Goal: Task Accomplishment & Management: Complete application form

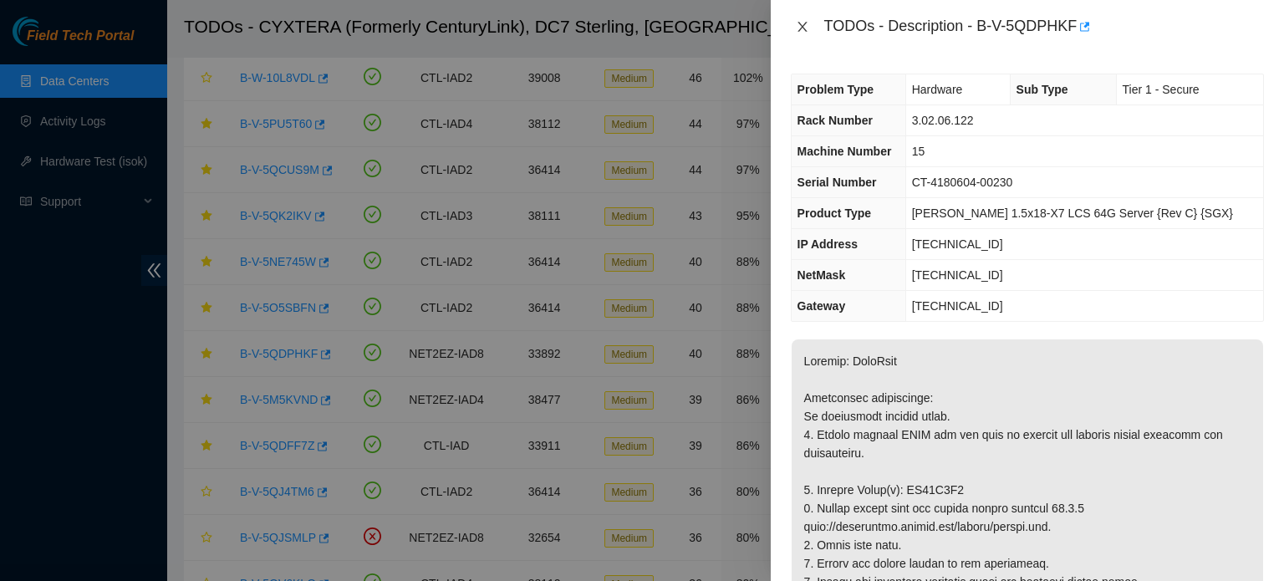
click at [802, 26] on icon "close" at bounding box center [801, 27] width 9 height 10
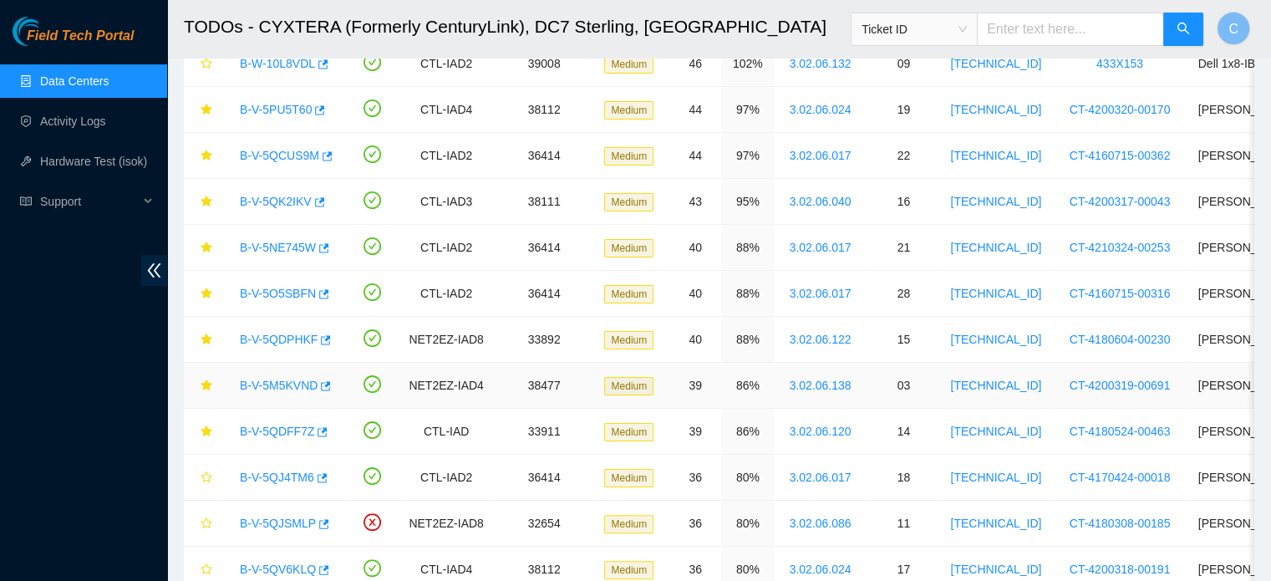
scroll to position [290, 0]
click at [288, 384] on link "B-V-5M5KVND" at bounding box center [279, 385] width 78 height 13
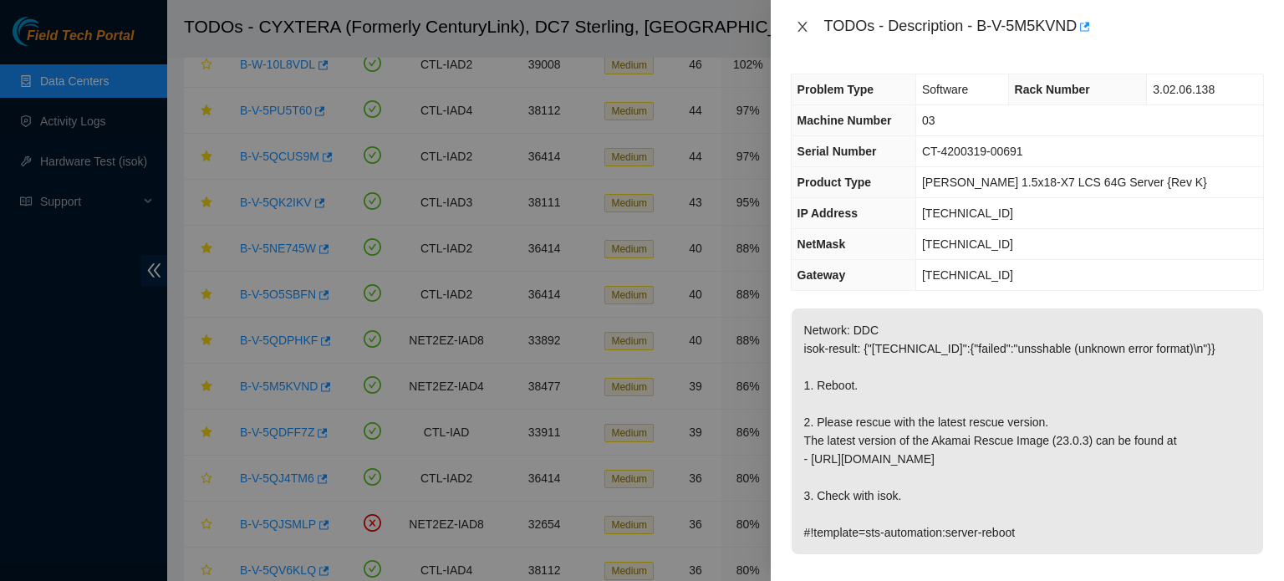
click at [798, 29] on icon "close" at bounding box center [802, 26] width 13 height 13
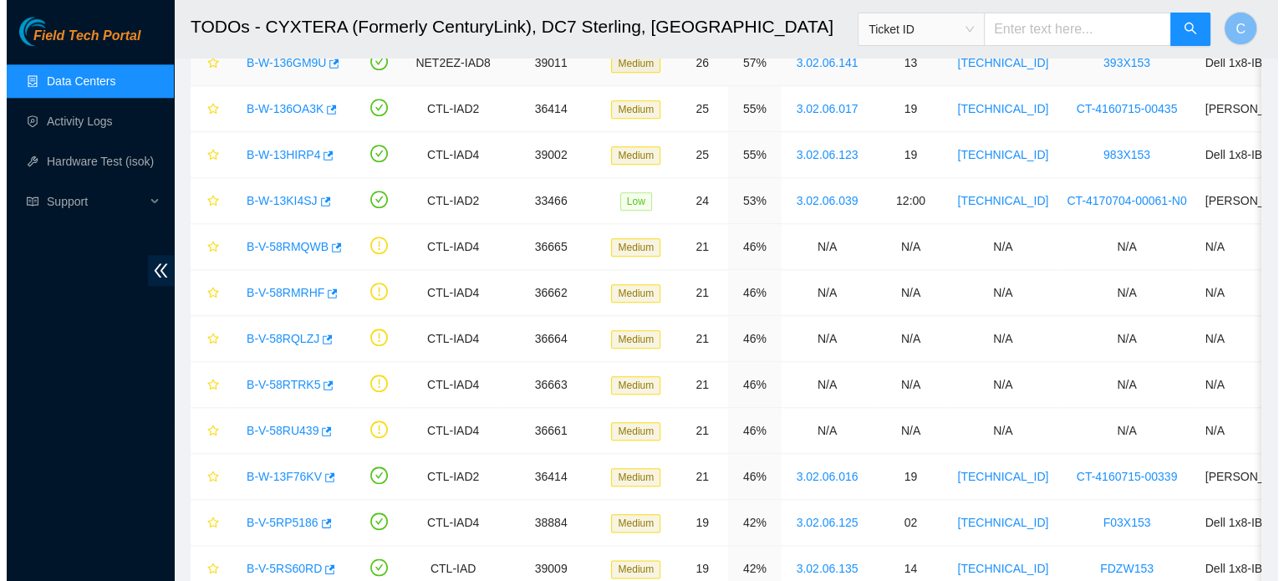
scroll to position [1856, 0]
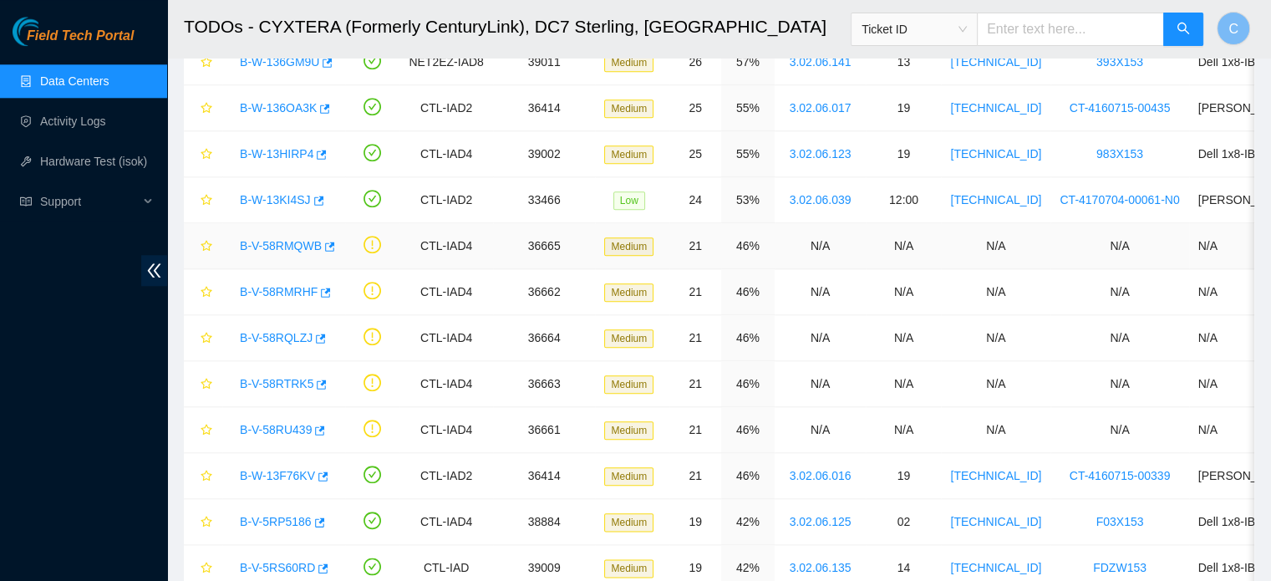
click at [285, 239] on link "B-V-58RMQWB" at bounding box center [281, 245] width 82 height 13
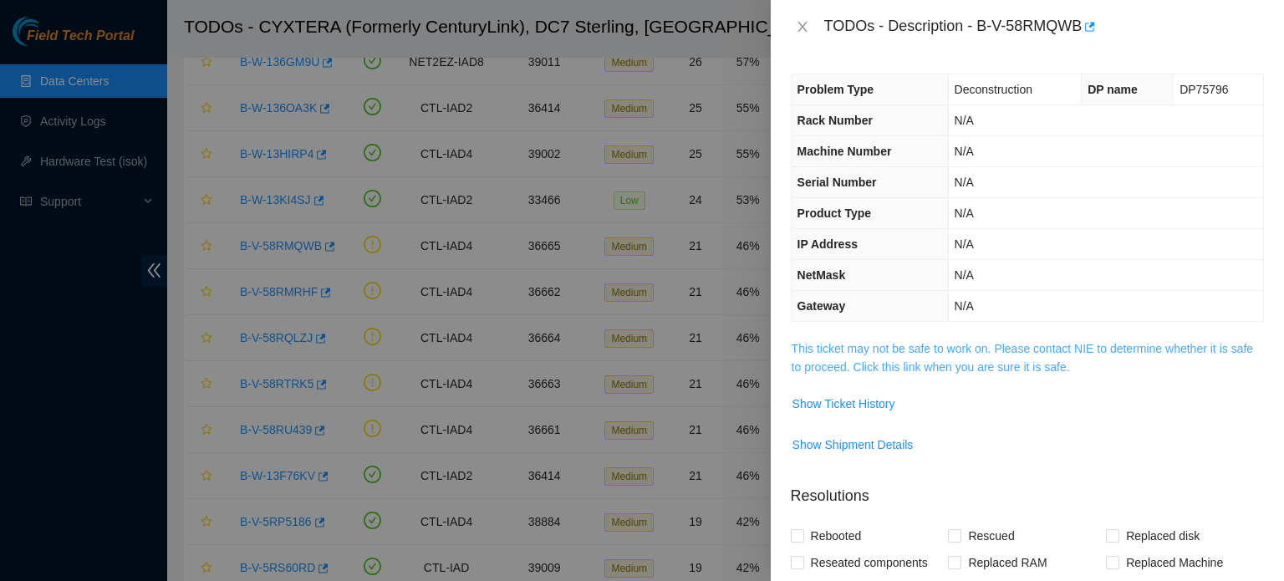
click at [899, 346] on link "This ticket may not be safe to work on. Please contact NIE to determine whether…" at bounding box center [1022, 358] width 461 height 32
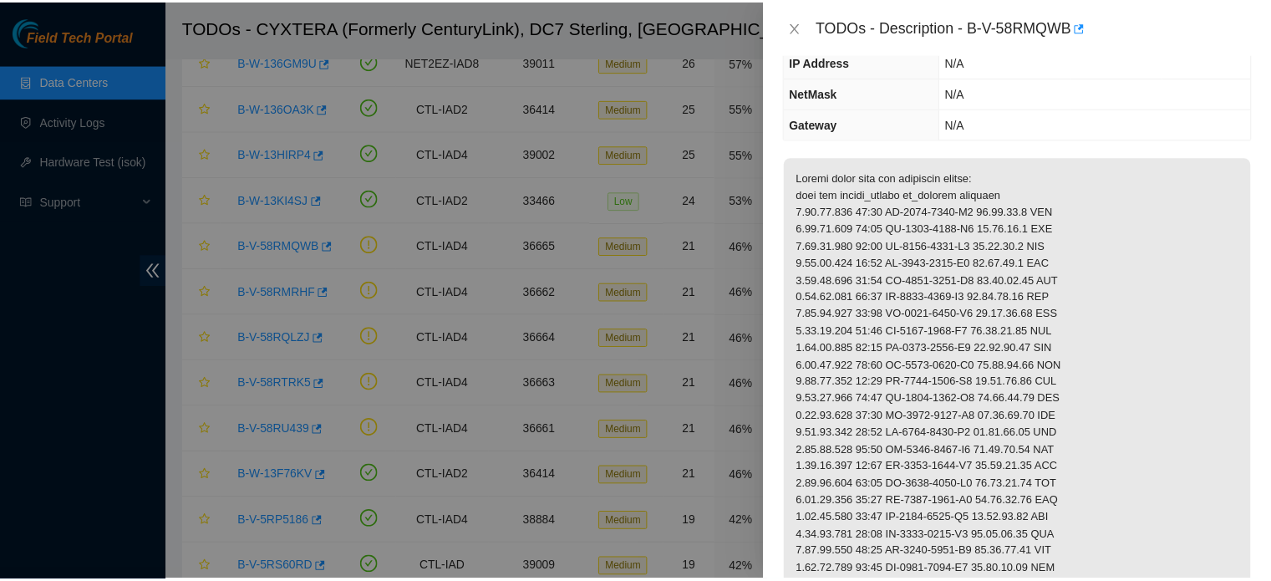
scroll to position [174, 0]
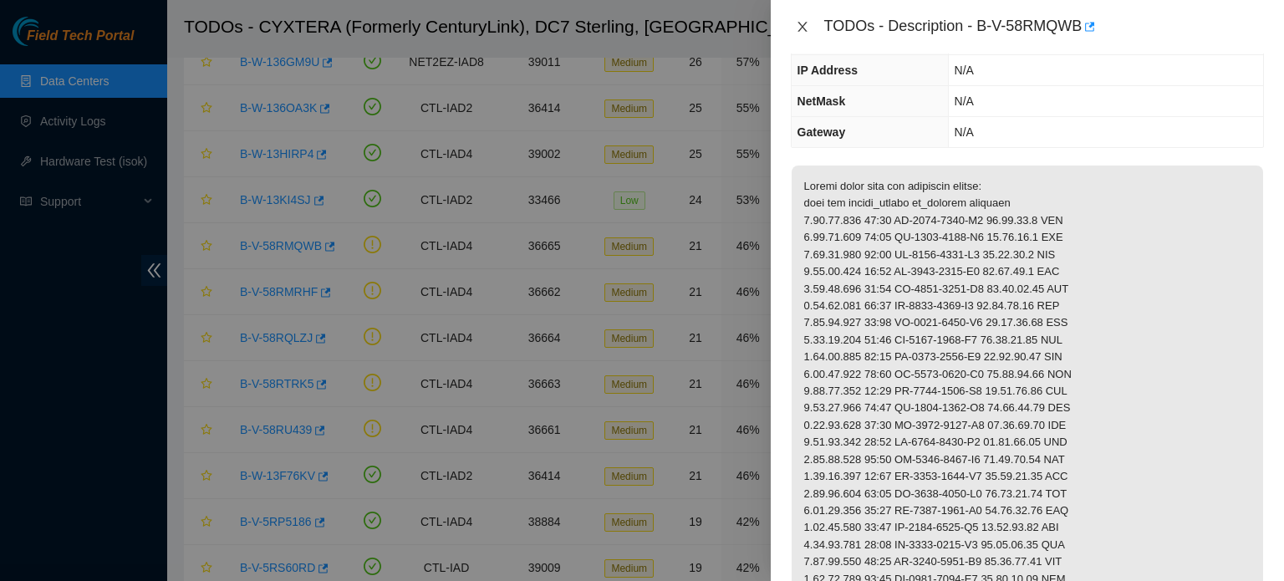
click at [801, 23] on icon "close" at bounding box center [802, 26] width 13 height 13
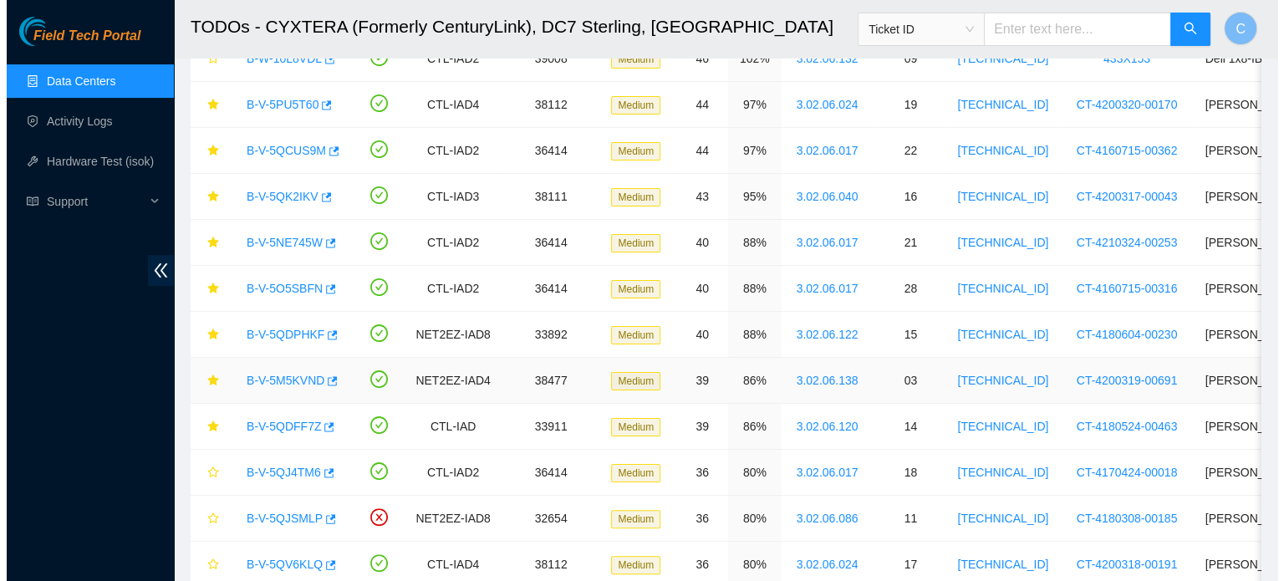
scroll to position [291, 0]
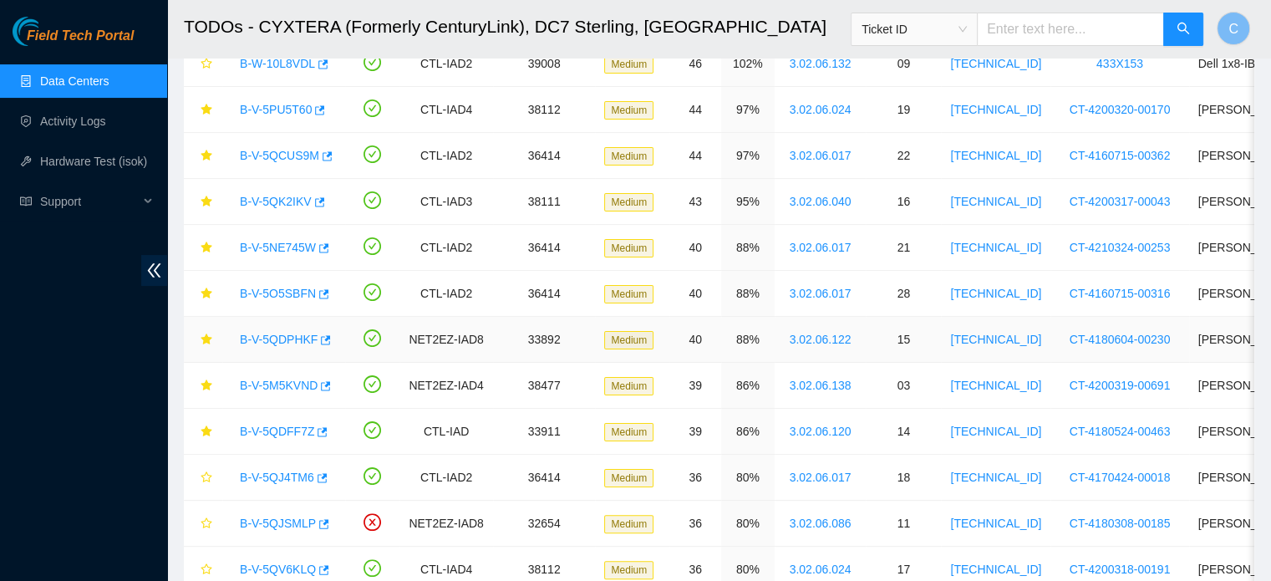
click at [271, 333] on link "B-V-5QDPHKF" at bounding box center [279, 339] width 78 height 13
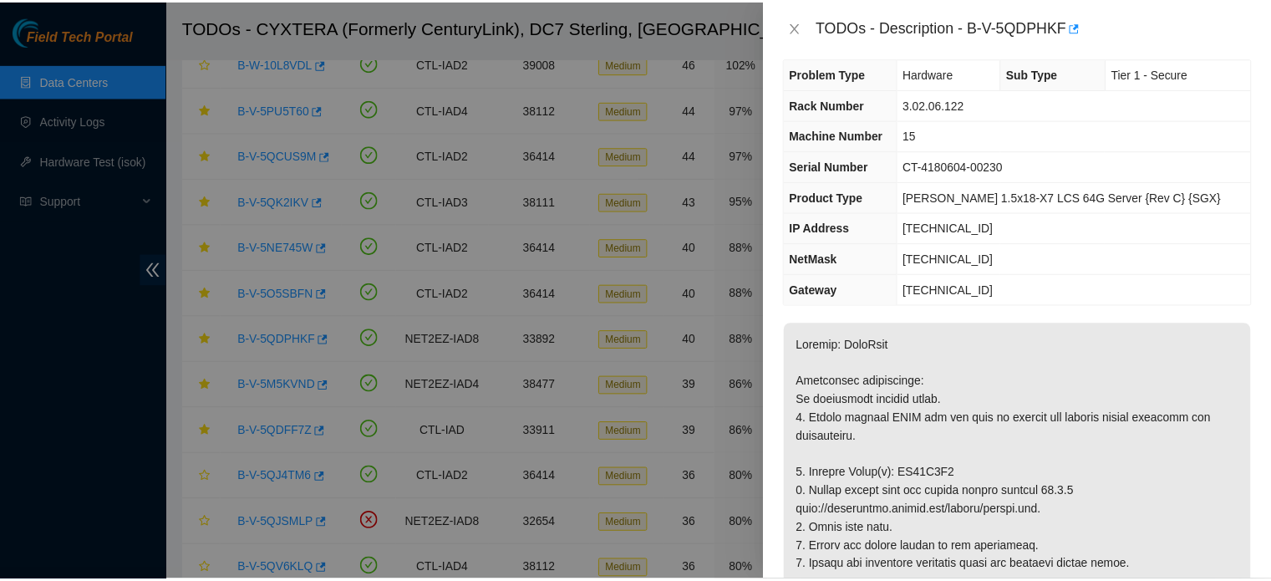
scroll to position [0, 0]
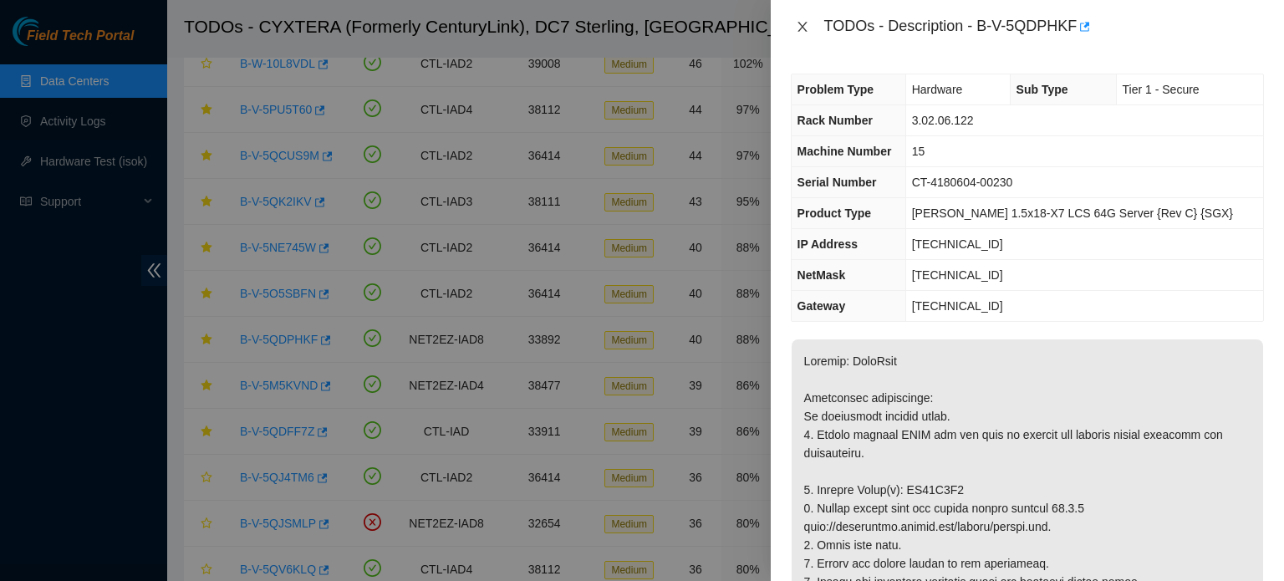
click at [803, 28] on icon "close" at bounding box center [801, 27] width 9 height 10
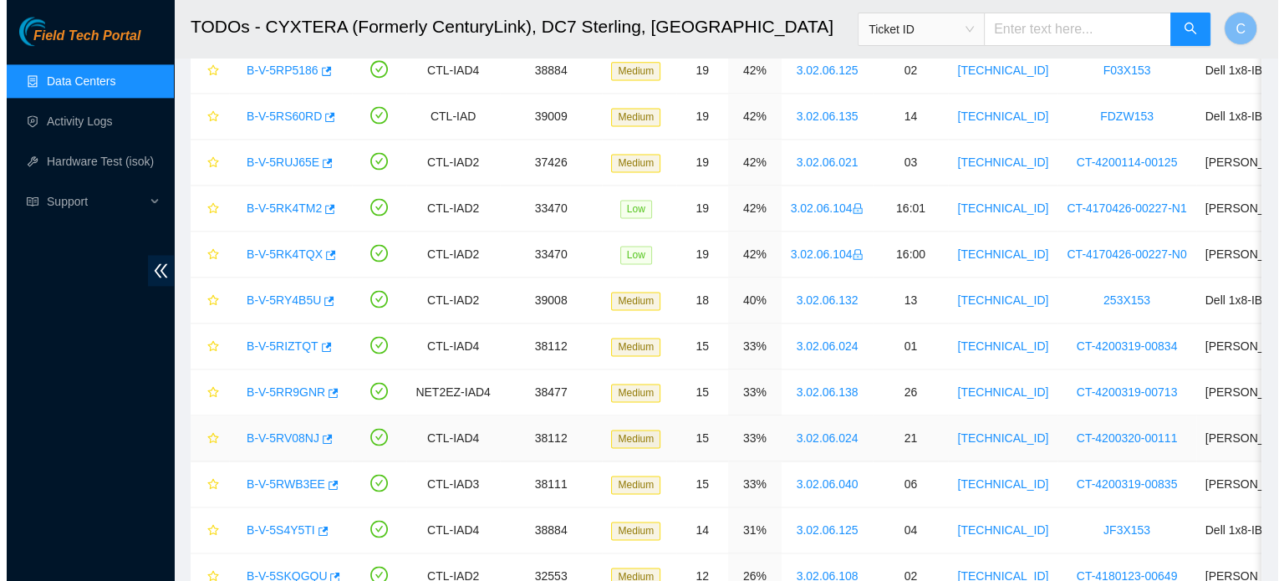
scroll to position [2330, 0]
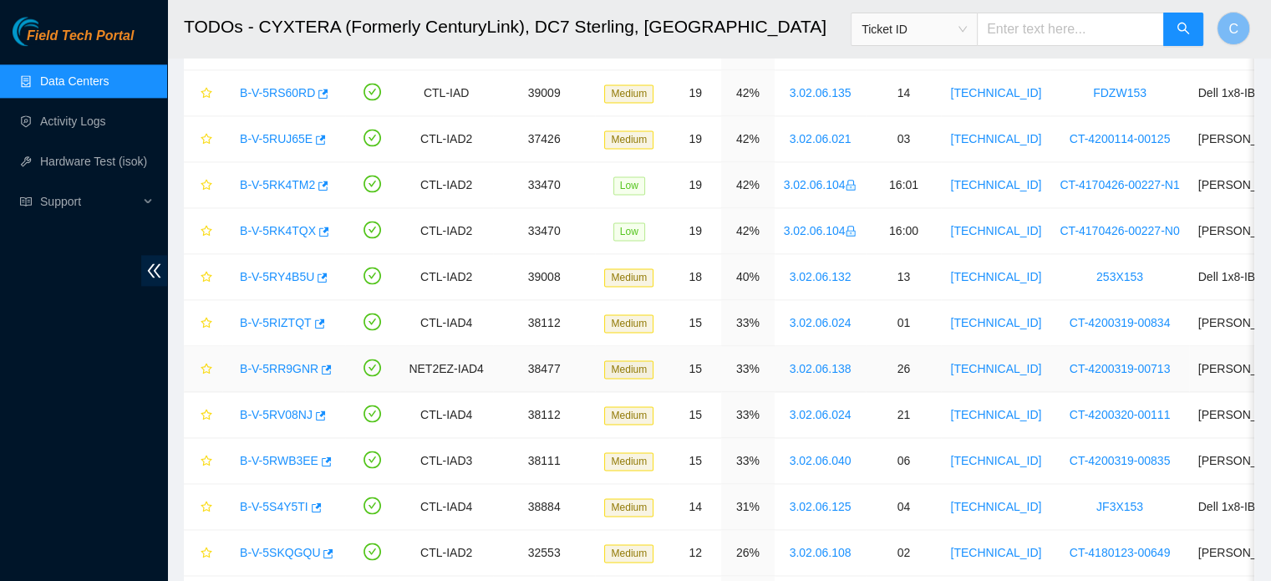
click at [281, 362] on link "B-V-5RR9GNR" at bounding box center [279, 368] width 79 height 13
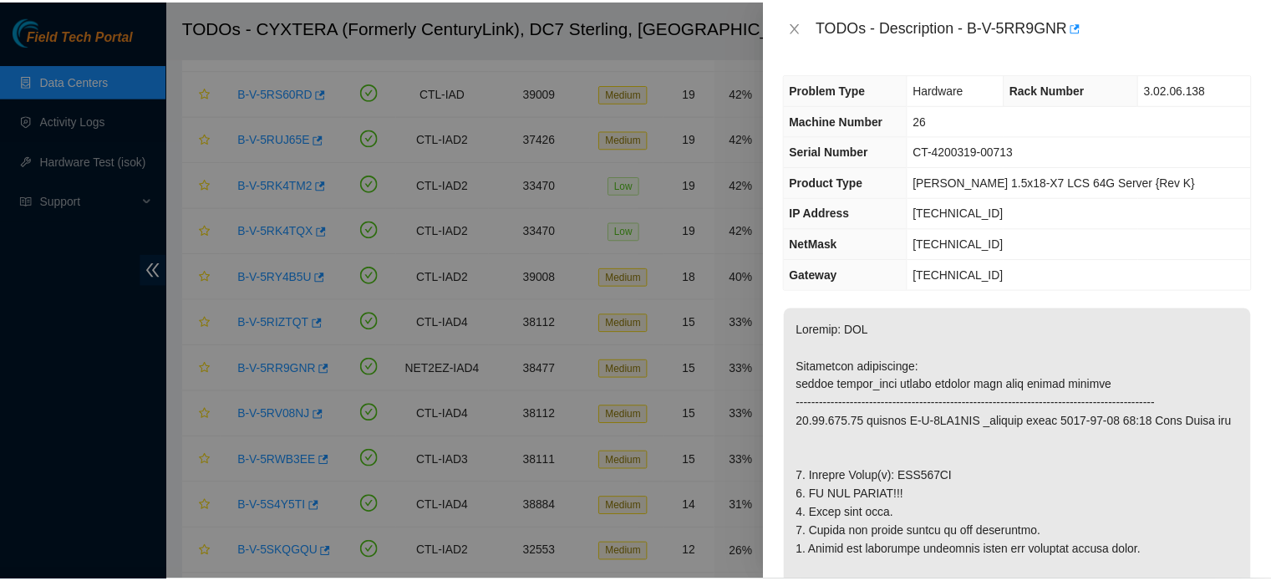
scroll to position [194, 0]
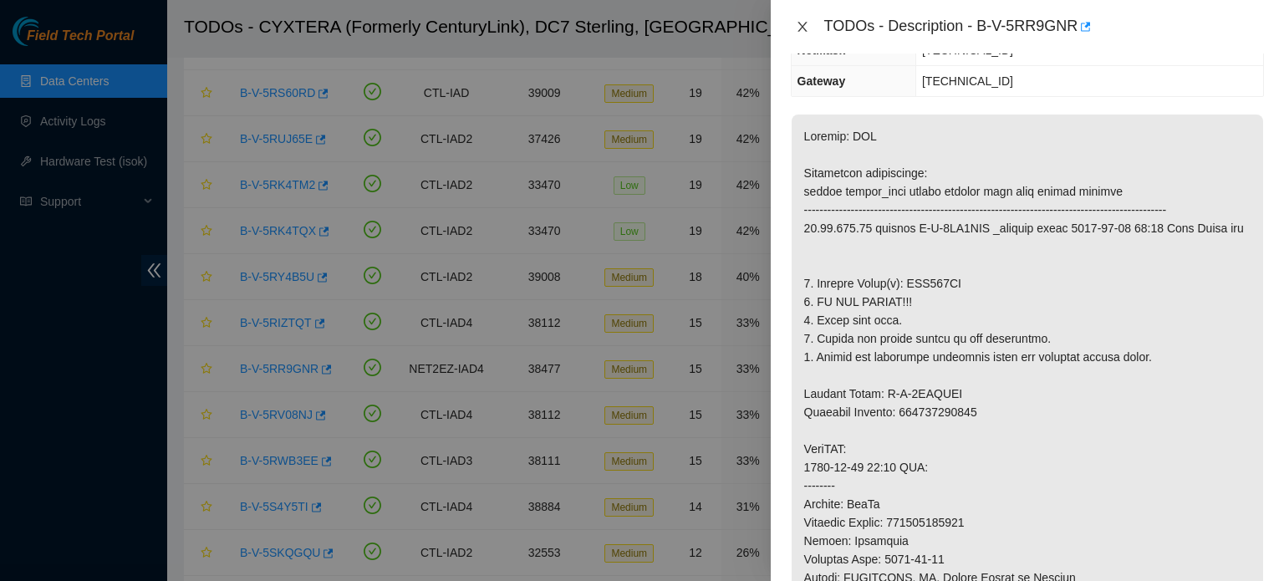
click at [806, 31] on icon "close" at bounding box center [801, 27] width 9 height 10
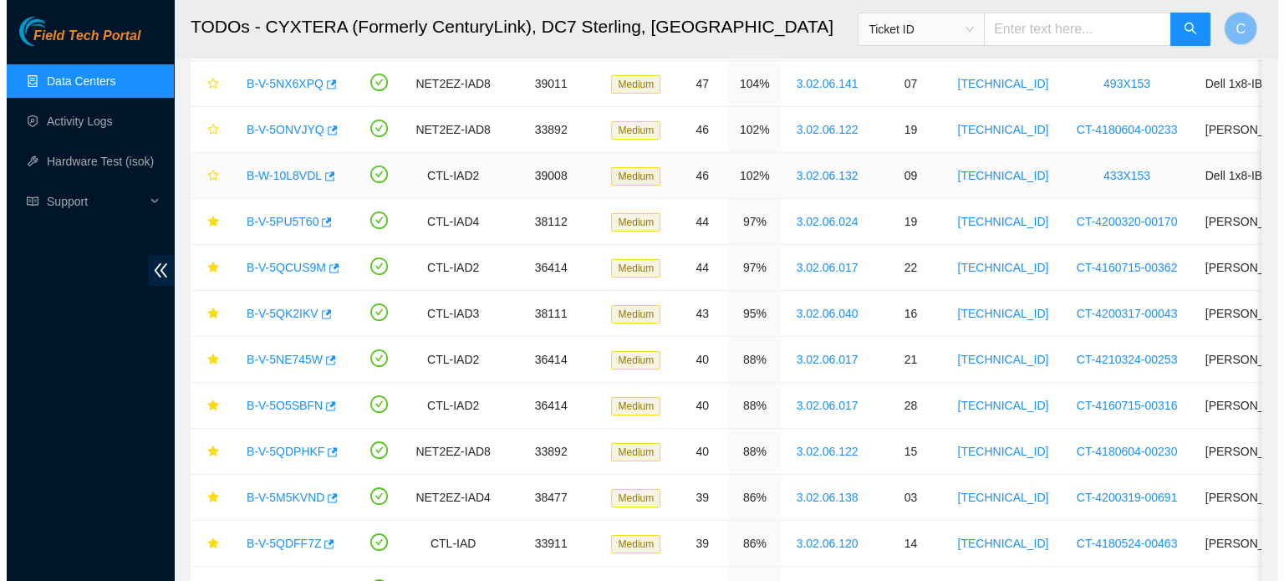
scroll to position [241, 0]
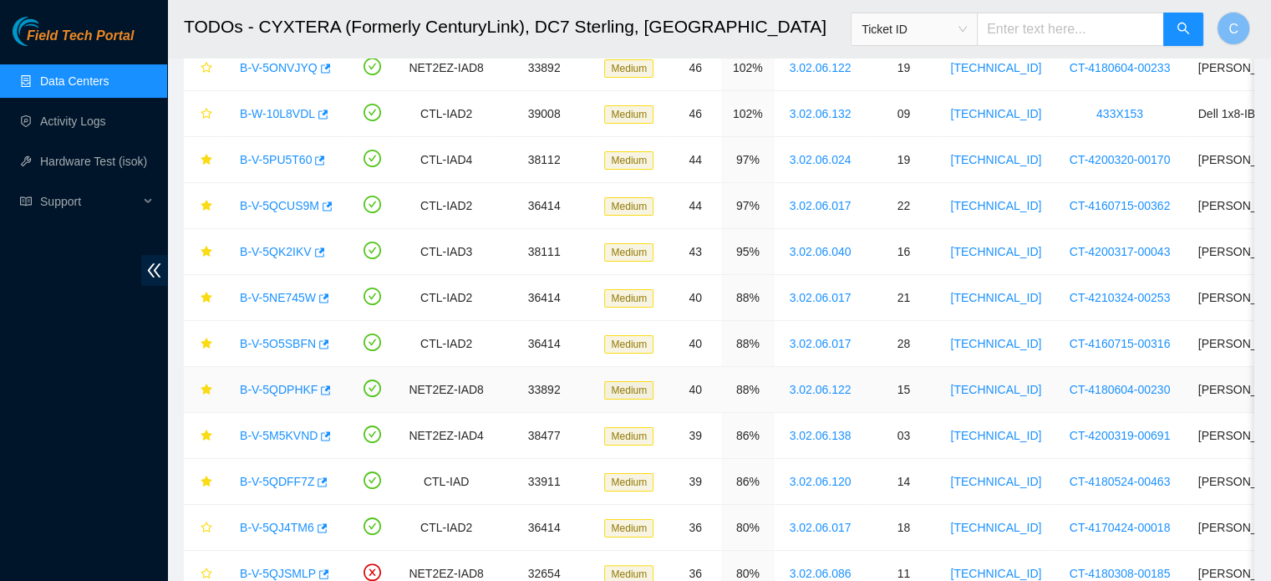
click at [270, 385] on link "B-V-5QDPHKF" at bounding box center [279, 389] width 78 height 13
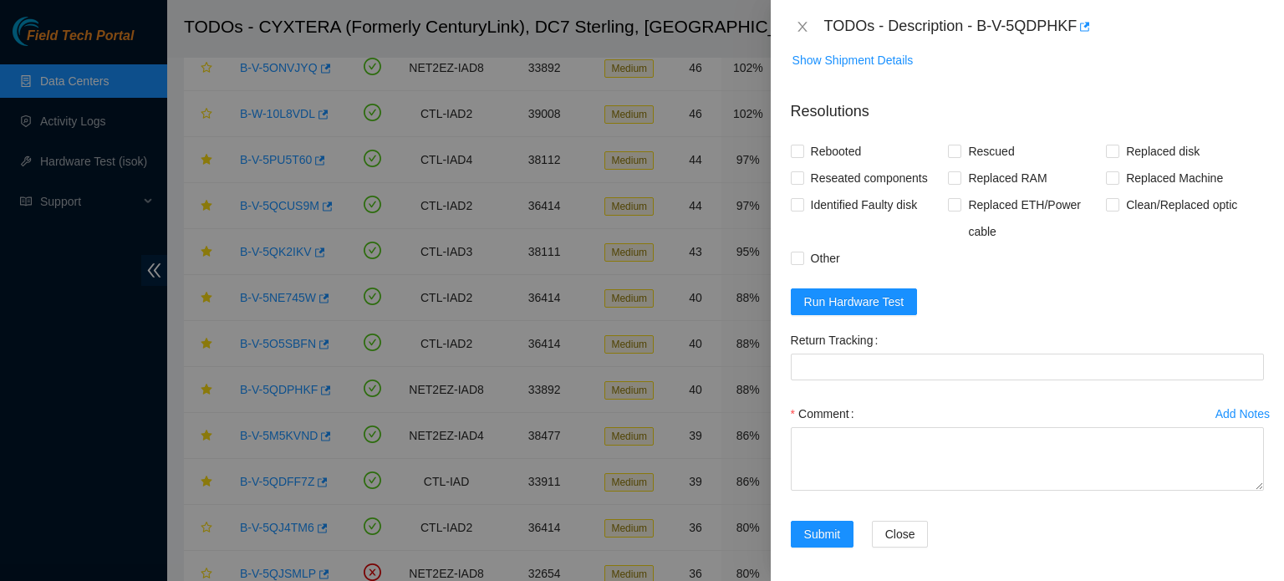
scroll to position [1235, 0]
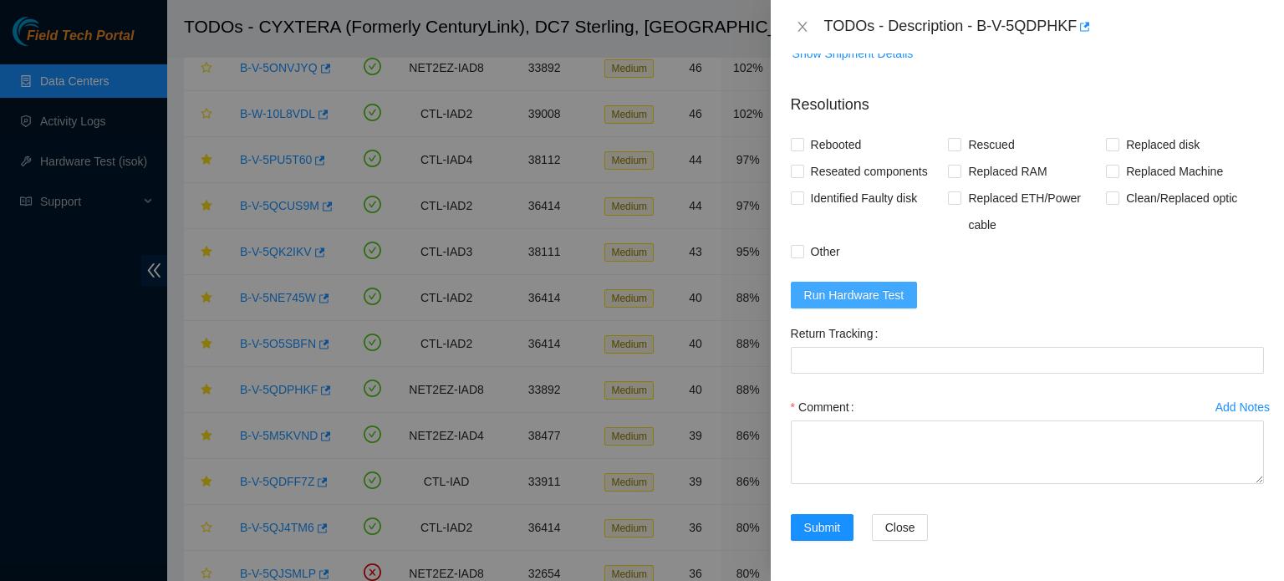
click at [861, 293] on span "Run Hardware Test" at bounding box center [854, 295] width 100 height 18
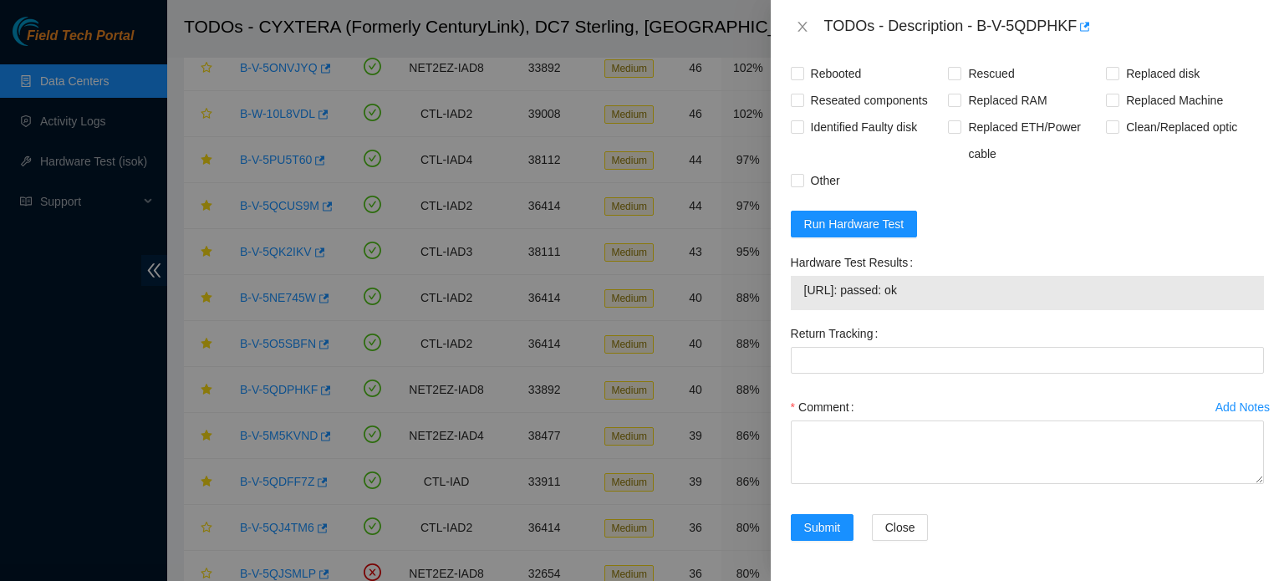
click at [1247, 310] on div "23.62.7.29: passed: ok" at bounding box center [1027, 293] width 473 height 34
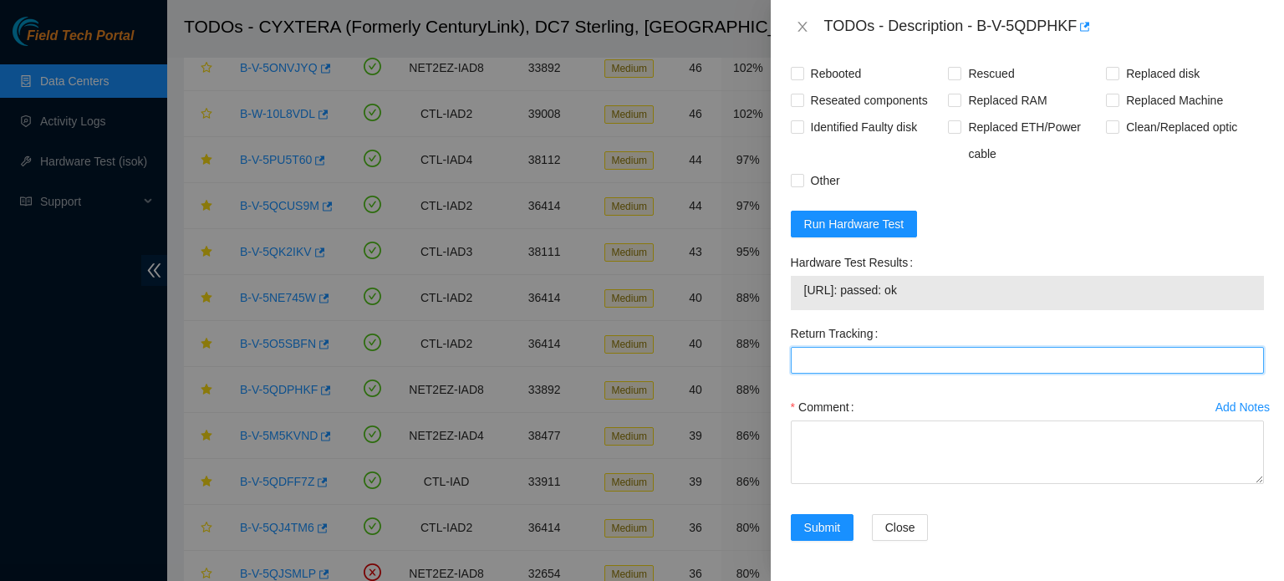
click at [1090, 363] on Tracking "Return Tracking" at bounding box center [1027, 360] width 473 height 27
paste Tracking "463470029002"
type Tracking "463470029002"
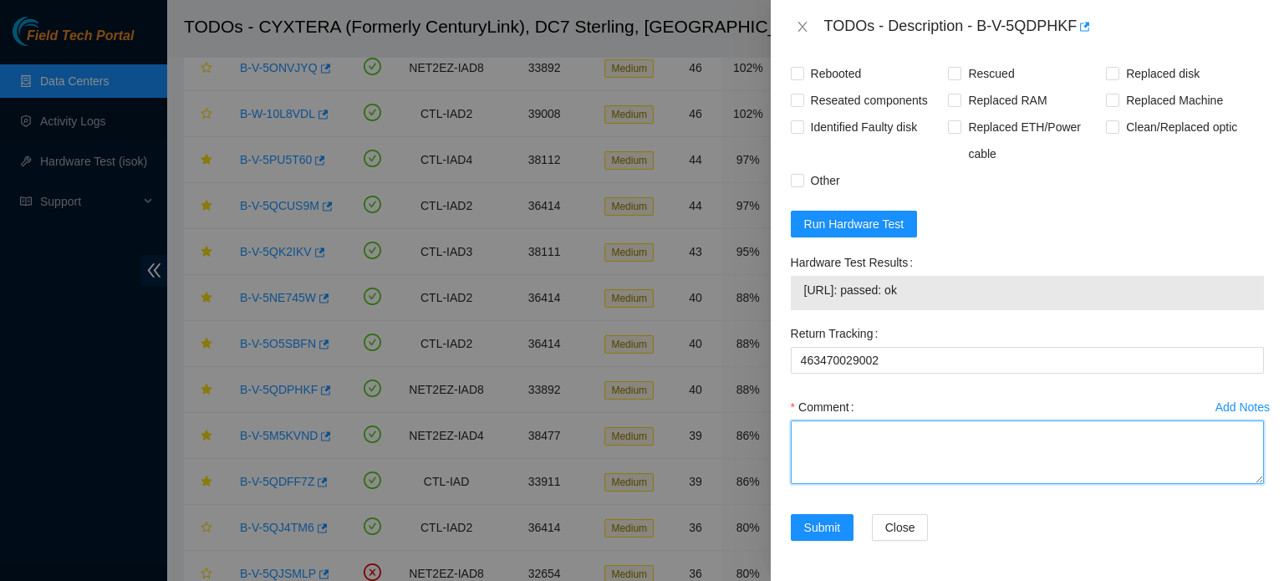
click at [1029, 446] on textarea "Comment" at bounding box center [1027, 452] width 473 height 64
paste textarea "Old: ZC16F3R1"
paste textarea "New: Z5RDK1JLFJKA"
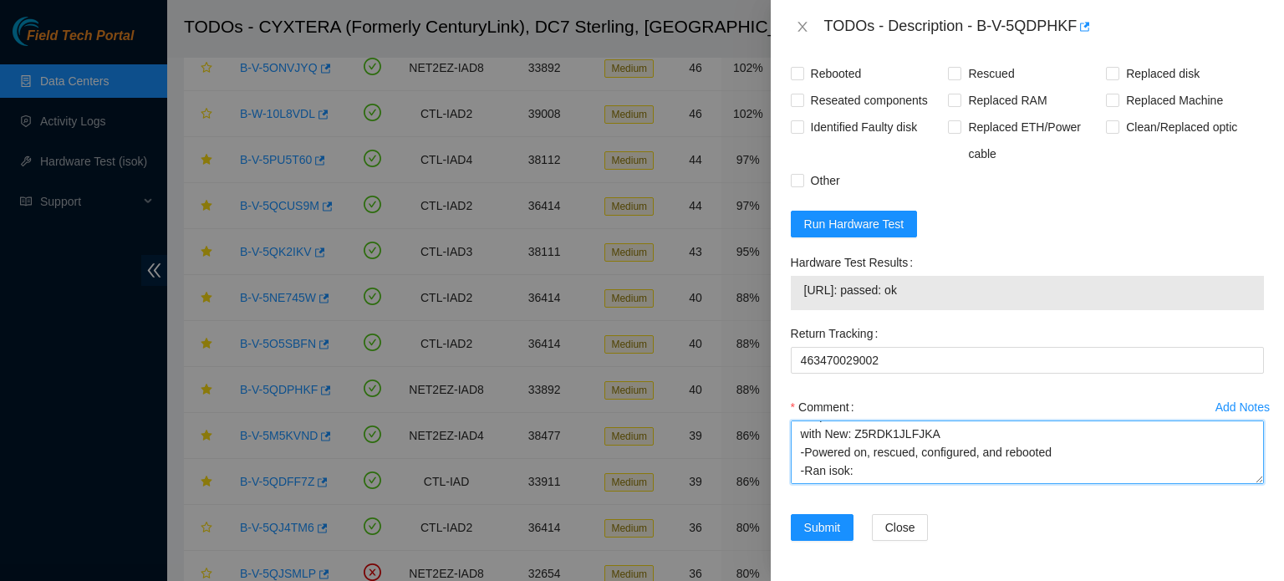
scroll to position [105, 0]
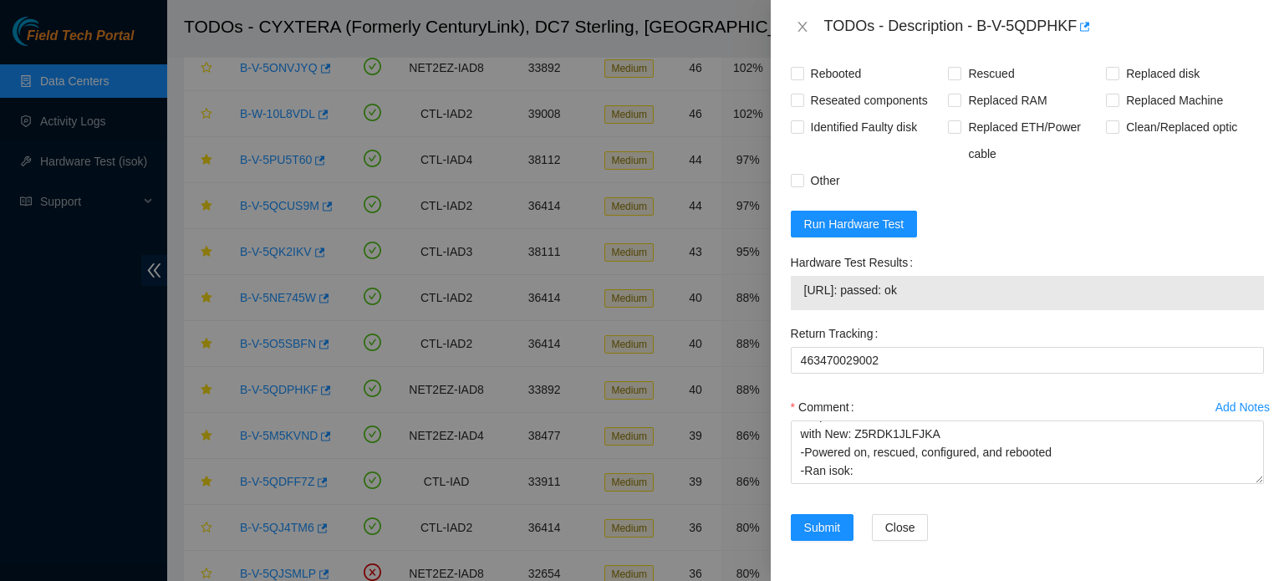
click at [859, 290] on span "23.62.7.29: passed: ok" at bounding box center [1027, 290] width 446 height 18
copy span "23.62.7.29: passed: ok"
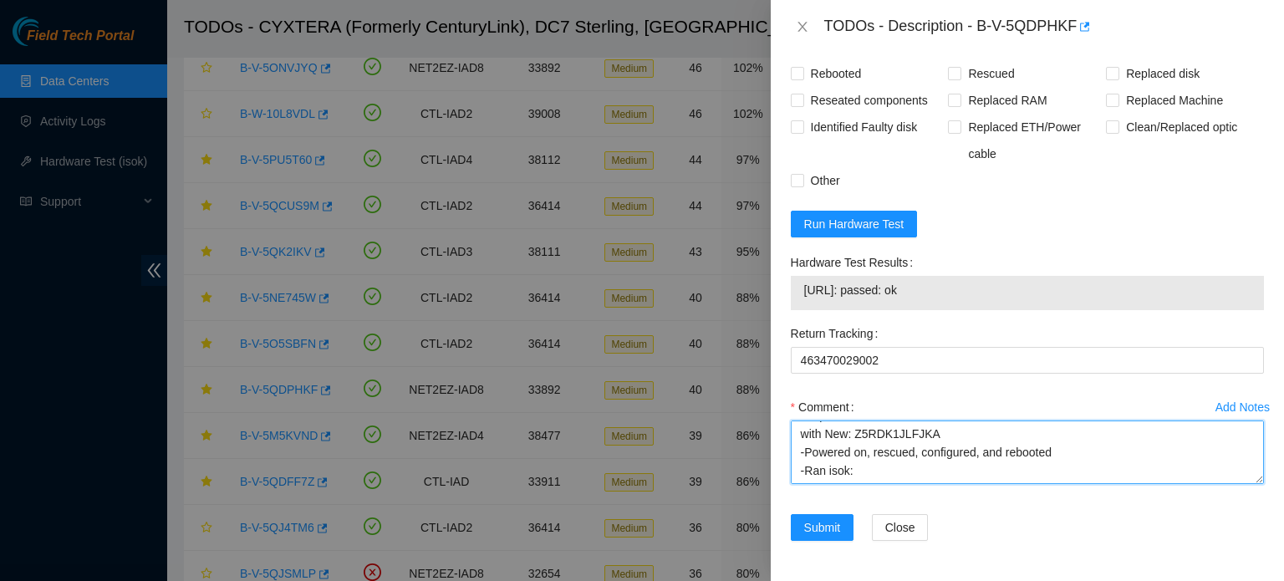
click at [848, 472] on textarea "-Verified rack and machine SN -Powered down machine -Replaced Old: ZC16F3R1 wit…" at bounding box center [1027, 452] width 473 height 64
paste textarea "23.62.7.29: passed: ok"
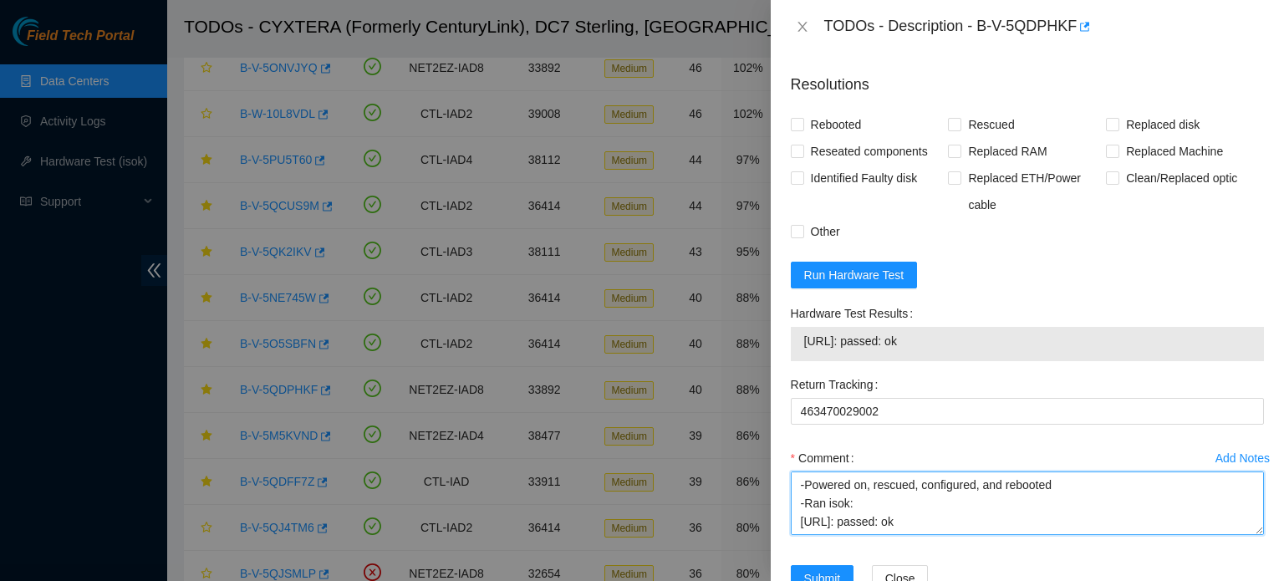
scroll to position [1170, 0]
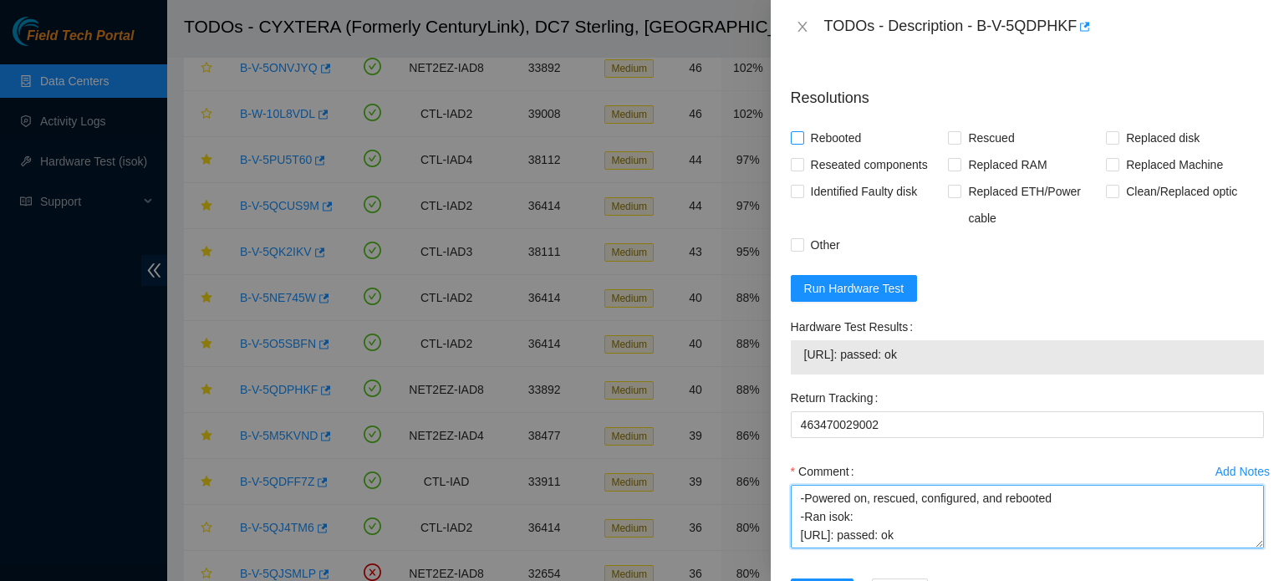
type textarea "-Verified rack and machine SN -Powered down machine -Replaced Old: ZC16F3R1 wit…"
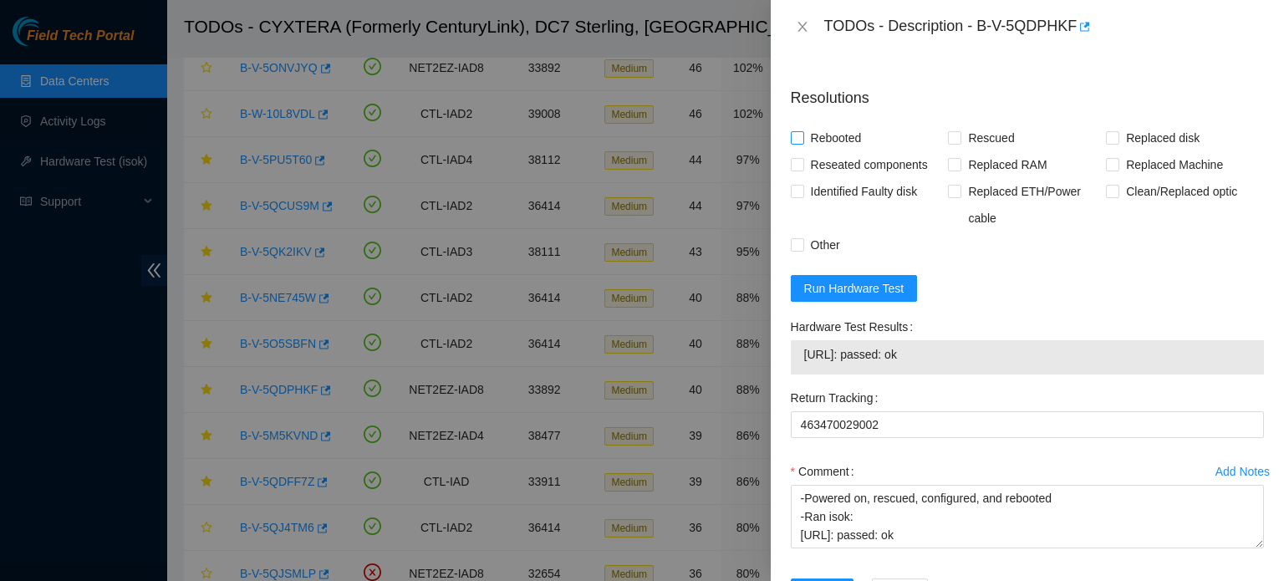
click at [846, 151] on span "Rebooted" at bounding box center [836, 138] width 64 height 27
click at [802, 143] on input "Rebooted" at bounding box center [797, 137] width 12 height 12
checkbox input "true"
click at [967, 151] on span "Rescued" at bounding box center [990, 138] width 59 height 27
click at [960, 143] on input "Rescued" at bounding box center [954, 137] width 12 height 12
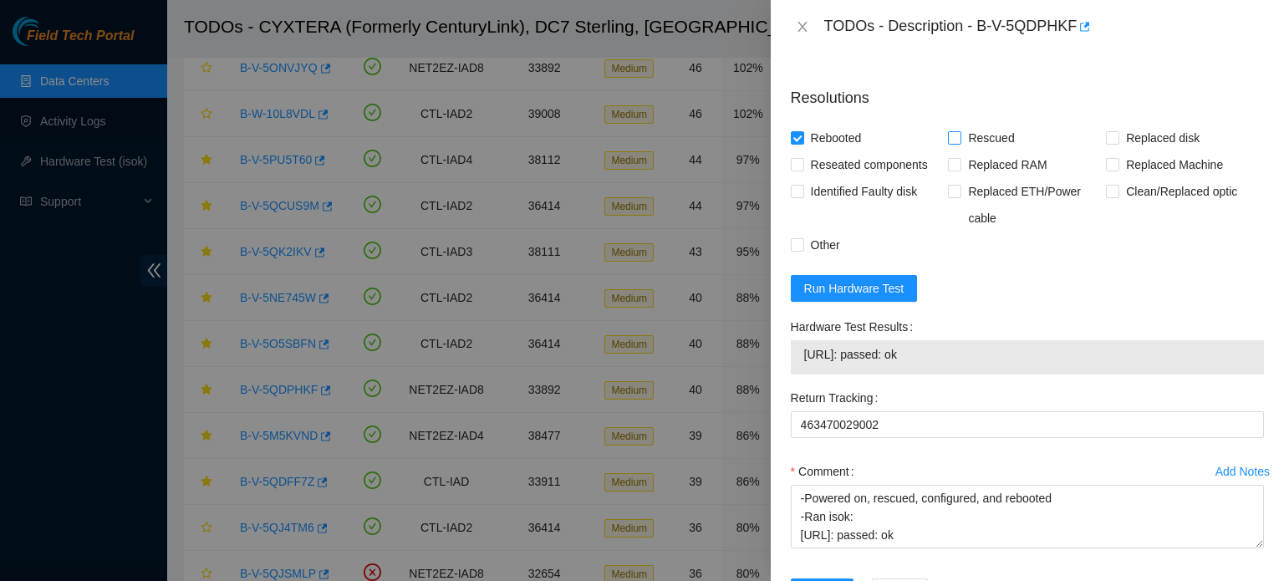
checkbox input "true"
click at [1141, 151] on span "Replaced disk" at bounding box center [1162, 138] width 87 height 27
click at [1118, 143] on input "Replaced disk" at bounding box center [1112, 137] width 12 height 12
checkbox input "true"
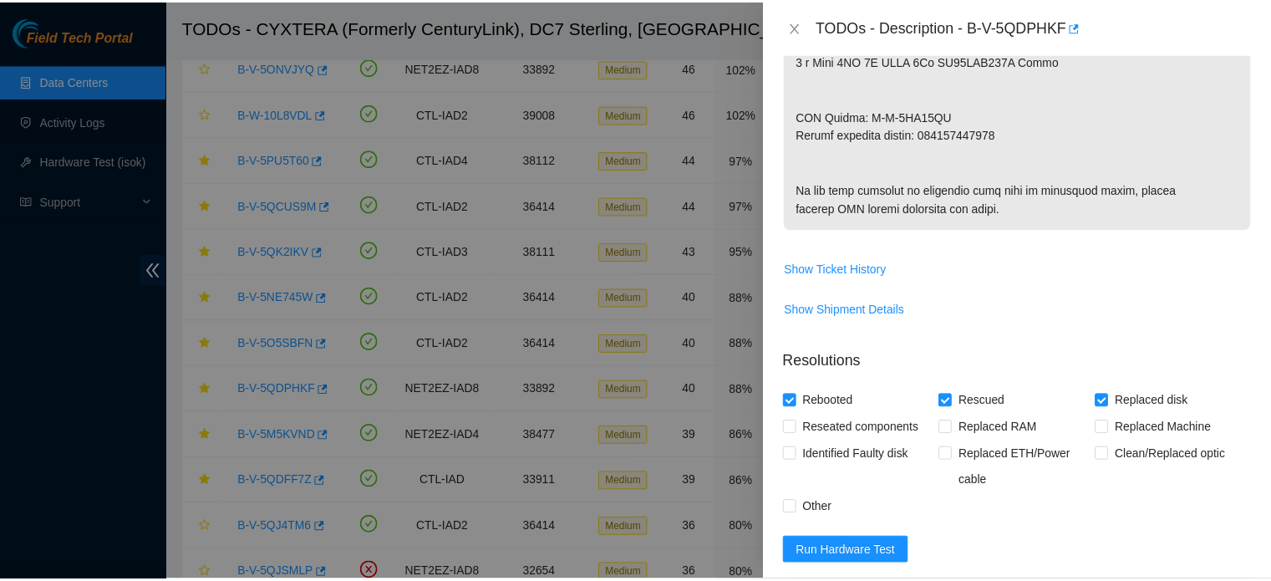
scroll to position [1306, 0]
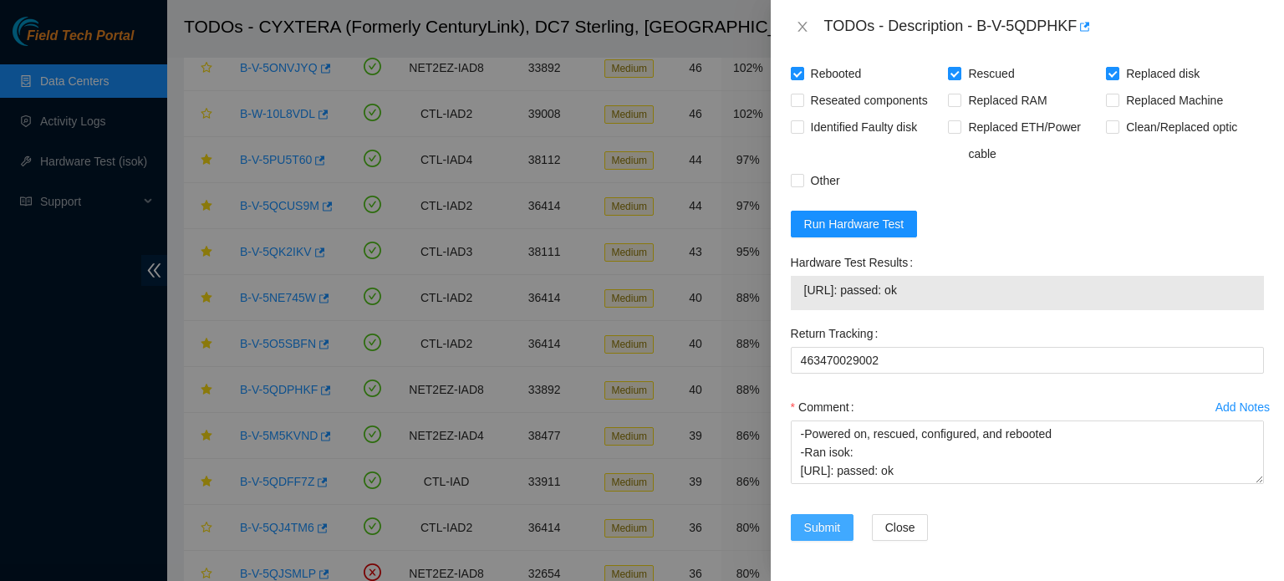
click at [823, 531] on span "Submit" at bounding box center [822, 527] width 37 height 18
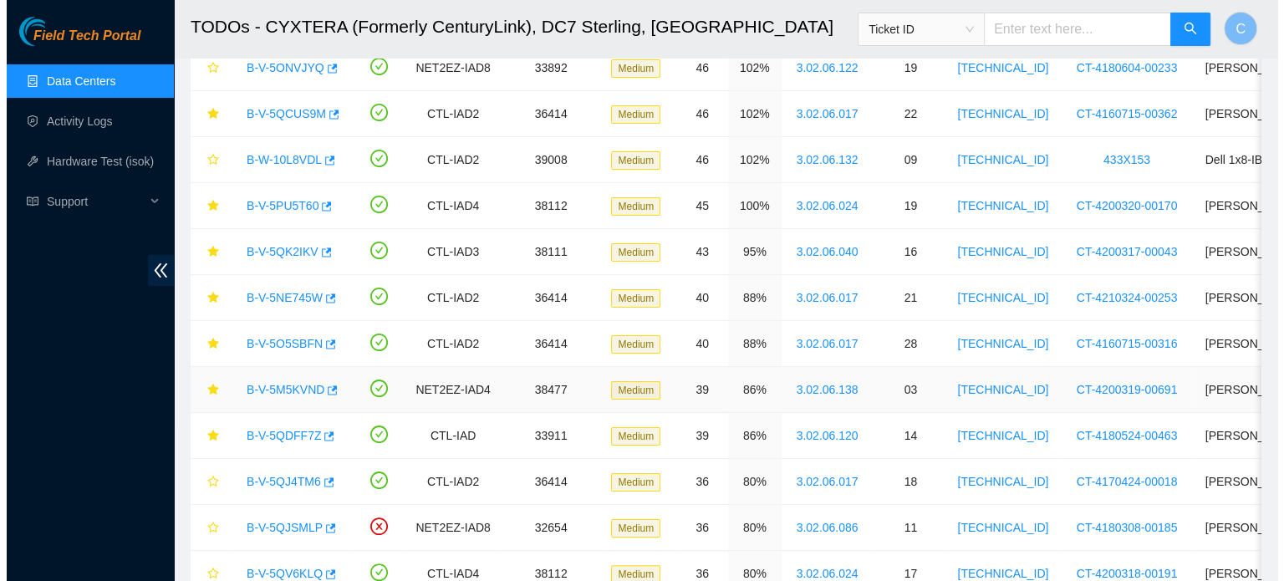
scroll to position [262, 0]
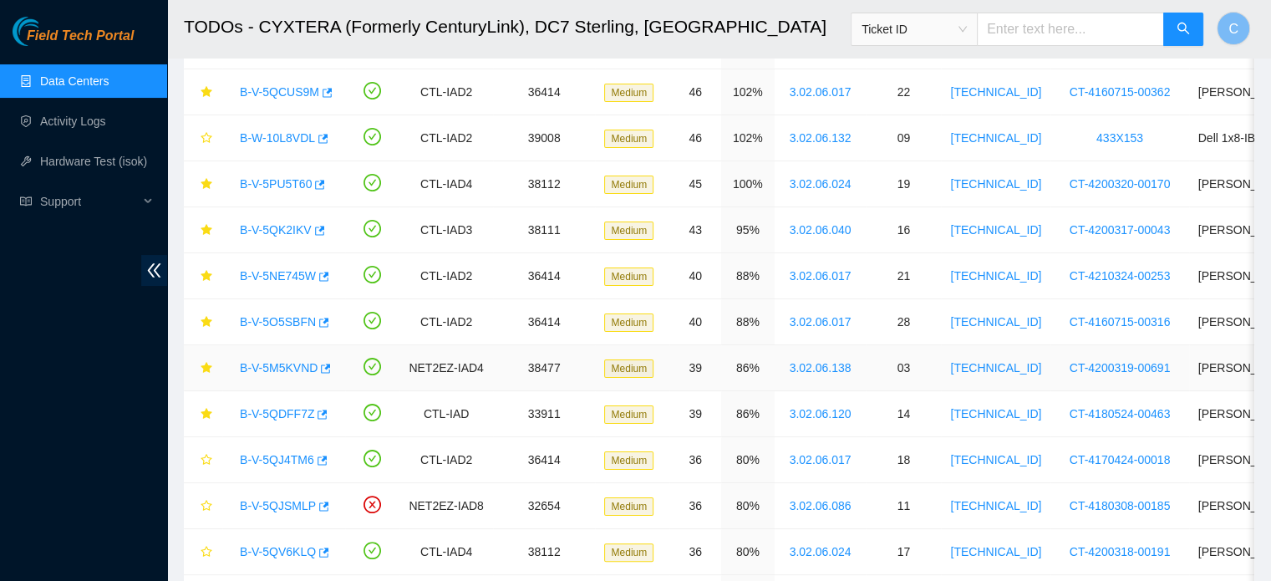
drag, startPoint x: 268, startPoint y: 373, endPoint x: 571, endPoint y: 364, distance: 302.7
click at [268, 373] on link "B-V-5M5KVND" at bounding box center [279, 367] width 78 height 13
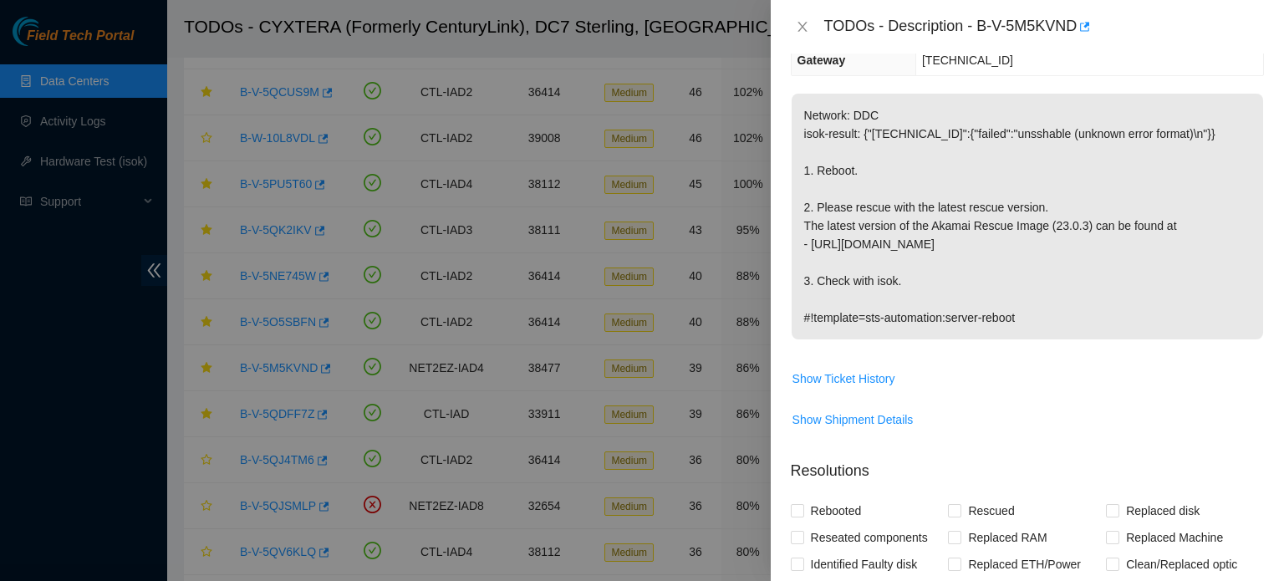
scroll to position [0, 0]
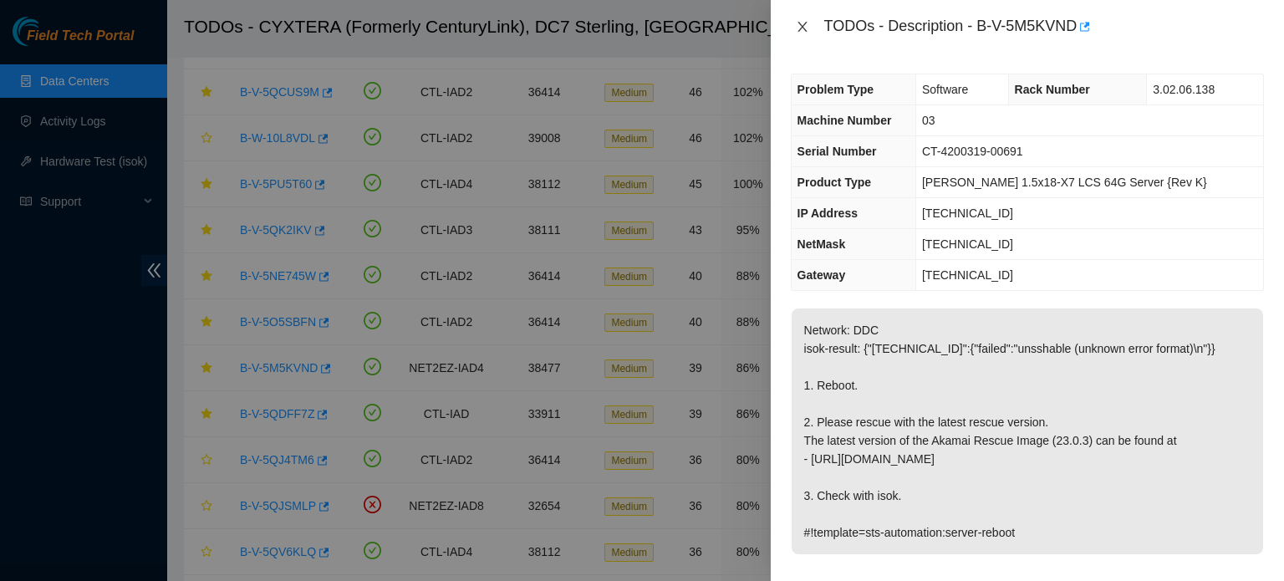
click at [807, 23] on icon "close" at bounding box center [802, 26] width 13 height 13
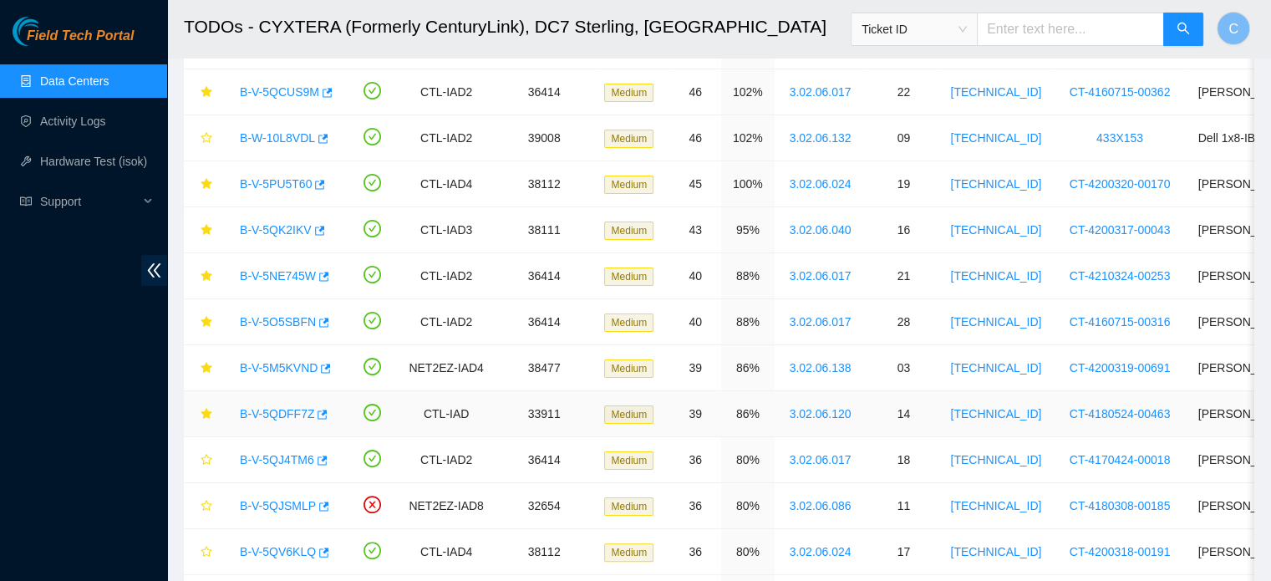
click at [276, 407] on link "B-V-5QDFF7Z" at bounding box center [277, 413] width 74 height 13
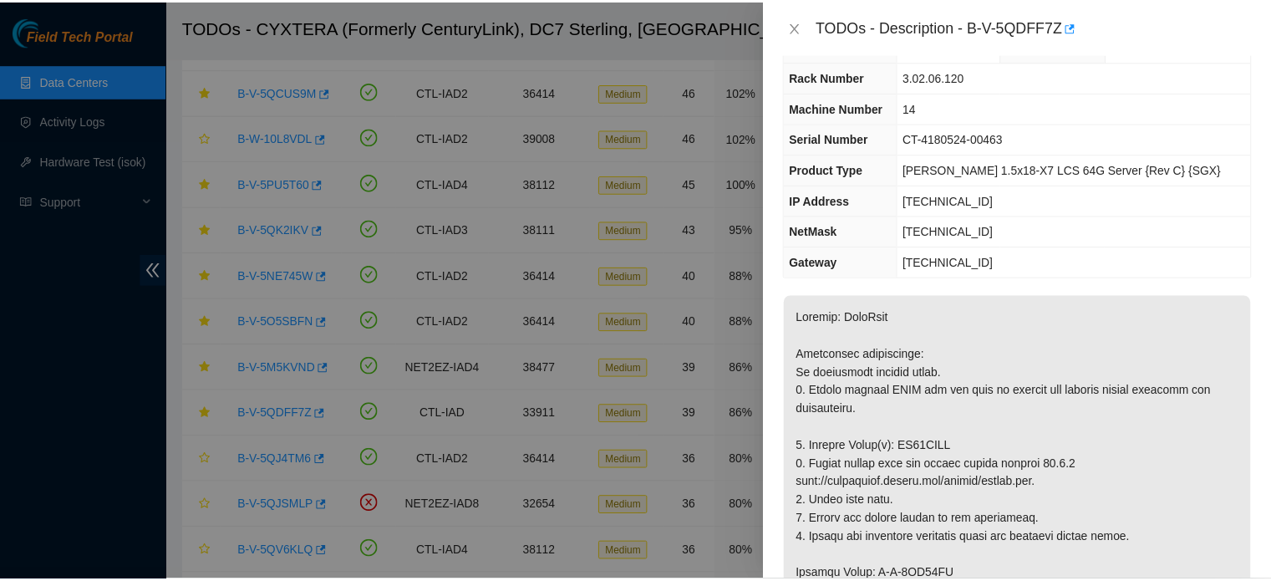
scroll to position [43, 0]
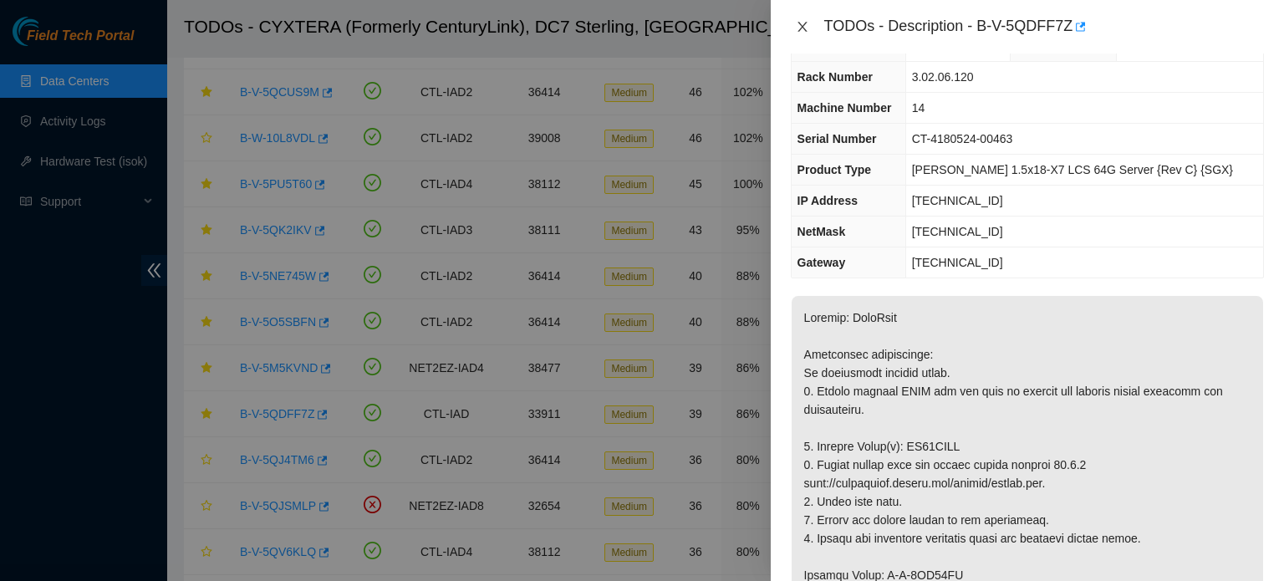
click at [799, 23] on icon "close" at bounding box center [801, 27] width 9 height 10
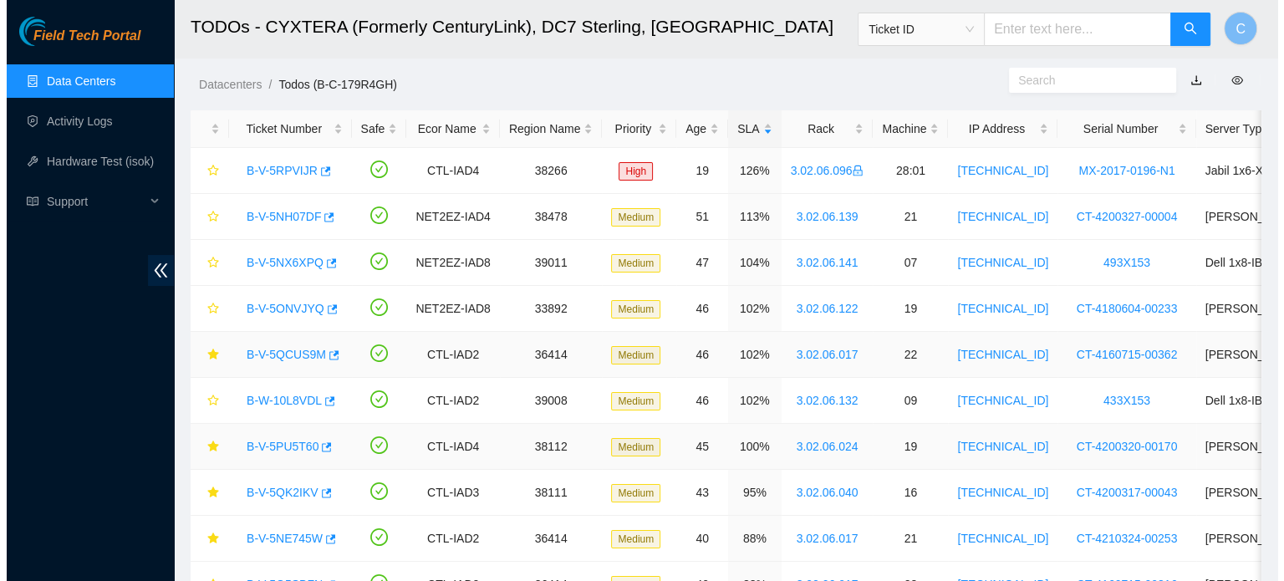
scroll to position [49, 0]
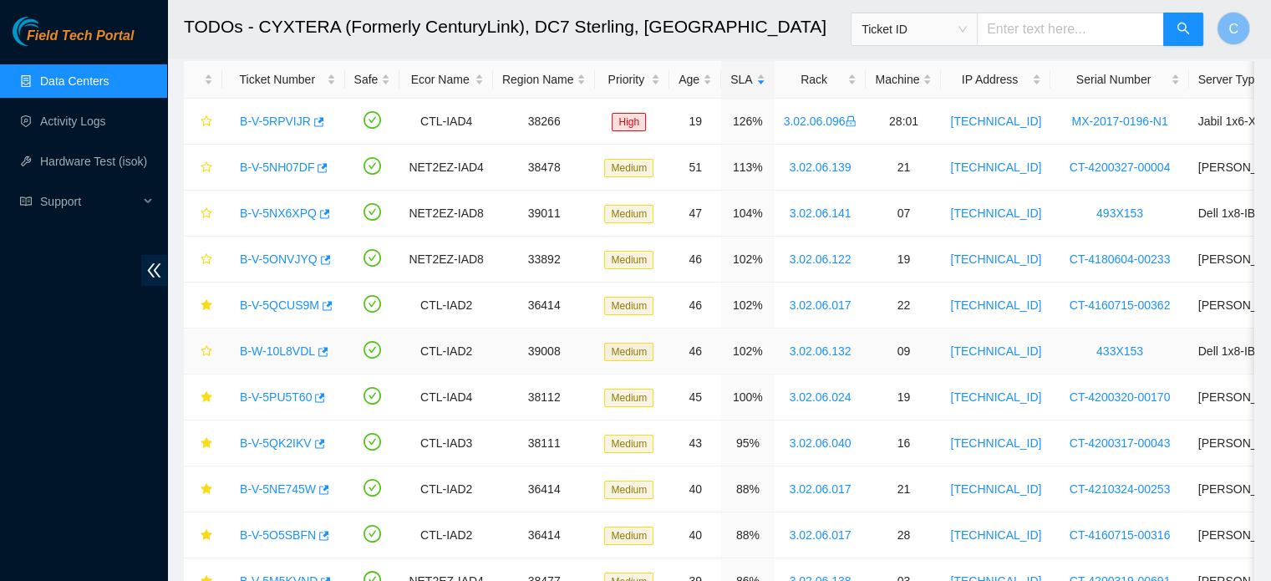
drag, startPoint x: 278, startPoint y: 353, endPoint x: 348, endPoint y: 363, distance: 70.1
click at [278, 353] on link "B-W-10L8VDL" at bounding box center [277, 350] width 75 height 13
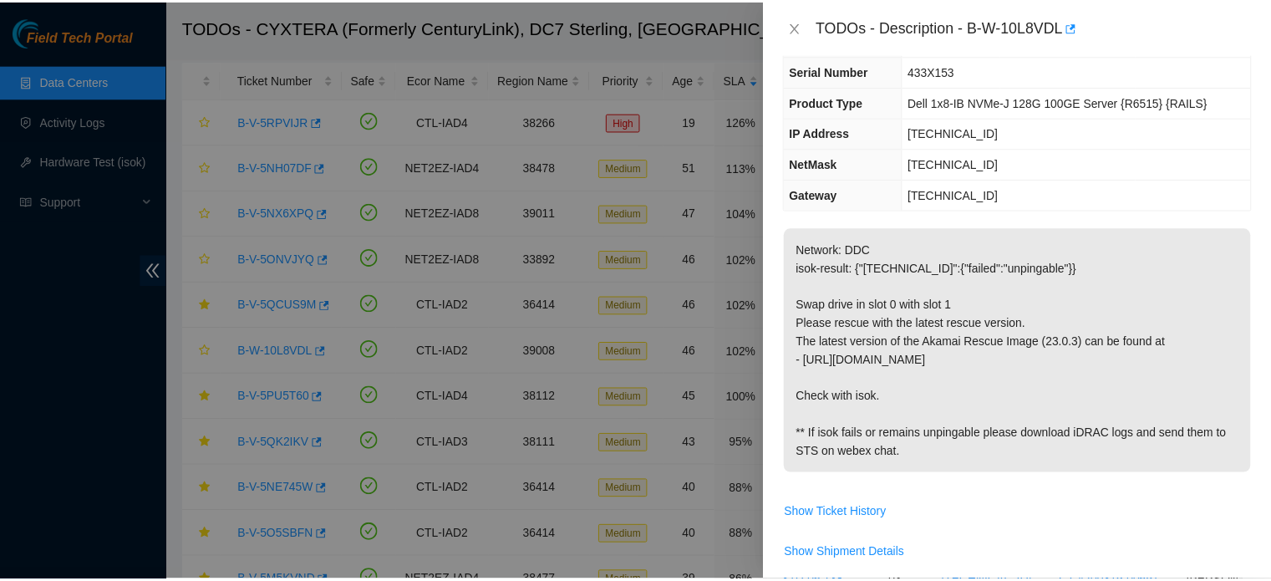
scroll to position [84, 0]
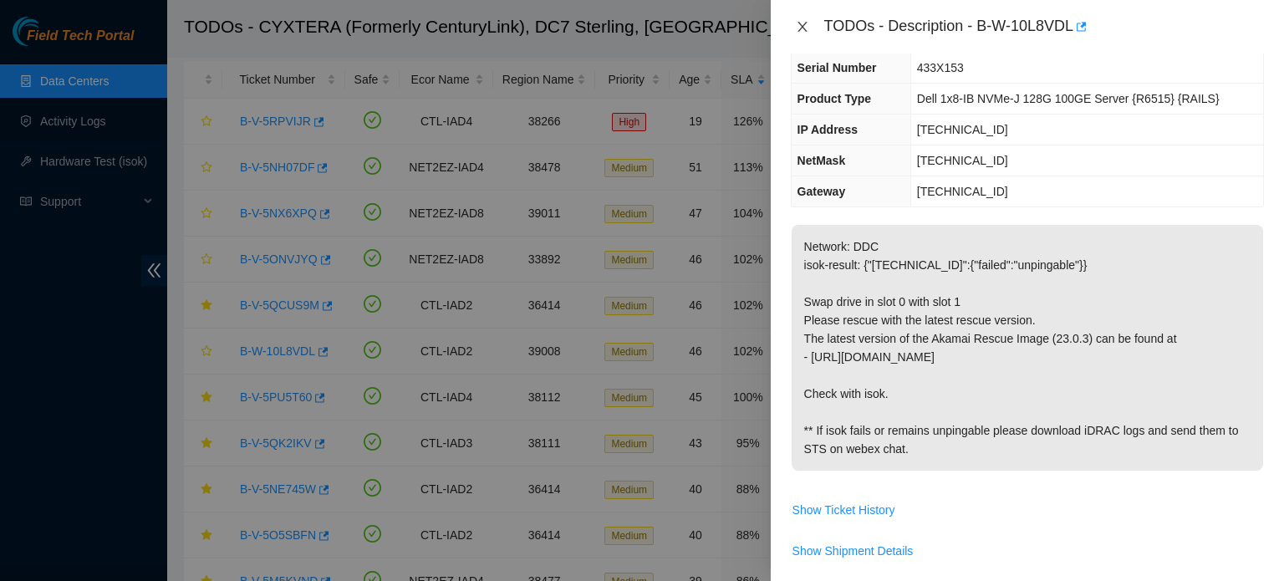
click at [802, 25] on icon "close" at bounding box center [802, 26] width 13 height 13
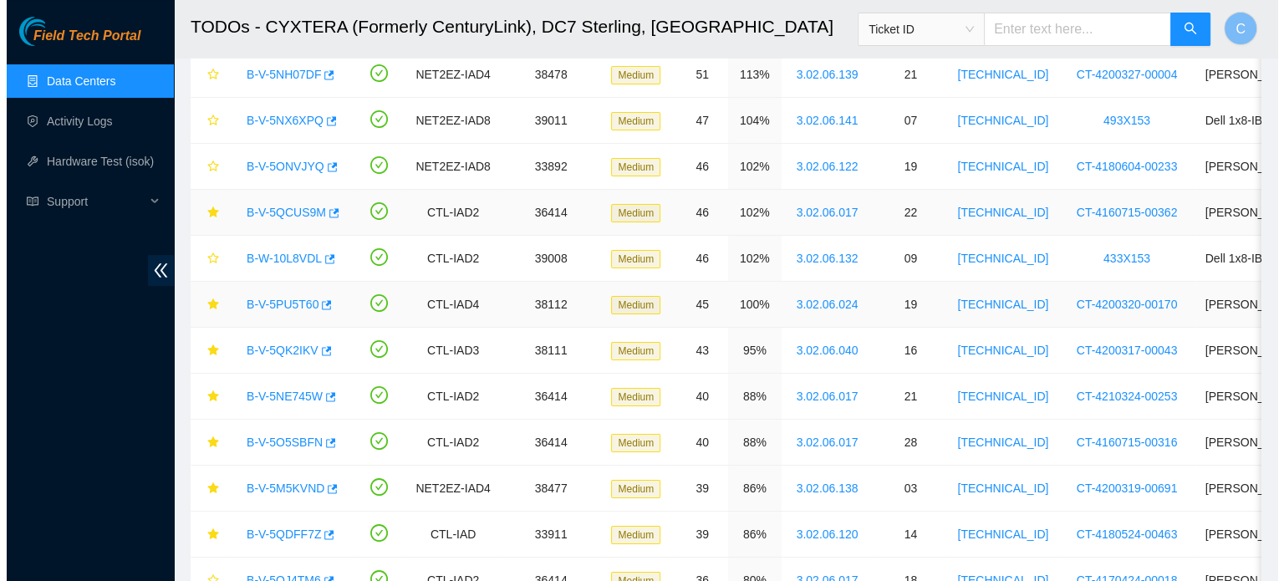
scroll to position [140, 0]
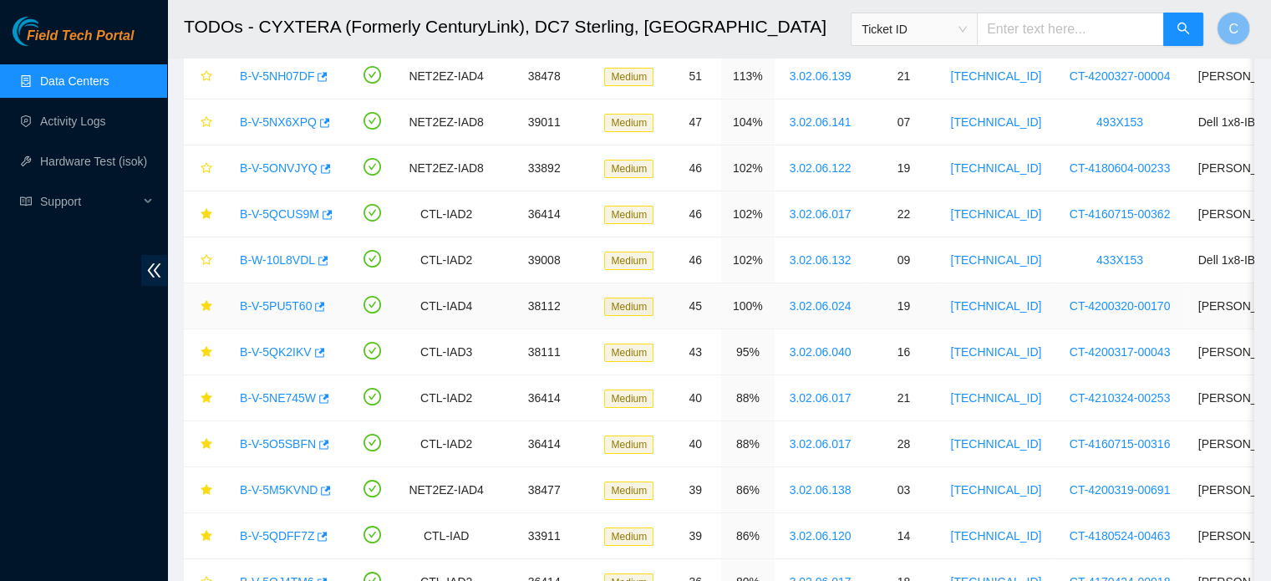
click at [264, 303] on link "B-V-5PU5T60" at bounding box center [276, 305] width 72 height 13
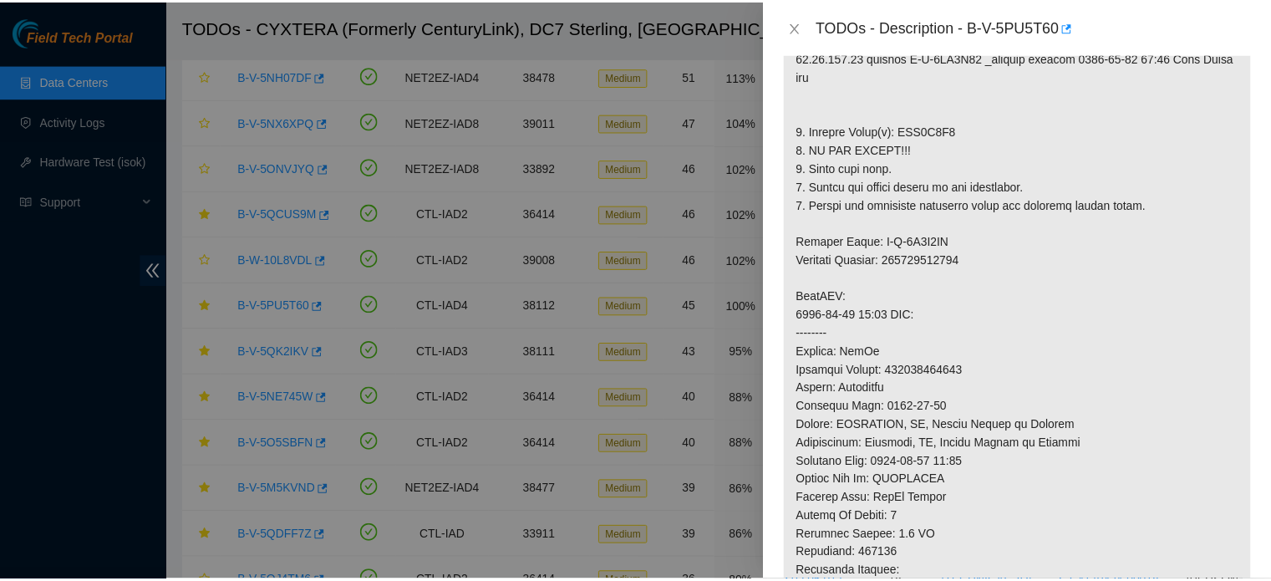
scroll to position [366, 0]
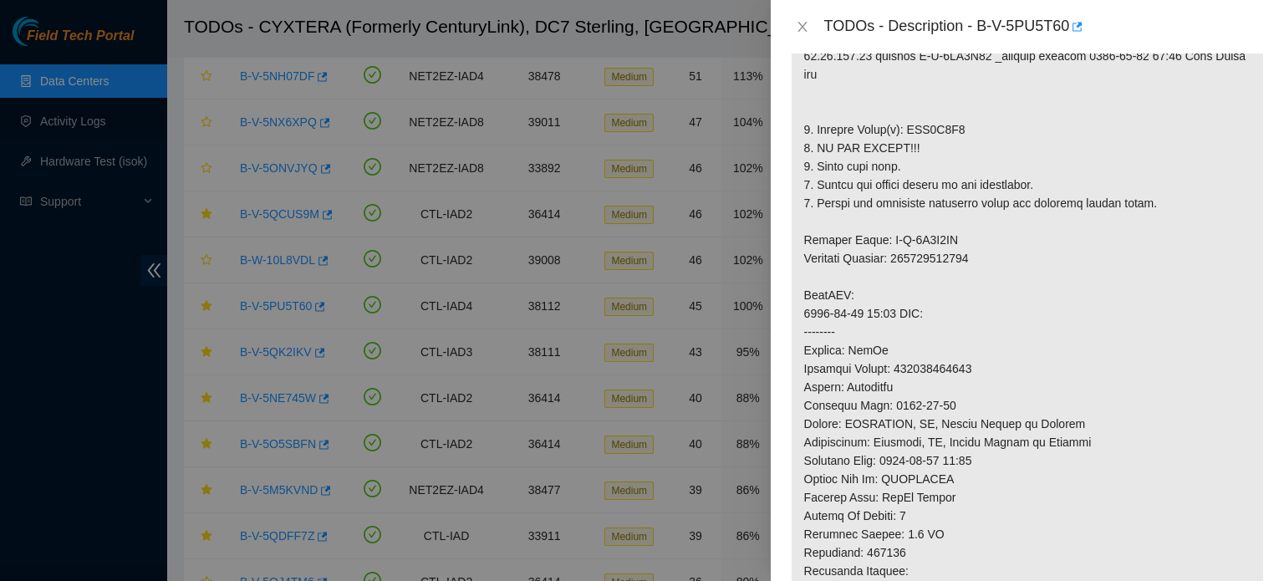
click at [1030, 464] on p at bounding box center [1027, 350] width 471 height 816
click at [806, 28] on icon "close" at bounding box center [802, 26] width 13 height 13
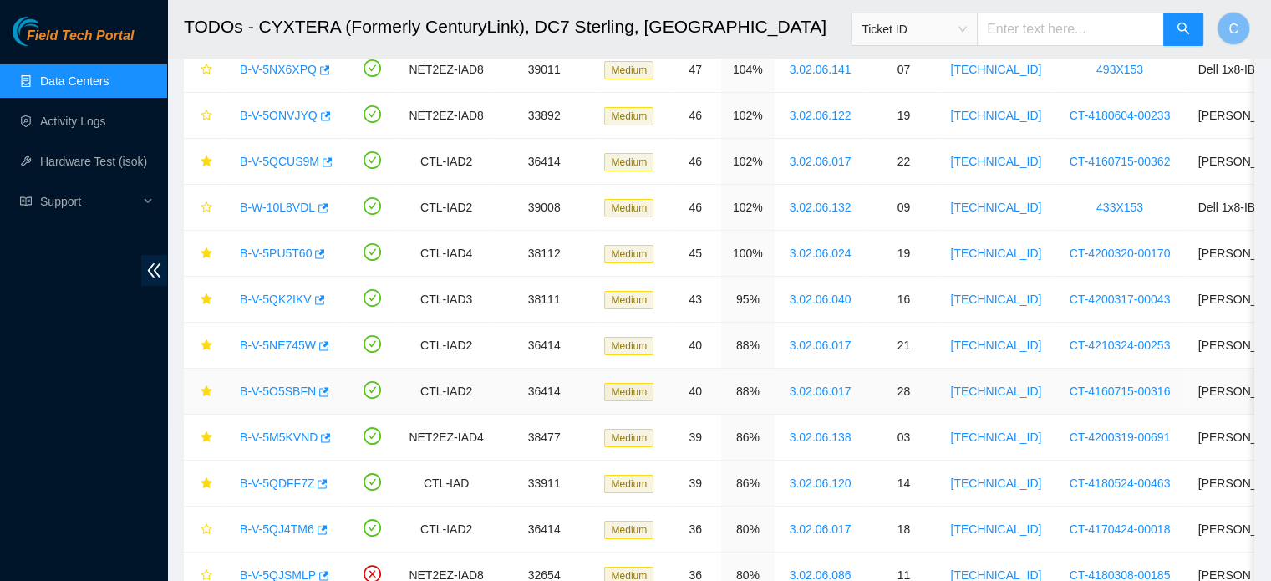
scroll to position [224, 0]
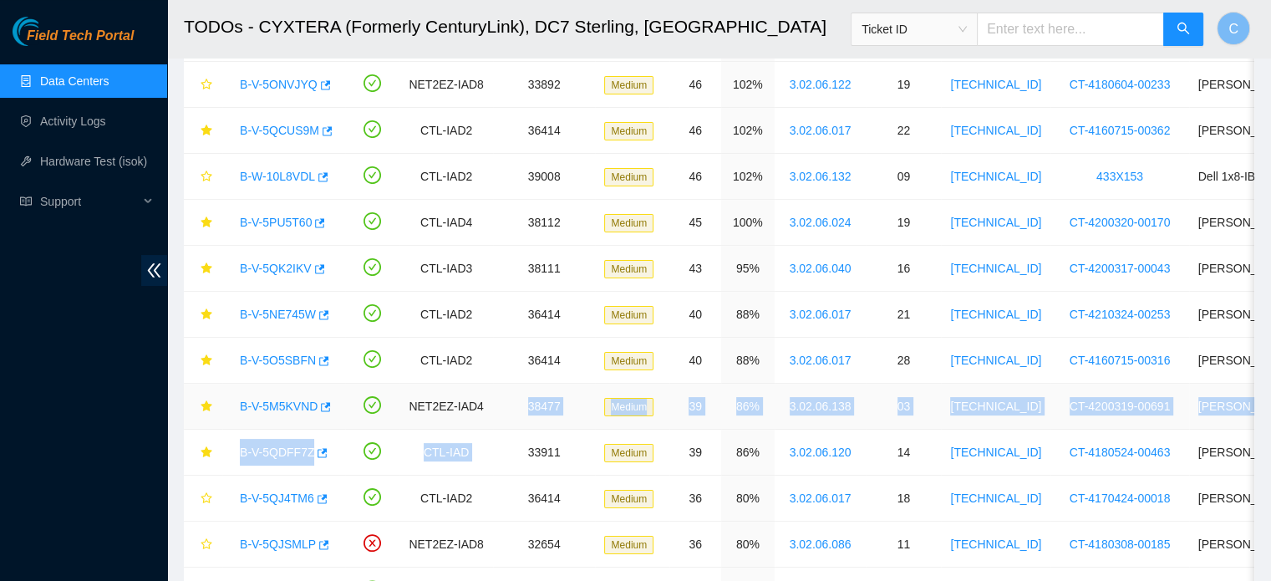
drag, startPoint x: 485, startPoint y: 440, endPoint x: 476, endPoint y: 385, distance: 55.9
click at [476, 385] on td "NET2EZ-IAD4" at bounding box center [446, 407] width 93 height 46
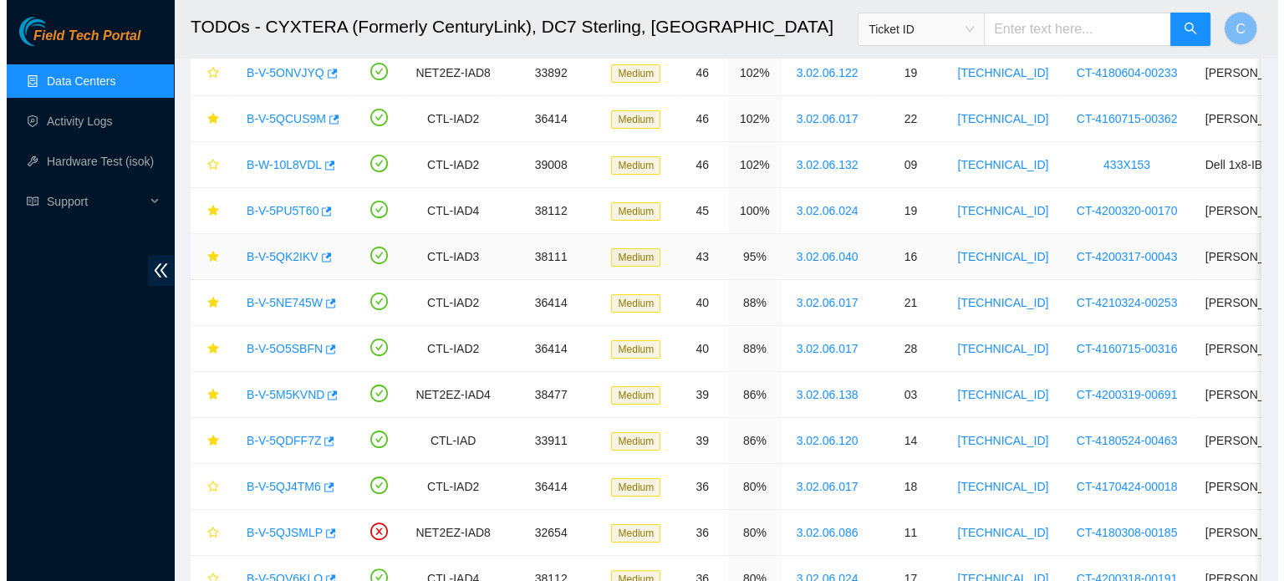
scroll to position [240, 0]
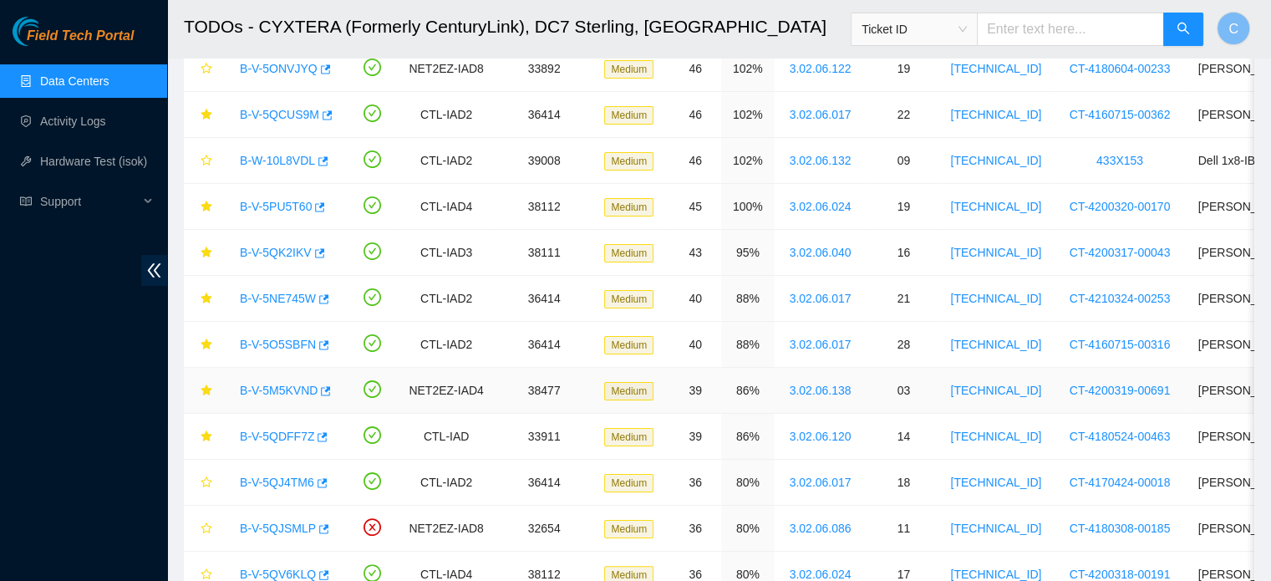
click at [278, 391] on link "B-V-5M5KVND" at bounding box center [279, 390] width 78 height 13
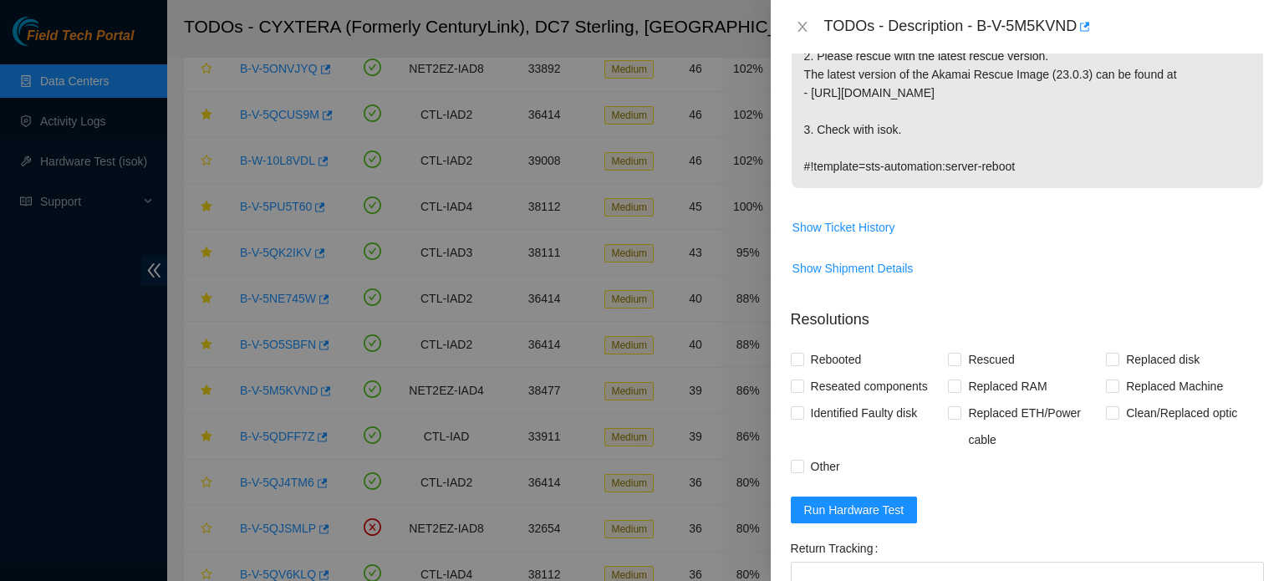
scroll to position [515, 0]
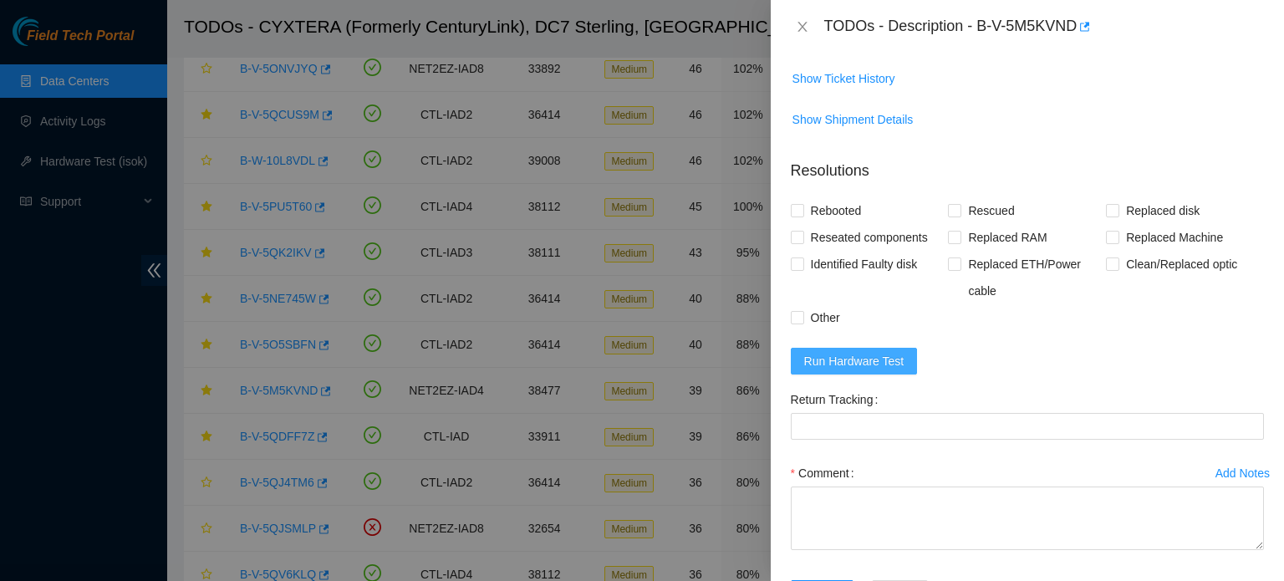
click at [902, 366] on button "Run Hardware Test" at bounding box center [854, 361] width 127 height 27
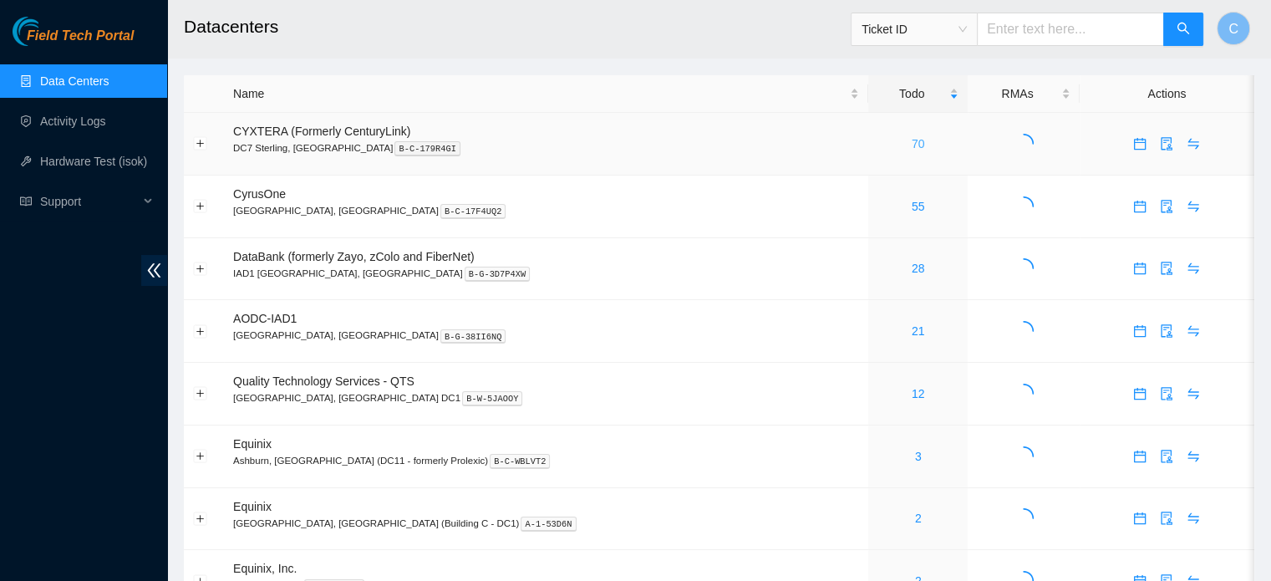
click at [912, 143] on link "70" at bounding box center [918, 143] width 13 height 13
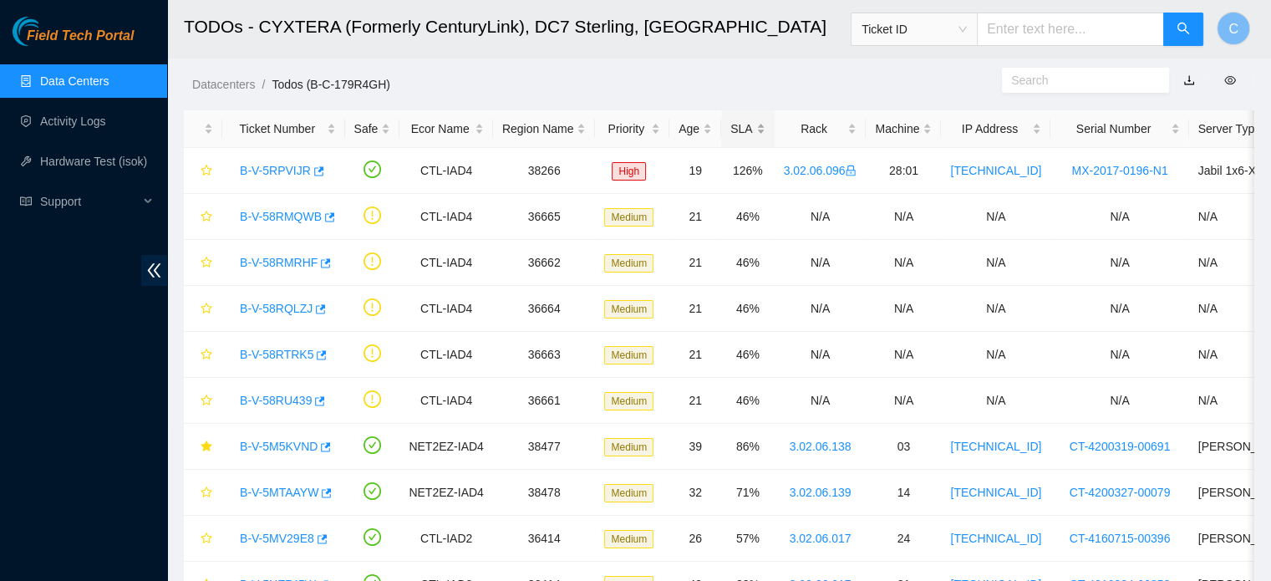
click at [731, 130] on div "SLA" at bounding box center [748, 129] width 34 height 18
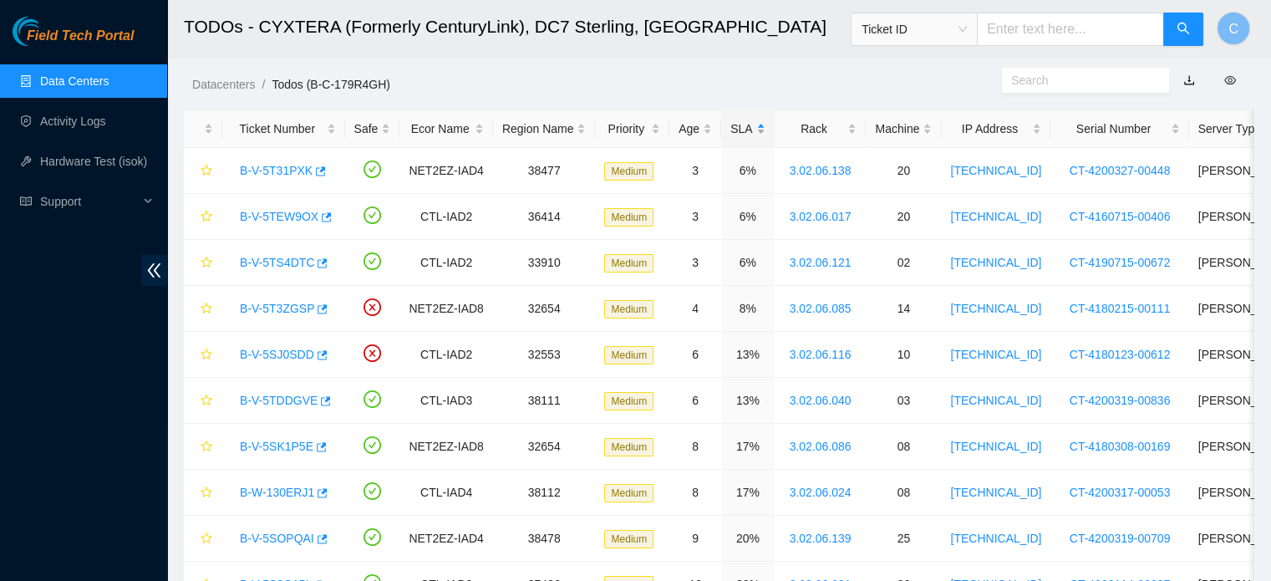
click at [731, 130] on div "SLA" at bounding box center [748, 129] width 34 height 18
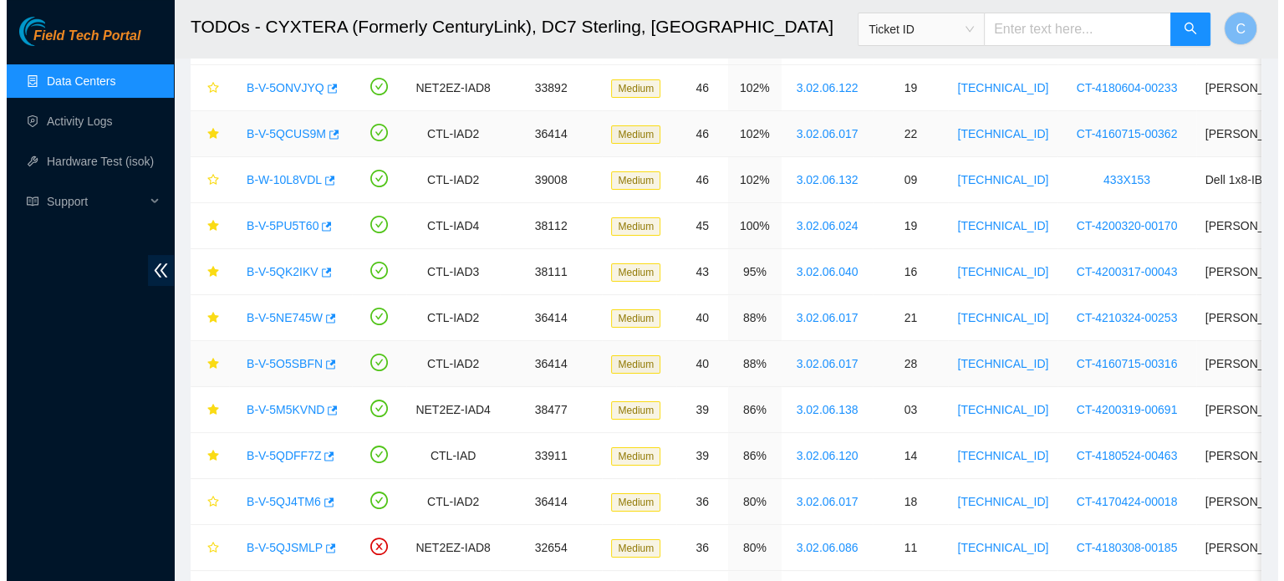
scroll to position [242, 0]
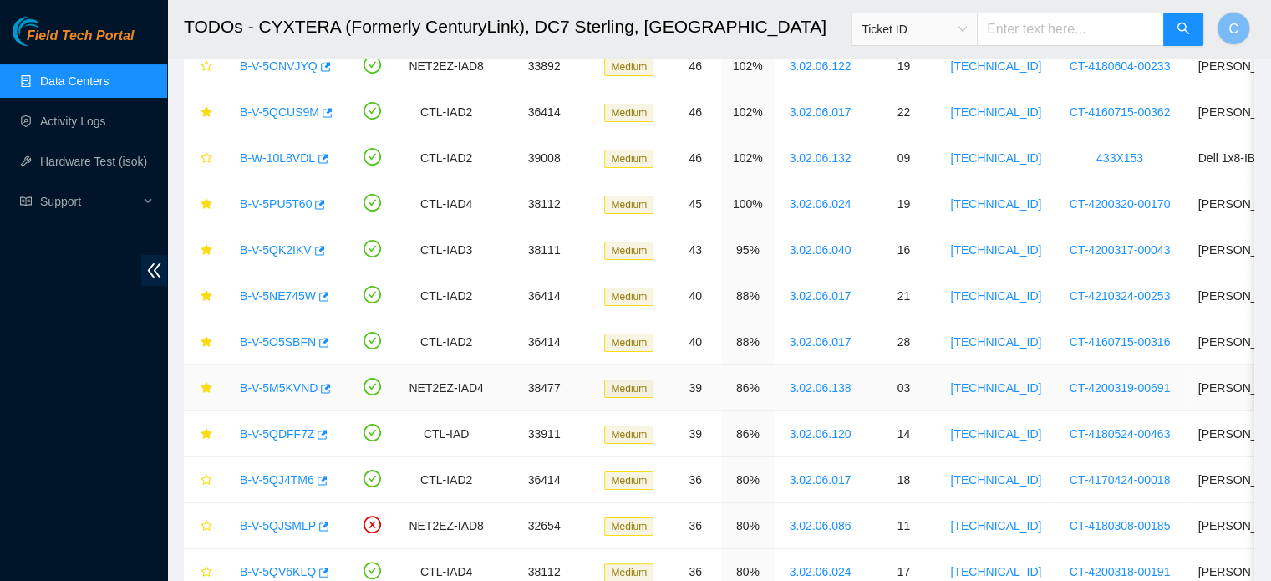
click at [281, 383] on link "B-V-5M5KVND" at bounding box center [279, 387] width 78 height 13
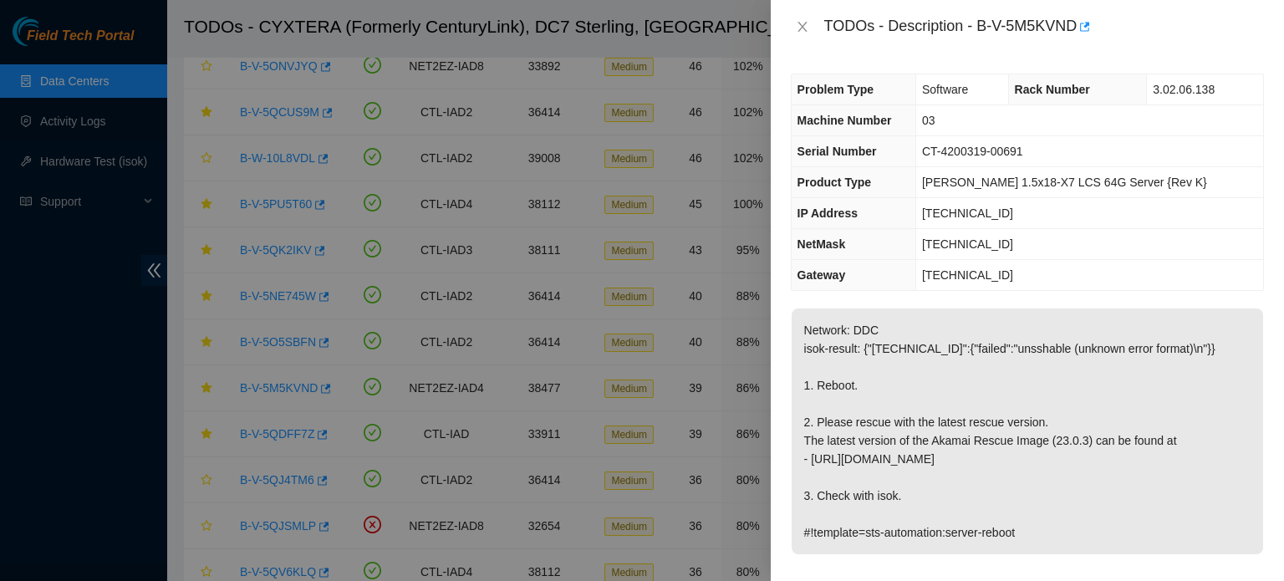
scroll to position [387, 0]
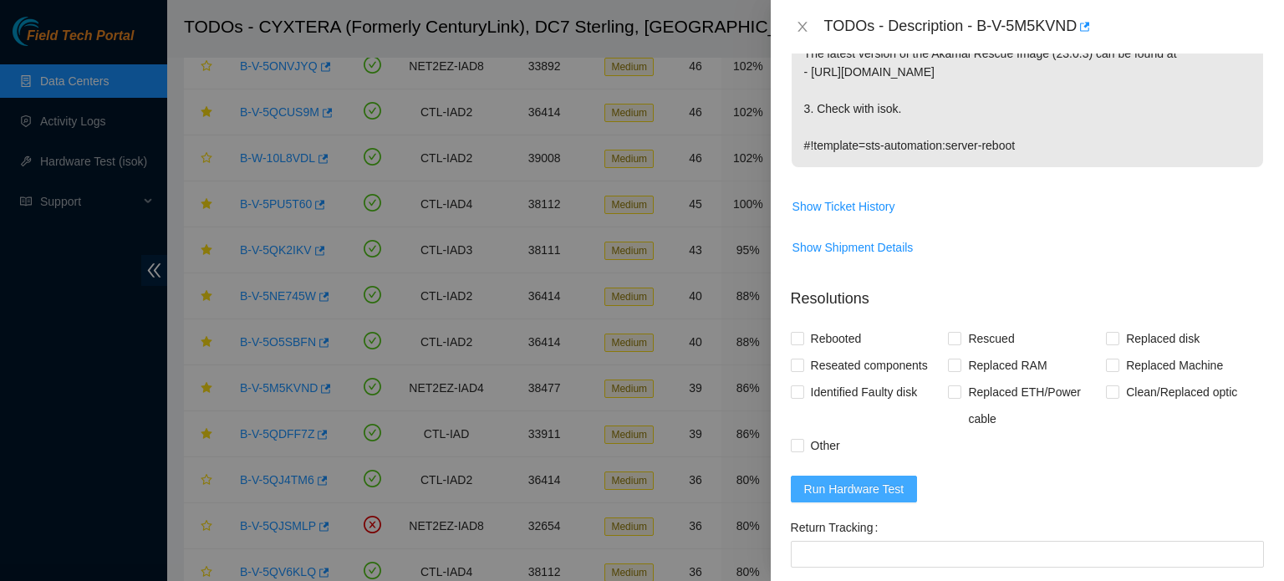
click at [869, 480] on span "Run Hardware Test" at bounding box center [854, 489] width 100 height 18
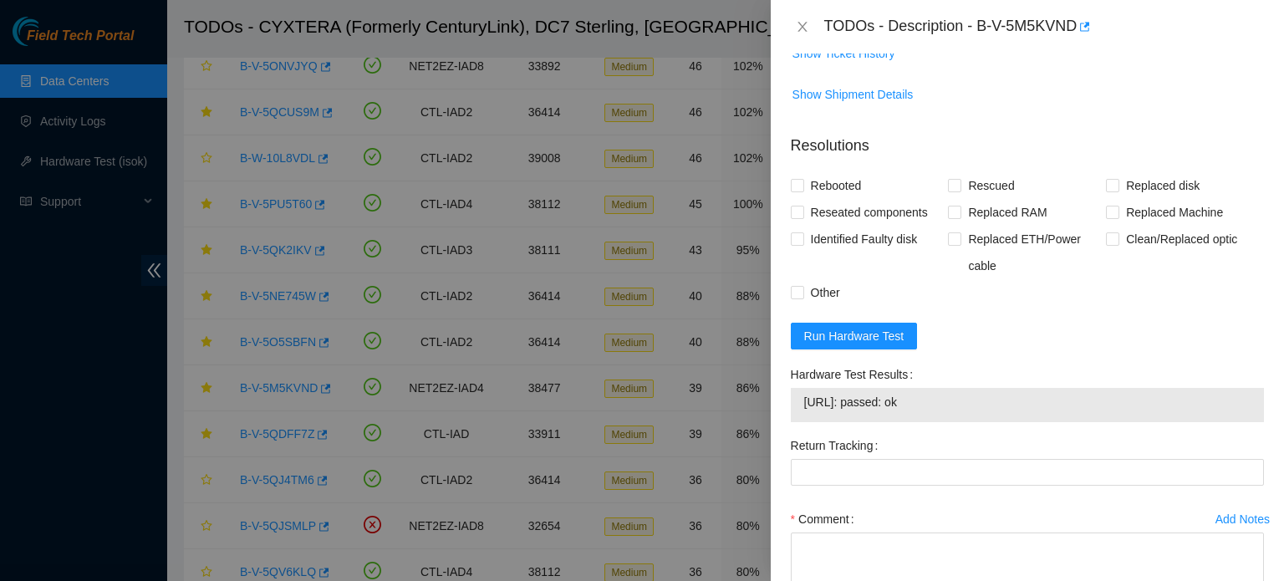
scroll to position [650, 0]
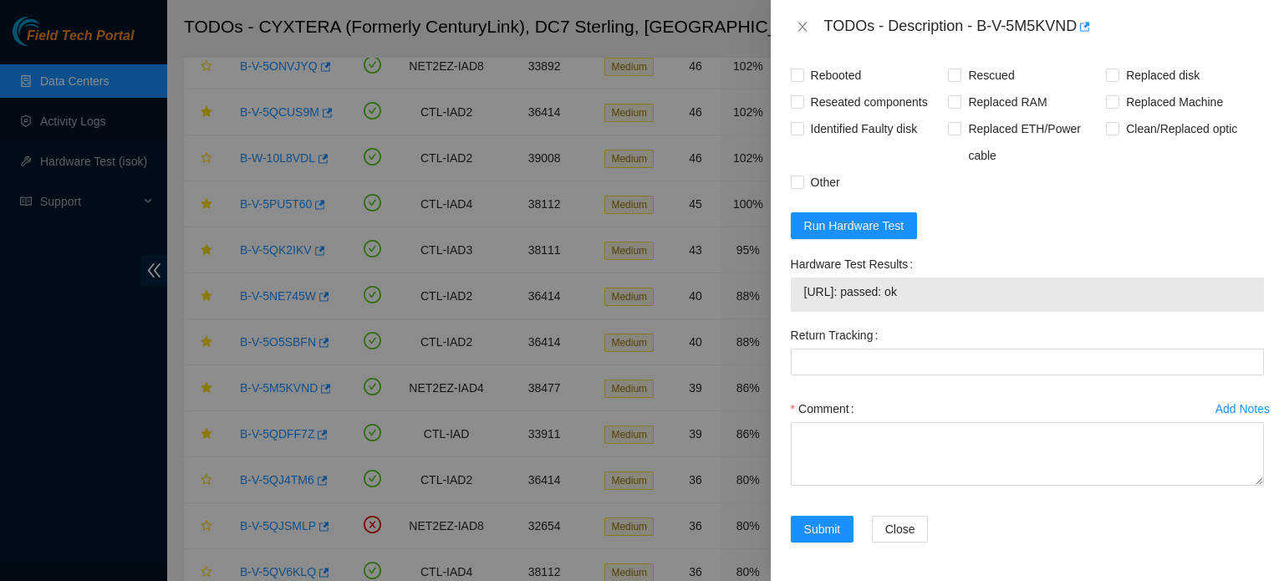
click at [866, 287] on span "[URL]: passed: ok" at bounding box center [1027, 292] width 446 height 18
copy span "[URL]: passed: ok"
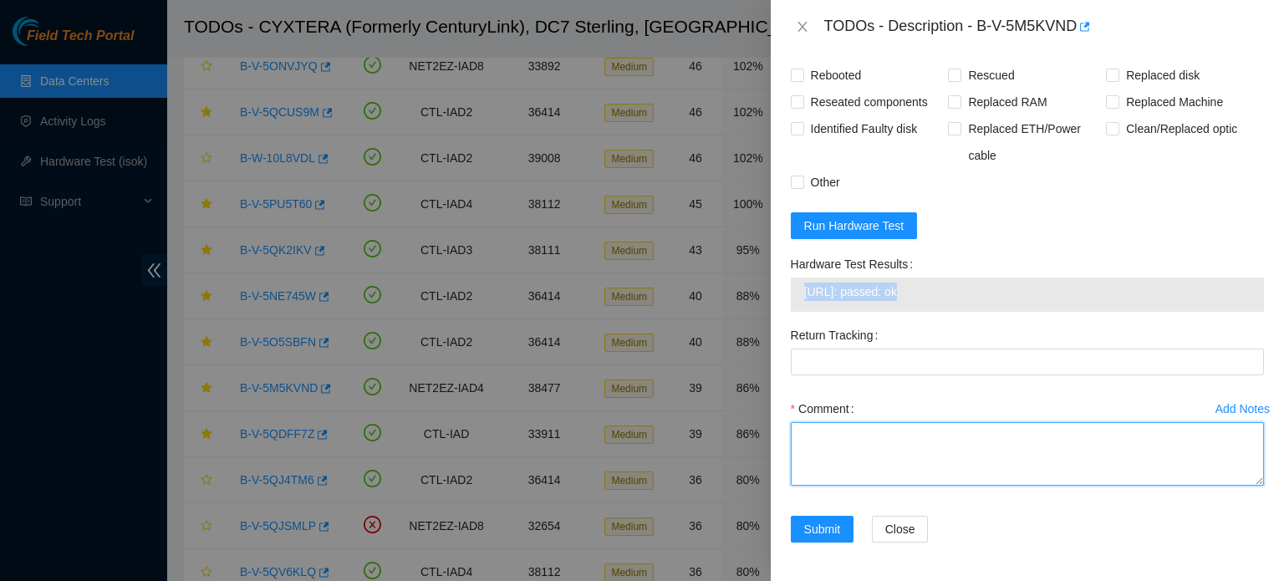
click at [860, 437] on textarea "Comment" at bounding box center [1027, 454] width 473 height 64
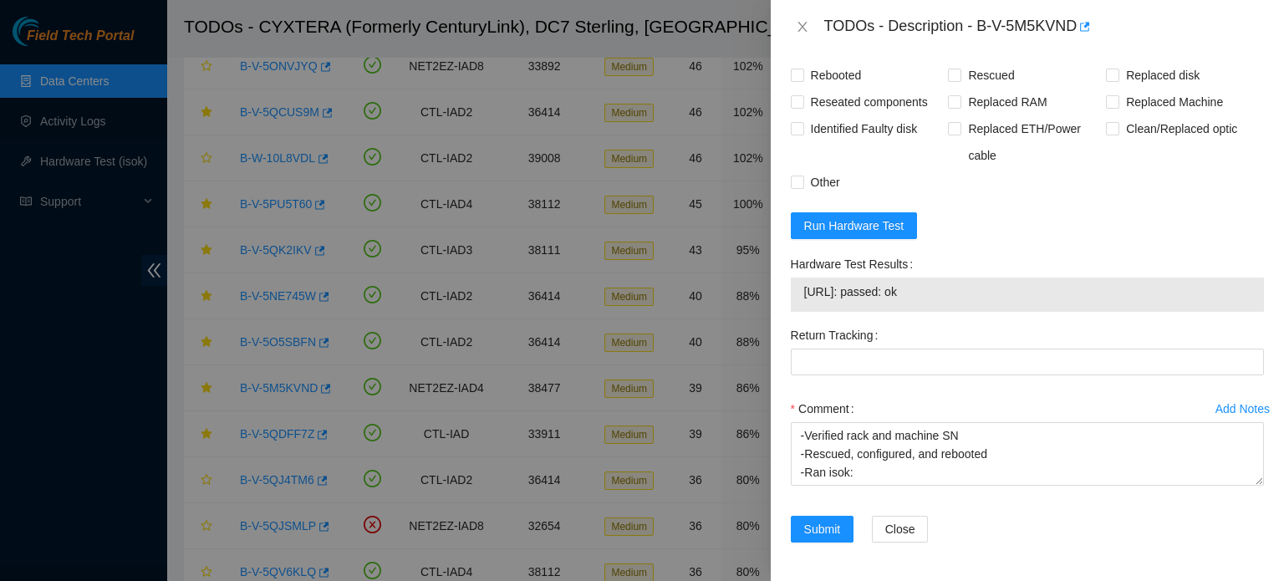
click at [909, 297] on span "[URL]: passed: ok" at bounding box center [1027, 292] width 446 height 18
copy span "[URL]: passed: ok"
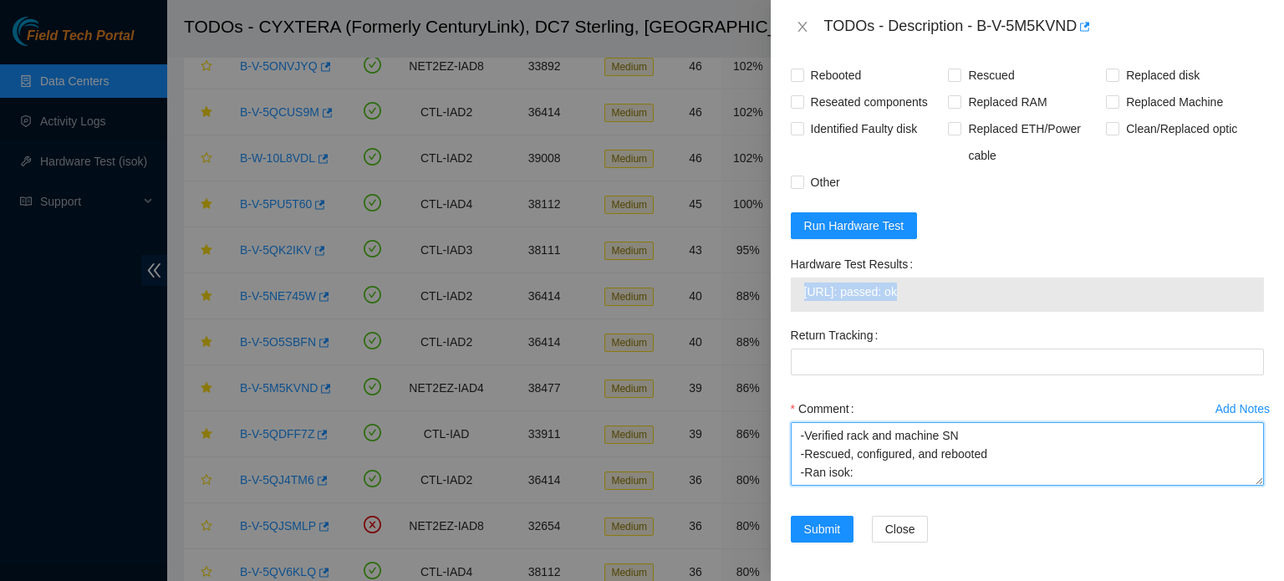
click at [848, 480] on textarea "-Verified rack and machine SN -Rescued, configured, and rebooted -Ran isok:" at bounding box center [1027, 454] width 473 height 64
paste textarea "[URL]: passed: ok"
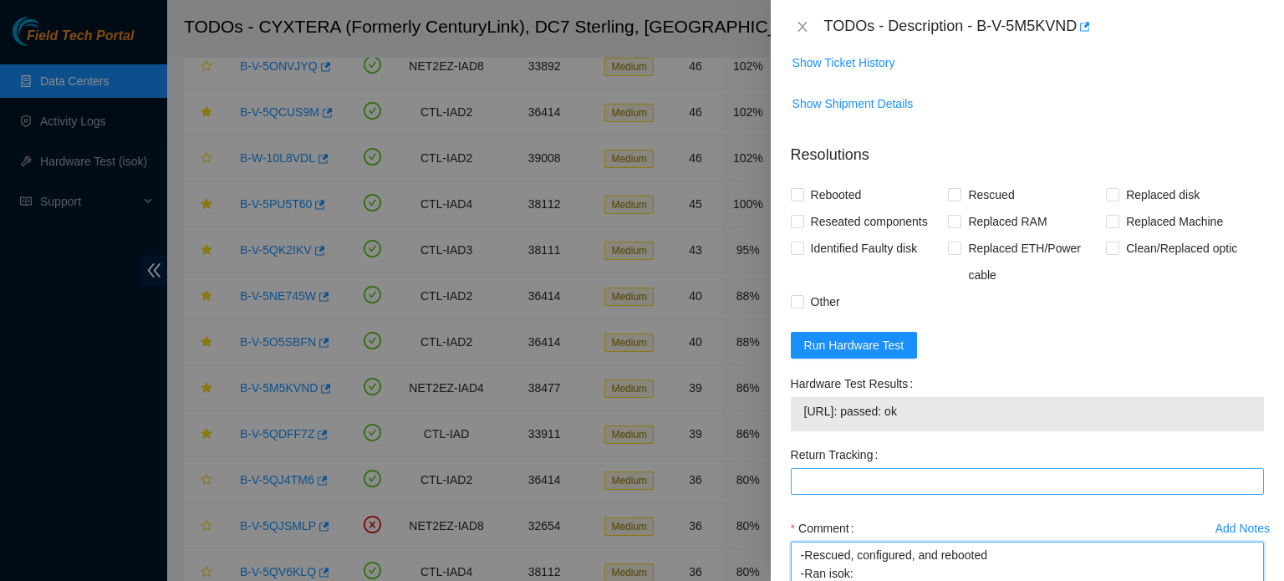
scroll to position [530, 0]
type textarea "-Verified rack and machine SN -Rescued, configured, and rebooted -Ran isok: [UR…"
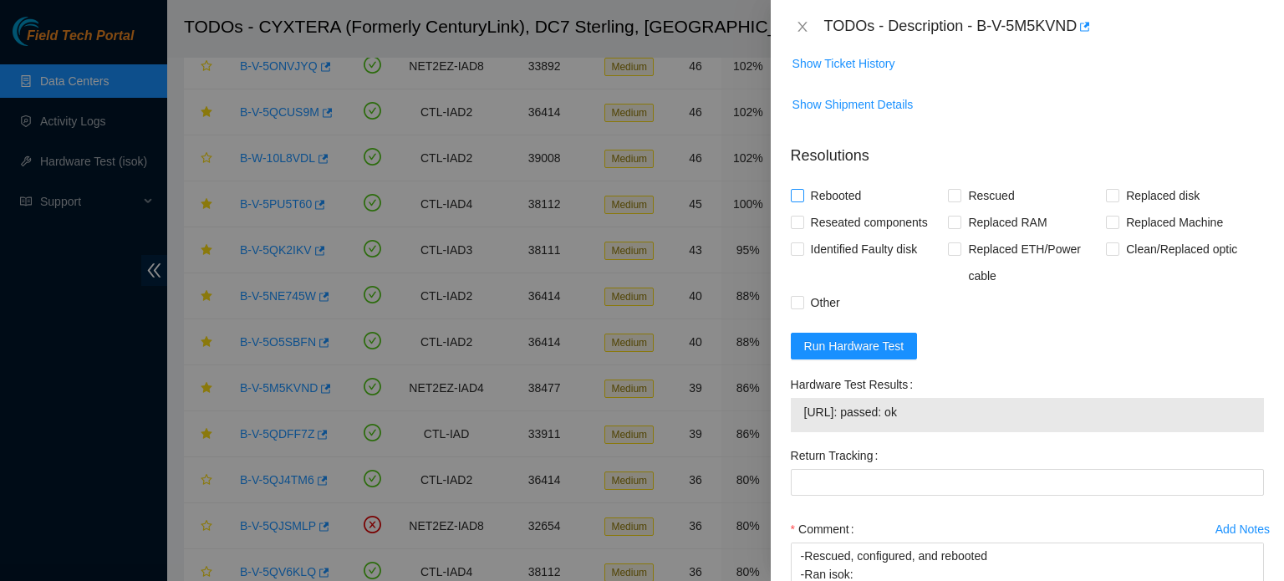
click at [851, 186] on span "Rebooted" at bounding box center [836, 195] width 64 height 27
click at [802, 189] on input "Rebooted" at bounding box center [797, 195] width 12 height 12
checkbox input "true"
click at [954, 191] on input "Rescued" at bounding box center [954, 195] width 12 height 12
checkbox input "true"
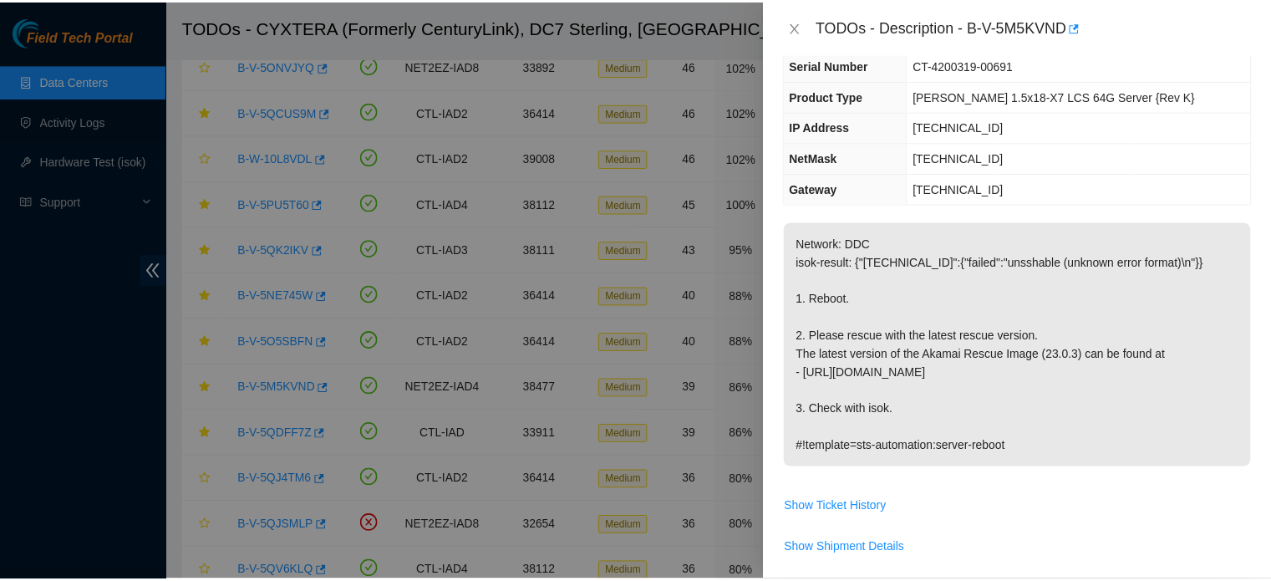
scroll to position [650, 0]
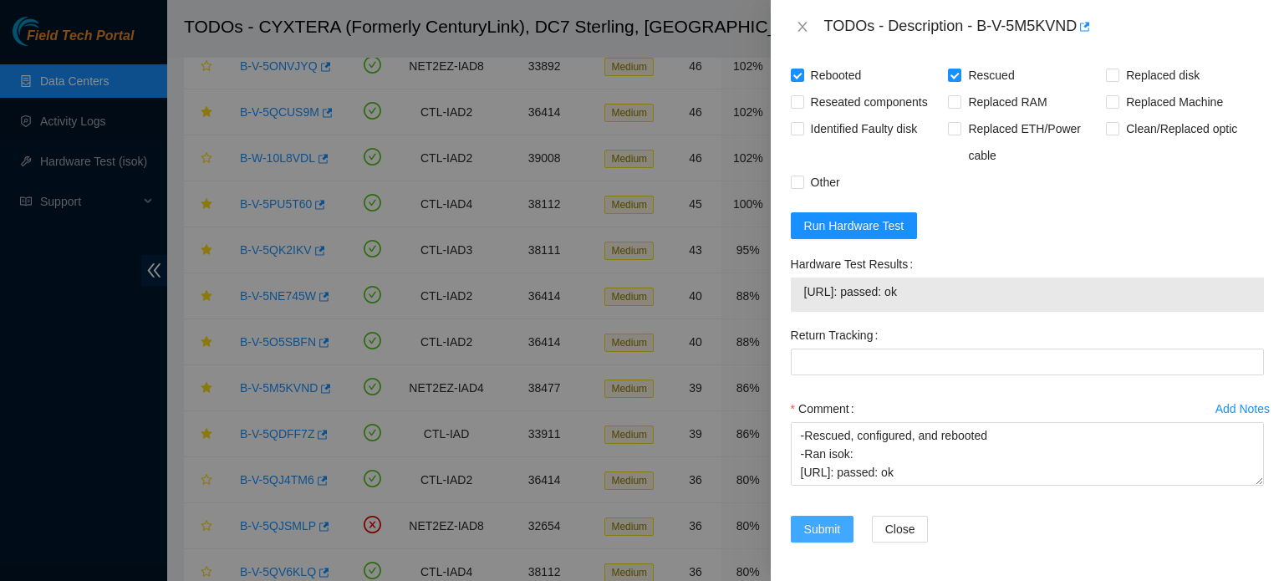
click at [829, 540] on button "Submit" at bounding box center [823, 529] width 64 height 27
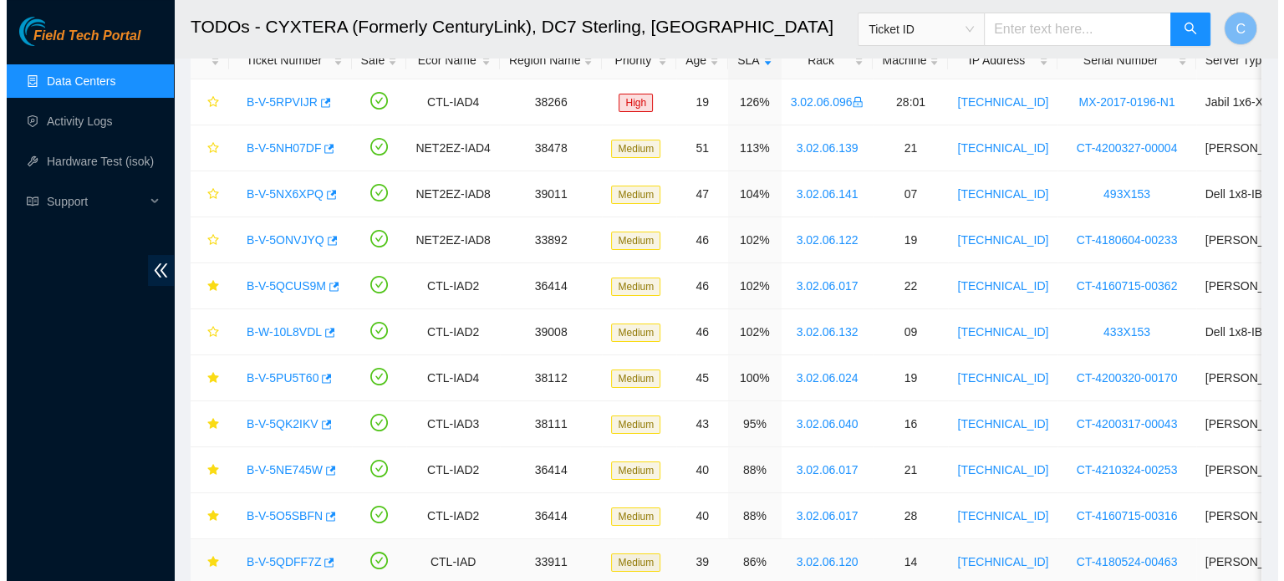
scroll to position [57, 0]
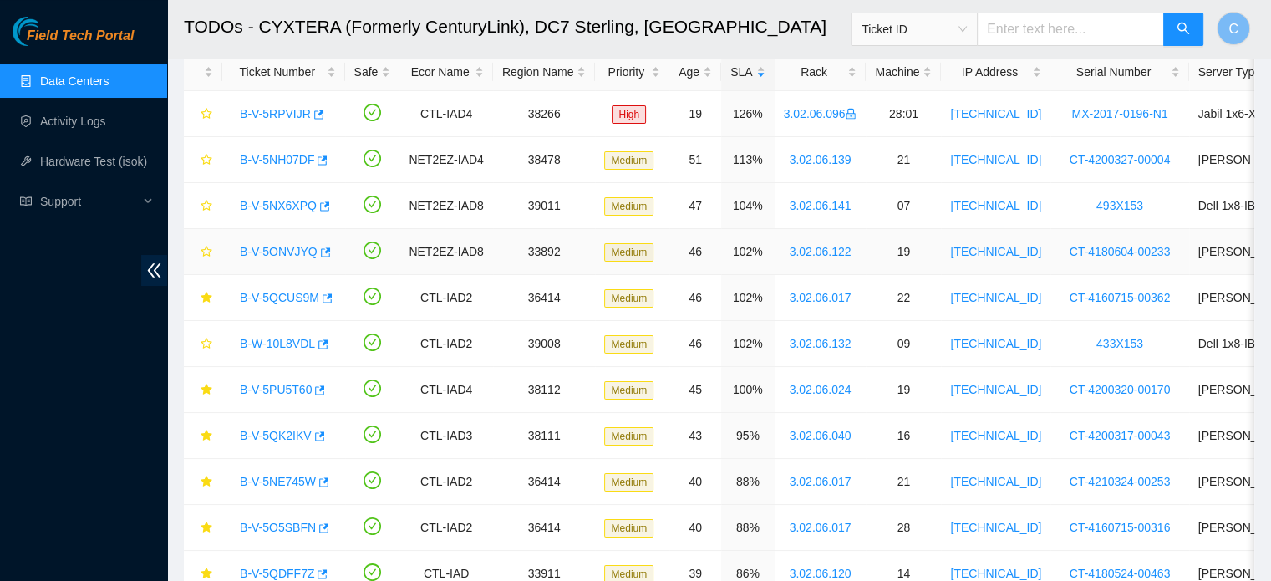
click at [283, 251] on link "B-V-5ONVJYQ" at bounding box center [279, 251] width 78 height 13
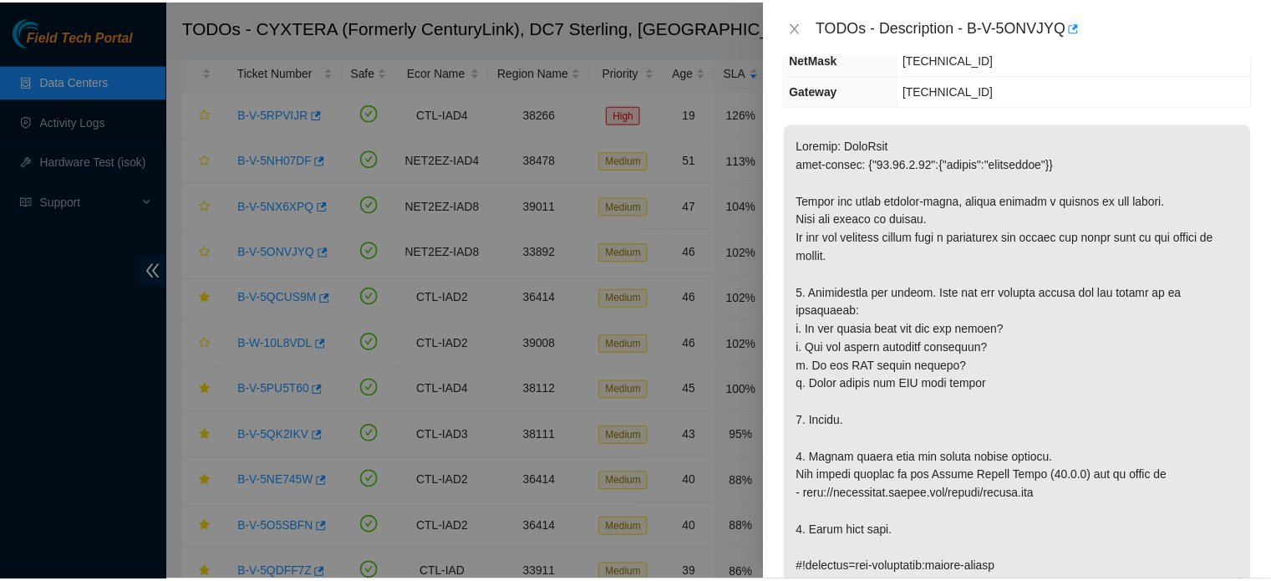
scroll to position [214, 0]
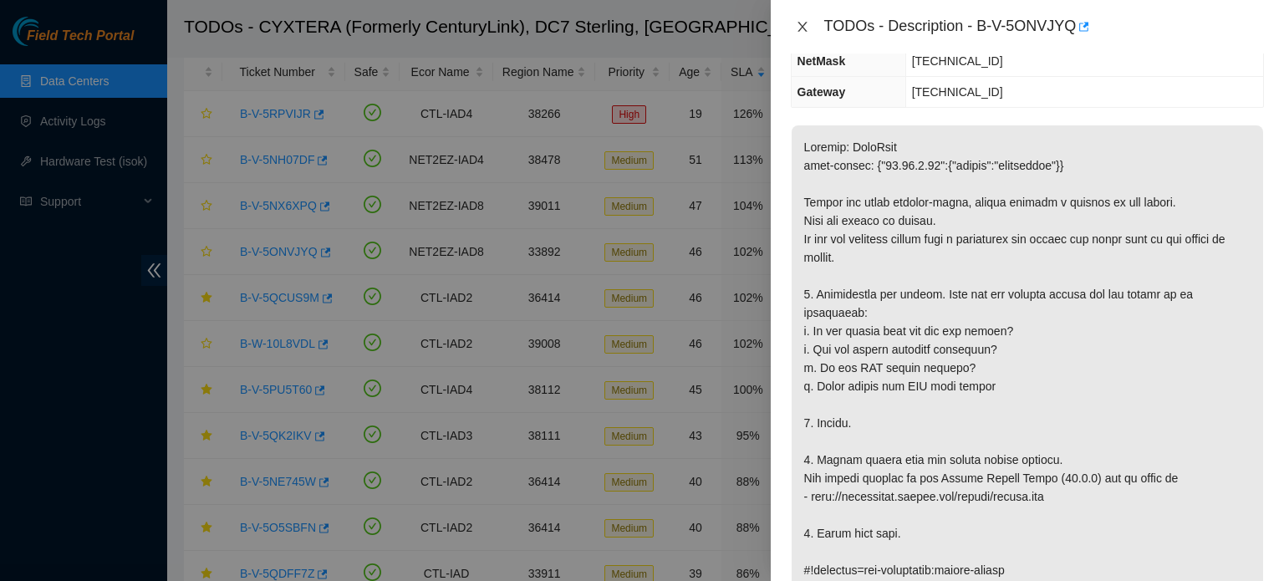
click at [807, 24] on icon "close" at bounding box center [802, 26] width 13 height 13
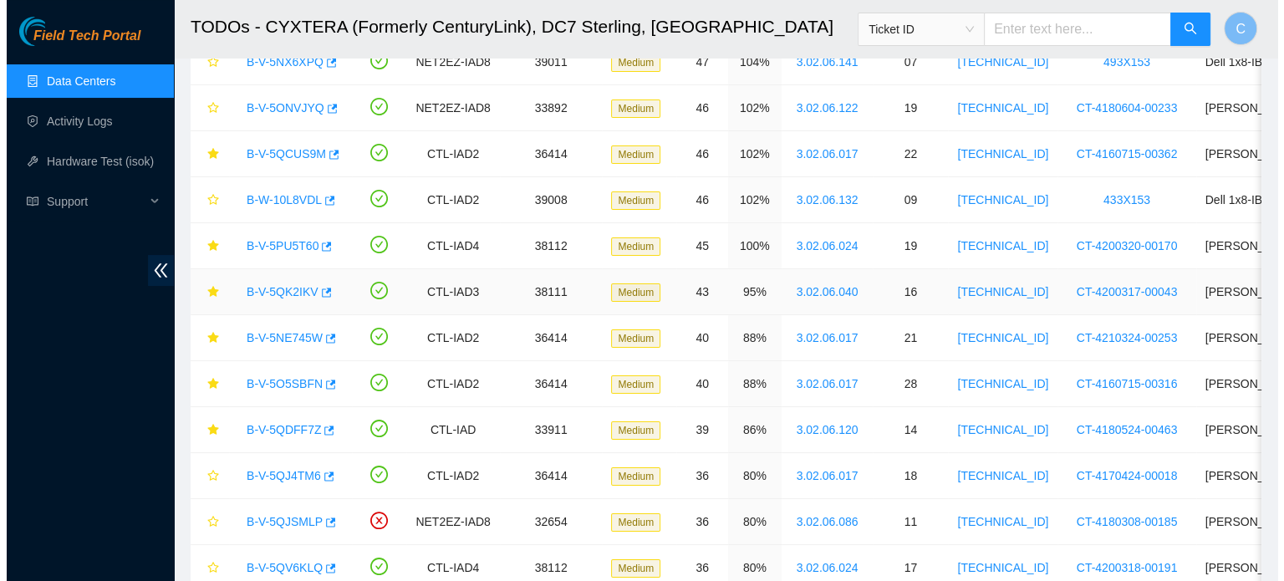
scroll to position [227, 0]
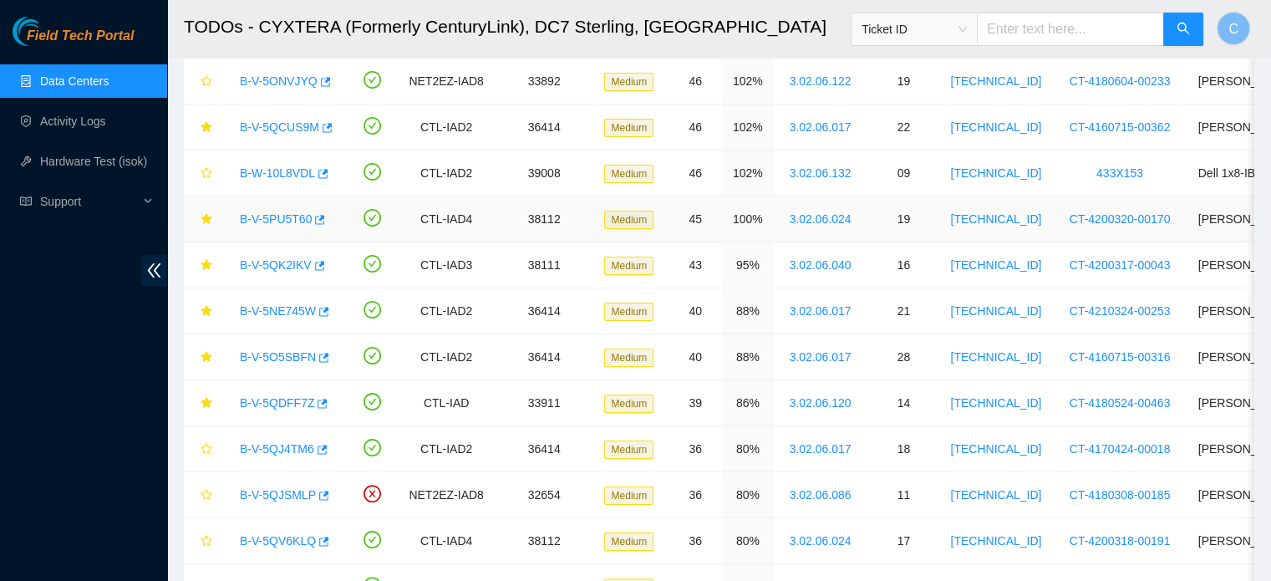
click at [269, 213] on link "B-V-5PU5T60" at bounding box center [276, 218] width 72 height 13
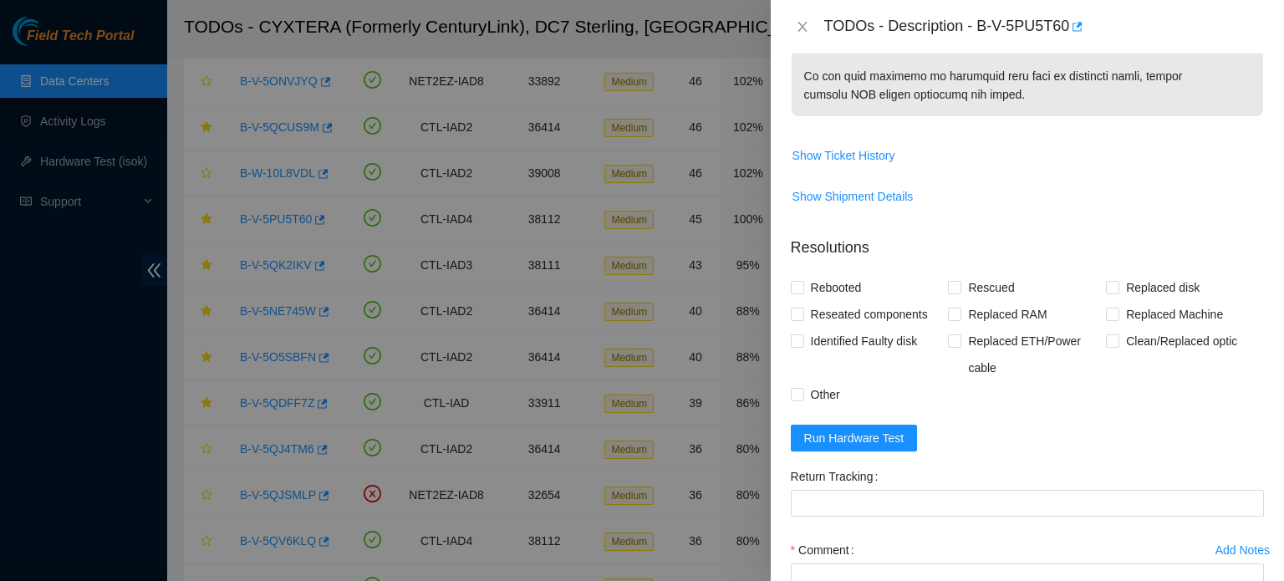
scroll to position [1033, 0]
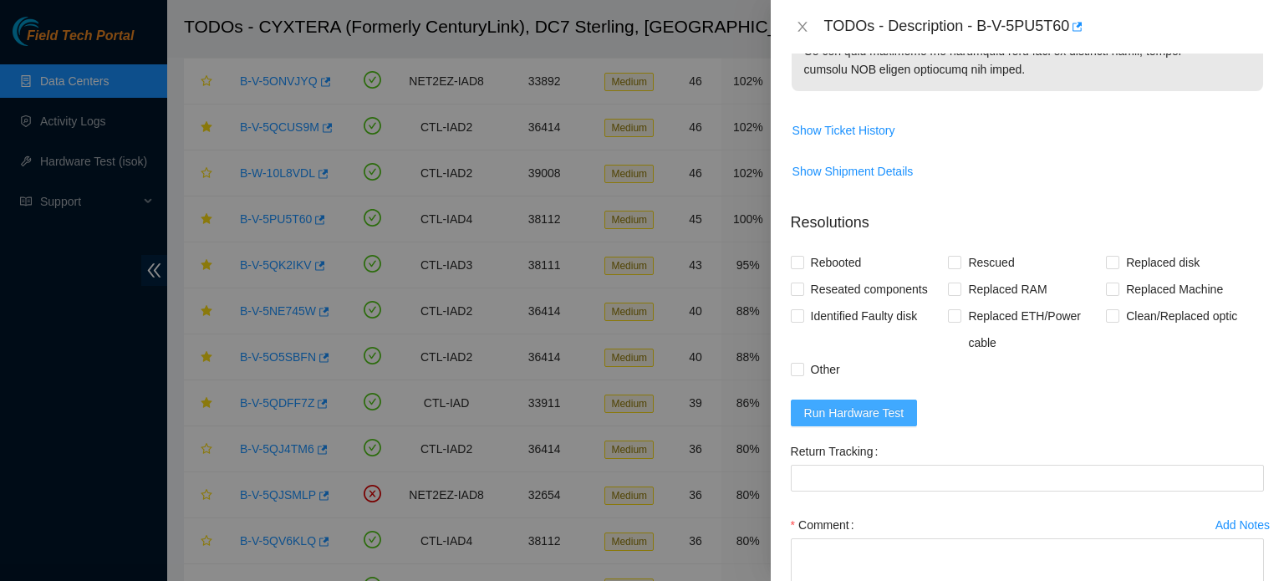
click at [863, 422] on span "Run Hardware Test" at bounding box center [854, 413] width 100 height 18
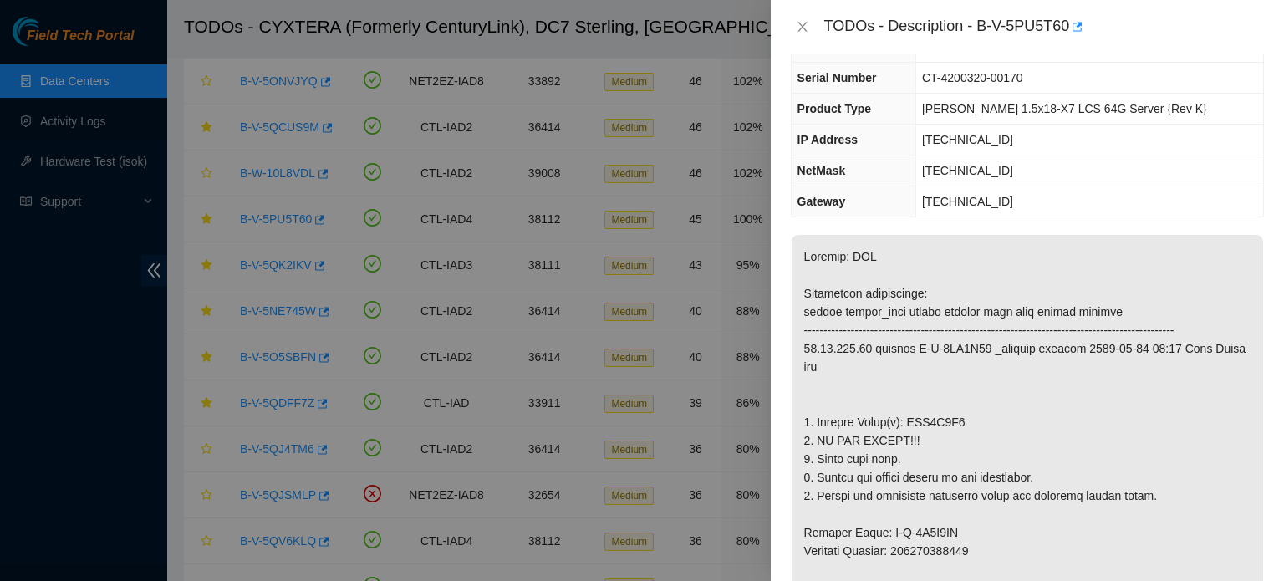
scroll to position [73, 0]
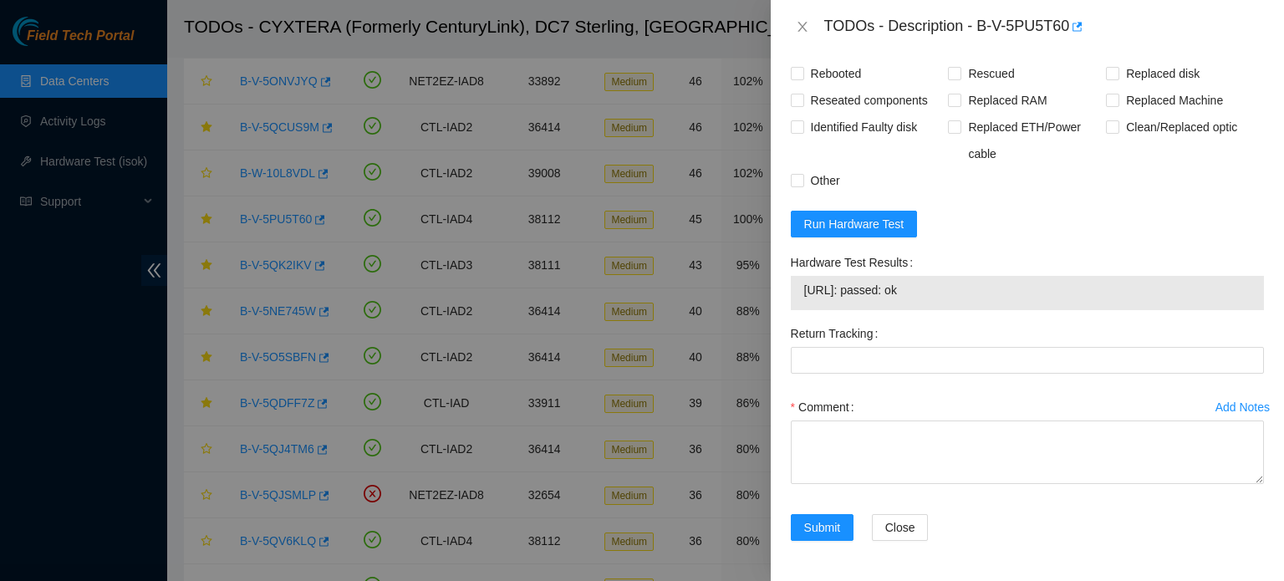
scroll to position [1265, 0]
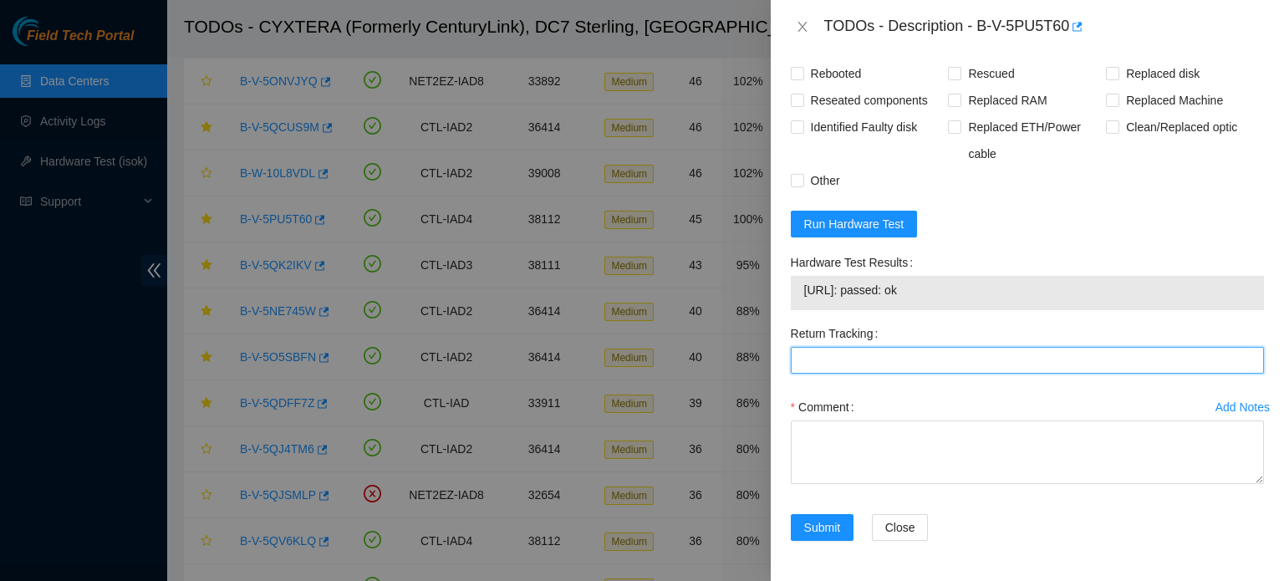
click at [981, 374] on Tracking "Return Tracking" at bounding box center [1027, 360] width 473 height 27
paste Tracking "463470027845"
type Tracking "463470027845"
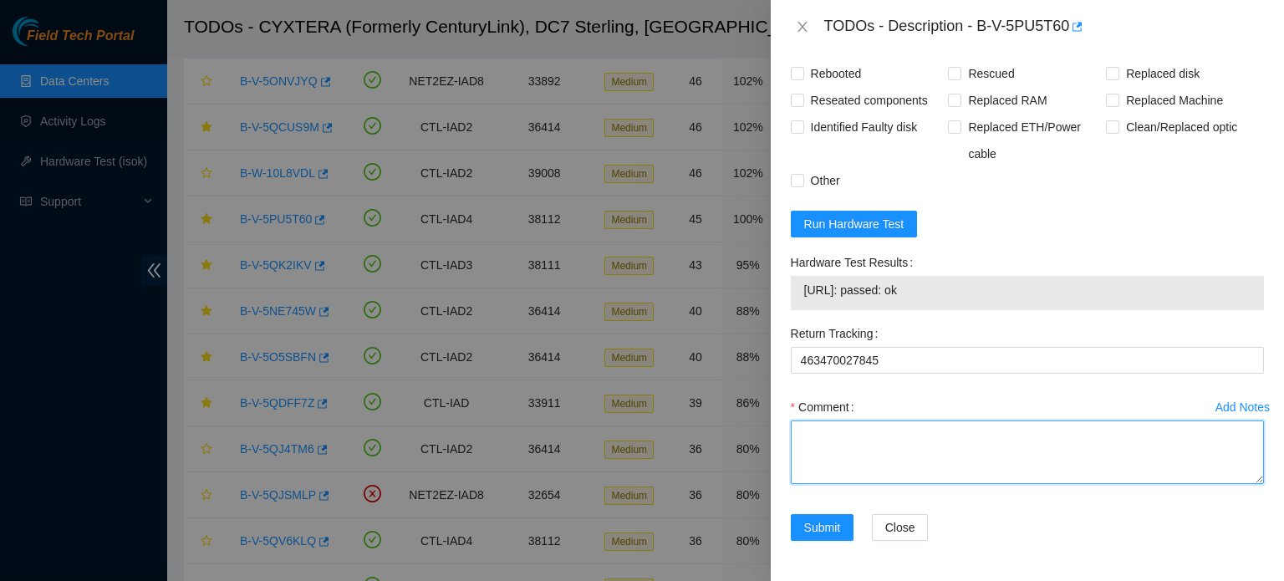
click at [958, 484] on textarea "Comment" at bounding box center [1027, 452] width 473 height 64
paste textarea "Old: WJG0K9P4"
paste textarea "New: Z5BFK0OEFJKA"
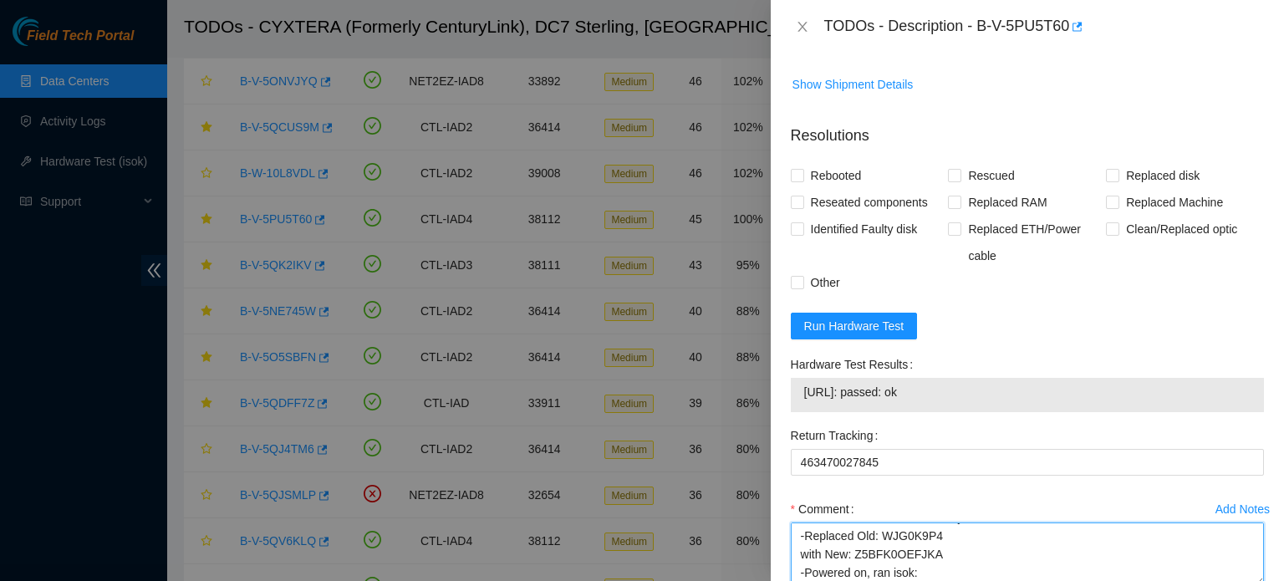
scroll to position [1312, 0]
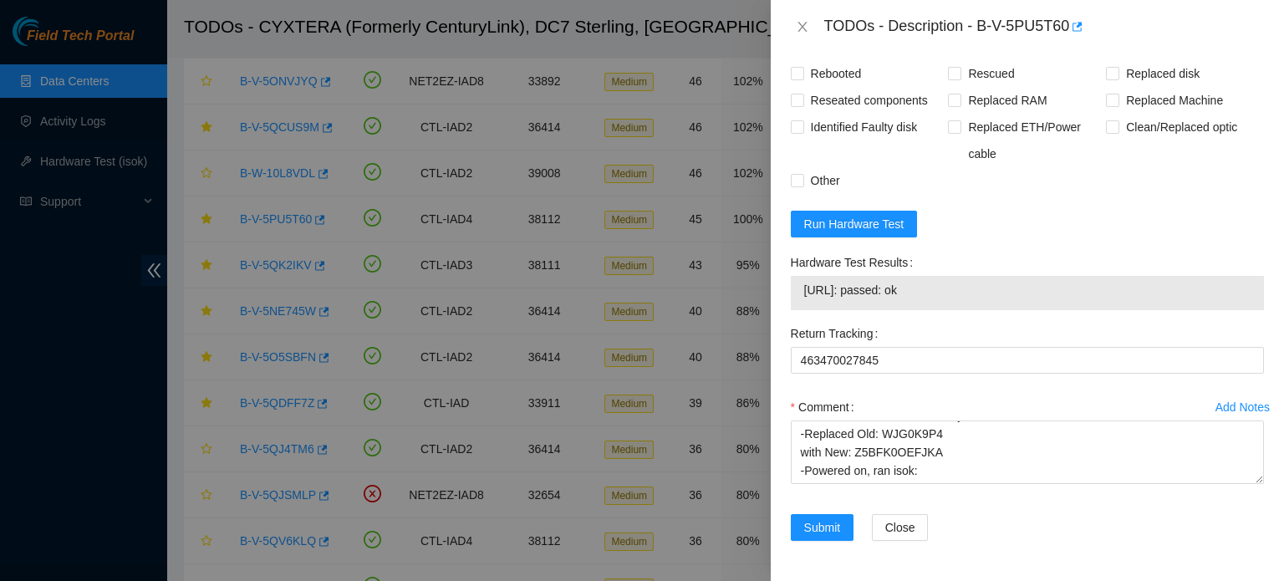
click at [909, 290] on span "[URL]: passed: ok" at bounding box center [1027, 290] width 446 height 18
copy span "[URL]: passed: ok"
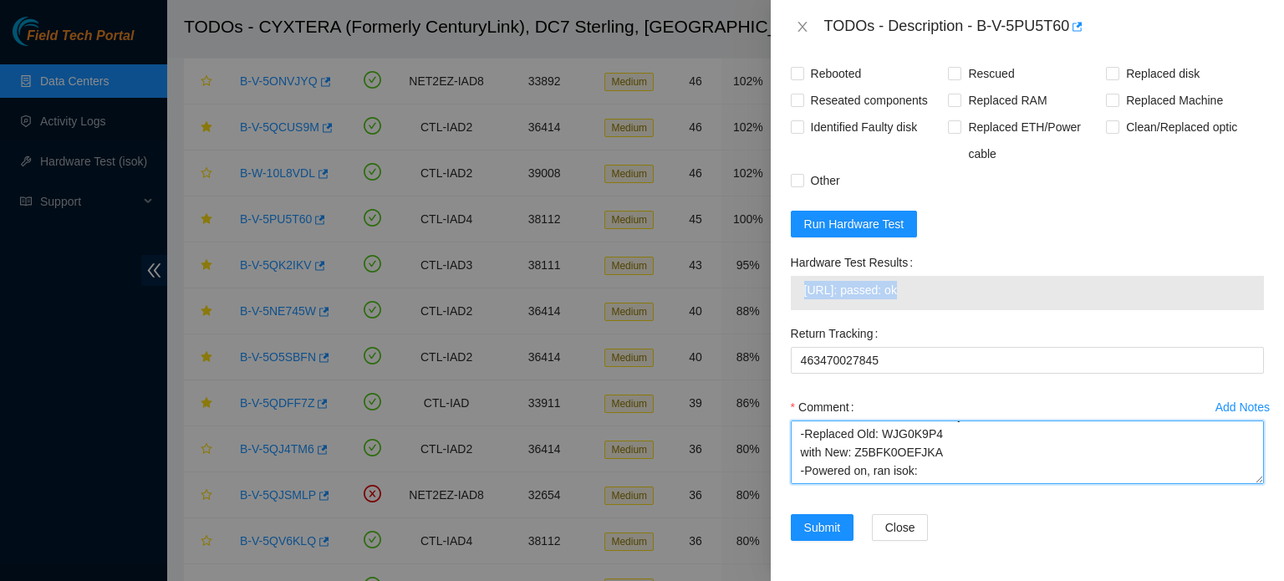
click at [882, 476] on textarea "-Verified rack and machine SN -Powered down machine safely -Replaced Old: WJG0K…" at bounding box center [1027, 452] width 473 height 64
paste textarea "[URL]: passed: ok"
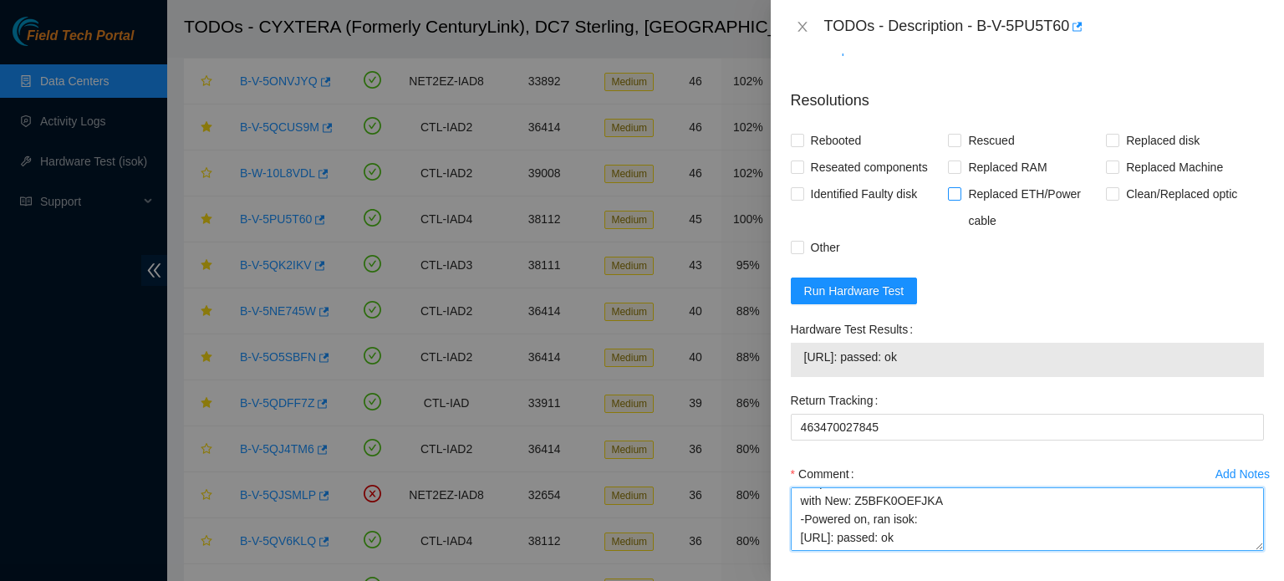
scroll to position [1153, 0]
type textarea "-Verified rack and machine SN -Powered down machine safely -Replaced Old: WJG0K…"
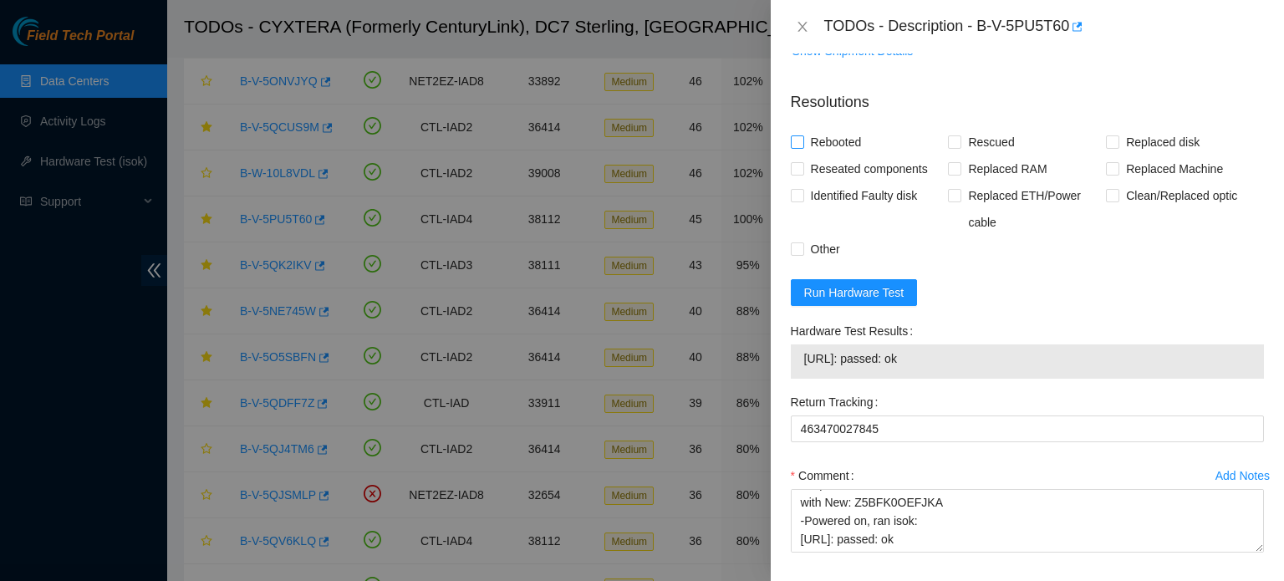
click at [838, 155] on span "Rebooted" at bounding box center [836, 142] width 64 height 27
click at [802, 147] on input "Rebooted" at bounding box center [797, 141] width 12 height 12
checkbox input "true"
click at [1167, 155] on span "Replaced disk" at bounding box center [1162, 142] width 87 height 27
click at [1118, 147] on input "Replaced disk" at bounding box center [1112, 141] width 12 height 12
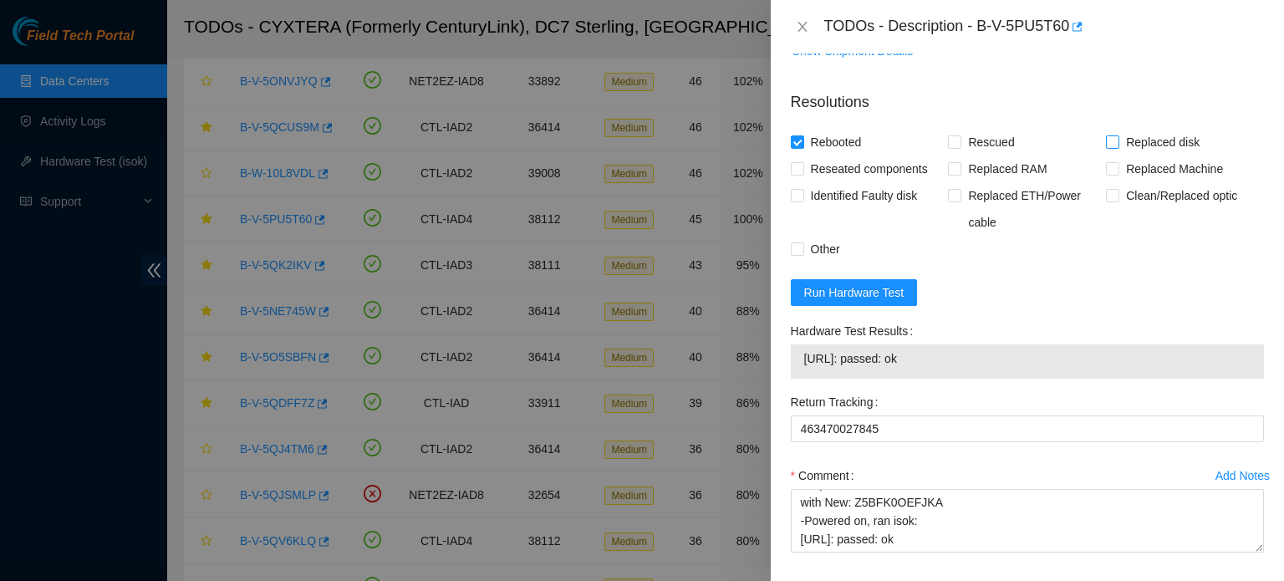
checkbox input "true"
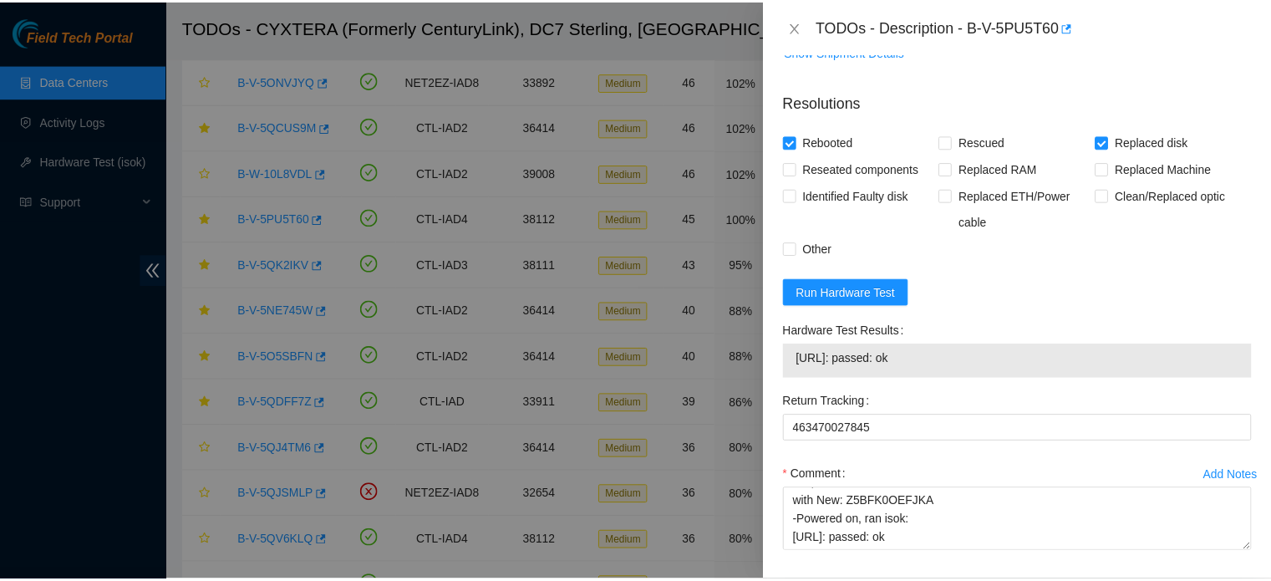
scroll to position [1312, 0]
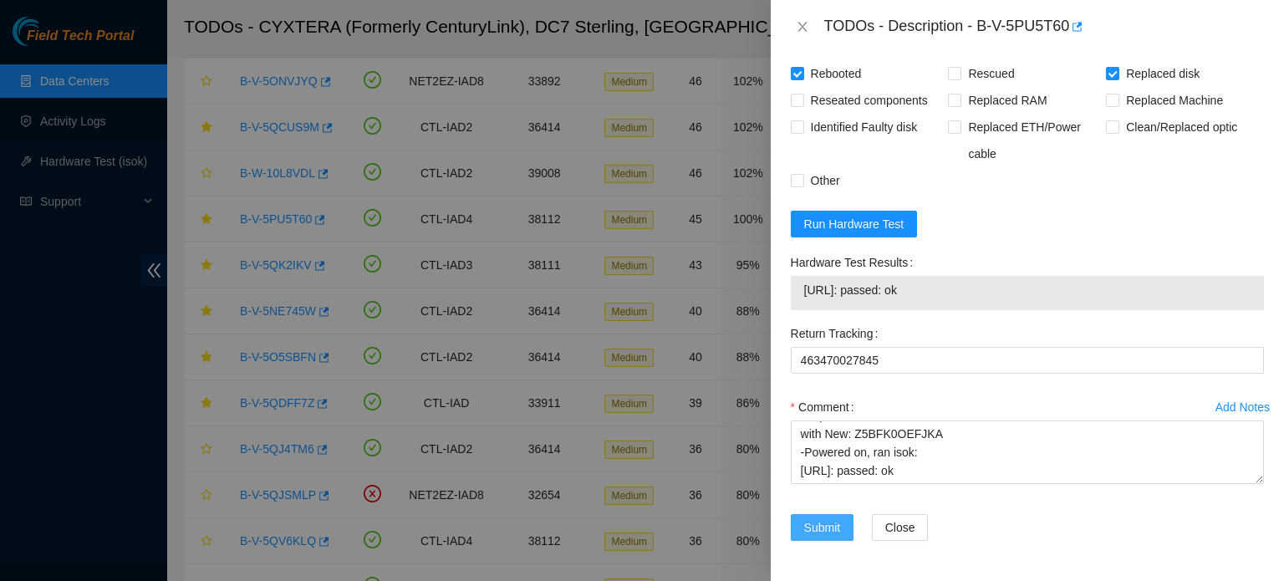
click at [820, 525] on span "Submit" at bounding box center [822, 527] width 37 height 18
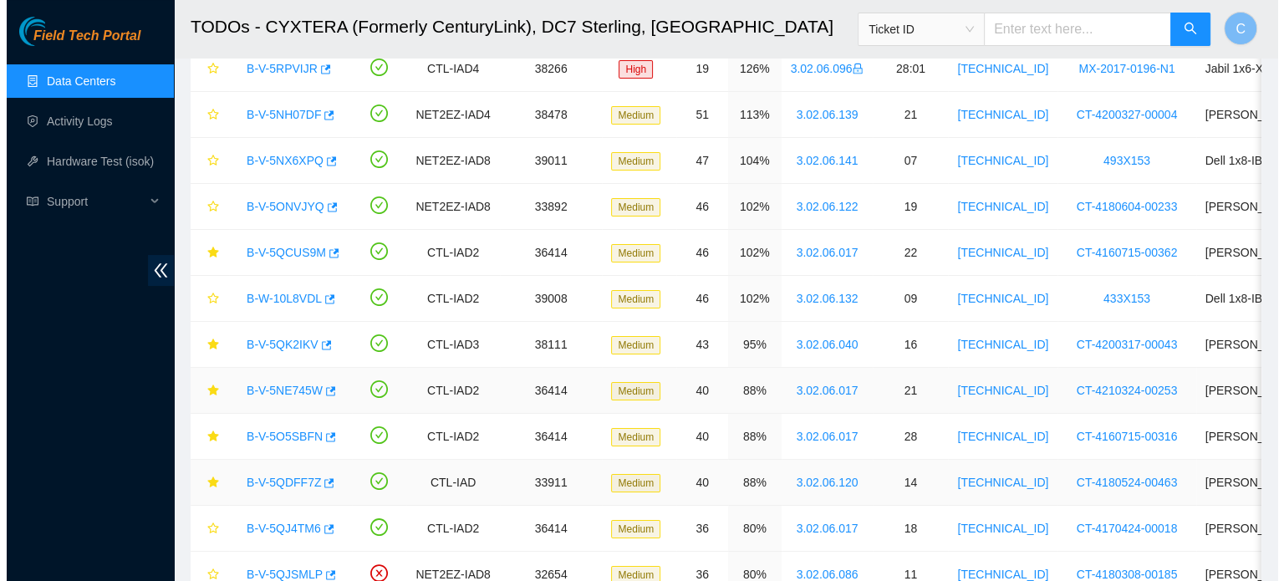
scroll to position [100, 0]
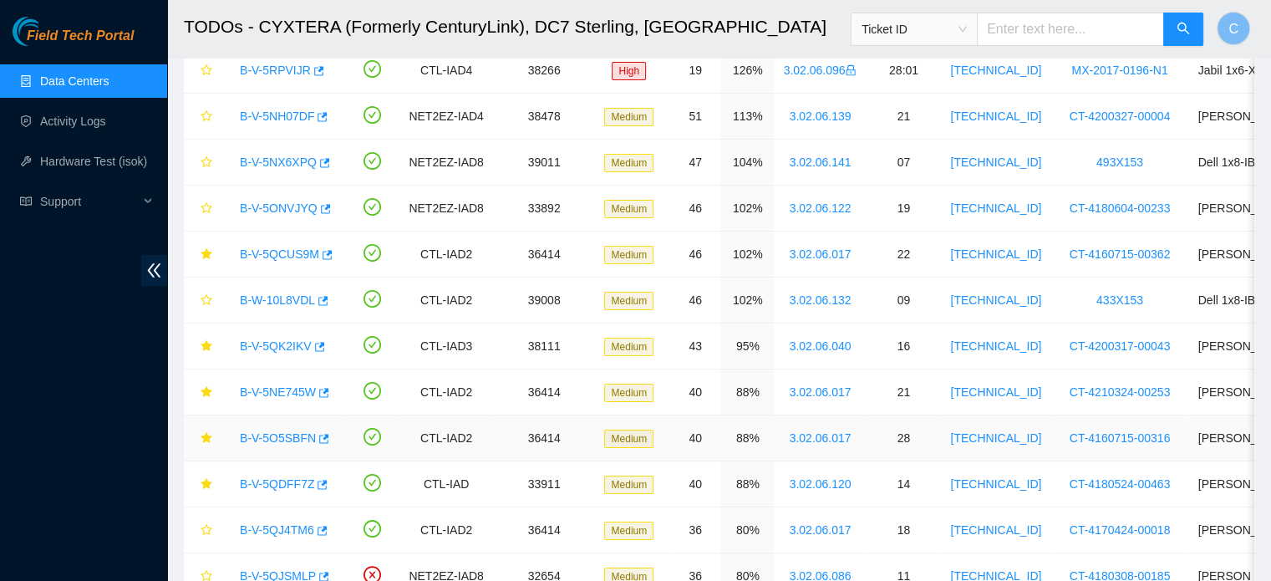
click at [257, 435] on link "B-V-5O5SBFN" at bounding box center [278, 437] width 76 height 13
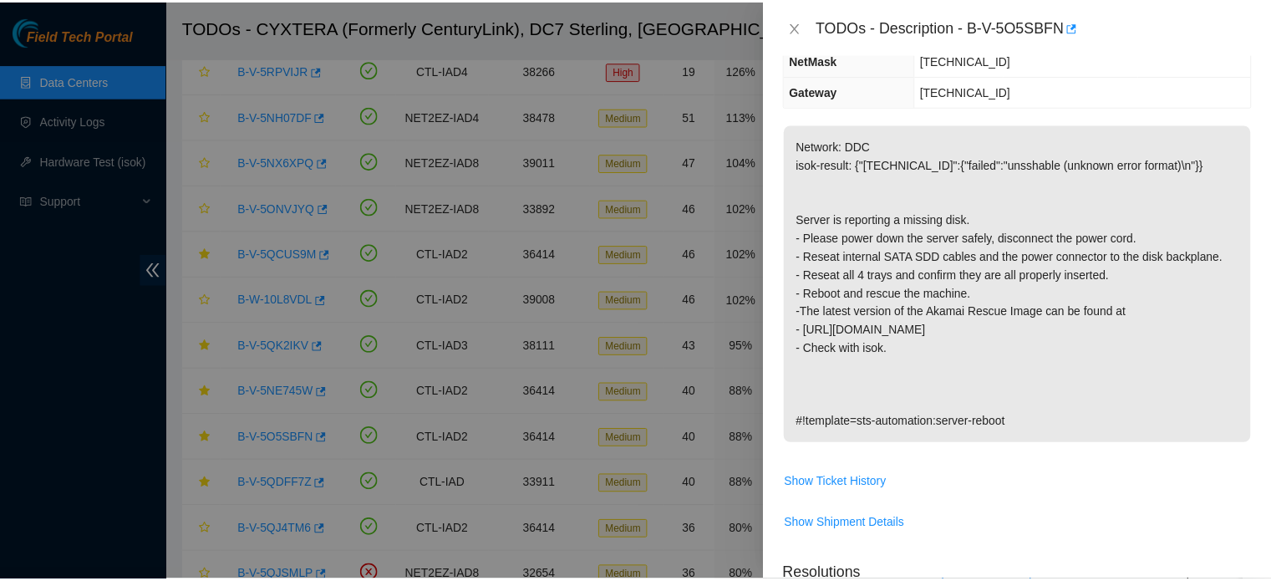
scroll to position [0, 0]
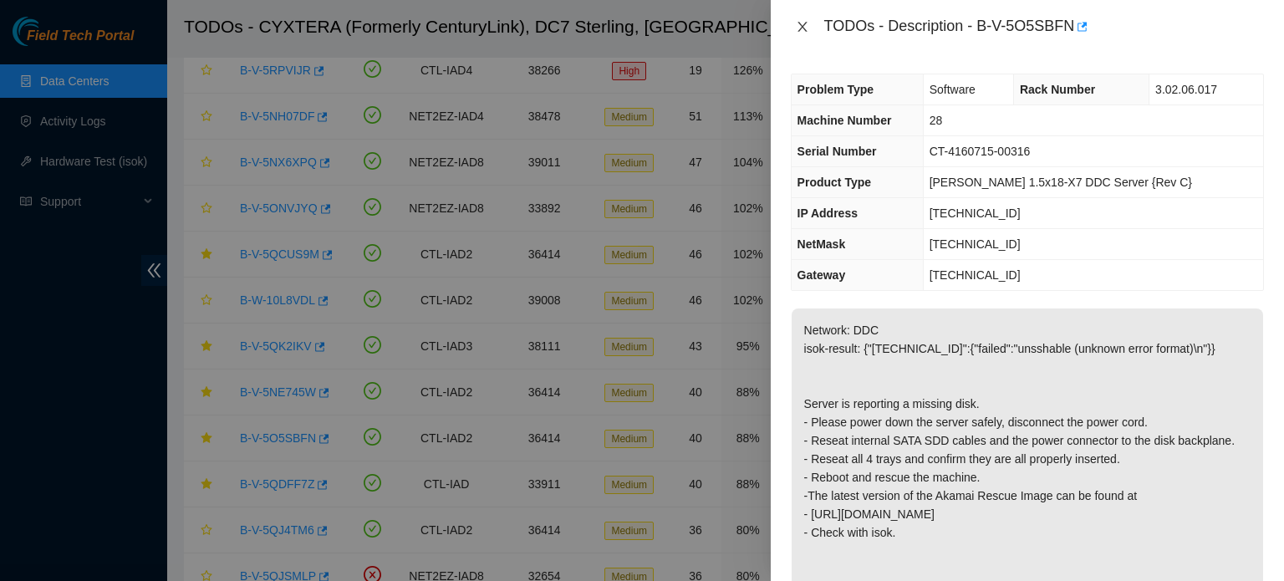
click at [802, 23] on icon "close" at bounding box center [802, 26] width 13 height 13
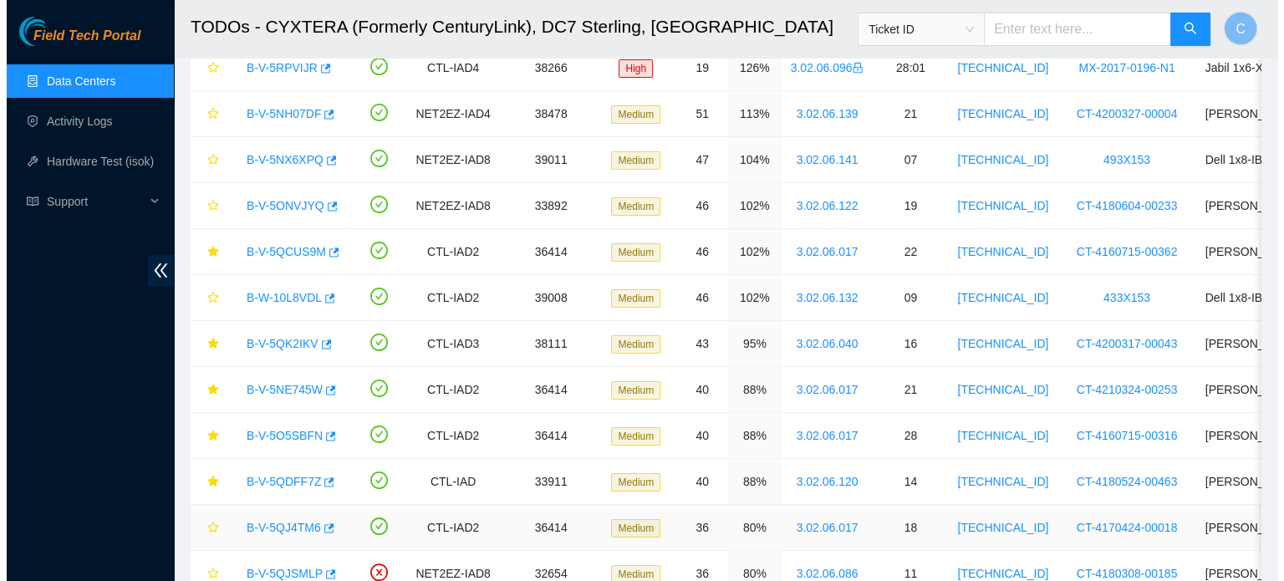
scroll to position [129, 0]
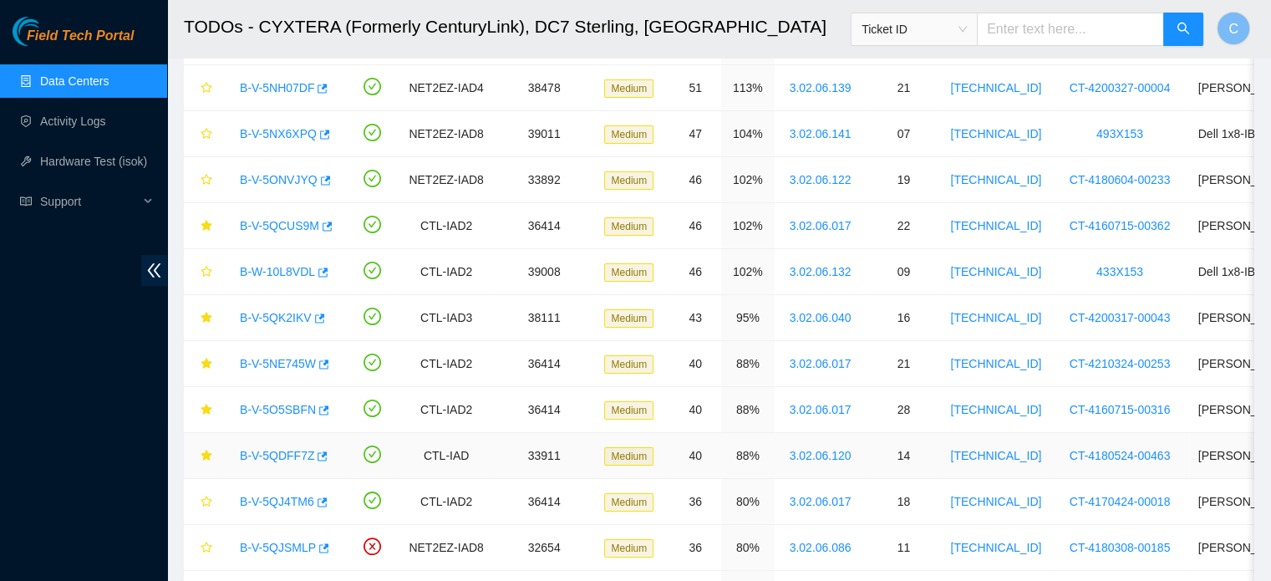
drag, startPoint x: 281, startPoint y: 454, endPoint x: 485, endPoint y: 471, distance: 204.6
click at [281, 454] on link "B-V-5QDFF7Z" at bounding box center [277, 455] width 74 height 13
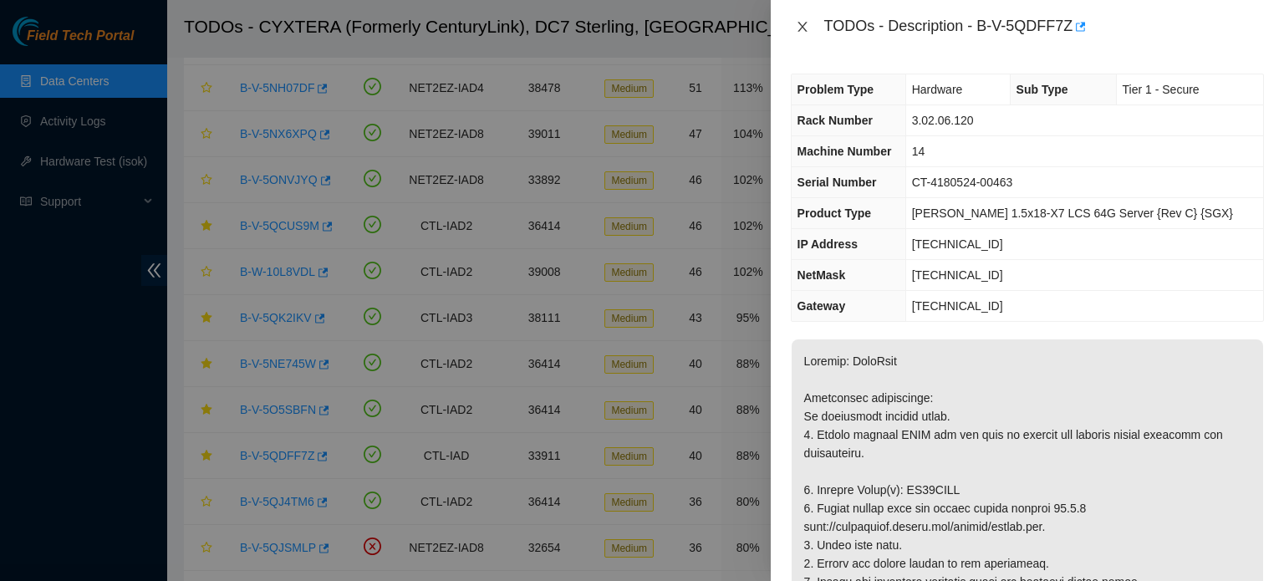
click at [800, 28] on icon "close" at bounding box center [802, 26] width 13 height 13
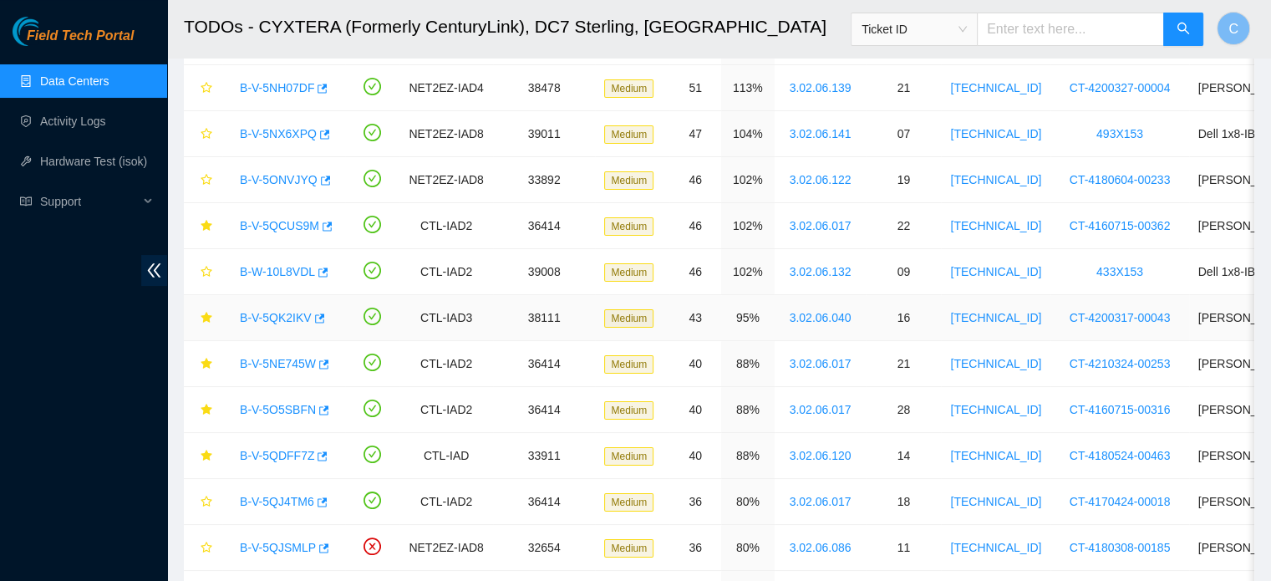
click at [281, 315] on link "B-V-5QK2IKV" at bounding box center [276, 317] width 72 height 13
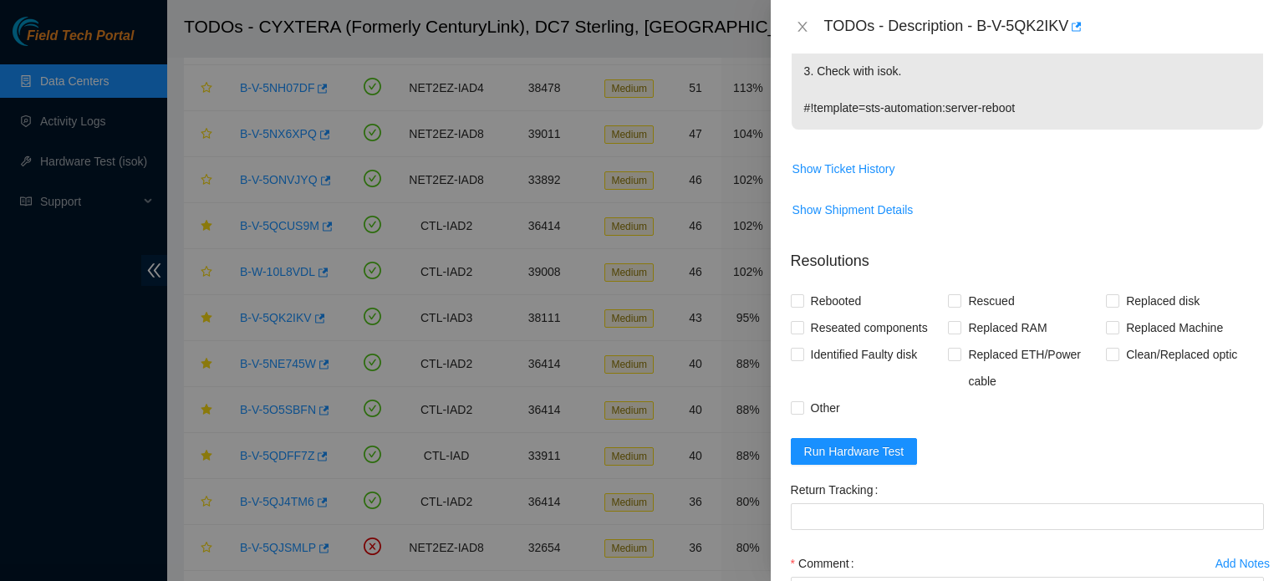
scroll to position [425, 0]
click at [823, 452] on span "Run Hardware Test" at bounding box center [854, 451] width 100 height 18
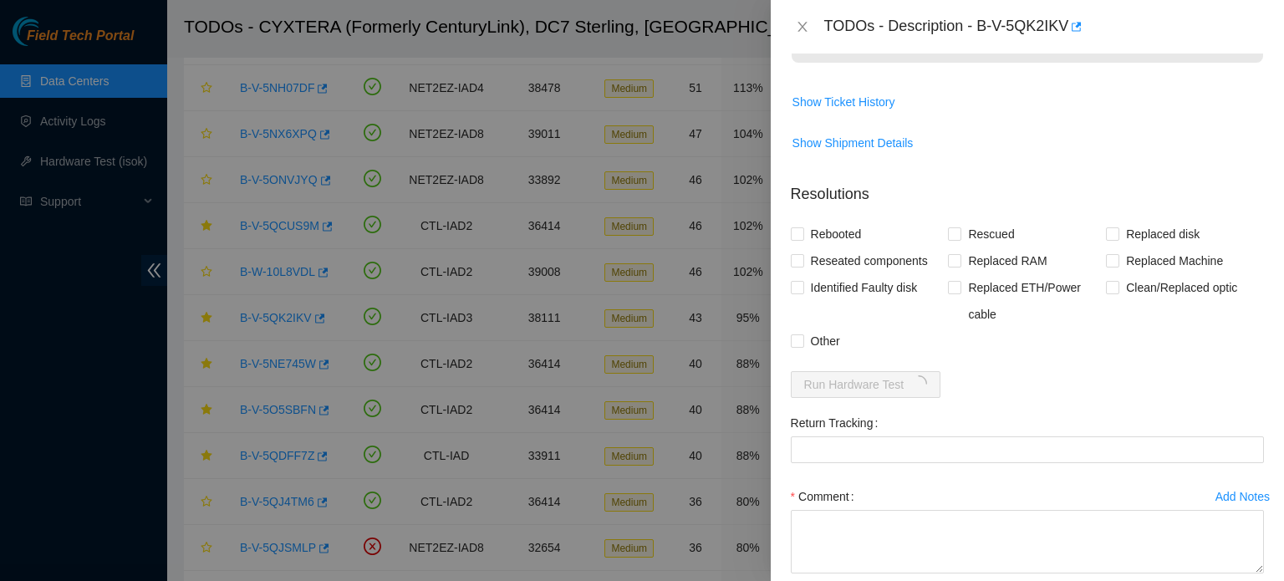
scroll to position [578, 0]
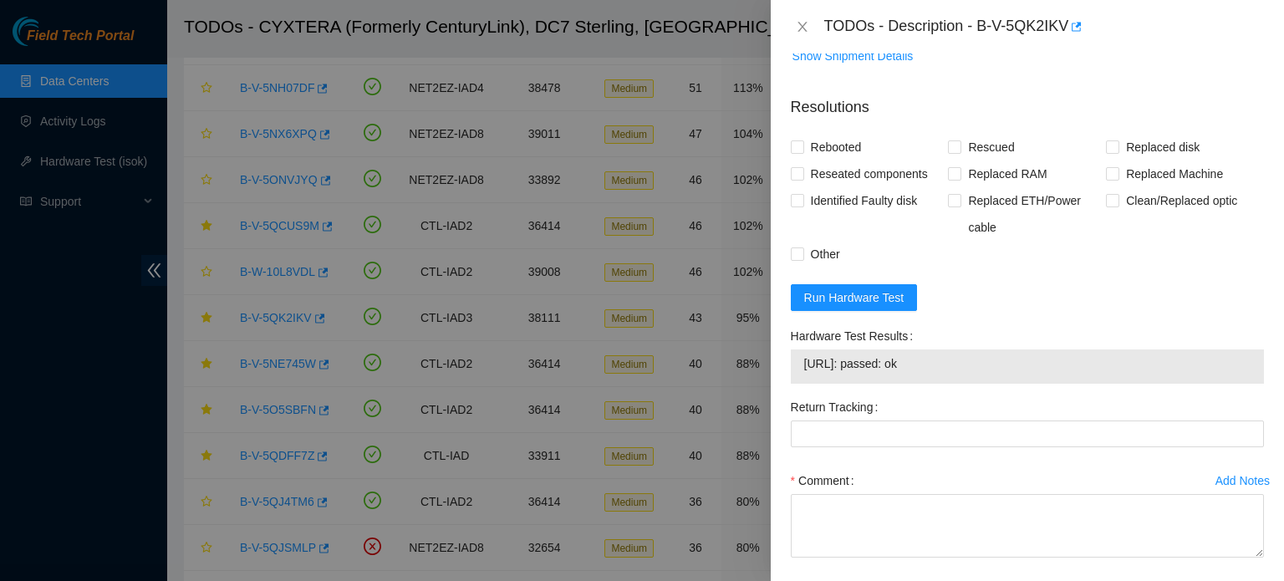
click at [896, 355] on span "[URL]: passed: ok" at bounding box center [1027, 363] width 446 height 18
copy span "[URL]: passed: ok"
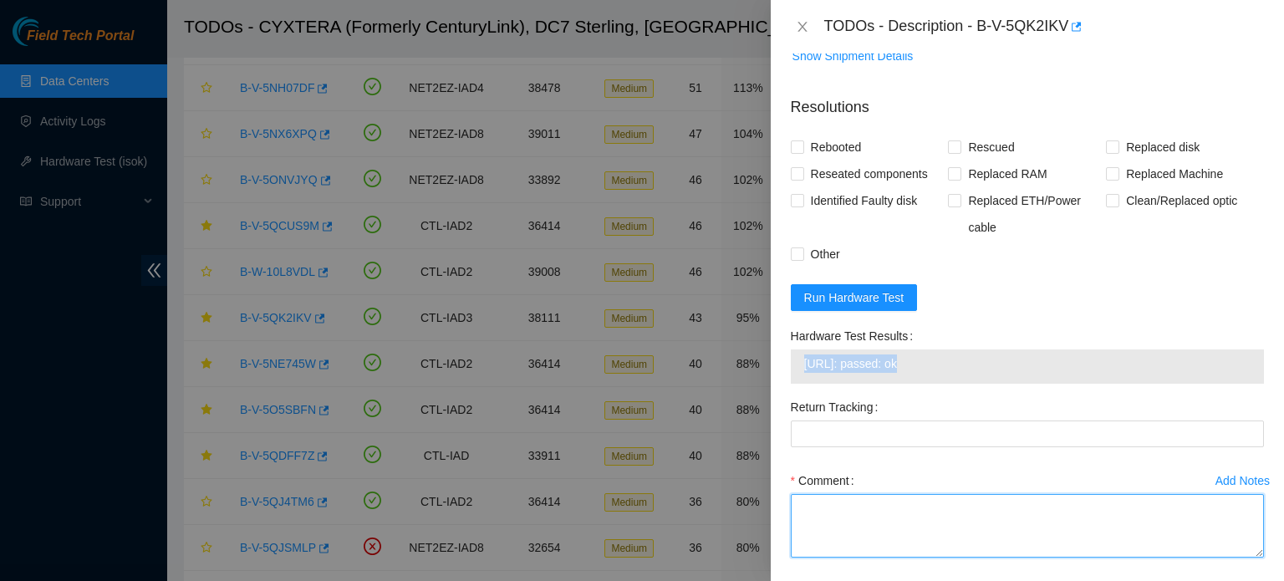
click at [861, 512] on textarea "Comment" at bounding box center [1027, 526] width 473 height 64
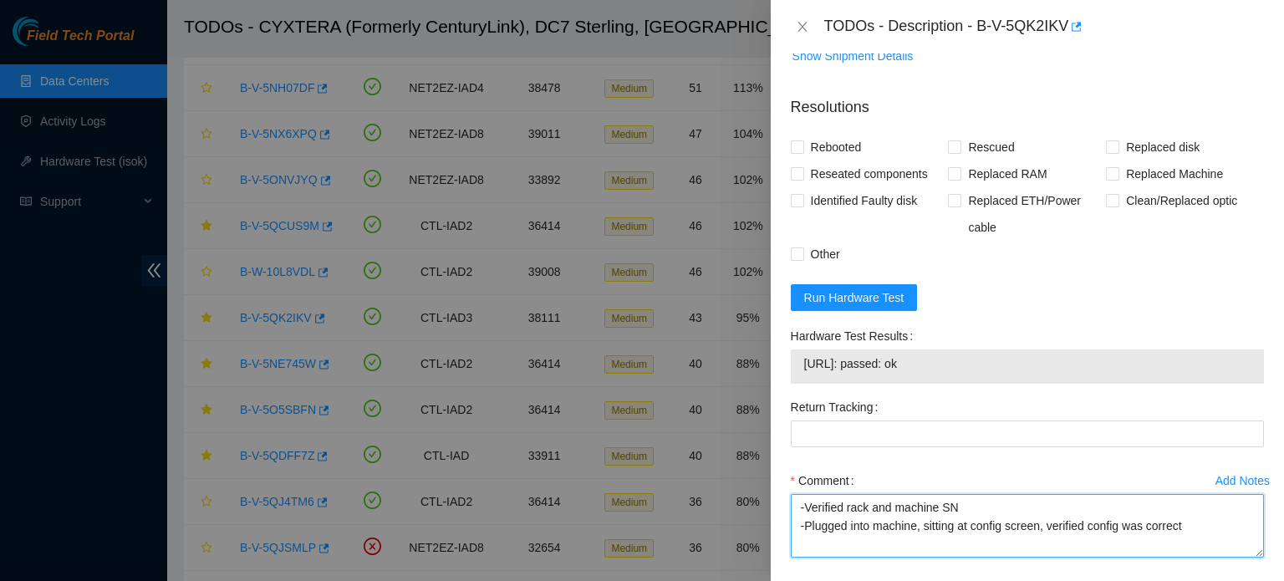
scroll to position [32, 0]
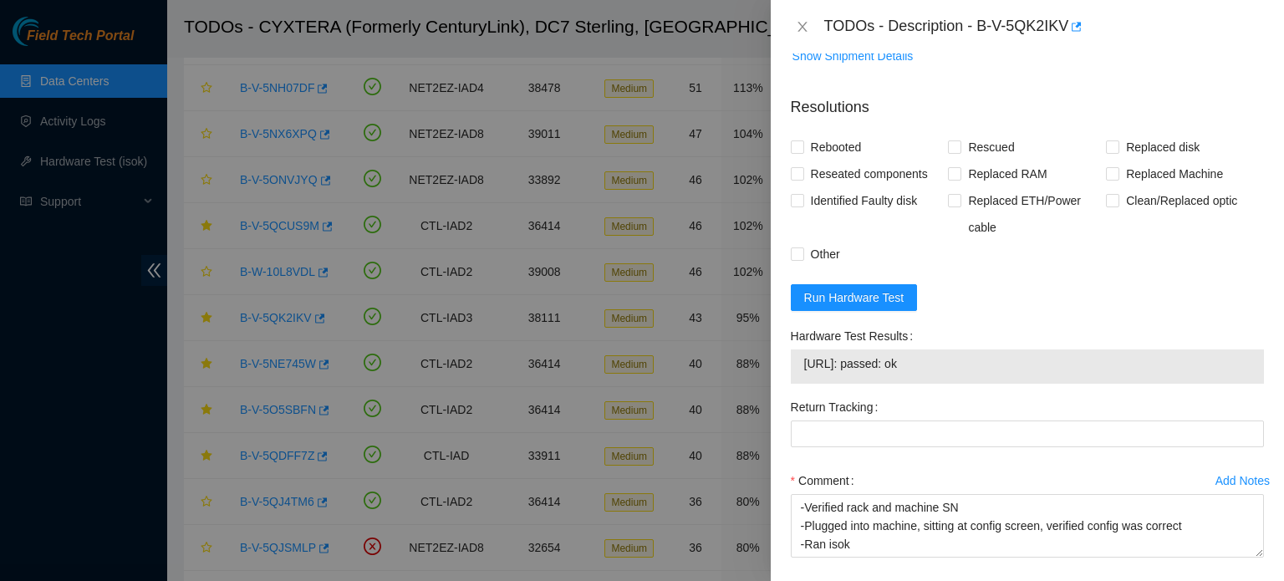
click at [896, 358] on span "[URL]: passed: ok" at bounding box center [1027, 363] width 446 height 18
copy span "[URL]: passed: ok"
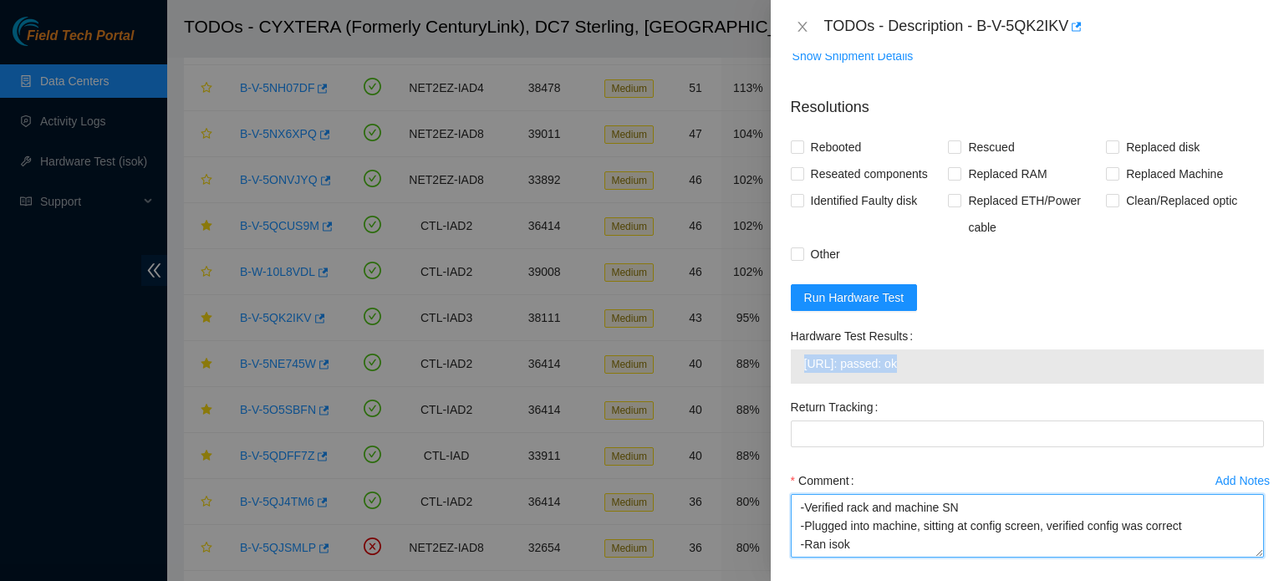
click at [872, 551] on textarea "-Verified rack and machine SN -Plugged into machine, sitting at config screen, …" at bounding box center [1027, 526] width 473 height 64
paste textarea "[URL]: passed: ok"
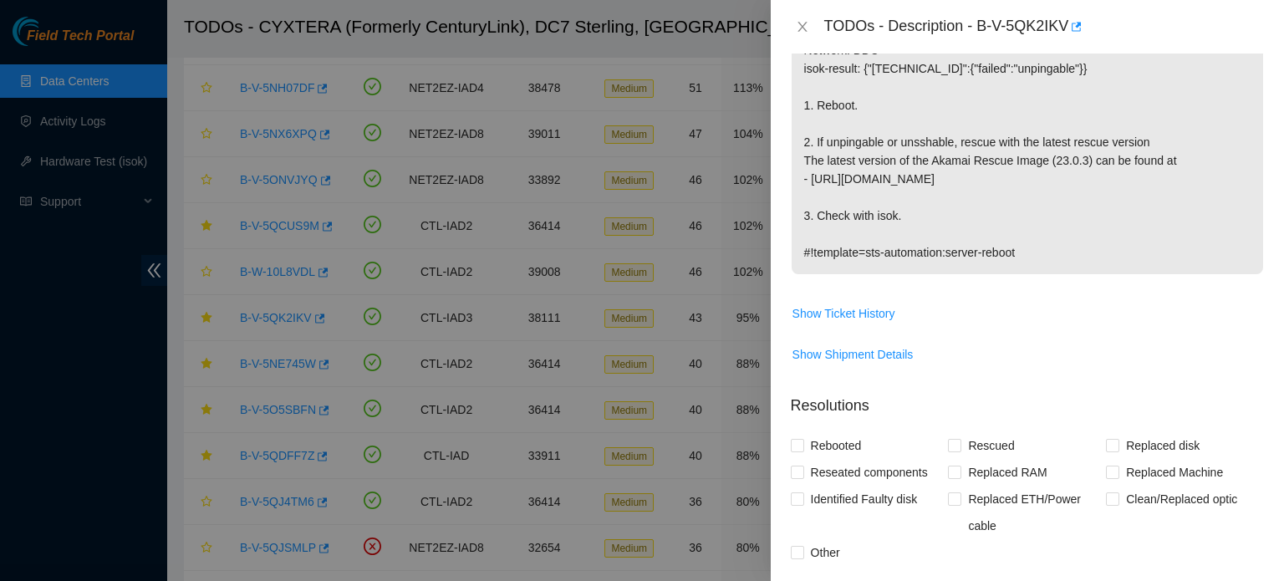
scroll to position [458, 0]
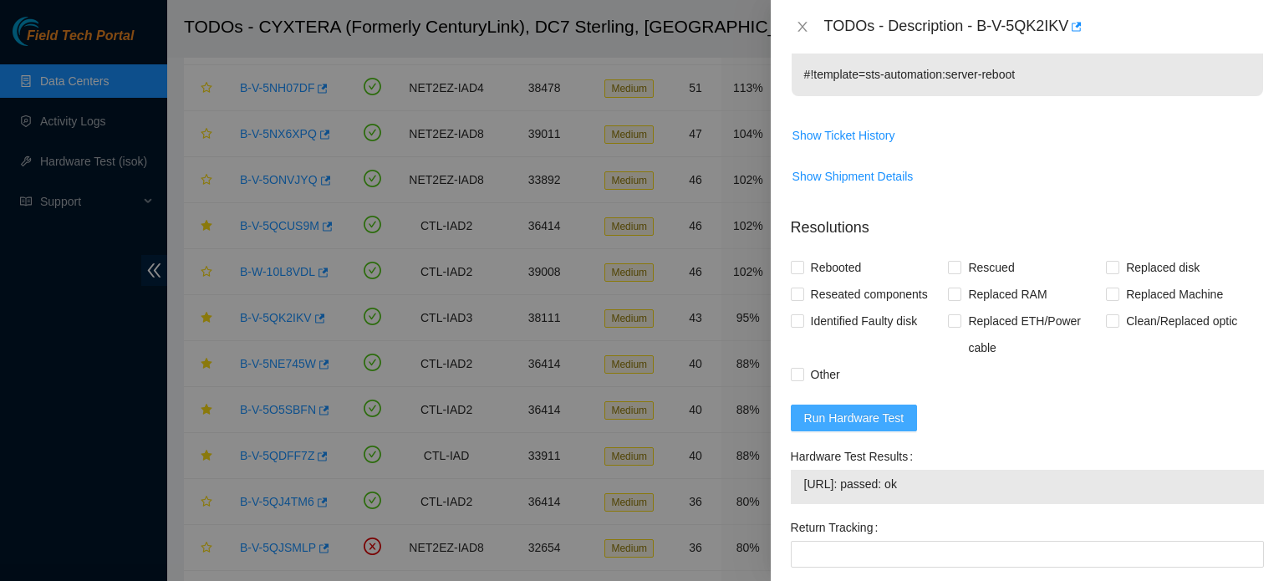
type textarea "-Verified rack and machine SN -Plugged into machine, sitting at config screen, …"
click at [895, 417] on span "Run Hardware Test" at bounding box center [854, 418] width 100 height 18
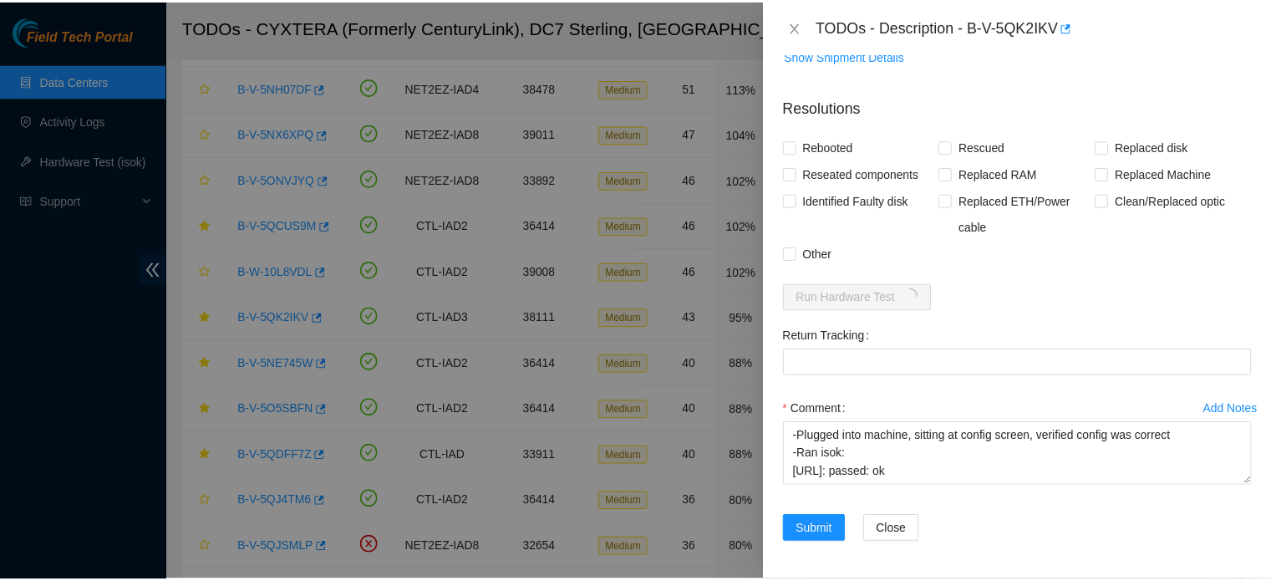
scroll to position [578, 0]
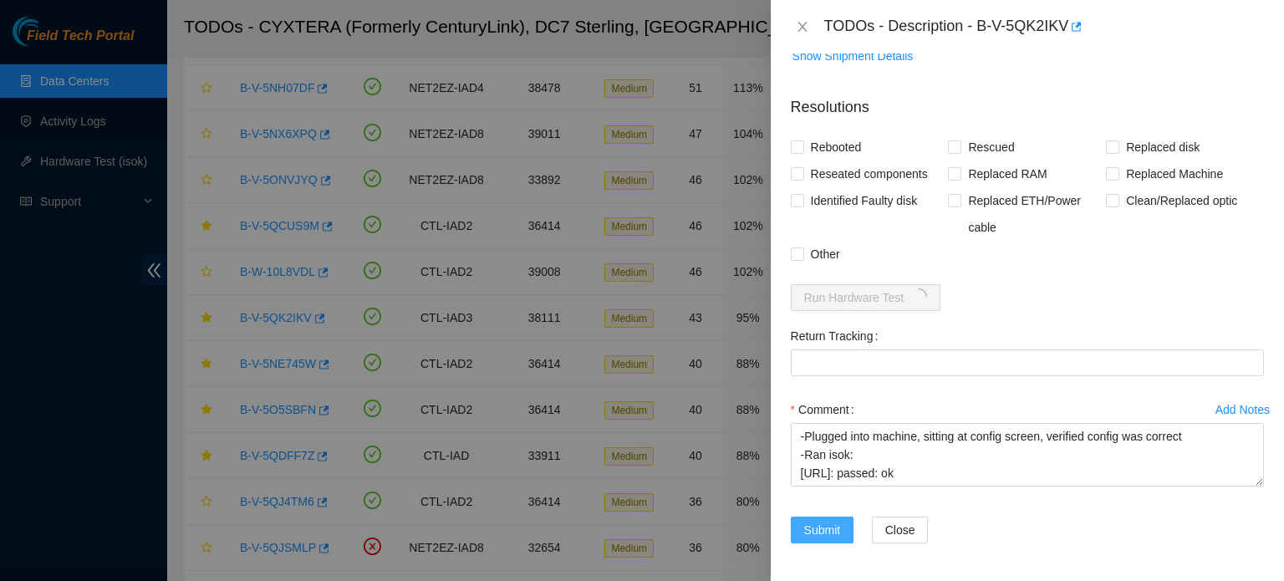
click at [822, 527] on span "Submit" at bounding box center [822, 530] width 37 height 18
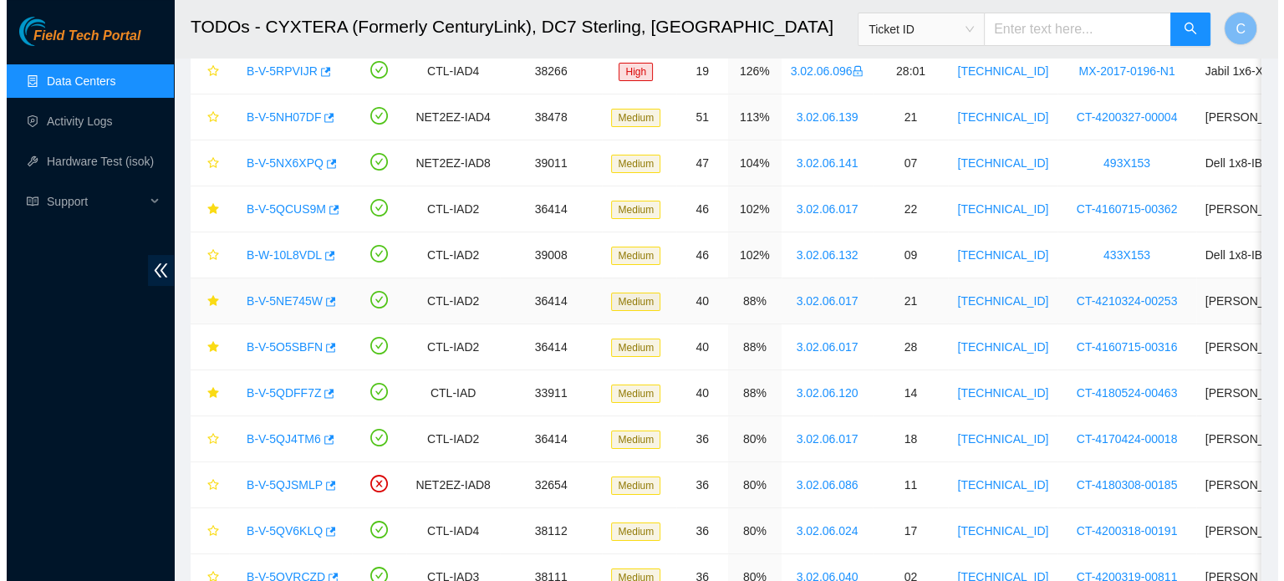
scroll to position [86, 0]
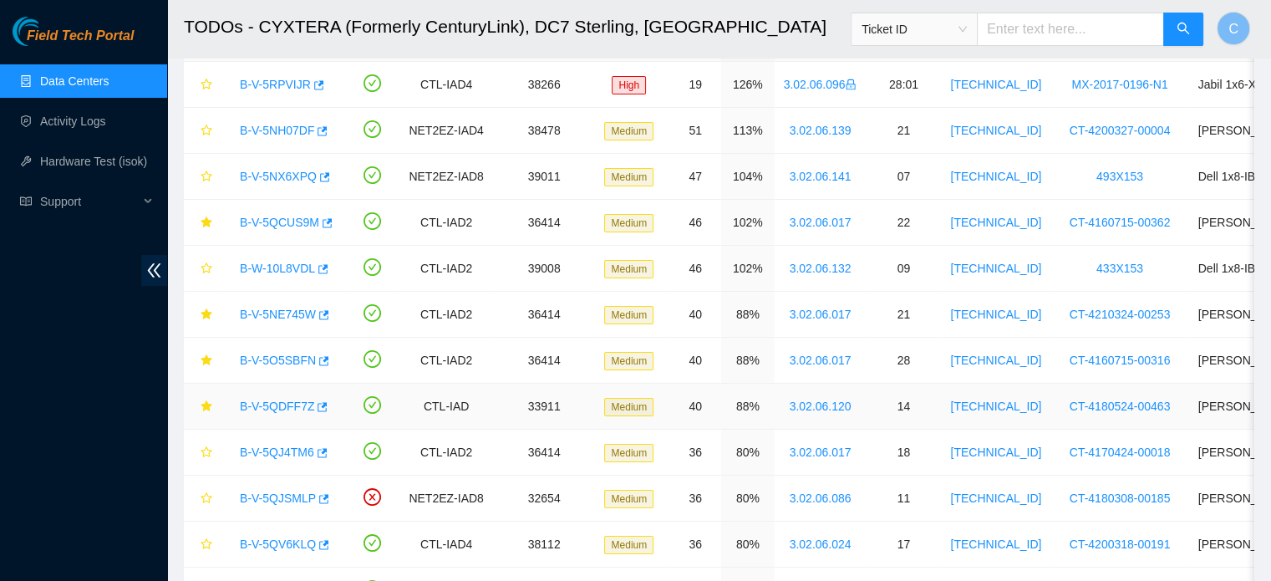
click at [288, 402] on link "B-V-5QDFF7Z" at bounding box center [277, 406] width 74 height 13
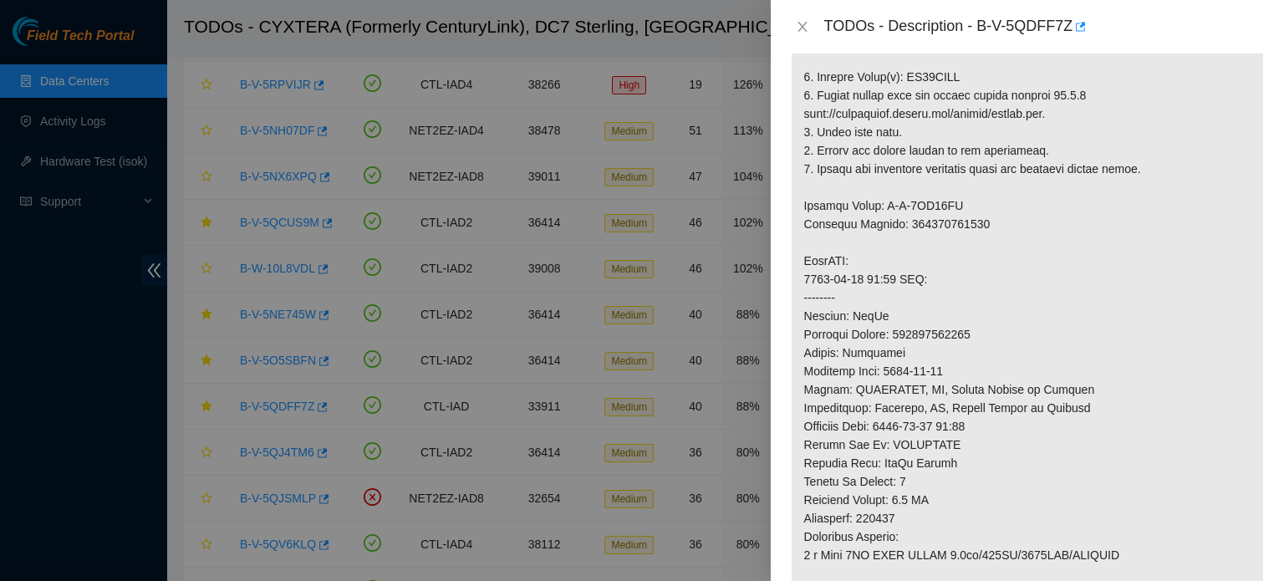
scroll to position [1234, 0]
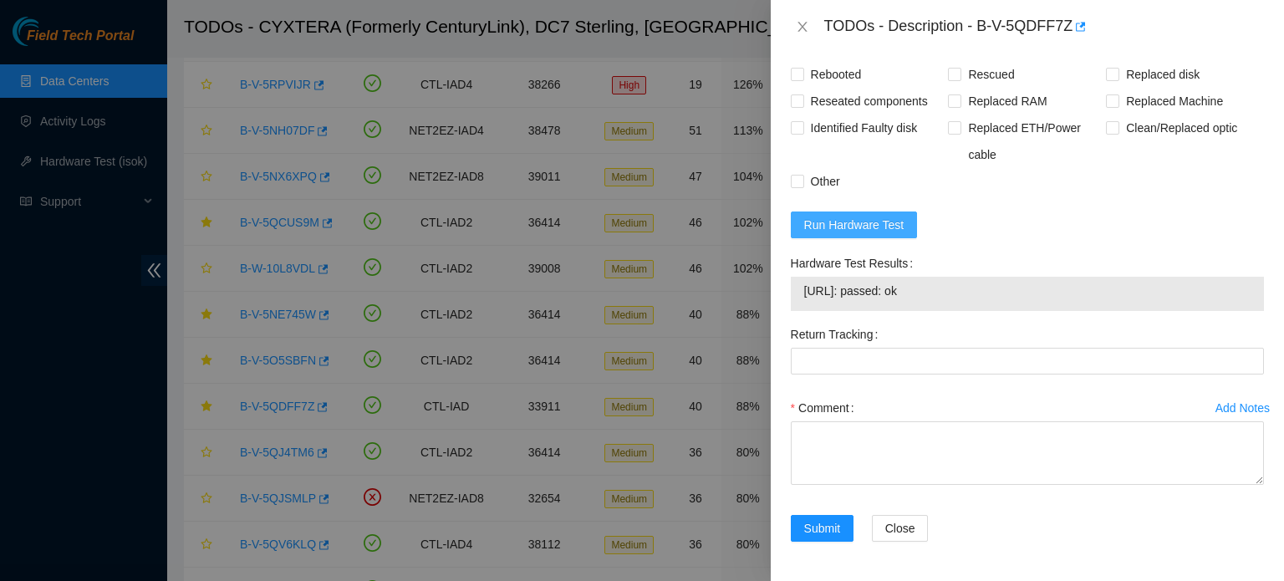
click at [901, 238] on button "Run Hardware Test" at bounding box center [854, 224] width 127 height 27
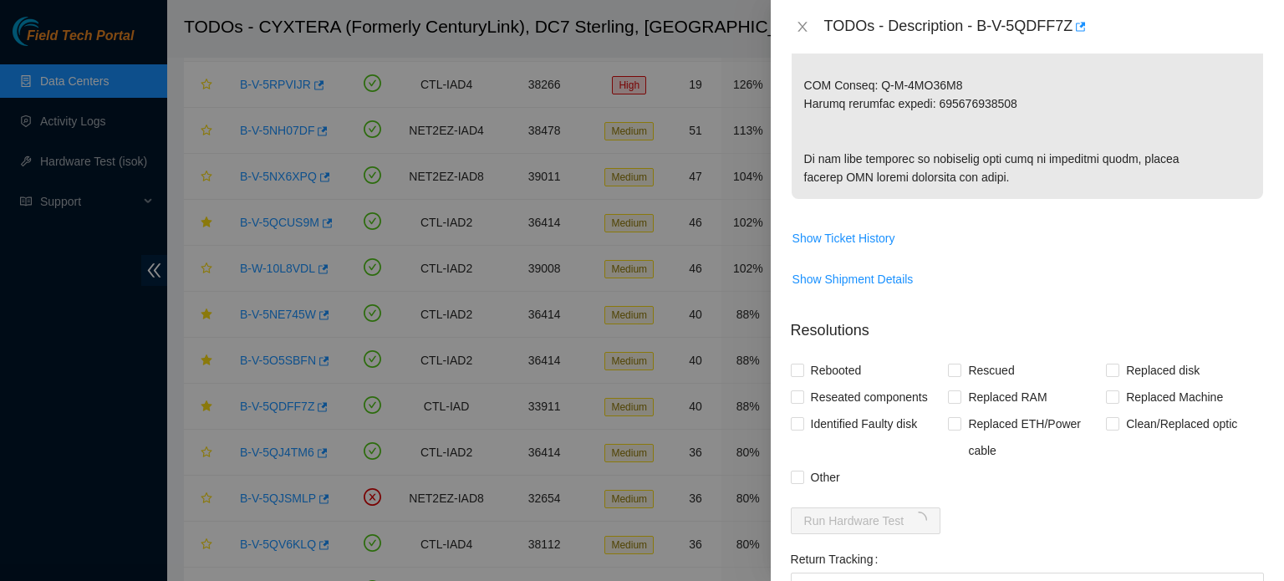
scroll to position [1235, 0]
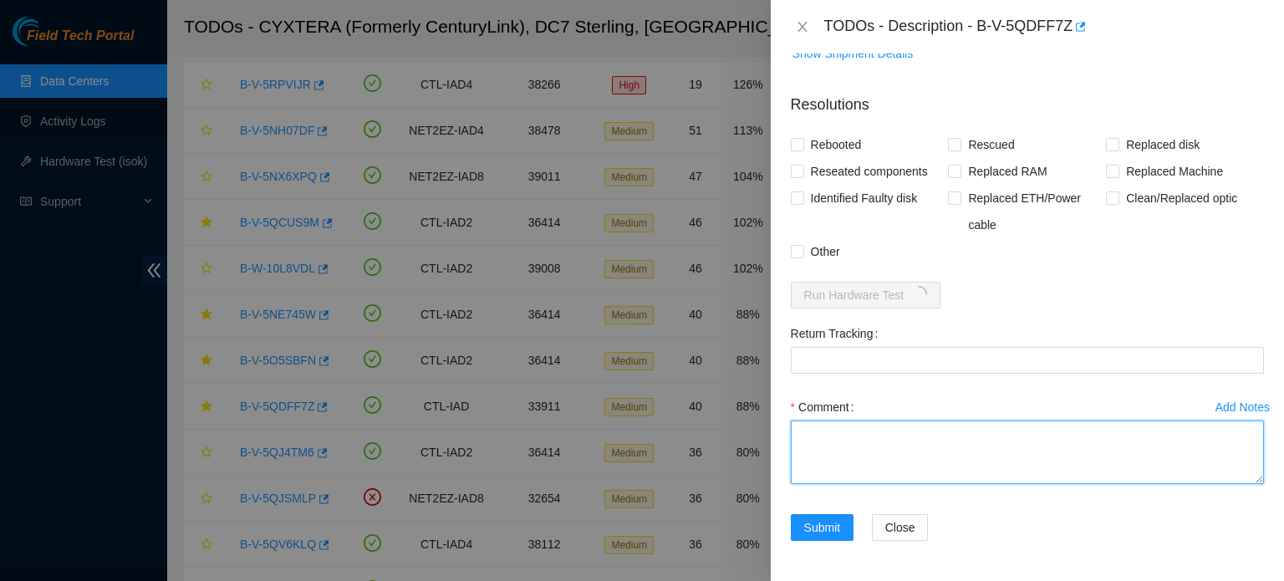
click at [928, 445] on textarea "Comment" at bounding box center [1027, 452] width 473 height 64
paste textarea "sind has completed your request (B-V-5QDFF7Z, B-V-5QDPHKF) Message from sind: B…"
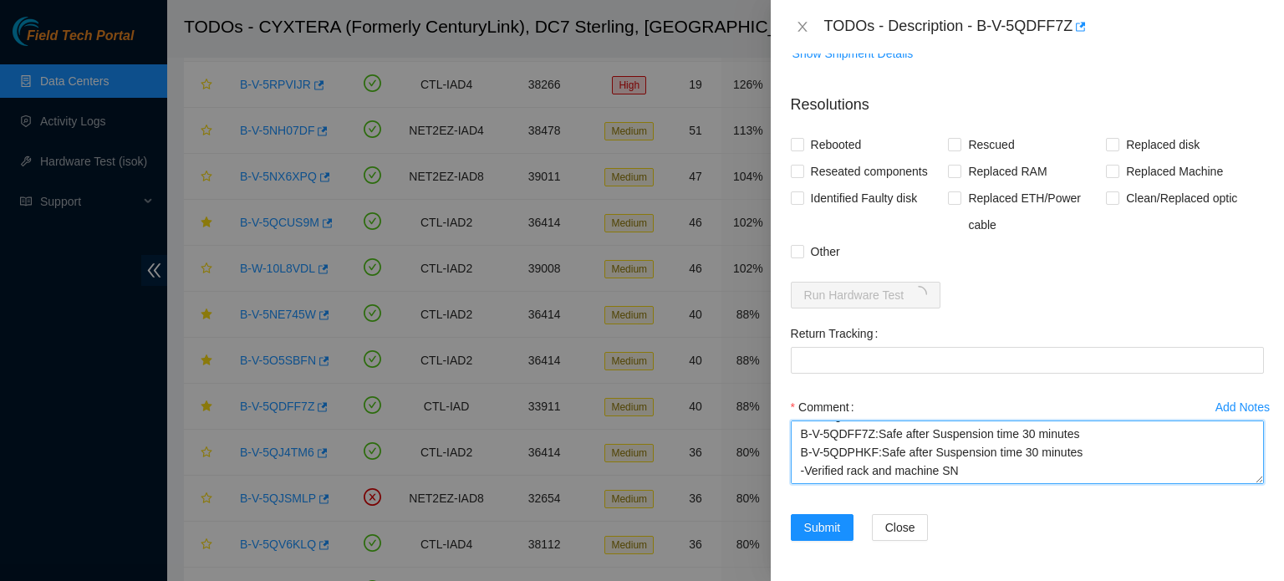
scroll to position [105, 0]
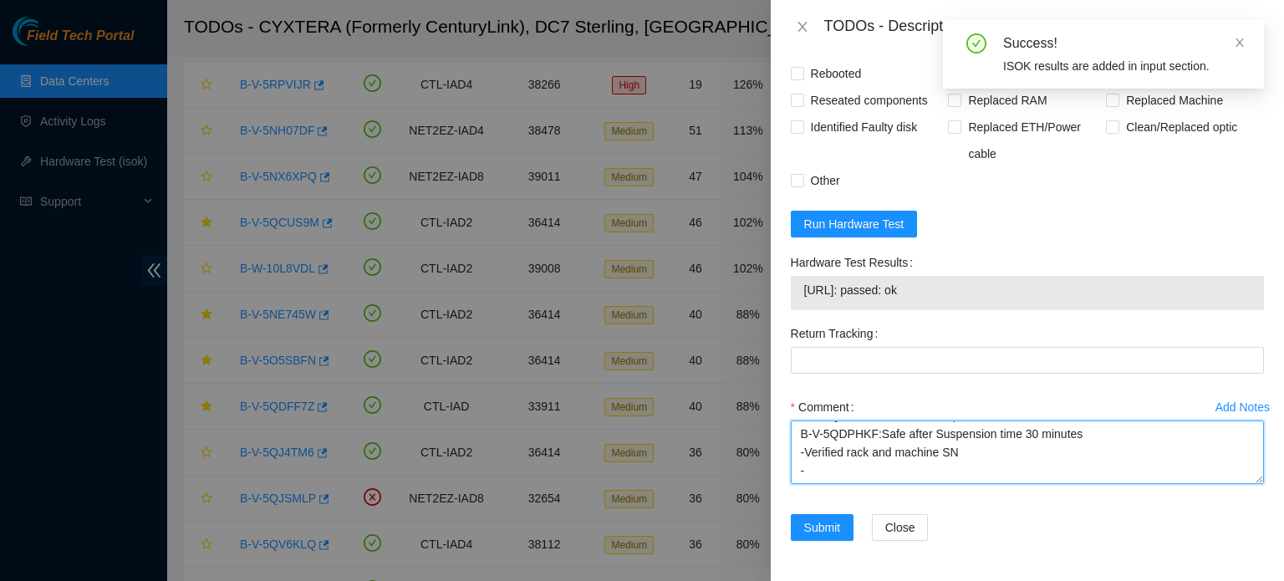
type textarea "-Contacted NOCC to ensure machine was safe to work: sind has completed your req…"
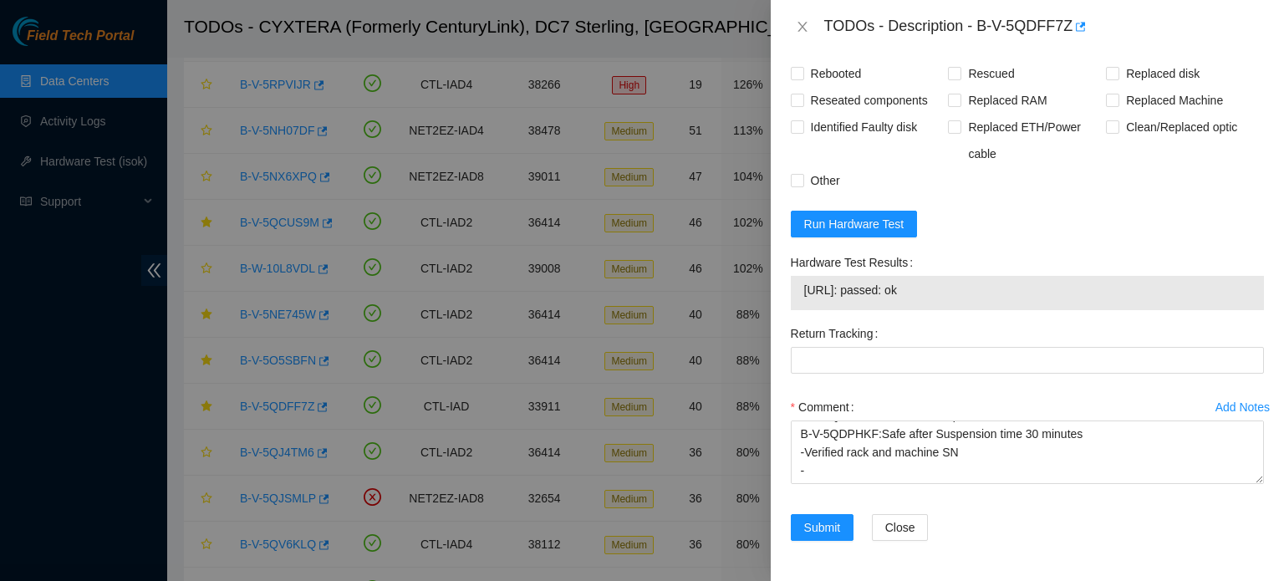
click at [1224, 347] on div "Return Tracking" at bounding box center [1027, 333] width 473 height 27
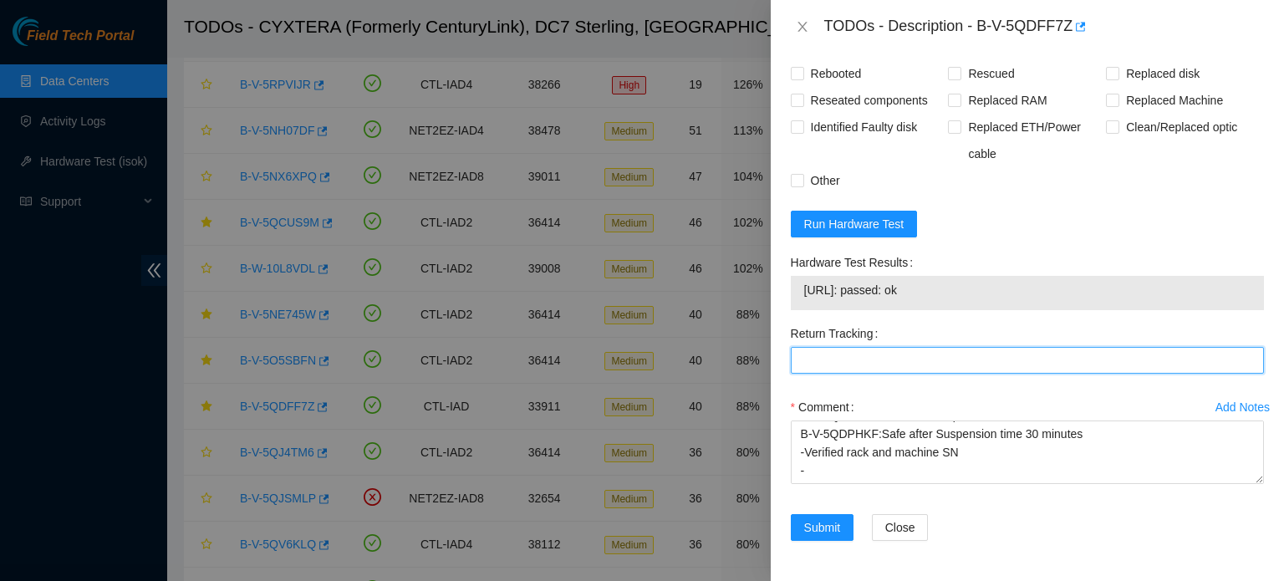
click at [1184, 374] on Tracking "Return Tracking" at bounding box center [1027, 360] width 473 height 27
paste Tracking "463470029220"
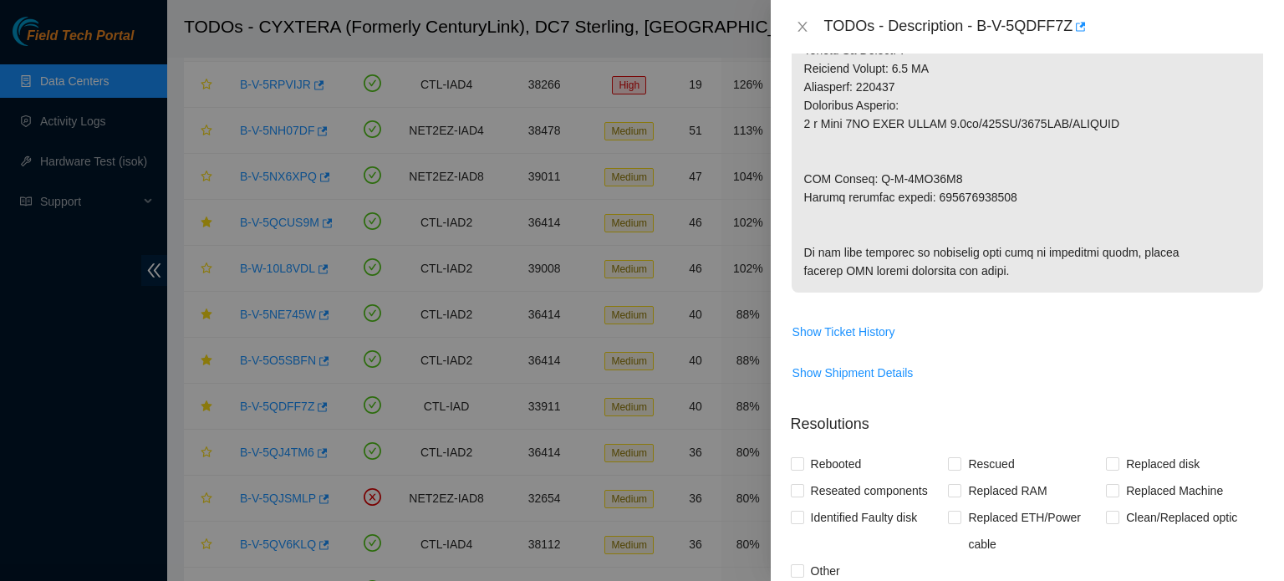
scroll to position [1306, 0]
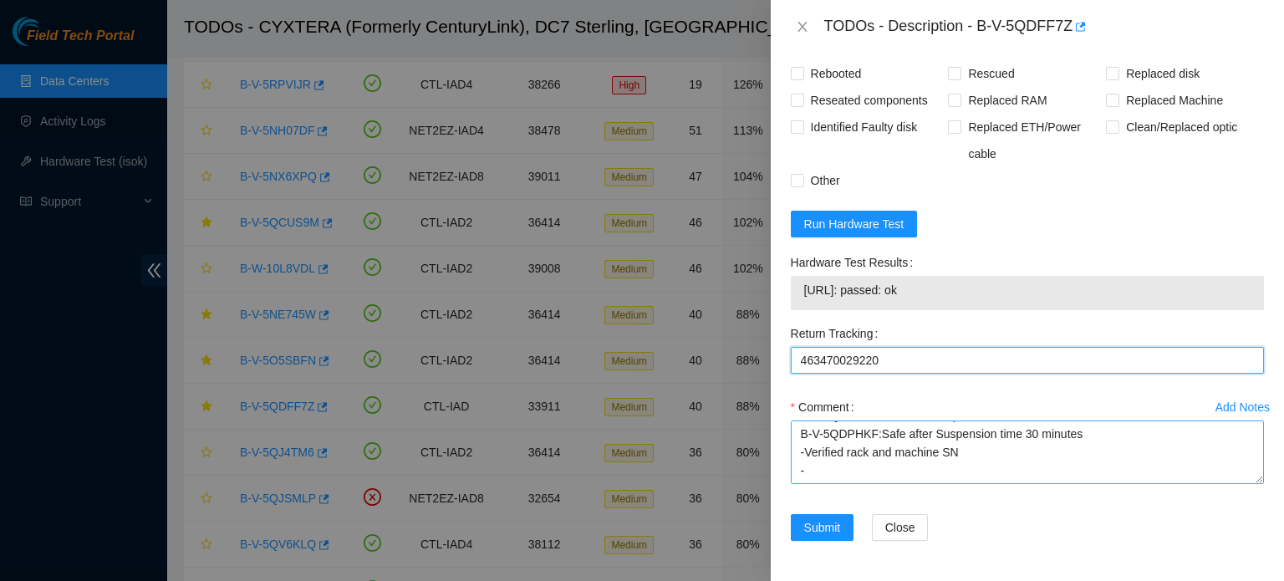
type Tracking "463470029220"
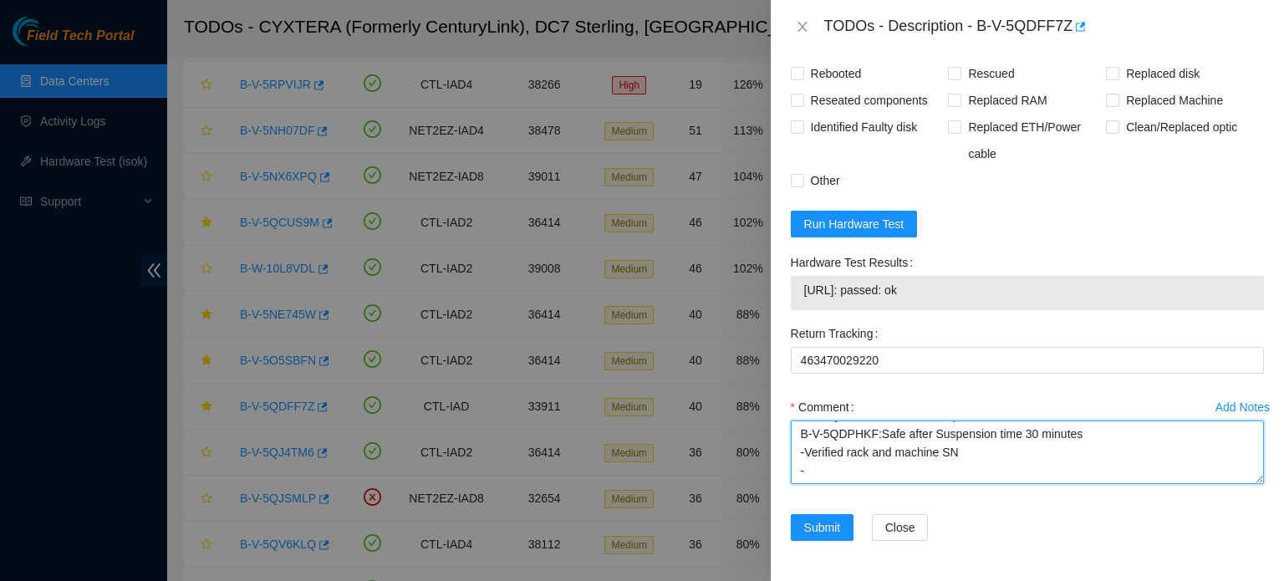
click at [913, 473] on textarea "-Contacted NOCC to ensure machine was safe to work: sind has completed your req…" at bounding box center [1027, 452] width 473 height 64
paste textarea "Old: ZC16LVFX"
paste textarea "New: Z1Z75K46"
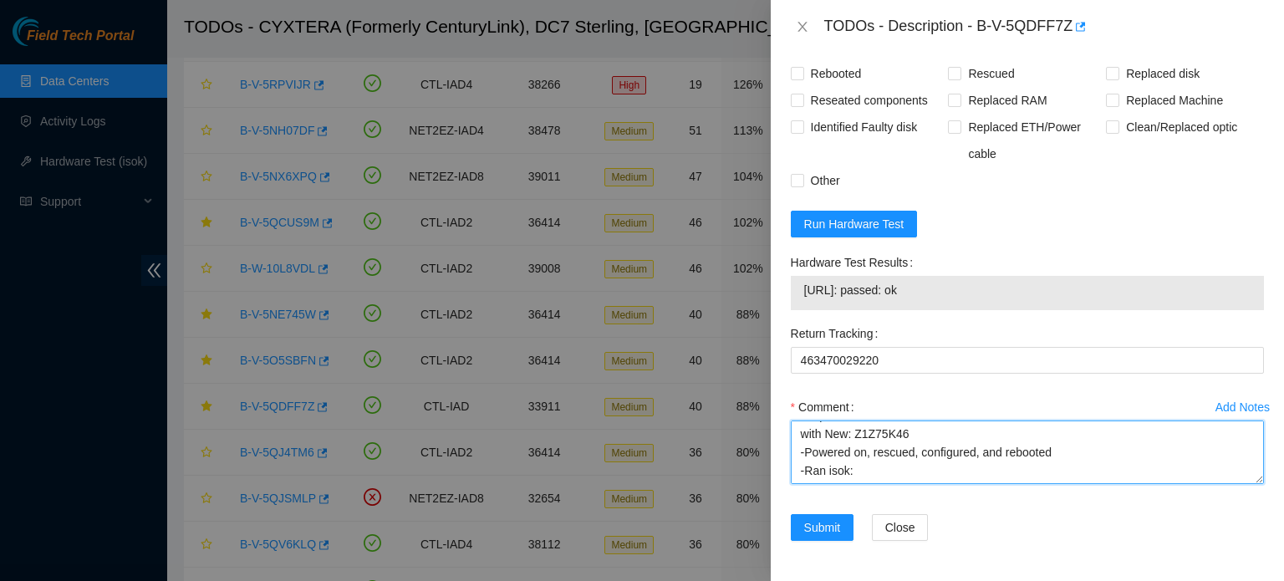
scroll to position [197, 0]
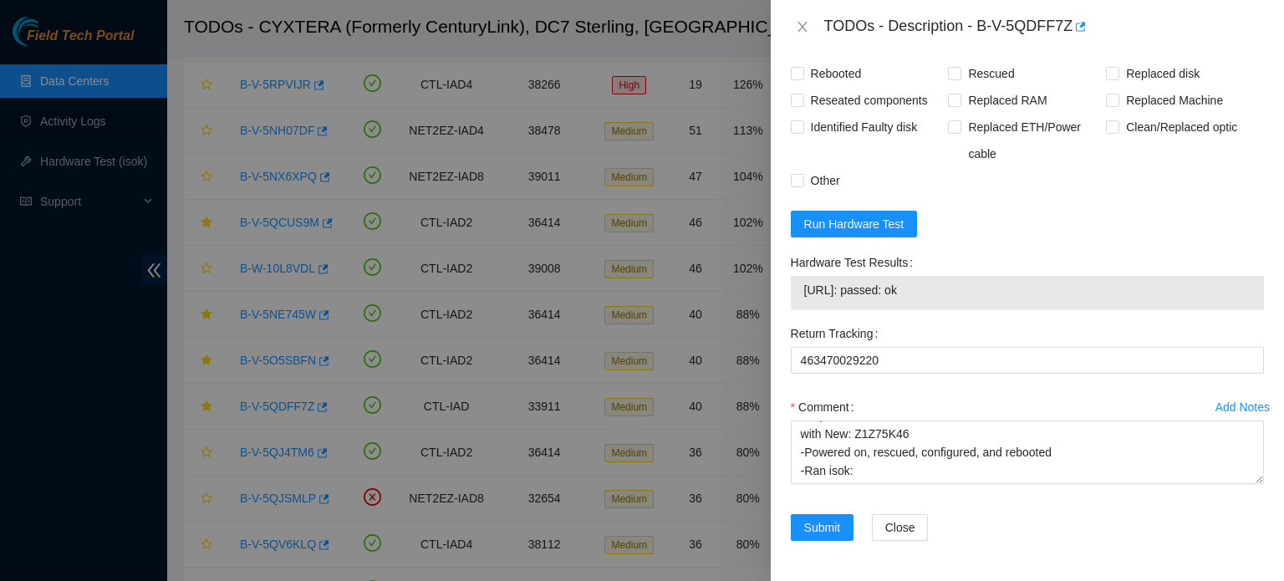
click at [866, 288] on span "[URL]: passed: ok" at bounding box center [1027, 290] width 446 height 18
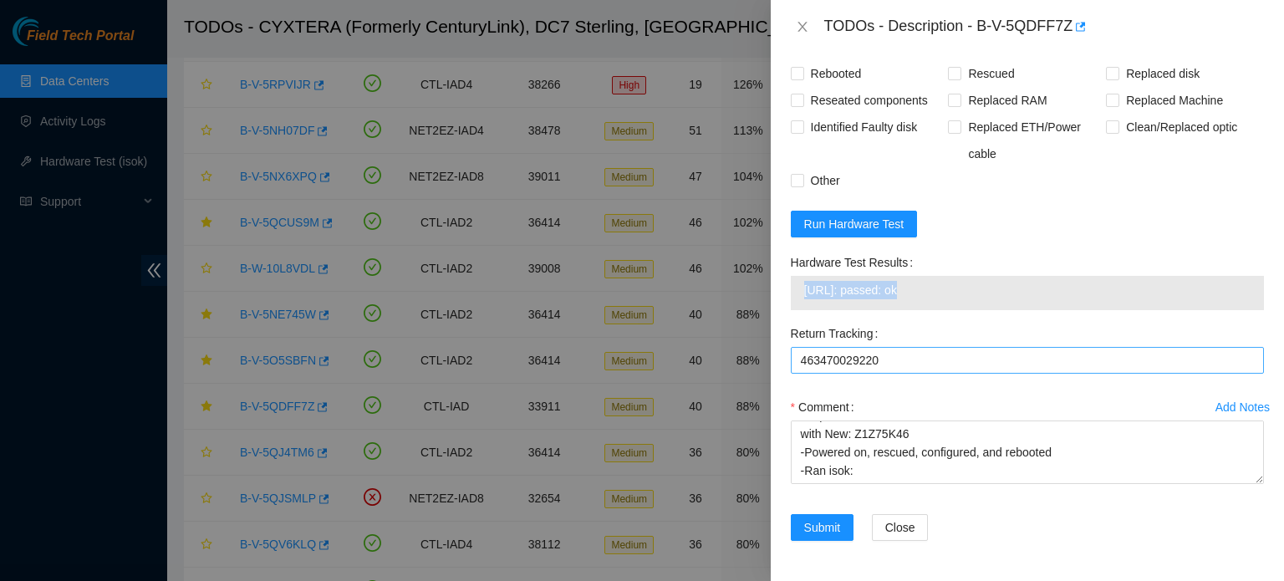
copy span "[URL]: passed: ok"
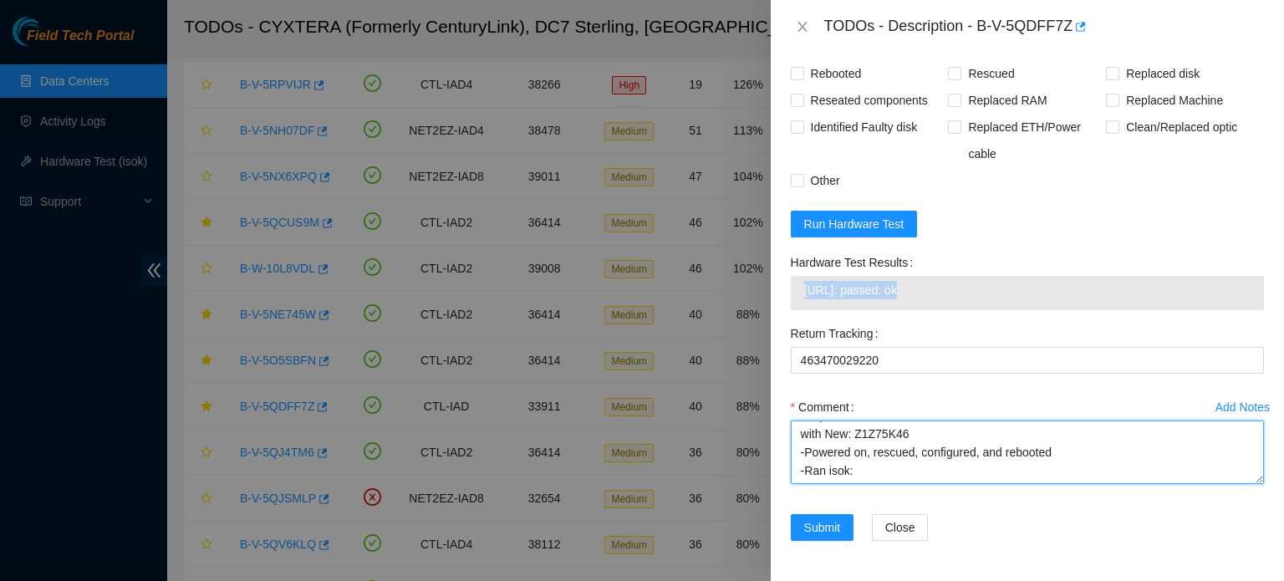
click at [850, 476] on textarea "-Contacted NOCC to ensure machine was safe to work: sind has completed your req…" at bounding box center [1027, 452] width 473 height 64
paste textarea "[URL]: passed: ok"
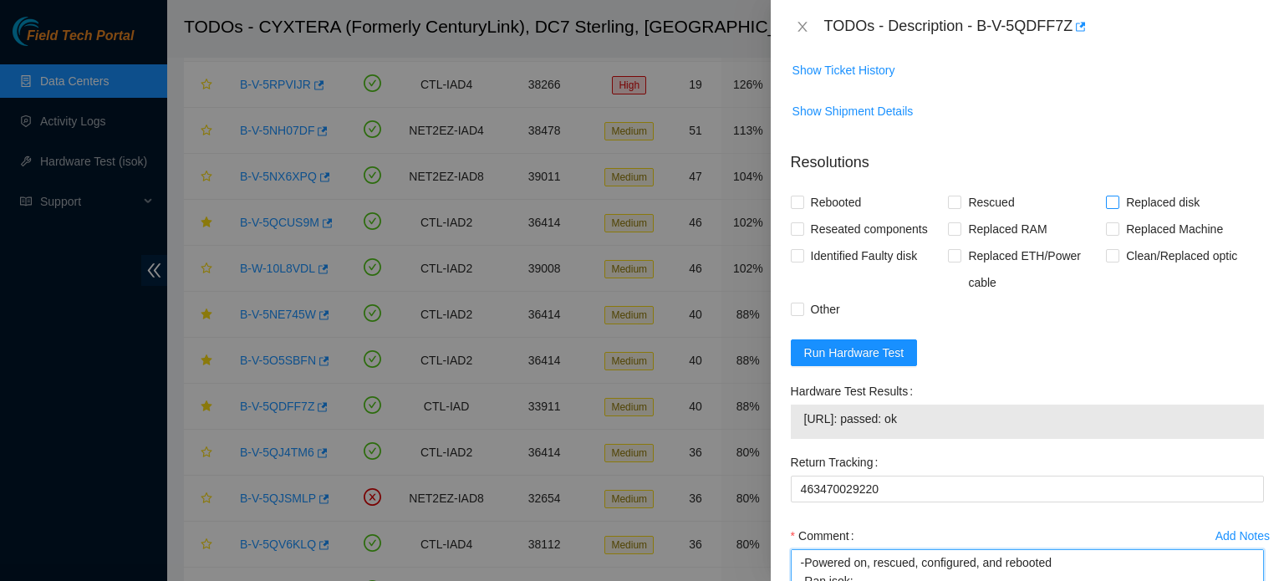
scroll to position [1096, 0]
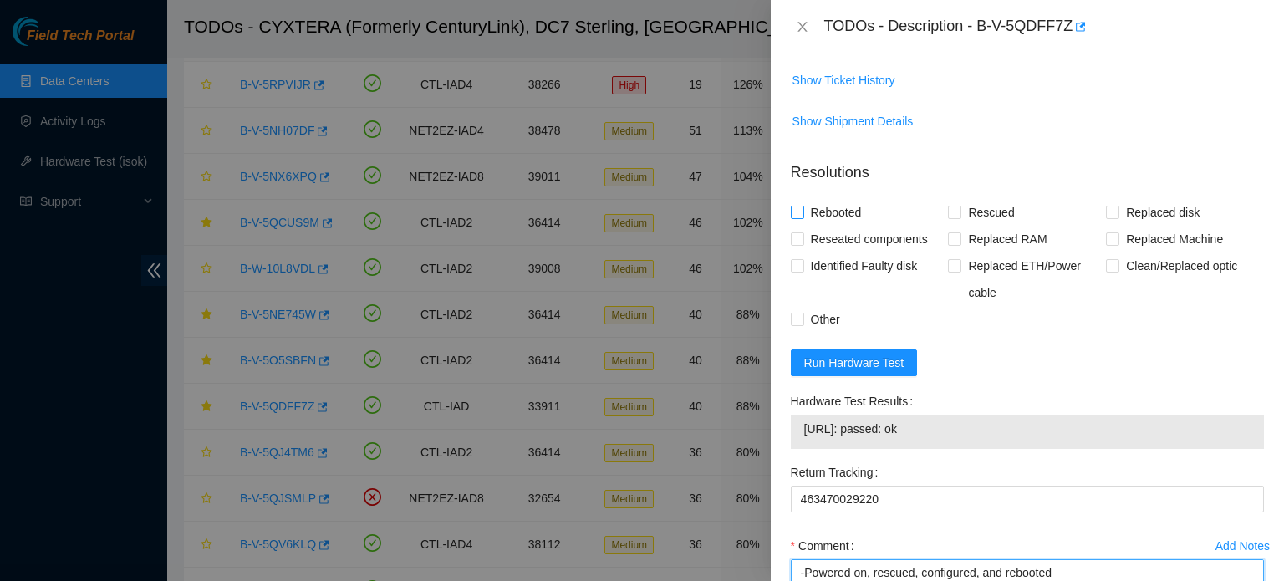
type textarea "-Contacted NOCC to ensure machine was safe to work: sind has completed your req…"
click at [828, 226] on span "Rebooted" at bounding box center [836, 212] width 64 height 27
click at [802, 217] on input "Rebooted" at bounding box center [797, 212] width 12 height 12
checkbox input "true"
click at [993, 226] on span "Rescued" at bounding box center [990, 212] width 59 height 27
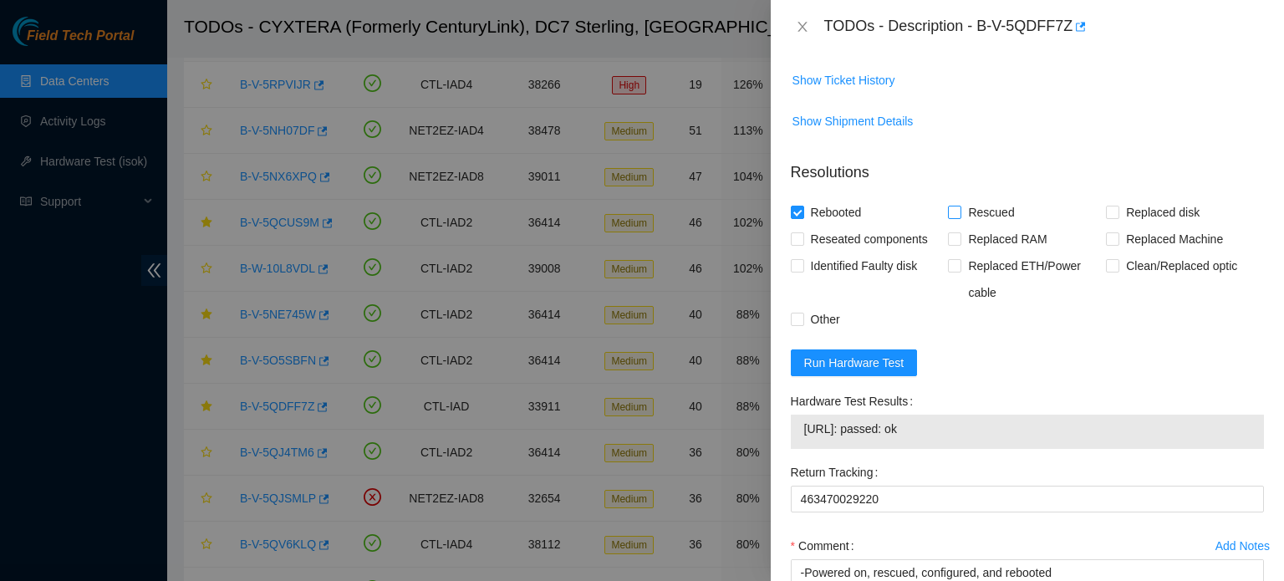
click at [960, 217] on input "Rescued" at bounding box center [954, 212] width 12 height 12
checkbox input "true"
click at [1126, 226] on span "Replaced disk" at bounding box center [1162, 212] width 87 height 27
click at [1118, 217] on input "Replaced disk" at bounding box center [1112, 212] width 12 height 12
checkbox input "true"
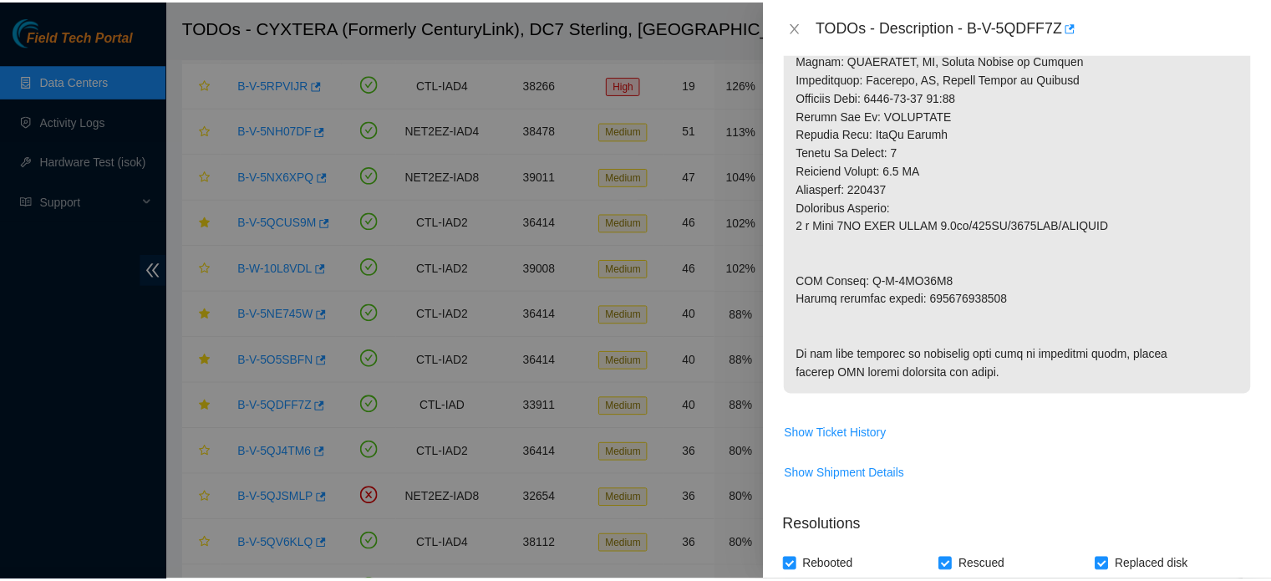
scroll to position [1306, 0]
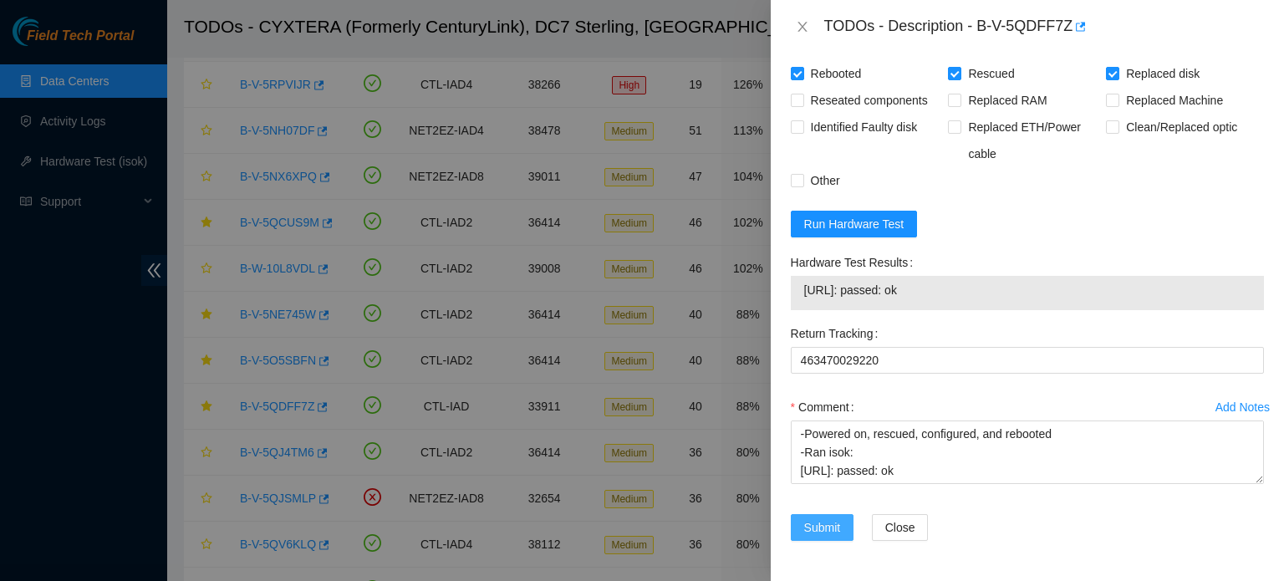
click at [832, 524] on span "Submit" at bounding box center [822, 527] width 37 height 18
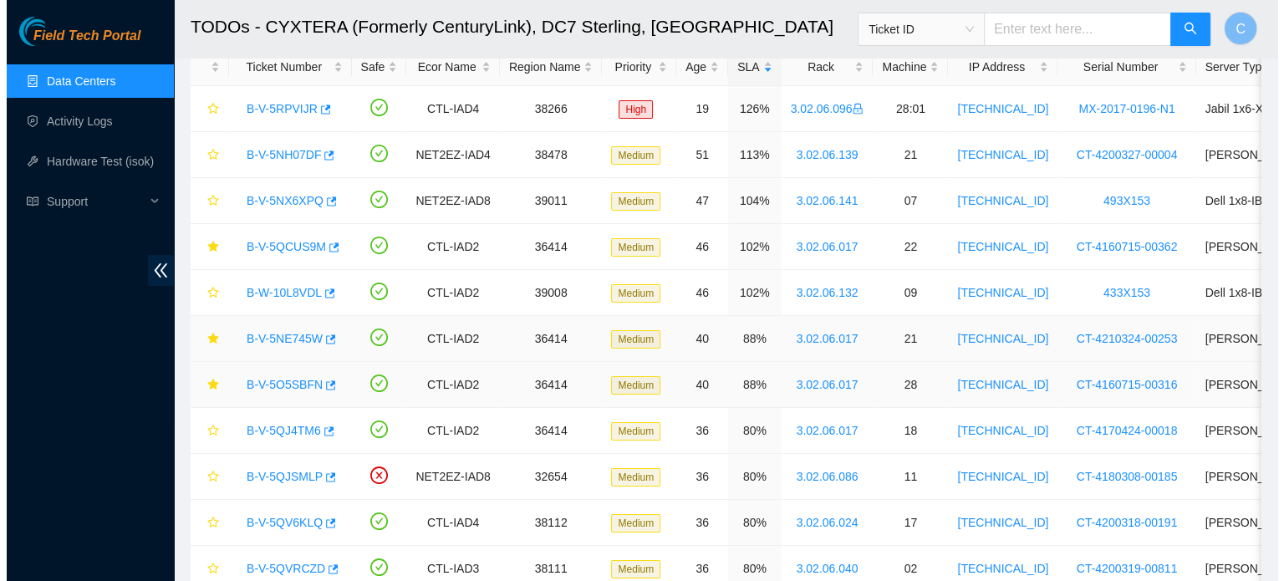
scroll to position [47, 0]
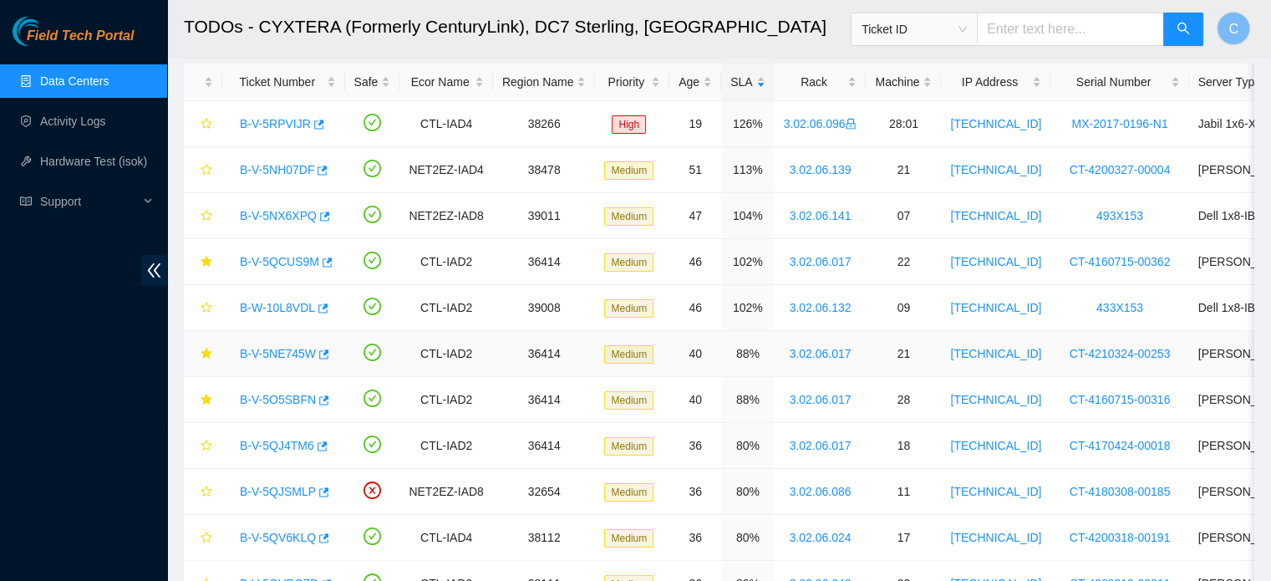
click at [278, 348] on link "B-V-5NE745W" at bounding box center [278, 353] width 76 height 13
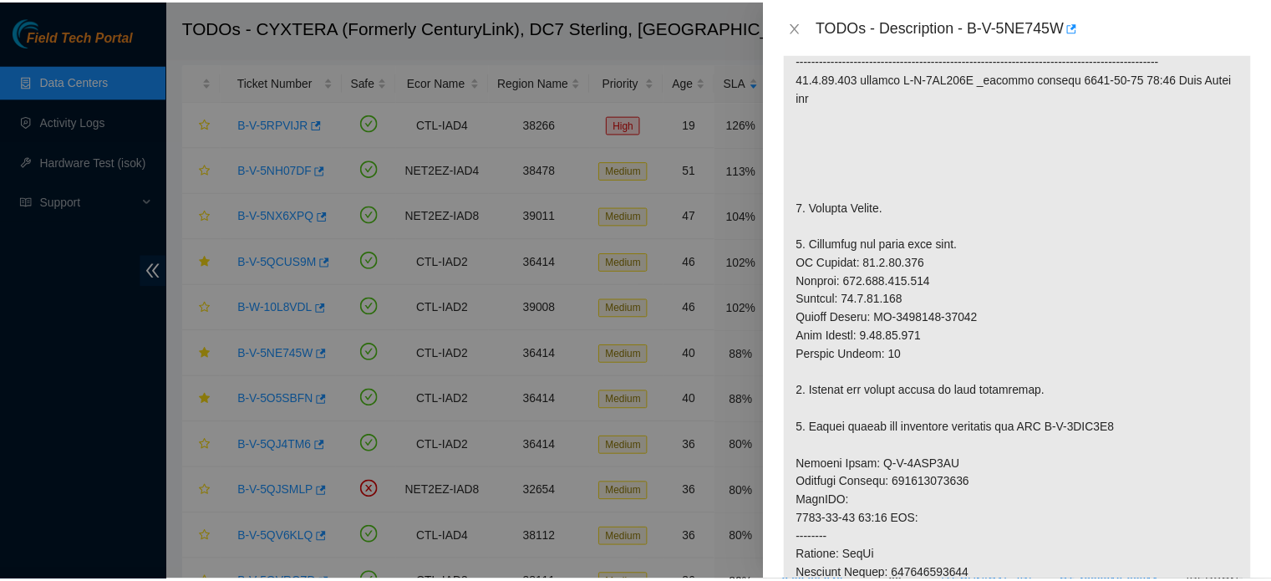
scroll to position [415, 0]
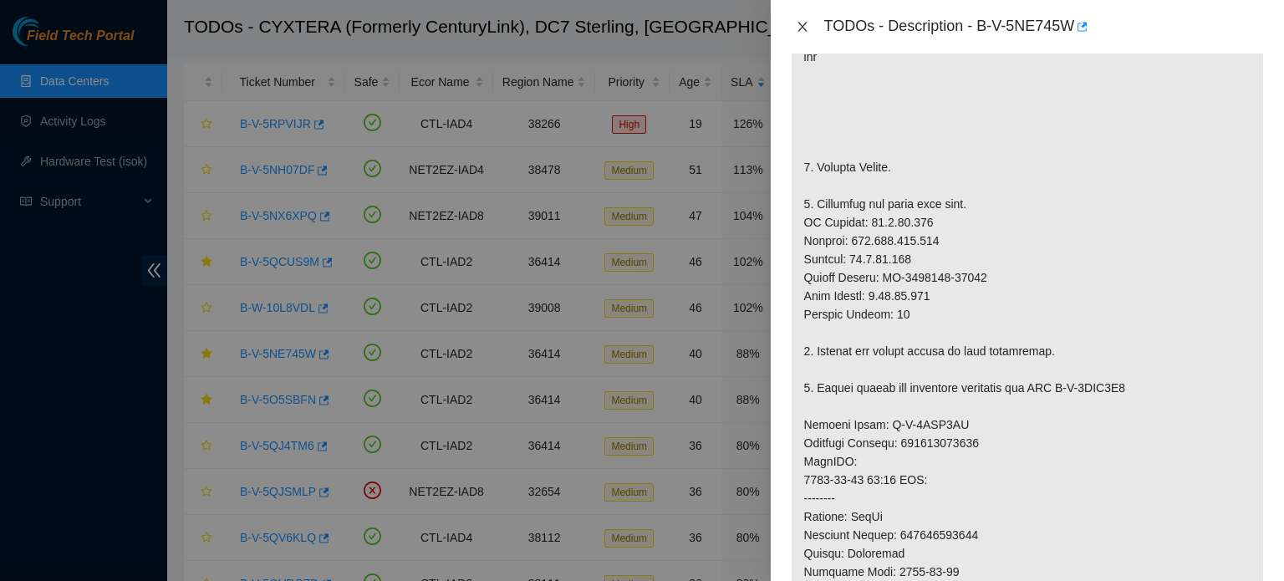
click at [804, 26] on icon "close" at bounding box center [802, 26] width 13 height 13
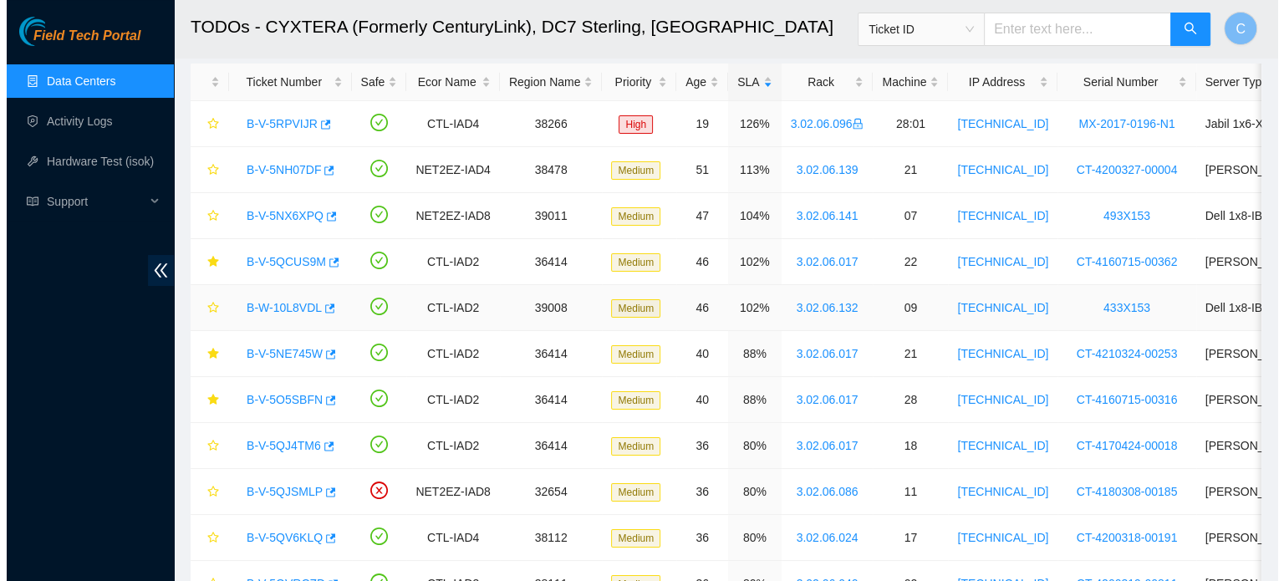
scroll to position [440, 0]
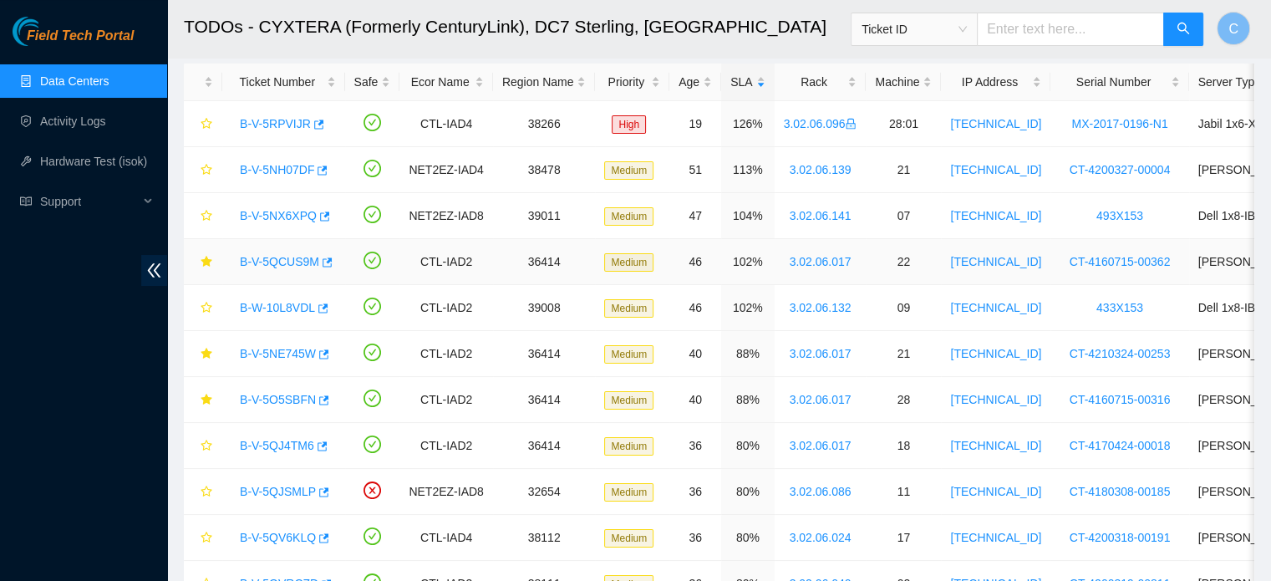
click at [277, 252] on div "B-V-5QCUS9M" at bounding box center [284, 261] width 104 height 27
click at [272, 259] on link "B-V-5QCUS9M" at bounding box center [279, 261] width 79 height 13
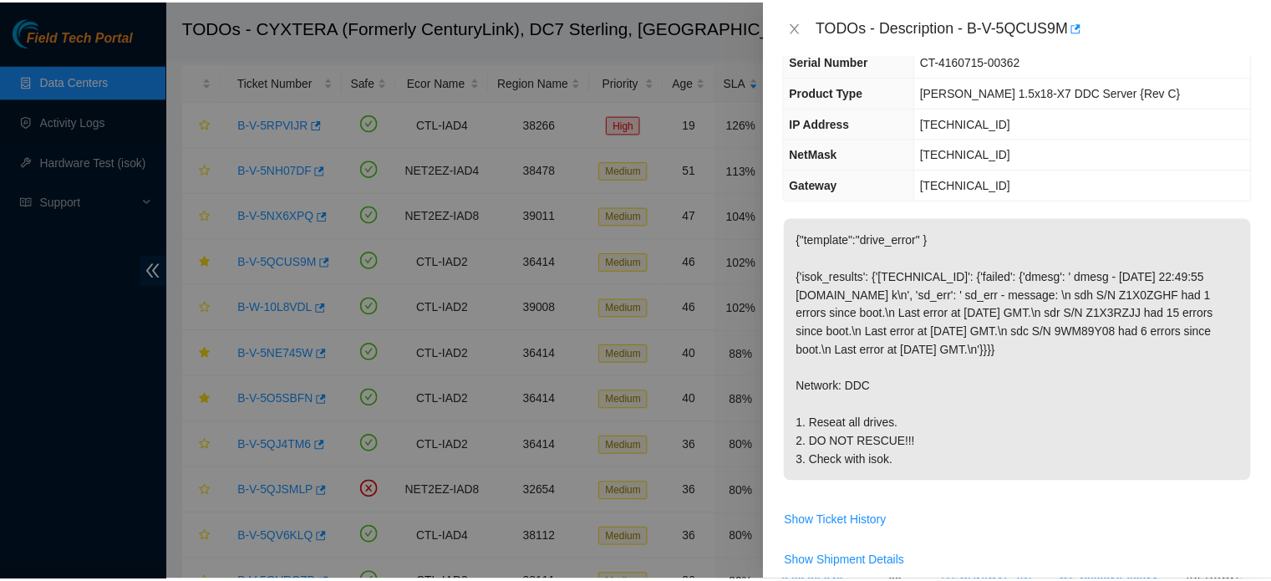
scroll to position [96, 0]
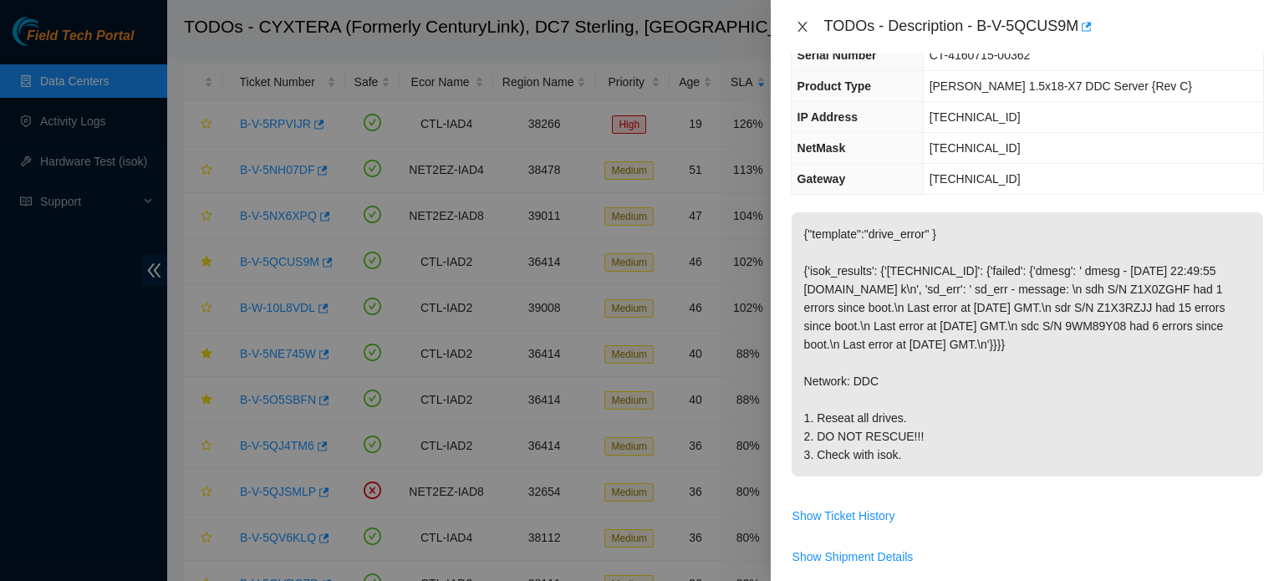
click at [806, 28] on icon "close" at bounding box center [802, 26] width 13 height 13
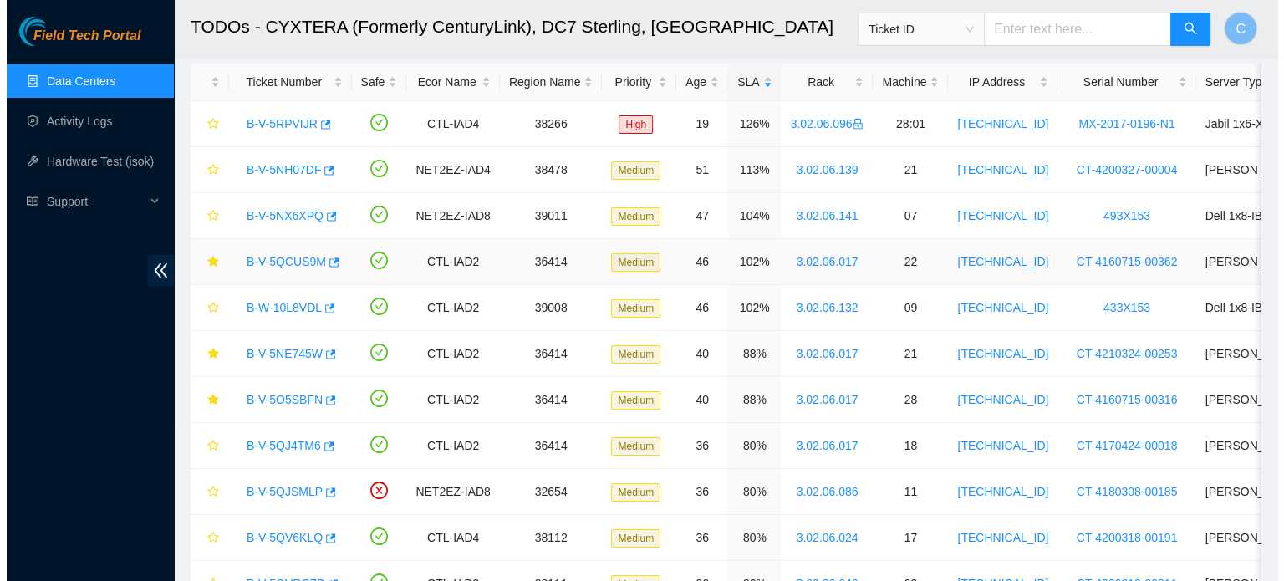
scroll to position [133, 0]
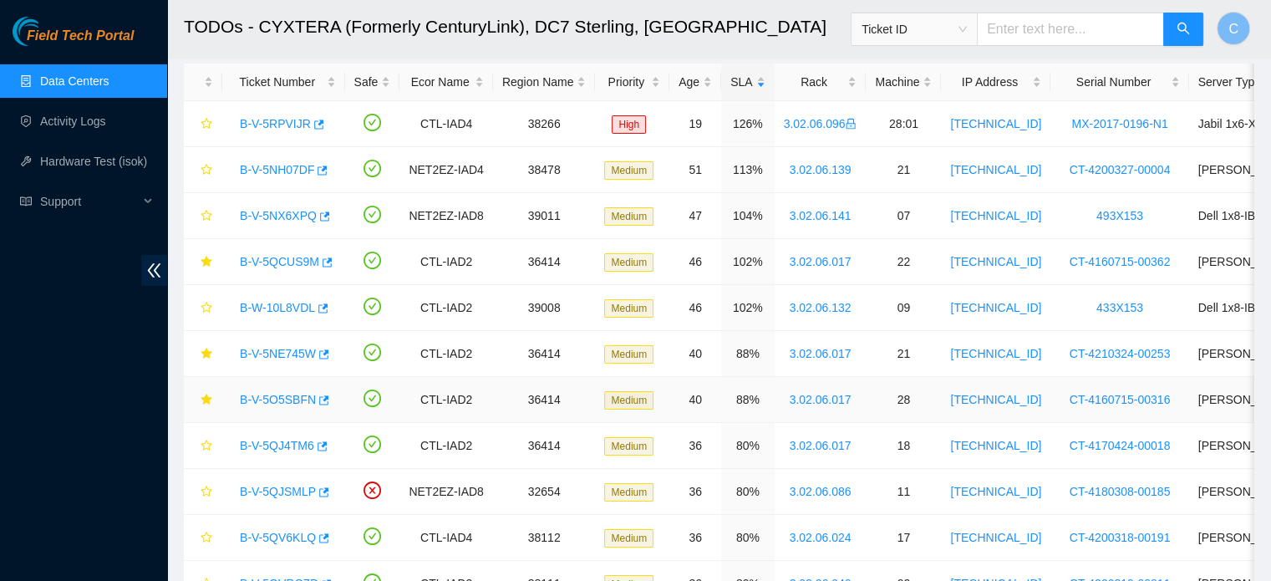
click at [281, 394] on link "B-V-5O5SBFN" at bounding box center [278, 399] width 76 height 13
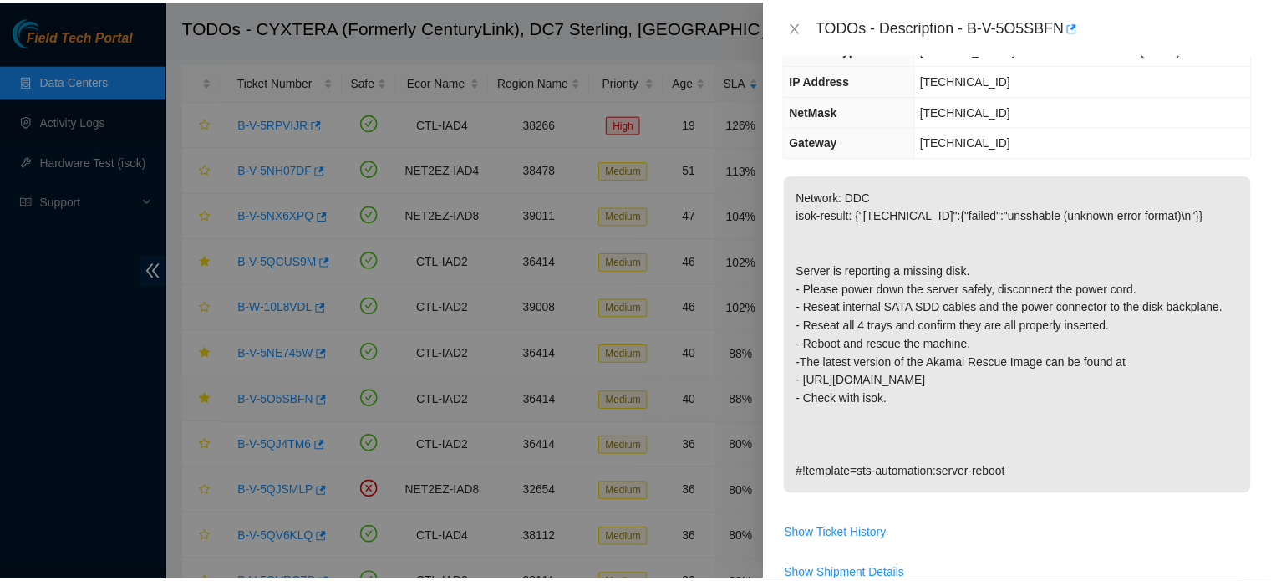
scroll to position [96, 0]
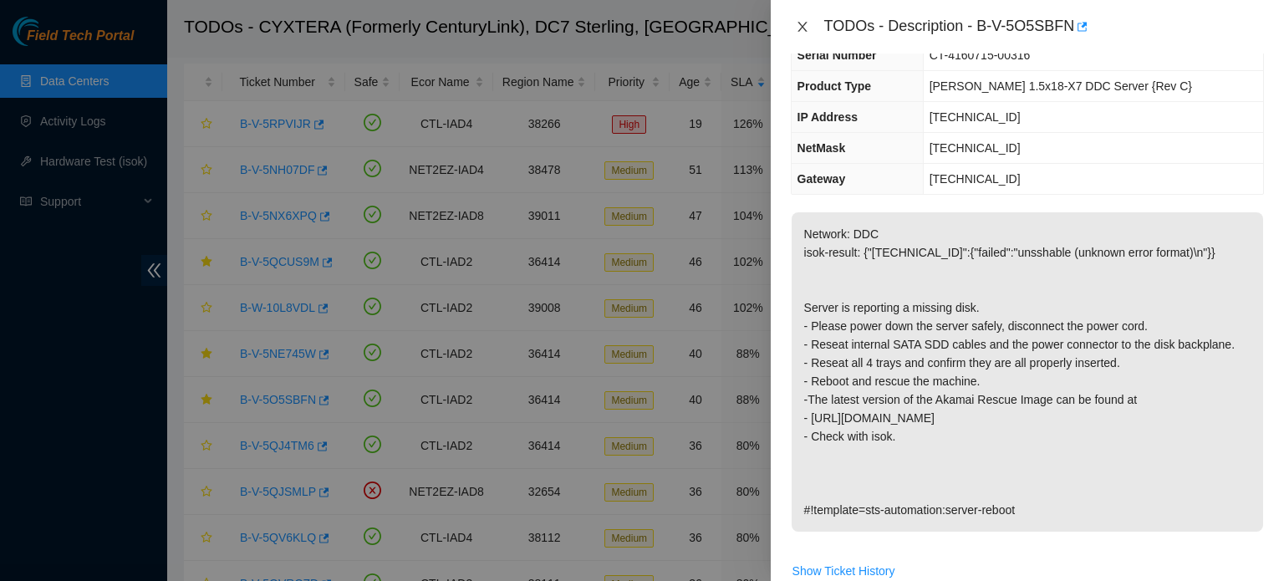
click at [803, 22] on icon "close" at bounding box center [802, 26] width 13 height 13
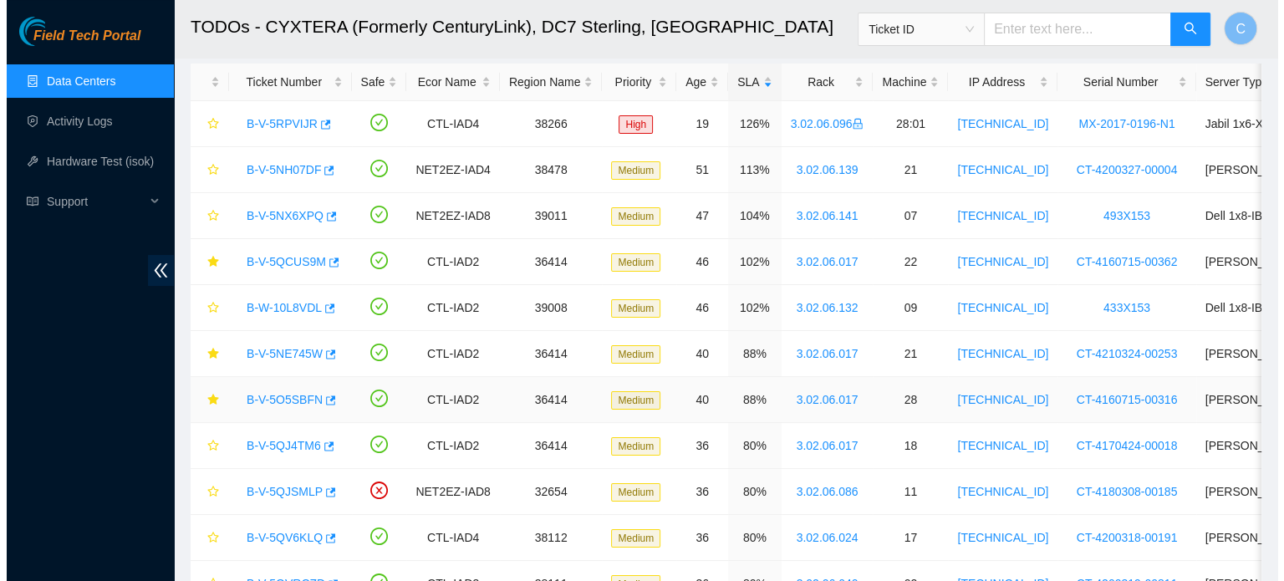
scroll to position [133, 0]
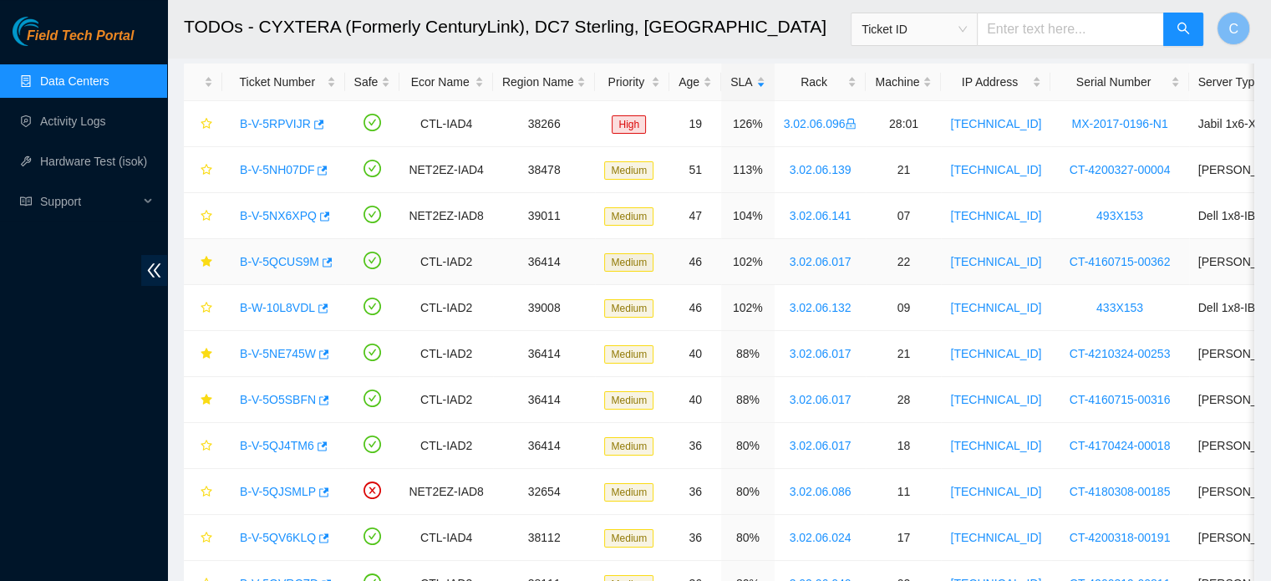
click at [281, 261] on link "B-V-5QCUS9M" at bounding box center [279, 261] width 79 height 13
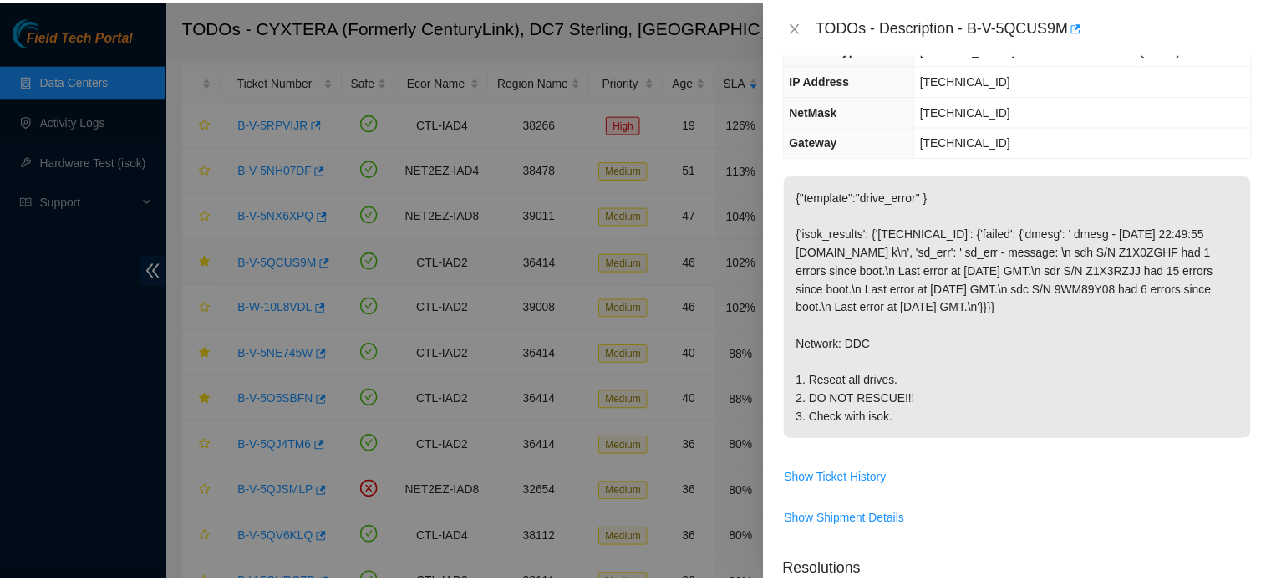
scroll to position [96, 0]
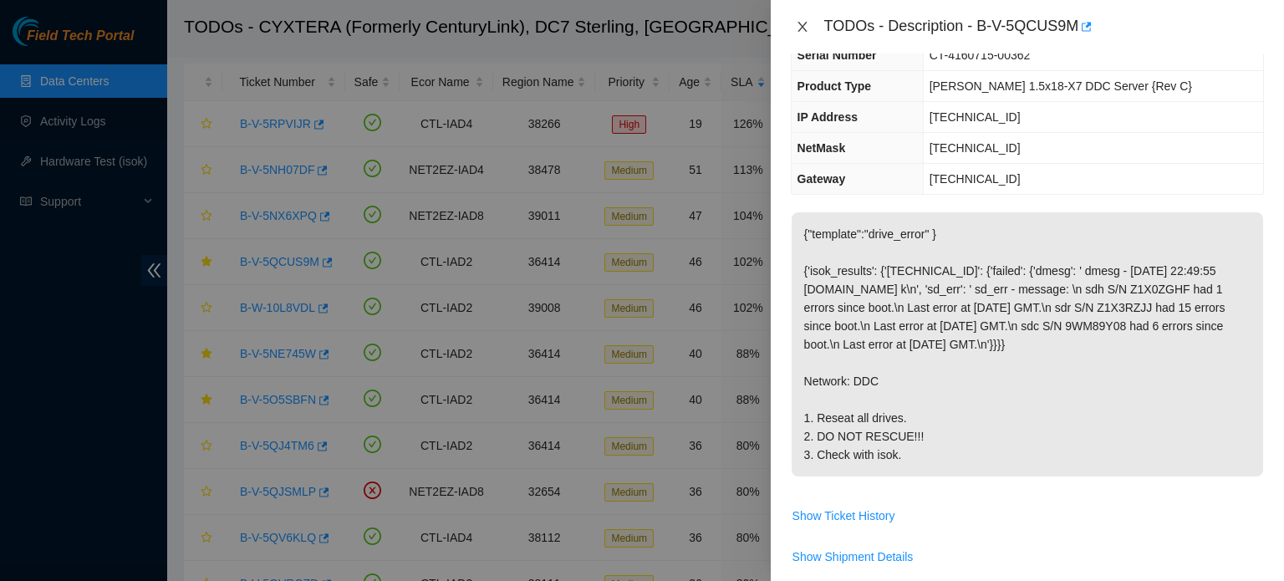
click at [807, 20] on icon "close" at bounding box center [802, 26] width 13 height 13
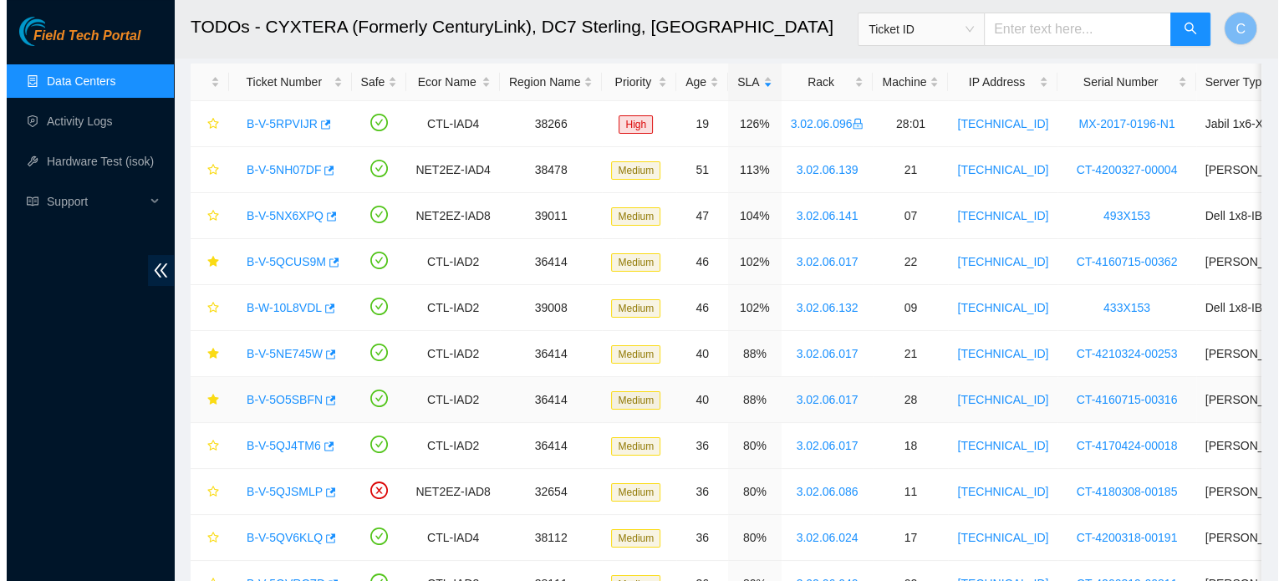
scroll to position [133, 0]
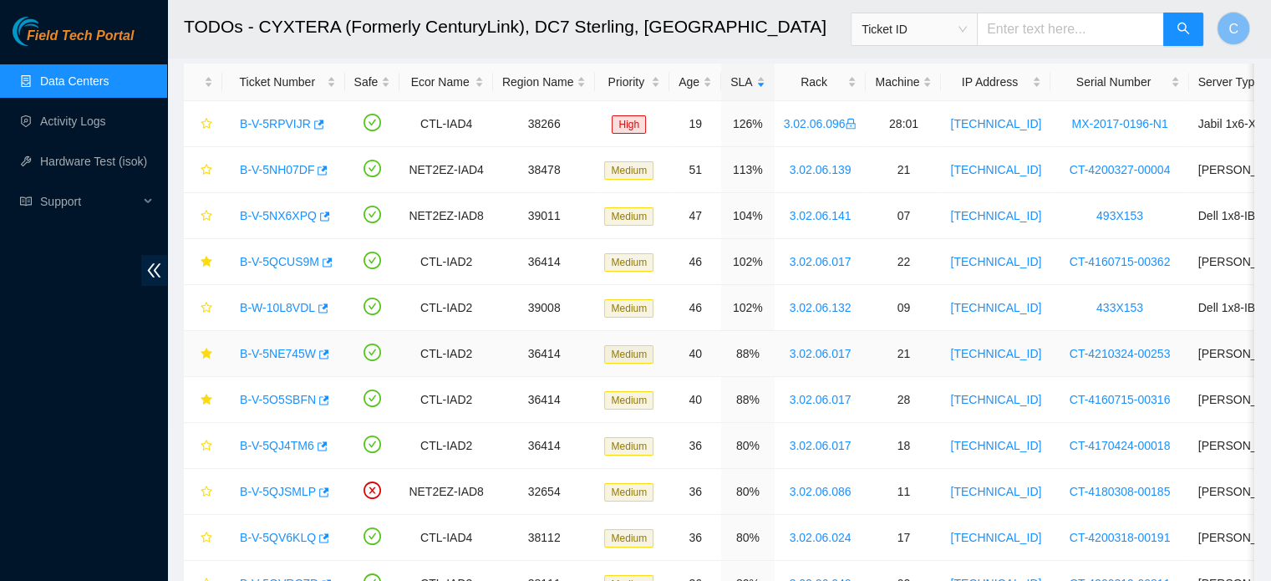
click at [287, 350] on link "B-V-5NE745W" at bounding box center [278, 353] width 76 height 13
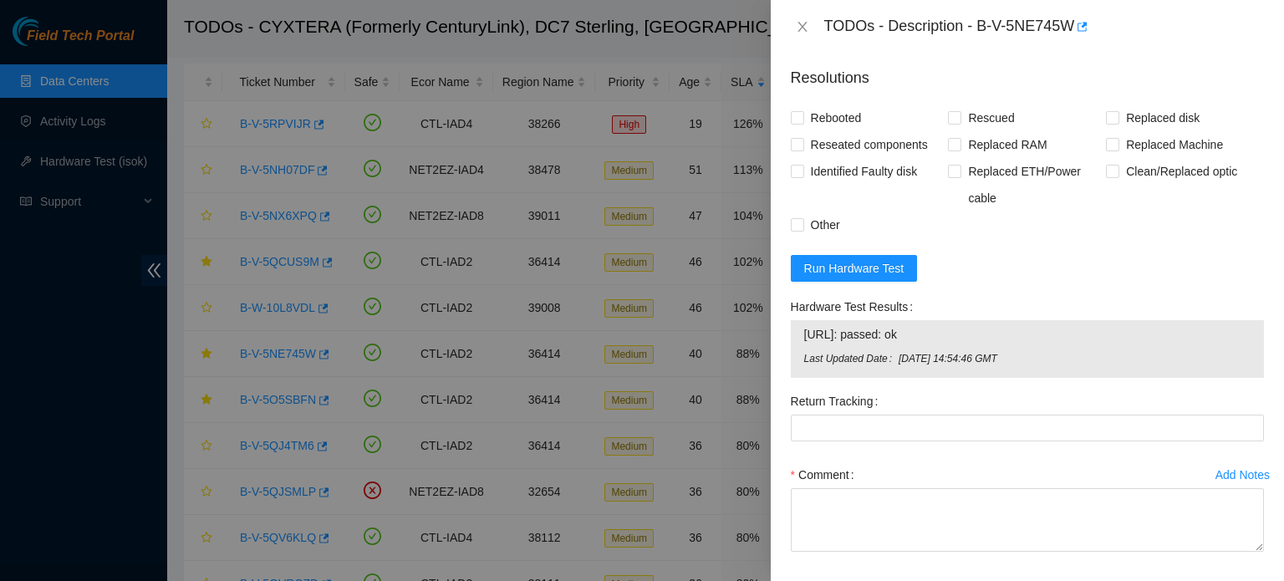
scroll to position [1458, 0]
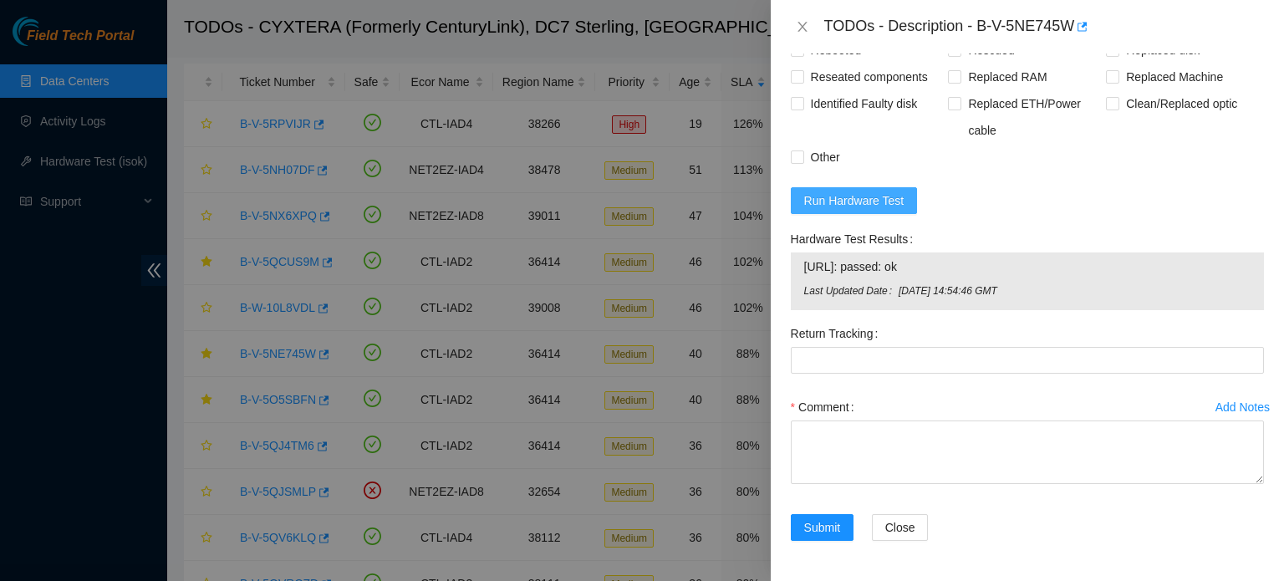
click at [848, 193] on span "Run Hardware Test" at bounding box center [854, 200] width 100 height 18
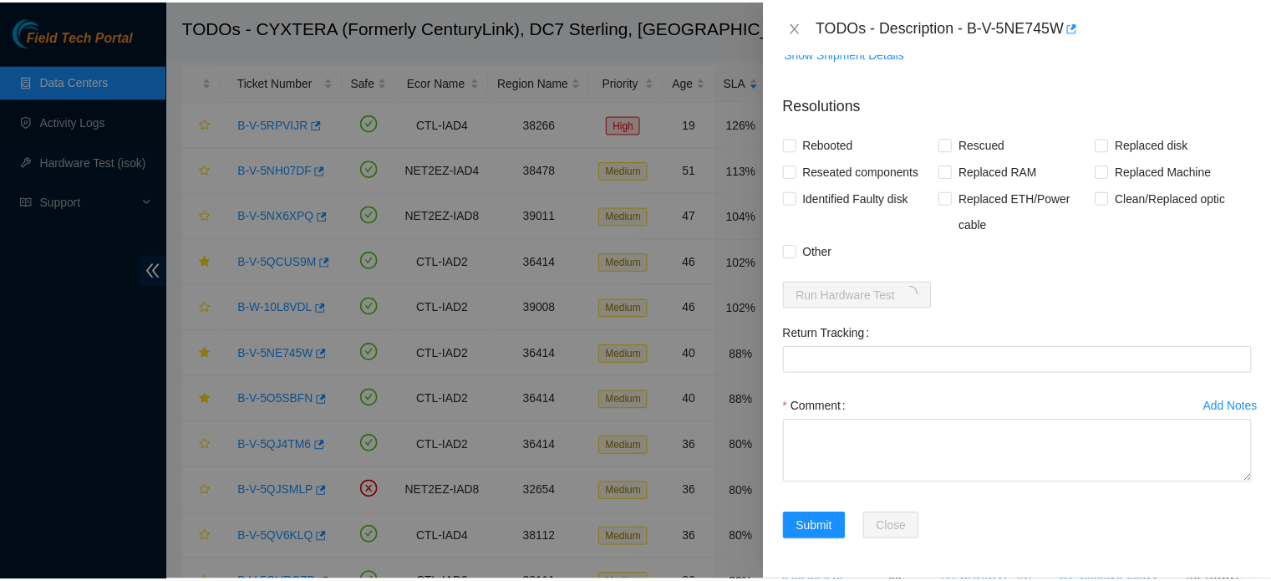
scroll to position [1364, 0]
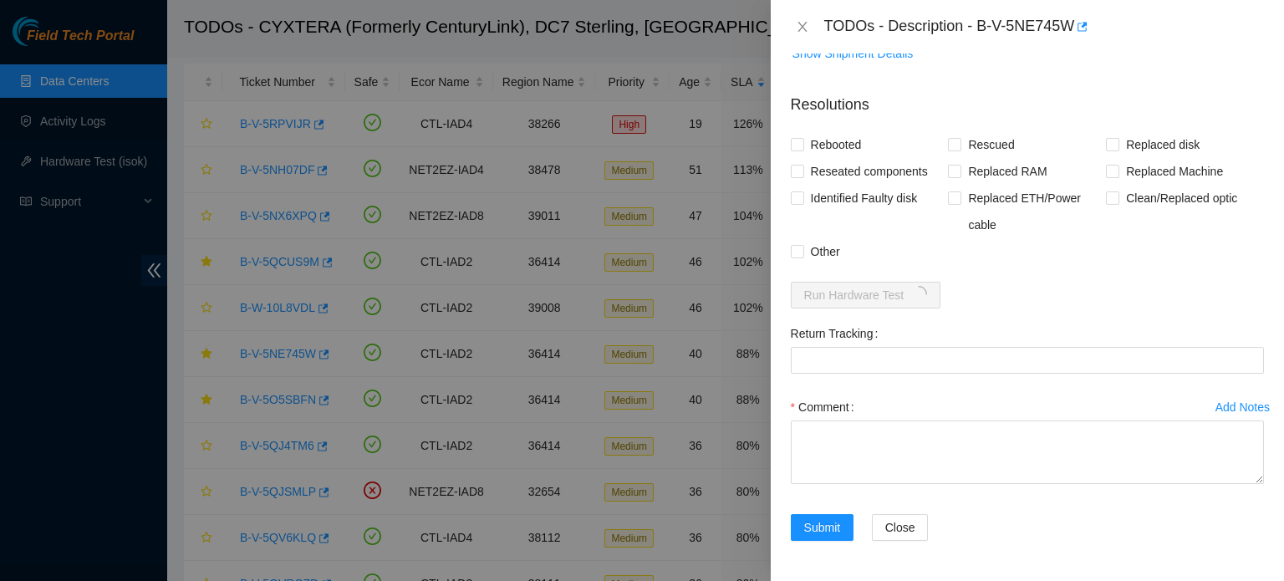
click at [1256, 293] on div "Problem Type Hardware Sub Type Disk Rack Number 3.02.06.017 Machine Number 21 S…" at bounding box center [1027, 316] width 513 height 527
click at [798, 23] on icon "close" at bounding box center [801, 27] width 9 height 10
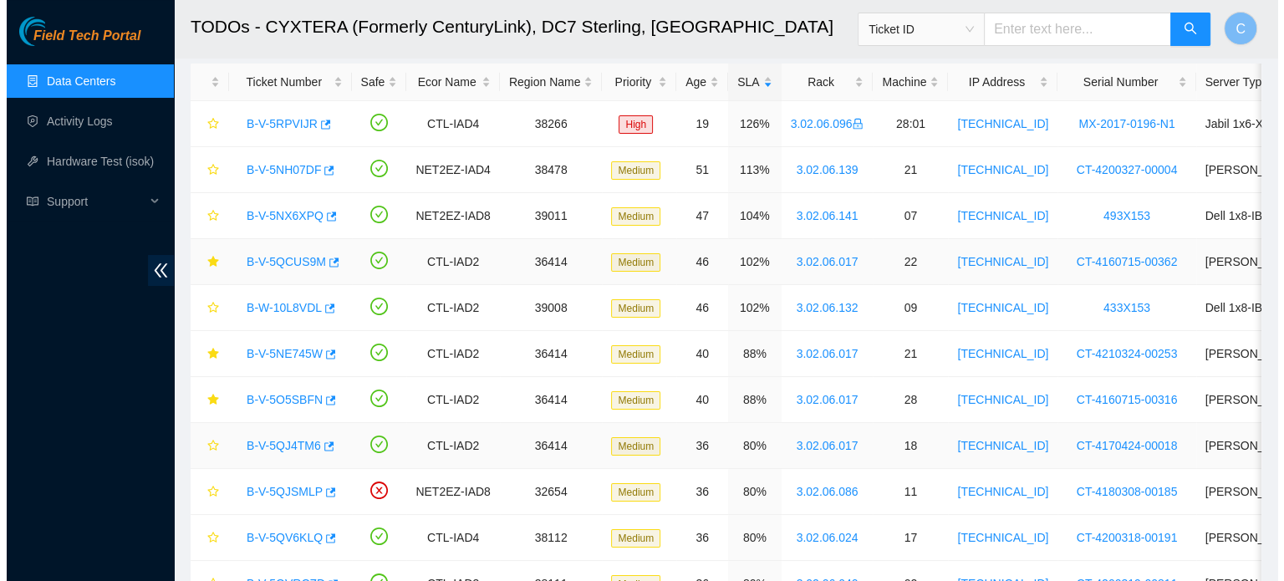
scroll to position [414, 0]
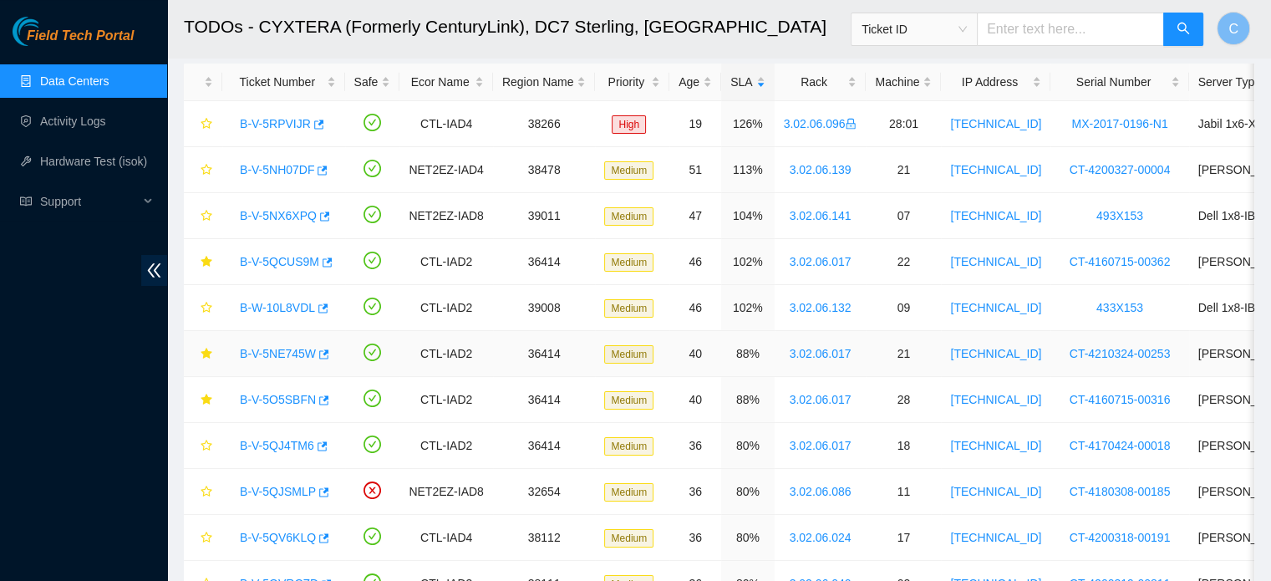
click at [284, 354] on link "B-V-5NE745W" at bounding box center [278, 353] width 76 height 13
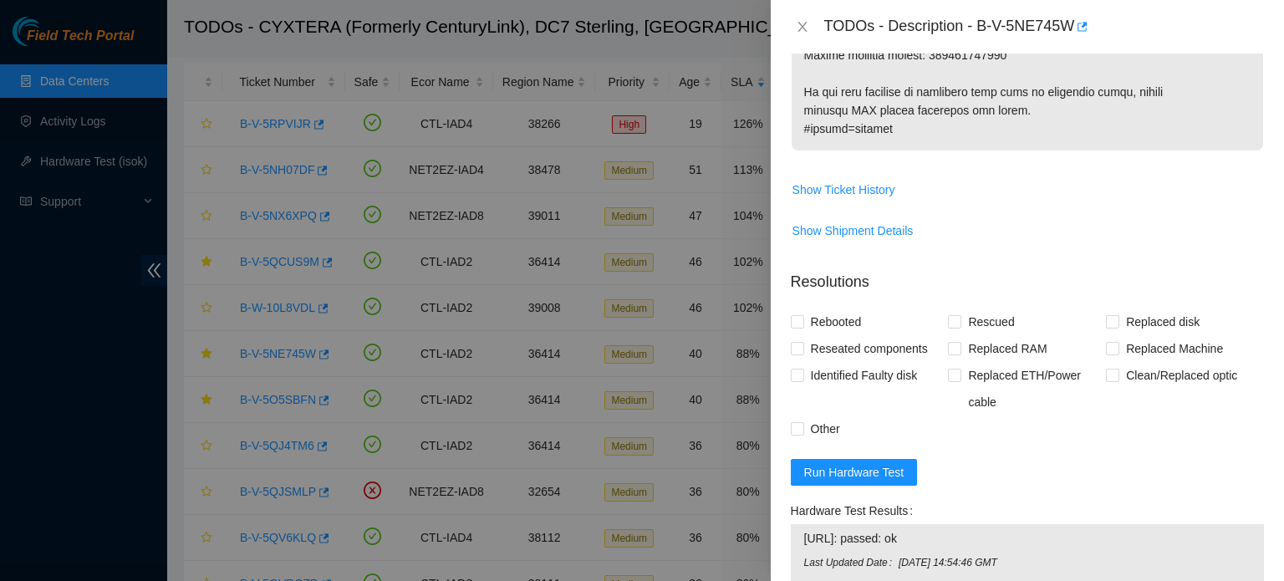
scroll to position [1458, 0]
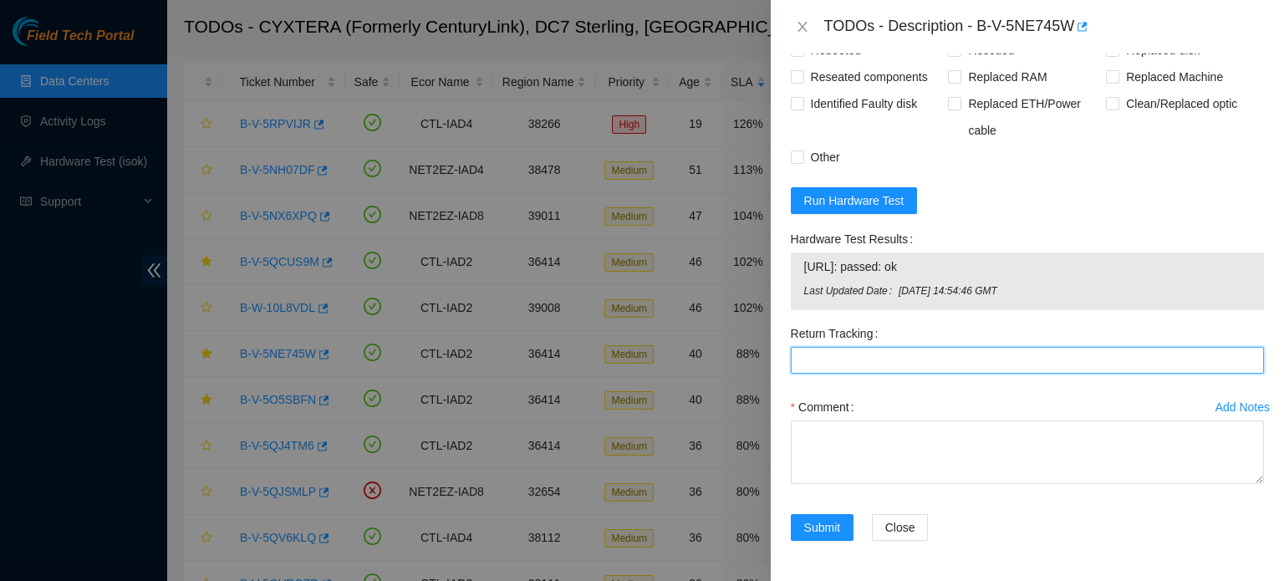
click at [934, 351] on Tracking "Return Tracking" at bounding box center [1027, 360] width 473 height 27
paste Tracking "417328415160"
type Tracking "417328415160"
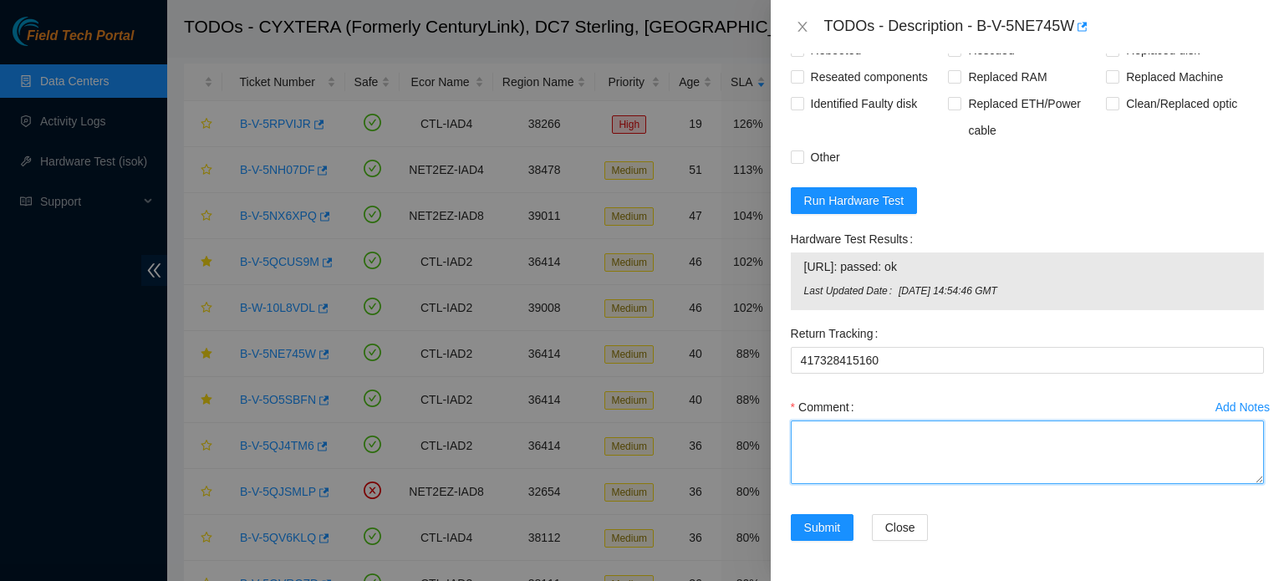
click at [892, 468] on textarea "Comment" at bounding box center [1027, 452] width 473 height 64
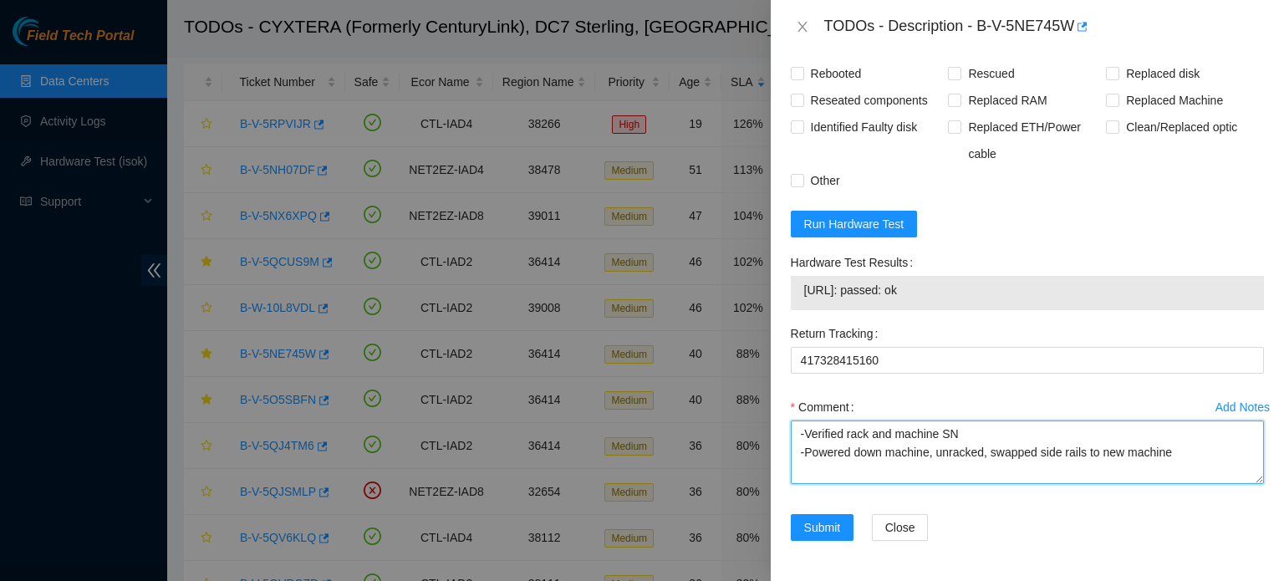
scroll to position [32, 0]
paste textarea "Old: CT-4210324-00253"
paste textarea "New: CT-4160715-00486"
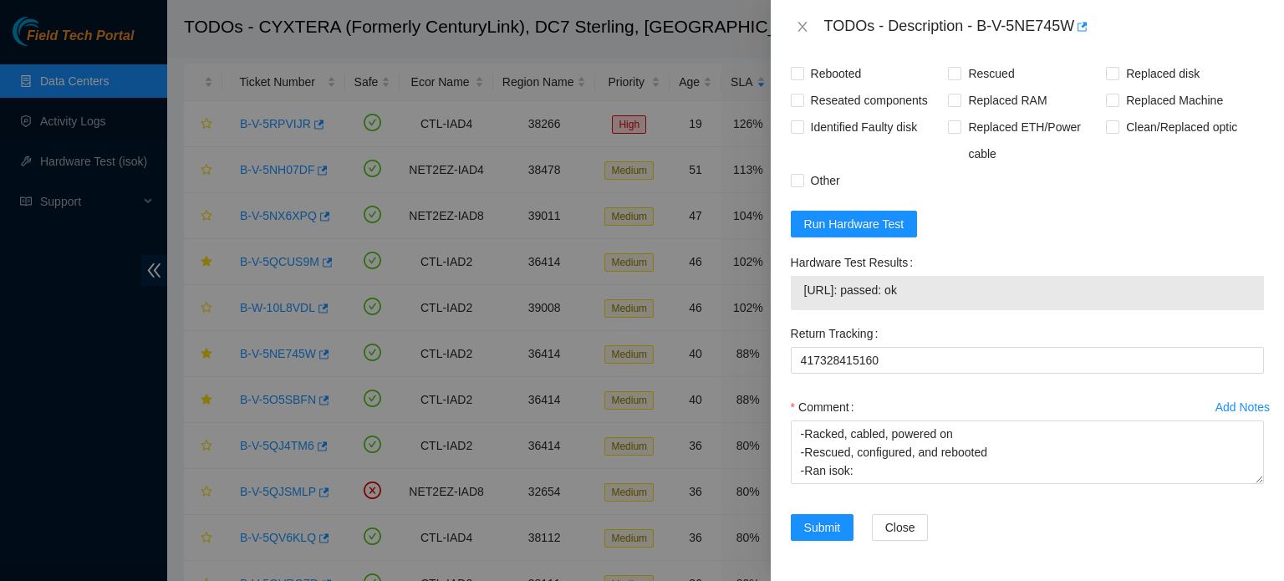
click at [894, 299] on span "[URL]: passed: ok" at bounding box center [1027, 290] width 446 height 18
click at [883, 293] on span "[URL]: passed: ok" at bounding box center [1027, 290] width 446 height 18
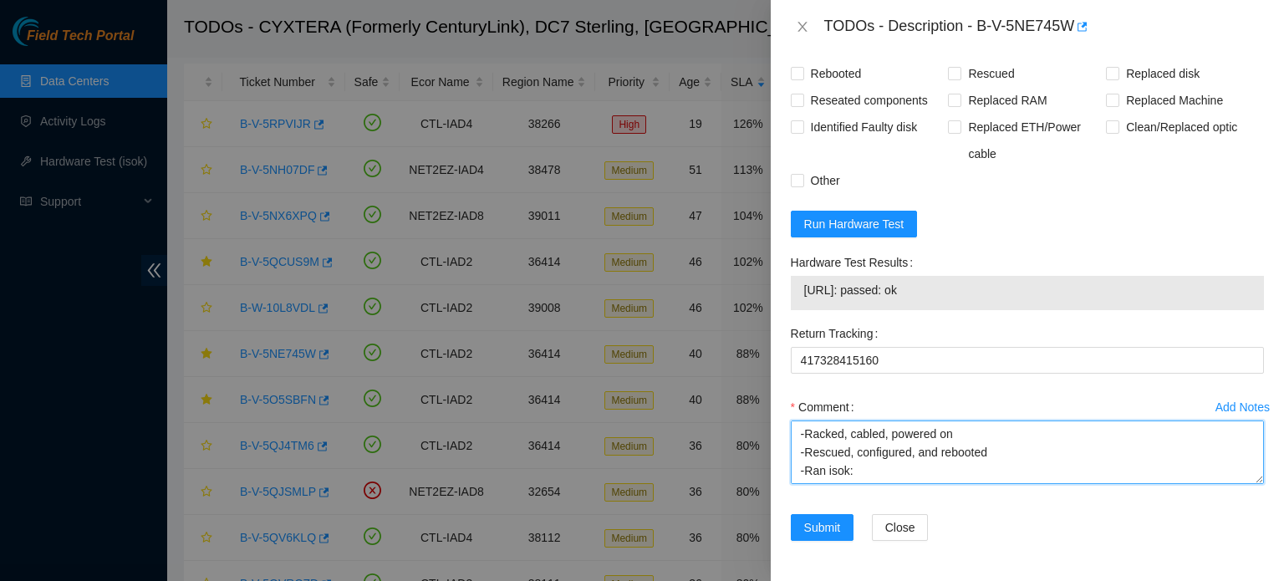
click at [868, 476] on textarea "-Verified rack and machine SN -Powered down machine, unracked, swapped side rai…" at bounding box center [1027, 452] width 473 height 64
paste textarea "[URL]: passed: ok"
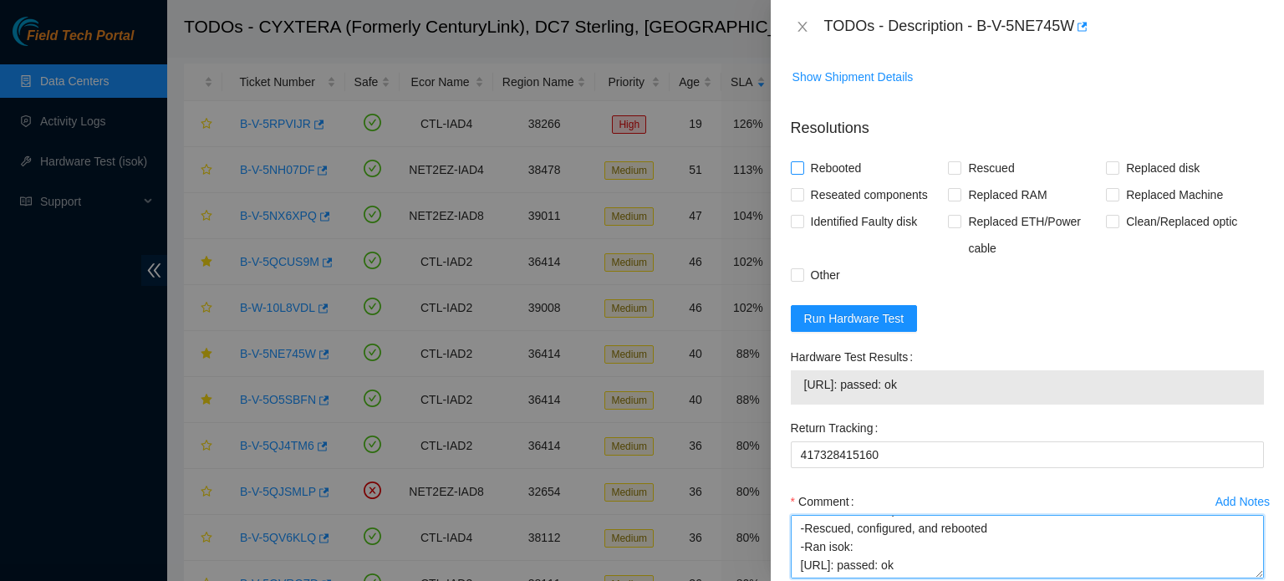
type textarea "-Verified rack and machine SN -Powered down machine, unracked, swapped side rai…"
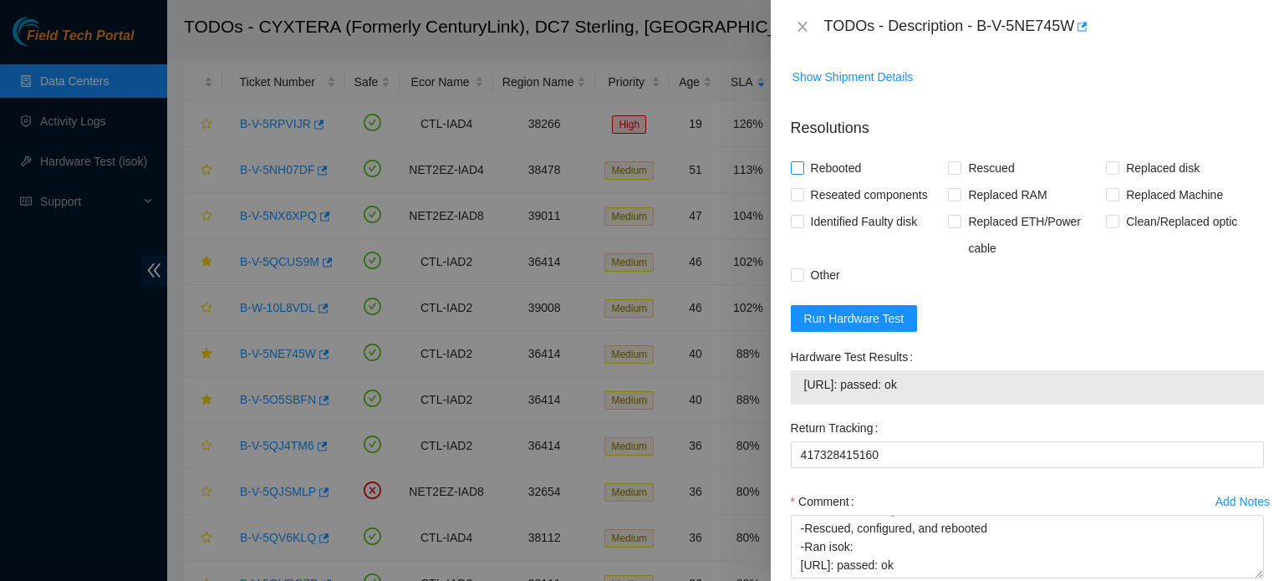
click at [840, 181] on span "Rebooted" at bounding box center [836, 168] width 64 height 27
click at [802, 173] on input "Rebooted" at bounding box center [797, 167] width 12 height 12
checkbox input "true"
click at [1006, 181] on span "Rescued" at bounding box center [990, 168] width 59 height 27
click at [960, 173] on input "Rescued" at bounding box center [954, 167] width 12 height 12
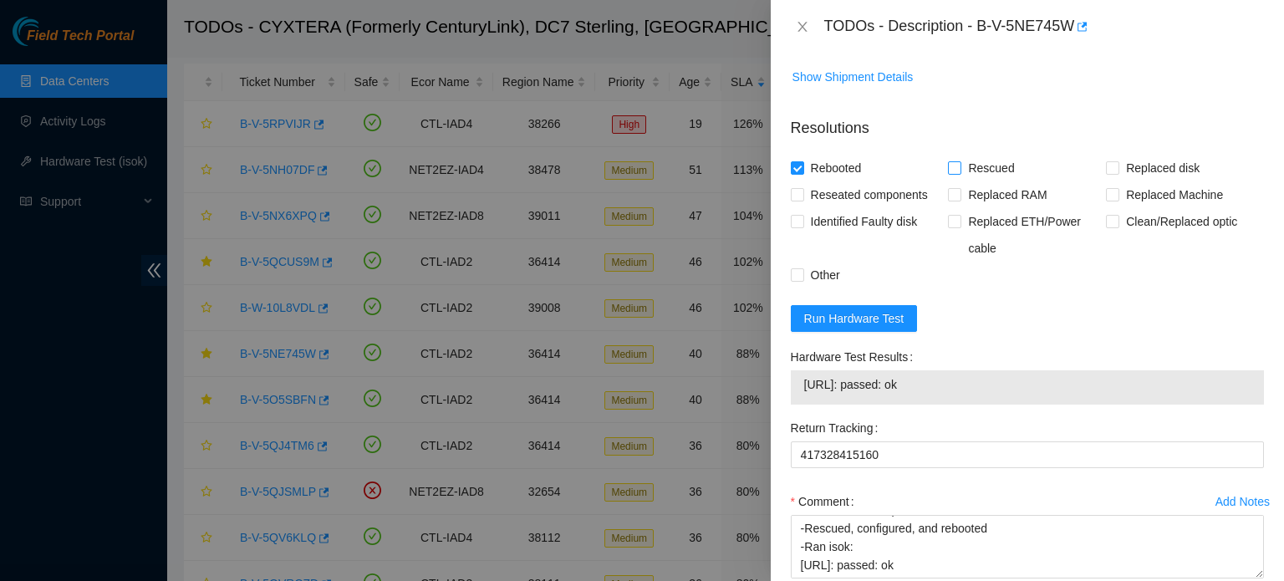
checkbox input "true"
drag, startPoint x: 1108, startPoint y: 206, endPoint x: 1173, endPoint y: 203, distance: 64.4
click at [1173, 203] on span "Replaced Machine" at bounding box center [1174, 194] width 110 height 27
click at [1118, 200] on input "Replaced Machine" at bounding box center [1112, 194] width 12 height 12
checkbox input "true"
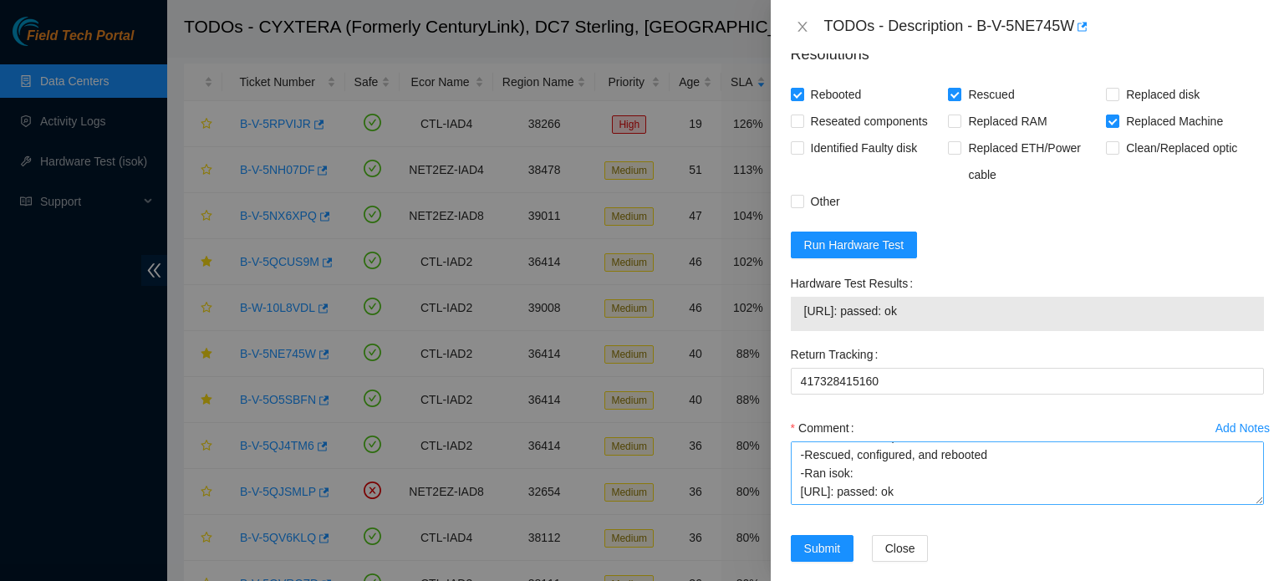
scroll to position [1434, 0]
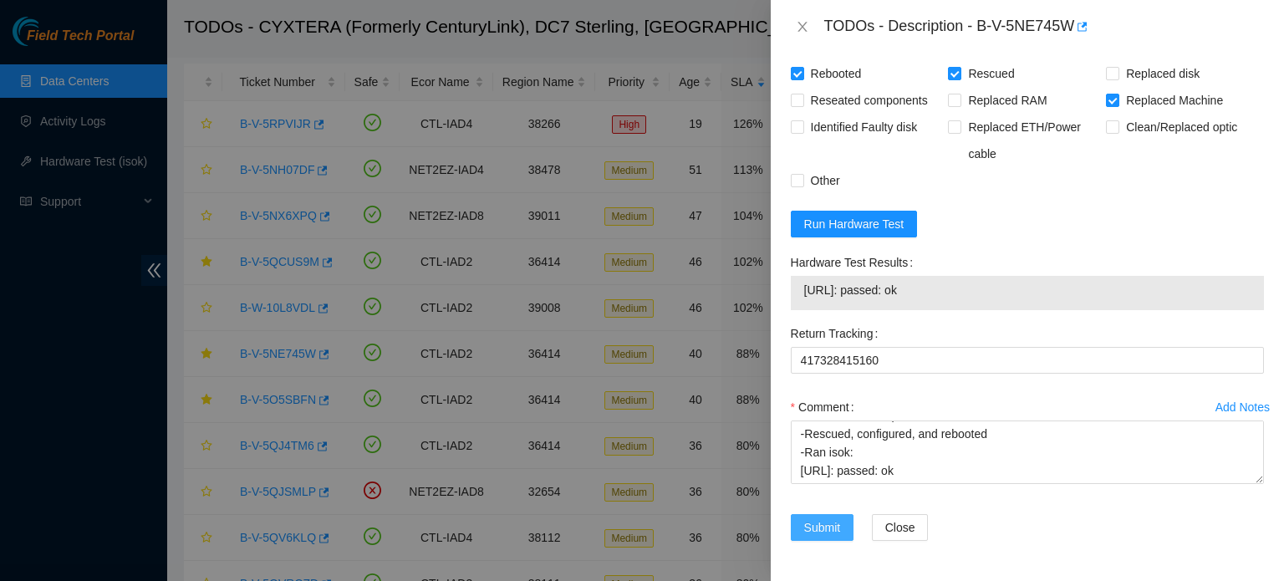
click at [837, 534] on span "Submit" at bounding box center [822, 527] width 37 height 18
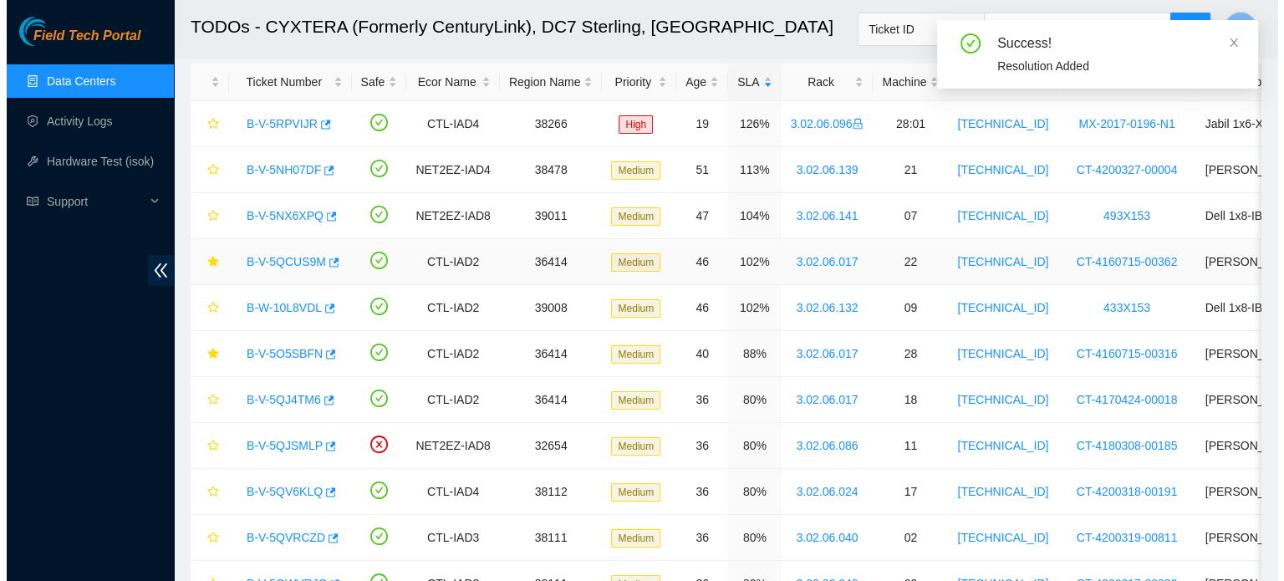
scroll to position [458, 0]
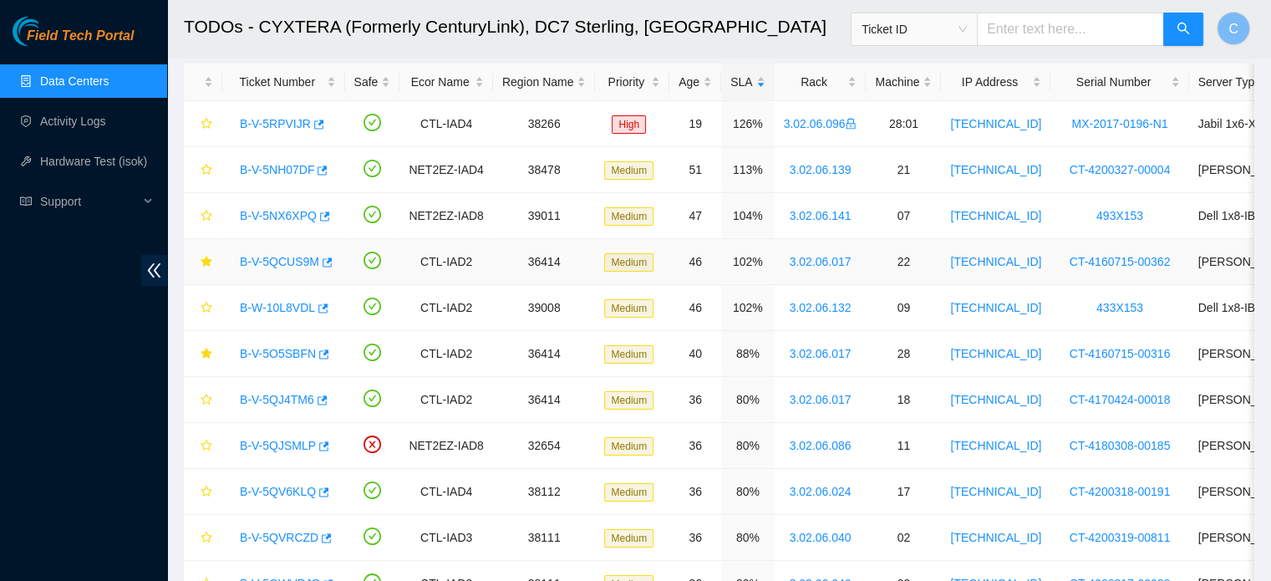
click at [266, 261] on link "B-V-5QCUS9M" at bounding box center [279, 261] width 79 height 13
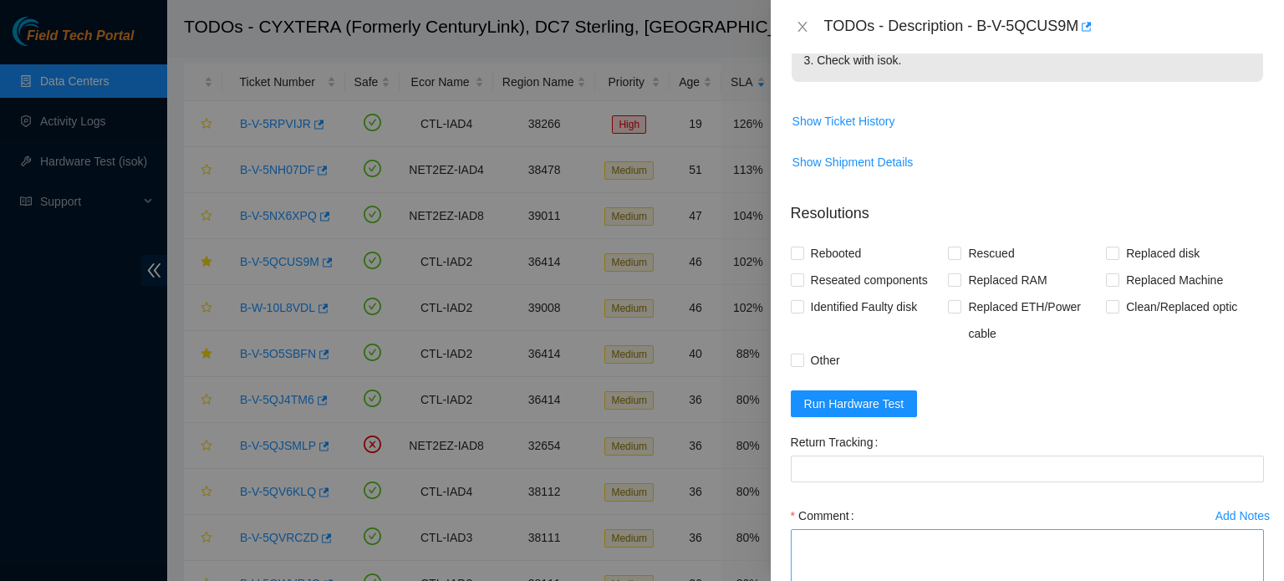
scroll to position [615, 0]
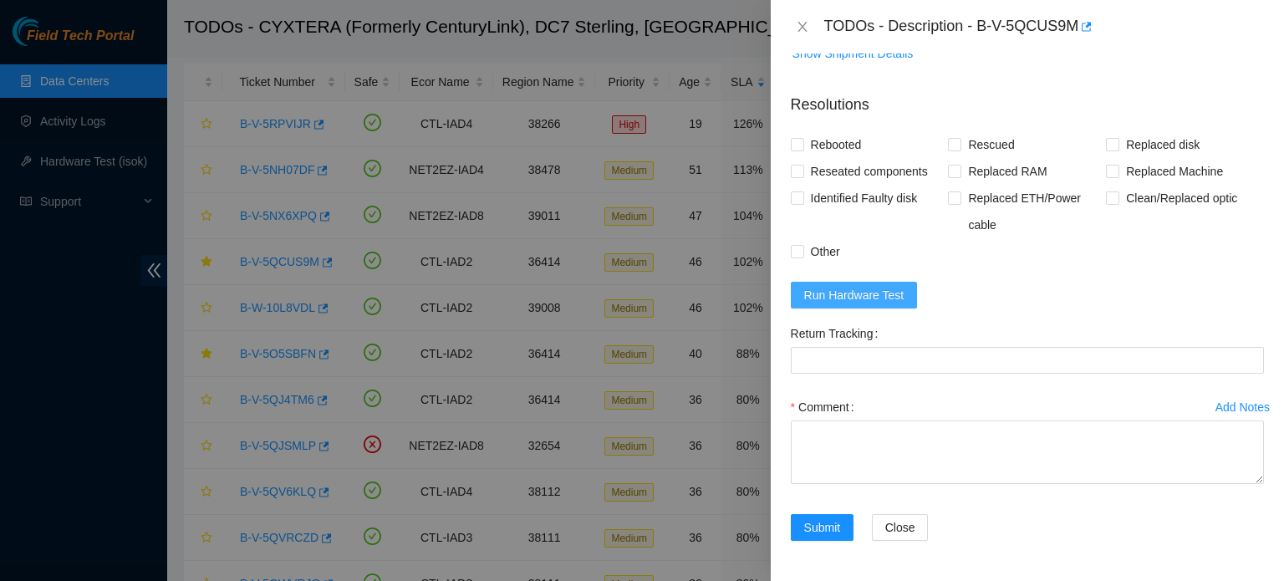
click at [888, 293] on span "Run Hardware Test" at bounding box center [854, 295] width 100 height 18
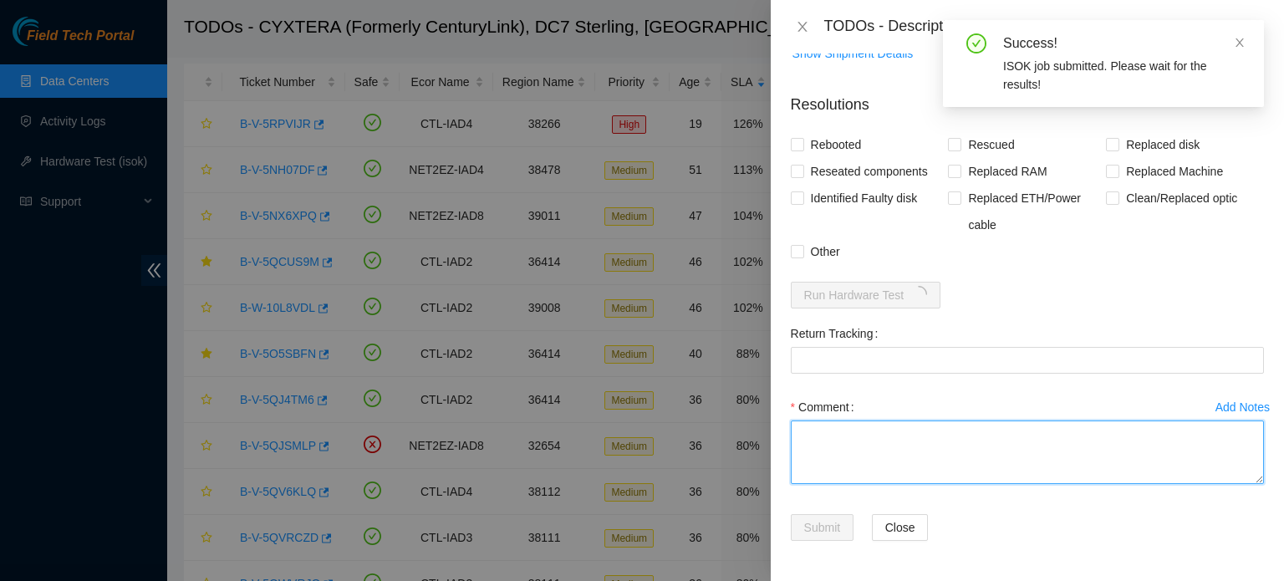
click at [978, 440] on textarea "Comment" at bounding box center [1027, 452] width 473 height 64
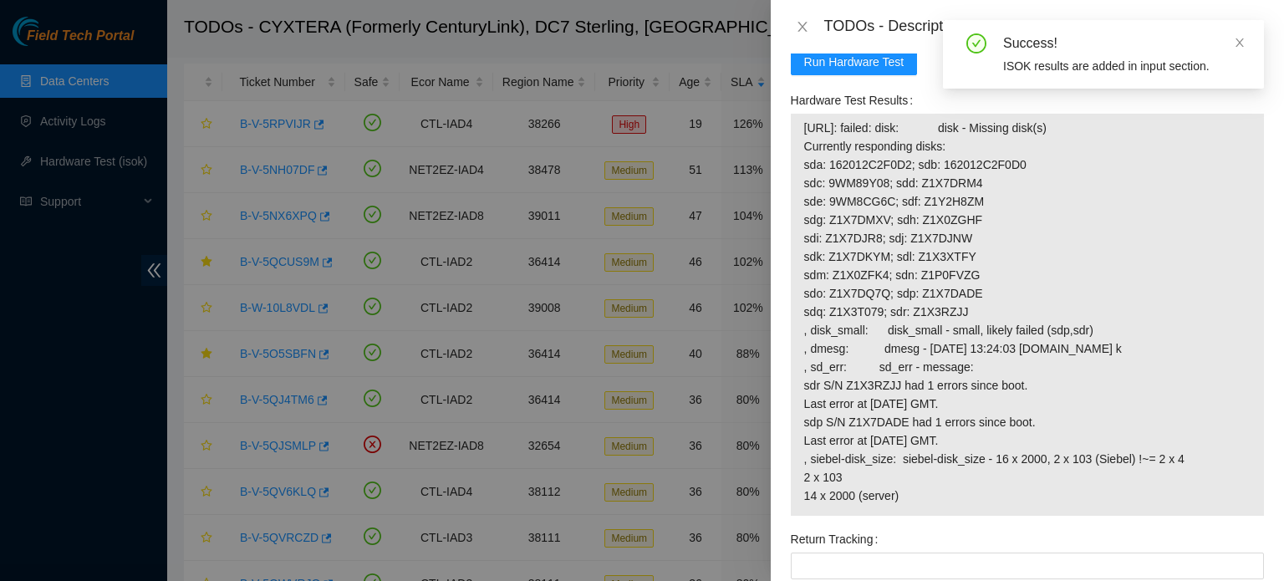
scroll to position [866, 0]
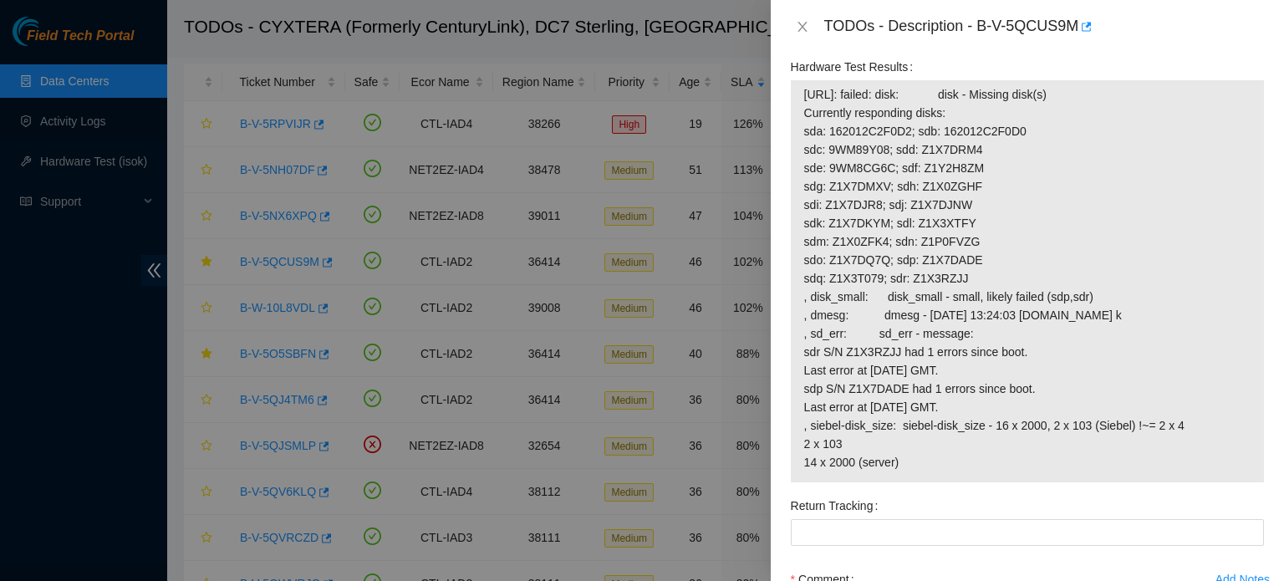
drag, startPoint x: 914, startPoint y: 507, endPoint x: 802, endPoint y: 107, distance: 415.7
click at [802, 107] on div "[URL]: failed: disk: disk - Missing disk(s) Currently responding disks: sda: 16…" at bounding box center [1027, 281] width 473 height 402
copy tbody "[URL]: failed: disk: disk - Missing disk(s) Currently responding disks: sda: 16…"
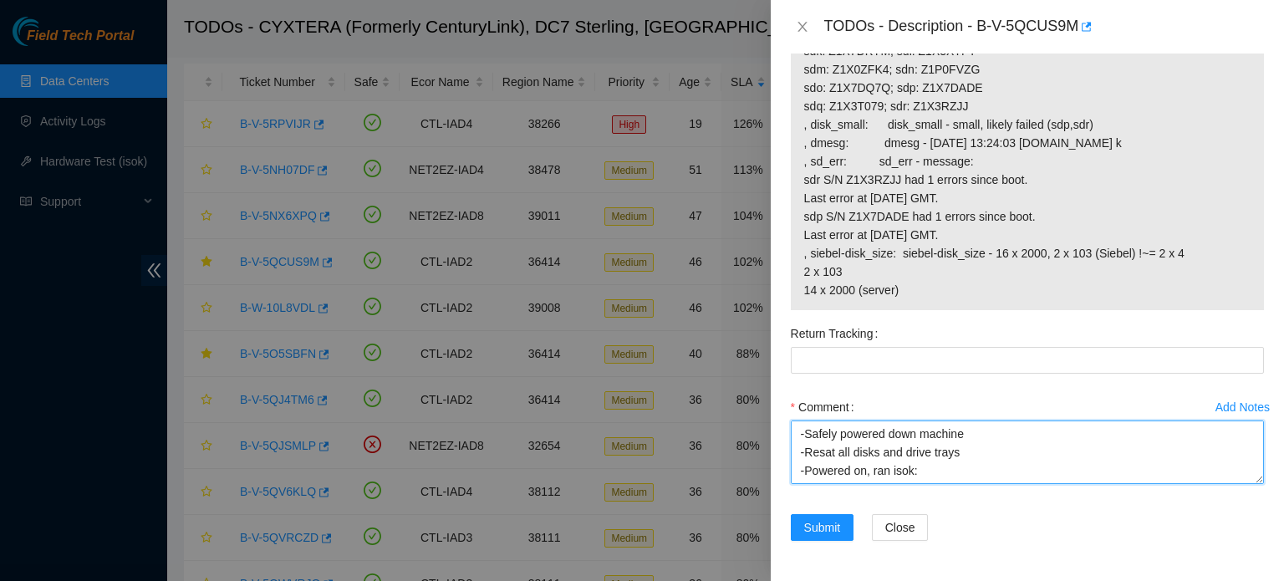
click at [868, 477] on textarea "-Verified rack and machine SN -Safely powered down machine -Resat all disks and…" at bounding box center [1027, 452] width 473 height 64
paste textarea "[URL]: failed: disk: disk - Missing disk(s) Currently responding disks: sda: 16…"
click at [874, 458] on textarea "-Verified rack and machine SN -Safely powered down machine -Resat all disks and…" at bounding box center [1027, 452] width 473 height 64
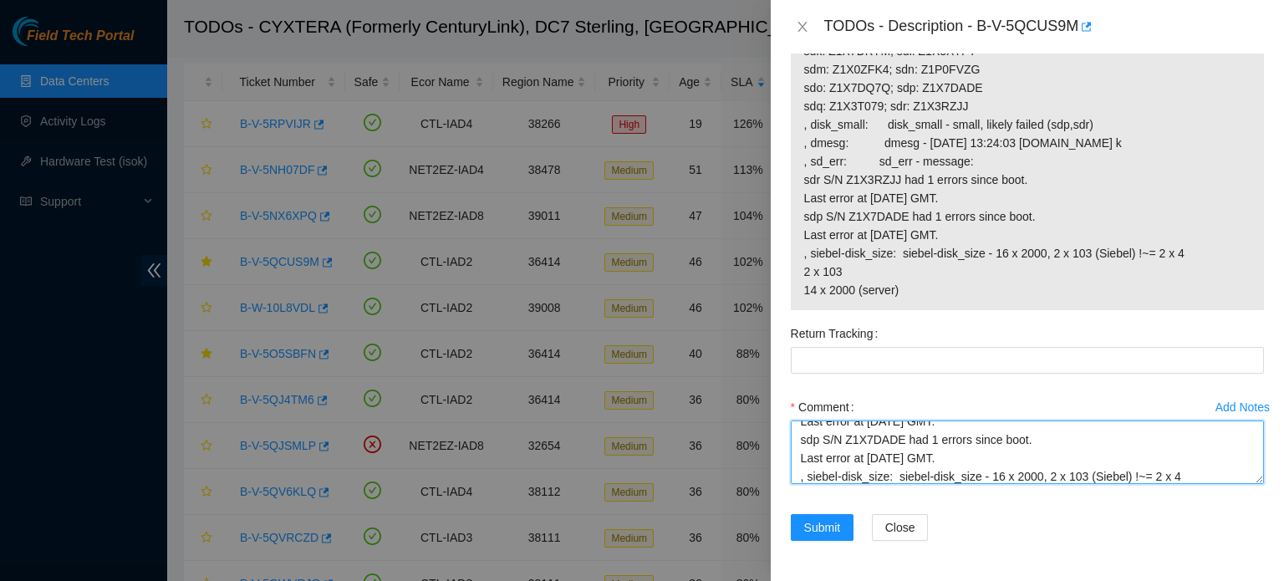
scroll to position [478, 0]
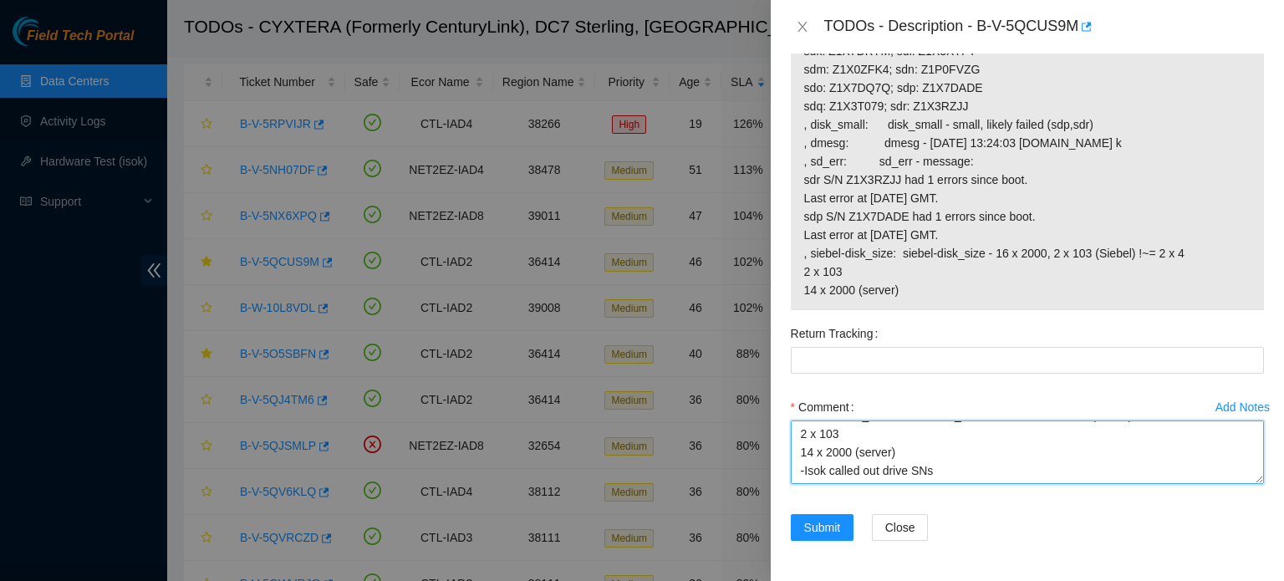
click at [966, 471] on textarea "-Verified rack and machine SN -Safely powered down machine -Resat all disks and…" at bounding box center [1027, 452] width 473 height 64
paste textarea "Z1X3RZJJ"
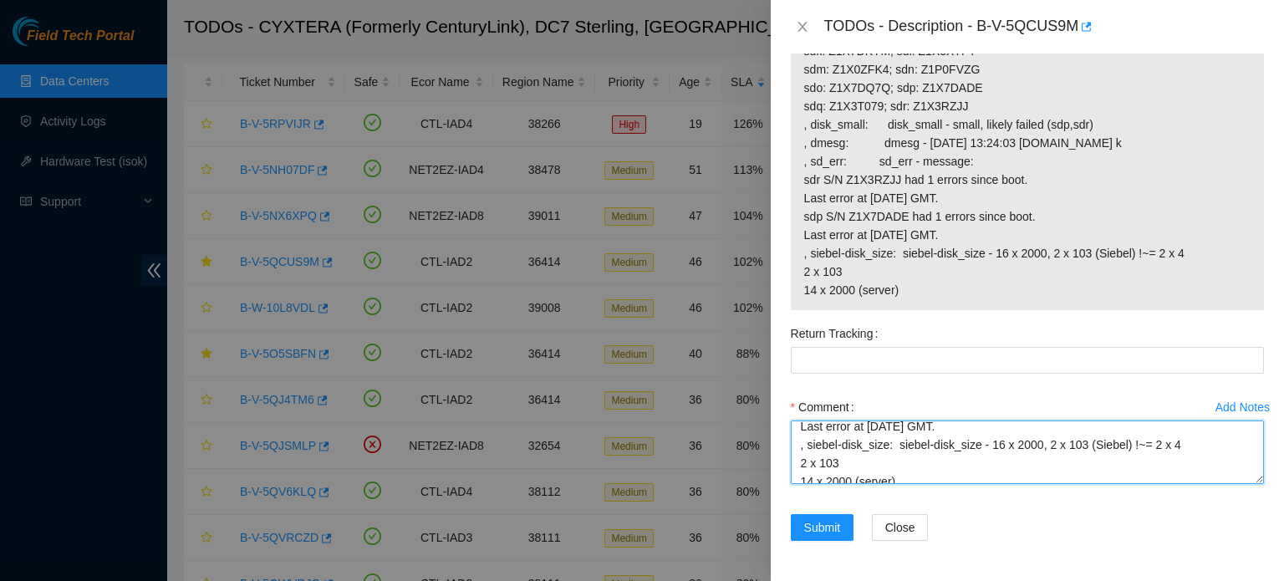
scroll to position [404, 0]
click at [883, 457] on textarea "-Verified rack and machine SN -Safely powered down machine -Resat all disks and…" at bounding box center [1027, 452] width 473 height 64
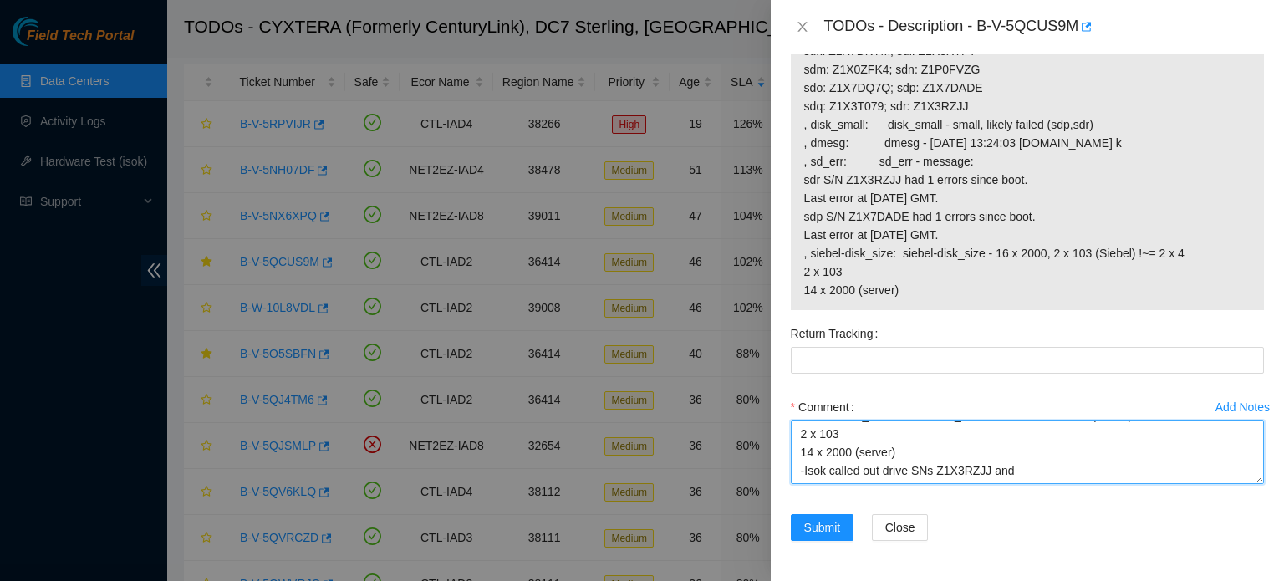
click at [1034, 474] on textarea "-Verified rack and machine SN -Safely powered down machine -Resat all disks and…" at bounding box center [1027, 452] width 473 height 64
paste textarea "Z1X7DADE"
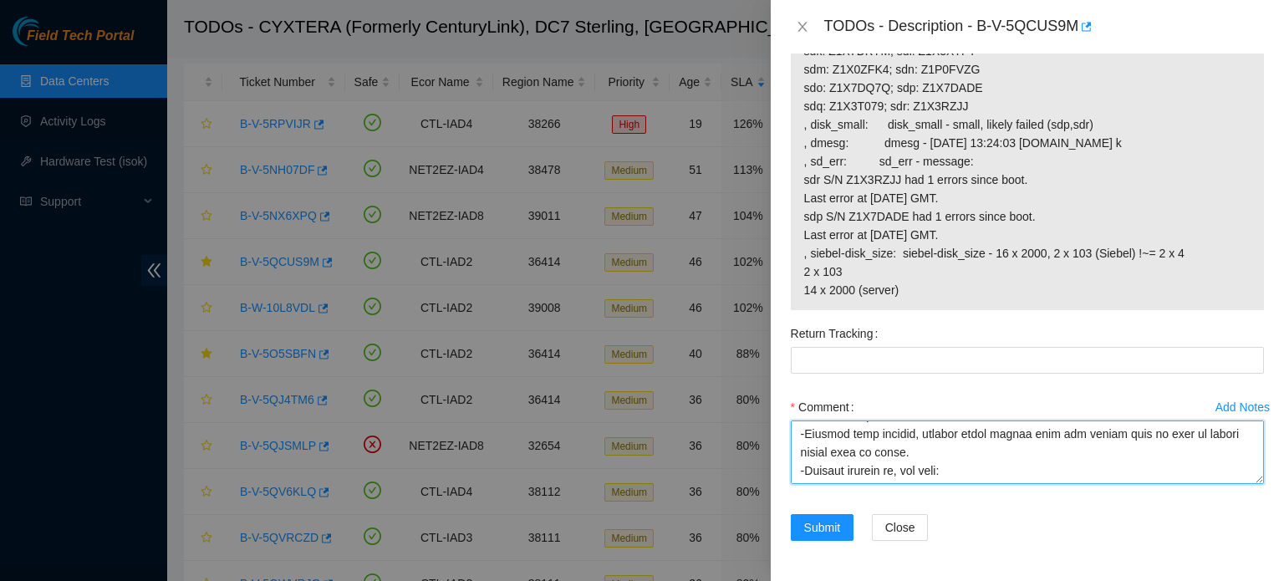
scroll to position [547, 0]
type textarea "-Verified rack and machine SN -Safely powered down machine -Resat all disks and…"
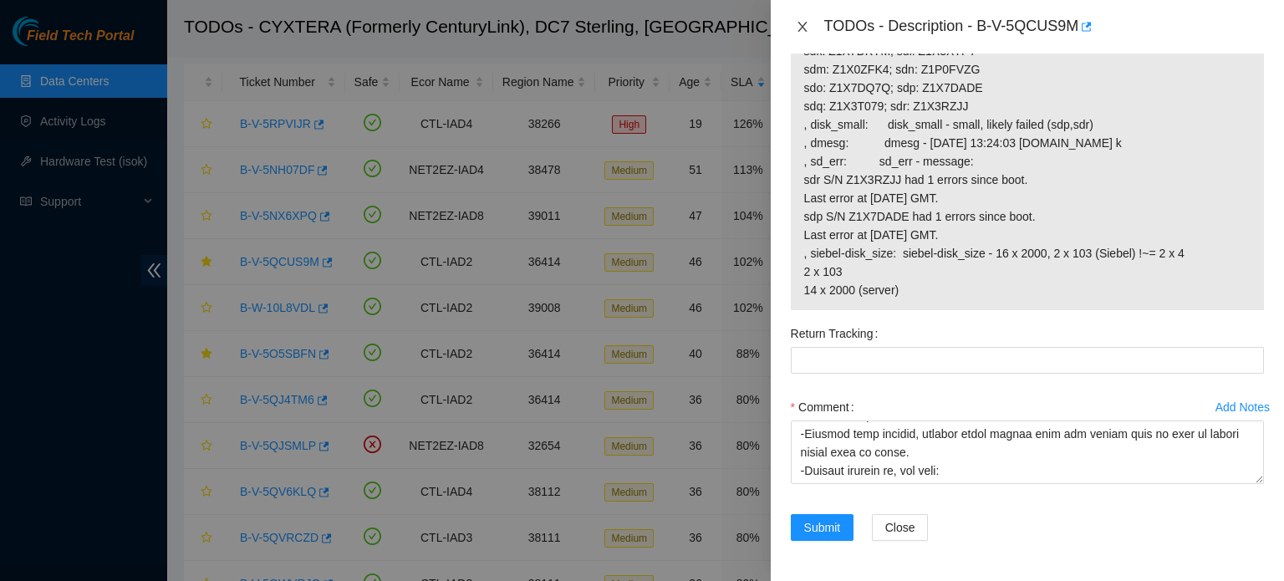
click at [799, 22] on icon "close" at bounding box center [802, 26] width 13 height 13
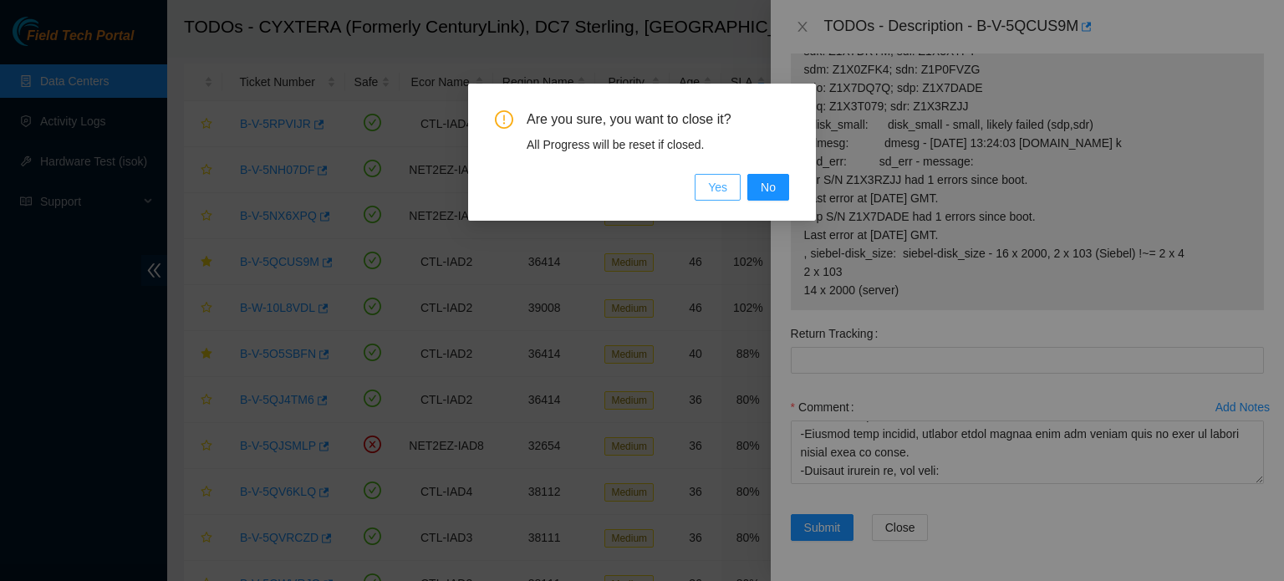
click at [709, 196] on button "Yes" at bounding box center [718, 187] width 46 height 27
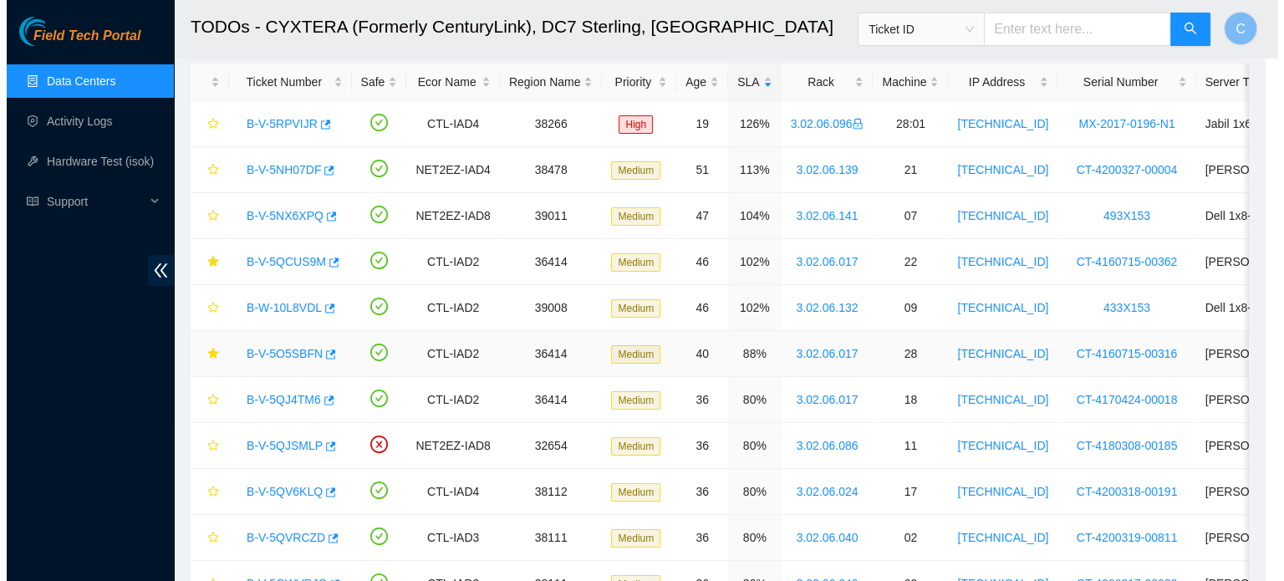
scroll to position [458, 0]
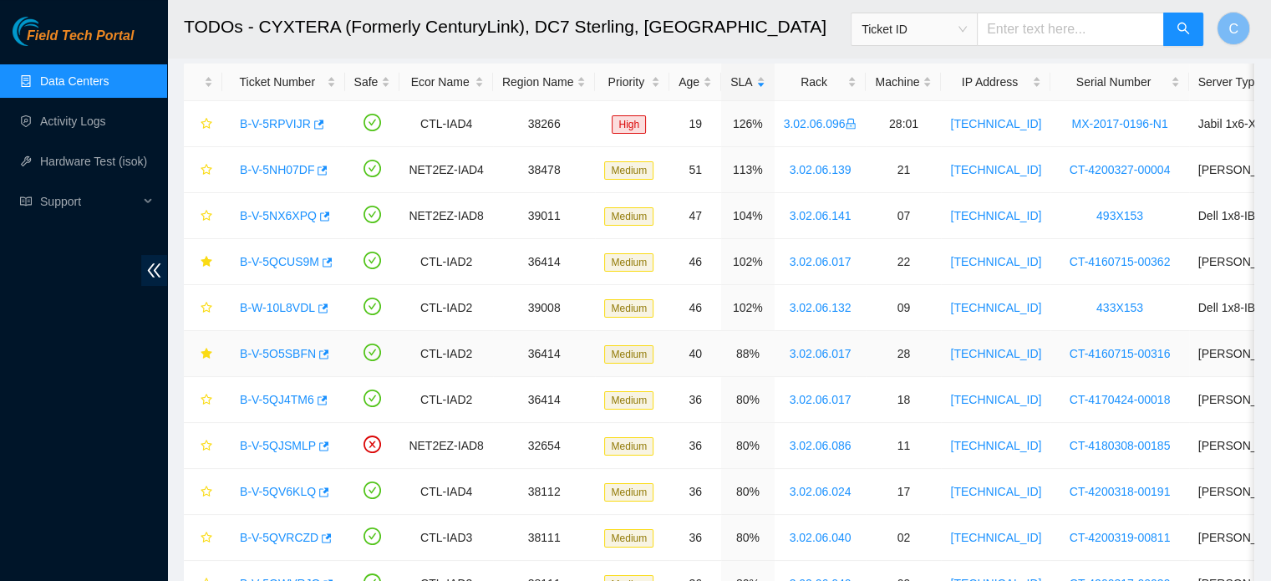
click at [277, 352] on link "B-V-5O5SBFN" at bounding box center [278, 353] width 76 height 13
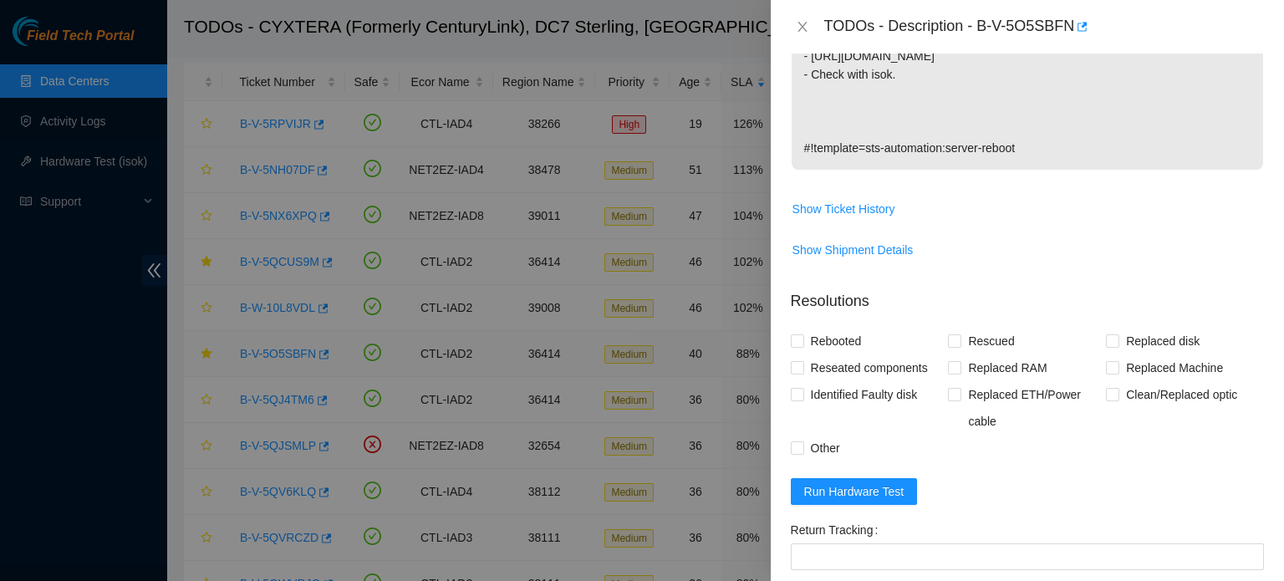
scroll to position [652, 0]
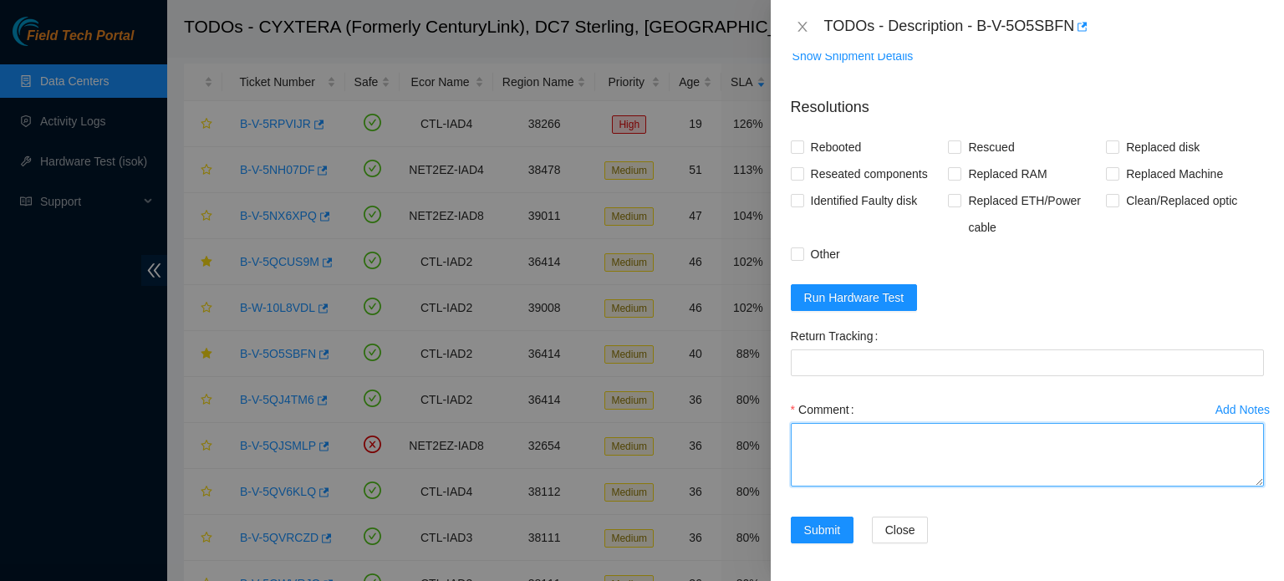
click at [990, 464] on textarea "Comment" at bounding box center [1027, 455] width 473 height 64
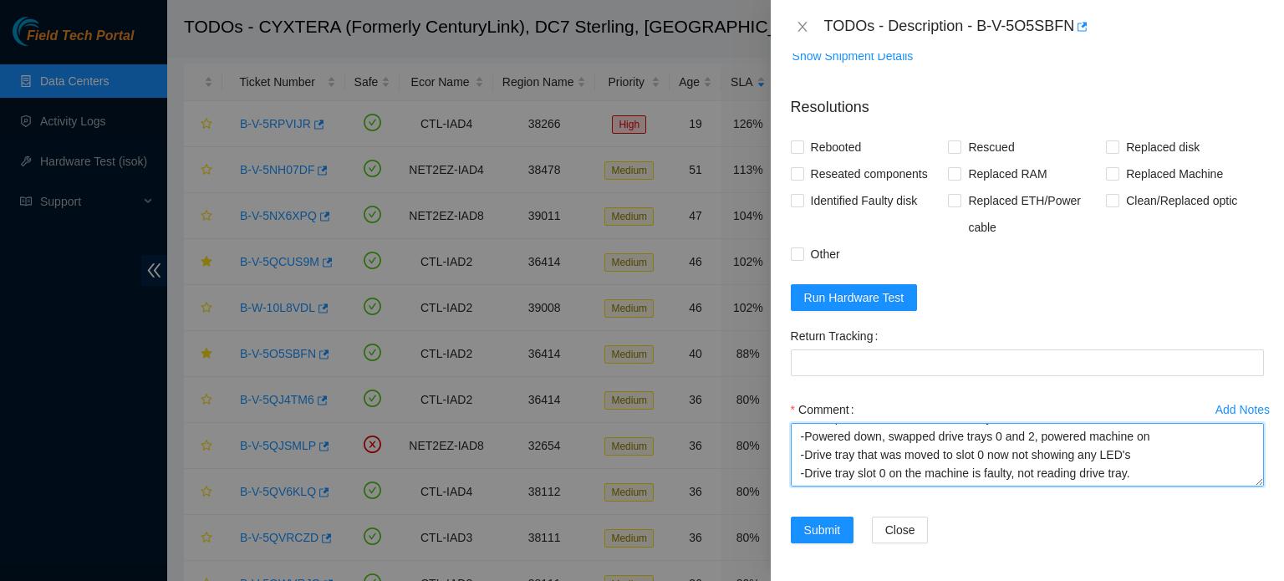
scroll to position [115, 0]
drag, startPoint x: 904, startPoint y: 451, endPoint x: 804, endPoint y: 451, distance: 100.3
click at [804, 451] on textarea "-Verified rack and machine SN -Noticed drive tray in slot 0 had no LED's lit, o…" at bounding box center [1027, 455] width 473 height 64
click at [1072, 473] on textarea "-Verified rack and machine SN -Noticed drive tray in slot 0 had no LED's lit, o…" at bounding box center [1027, 455] width 473 height 64
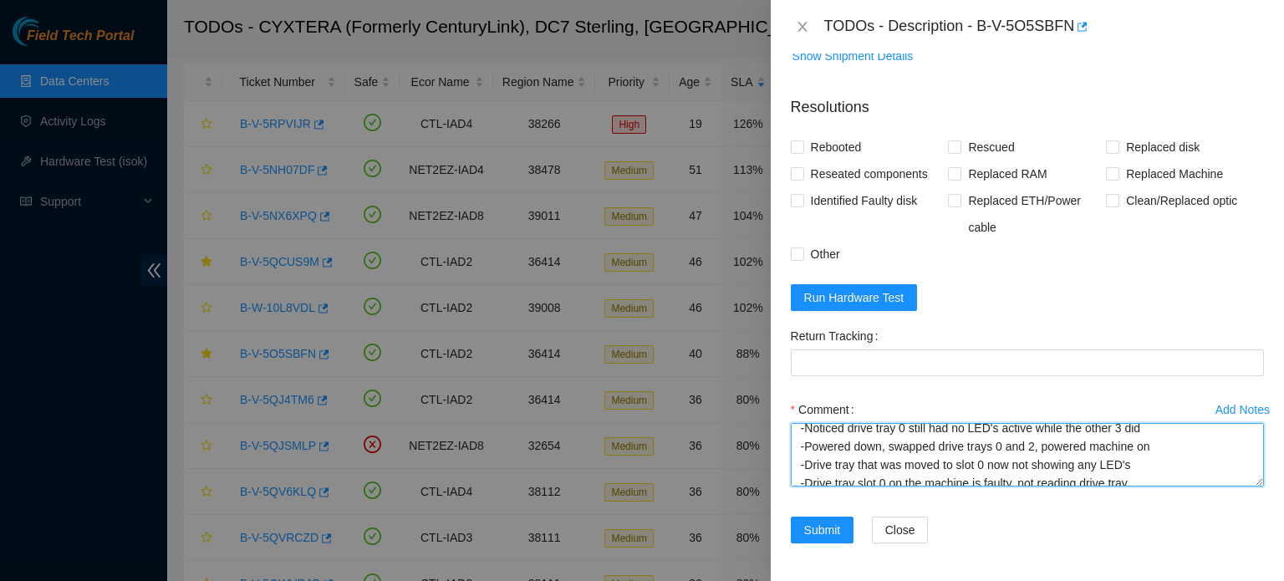
scroll to position [101, 0]
click at [1060, 440] on textarea "-Verified rack and machine SN -Noticed drive tray in slot 0 had no LED's lit, o…" at bounding box center [1027, 455] width 473 height 64
click at [1011, 474] on textarea "-Verified rack and machine SN -Noticed drive tray in slot 0 had no LED's lit, o…" at bounding box center [1027, 455] width 473 height 64
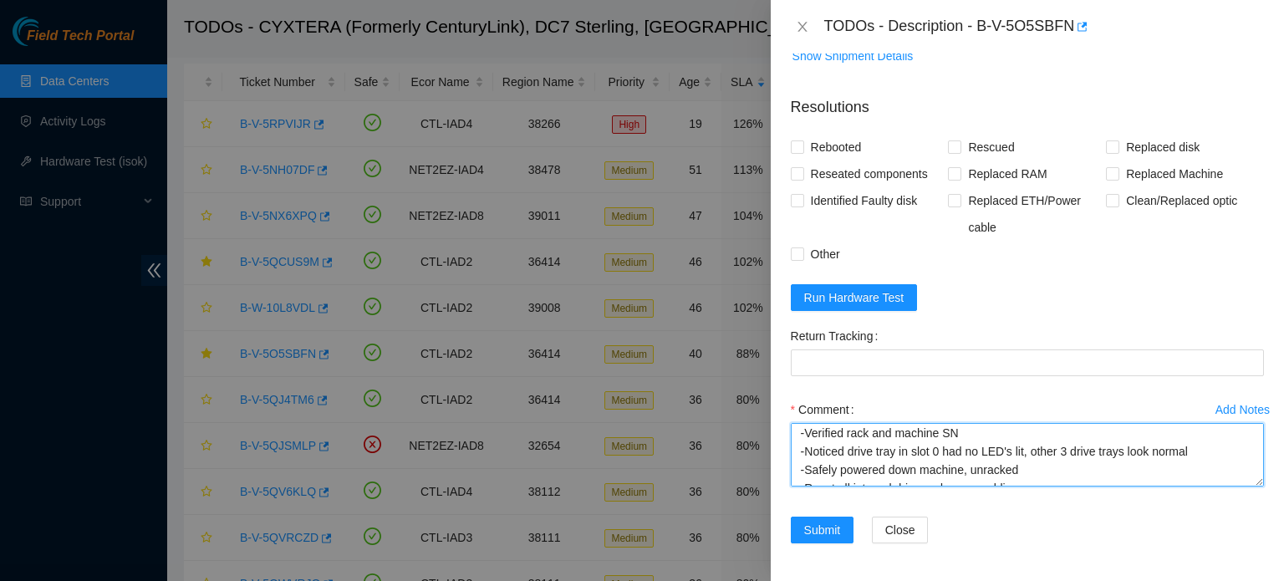
scroll to position [0, 0]
type textarea "-Verified rack and machine SN -Noticed drive tray in slot 0 had no LED's lit, o…"
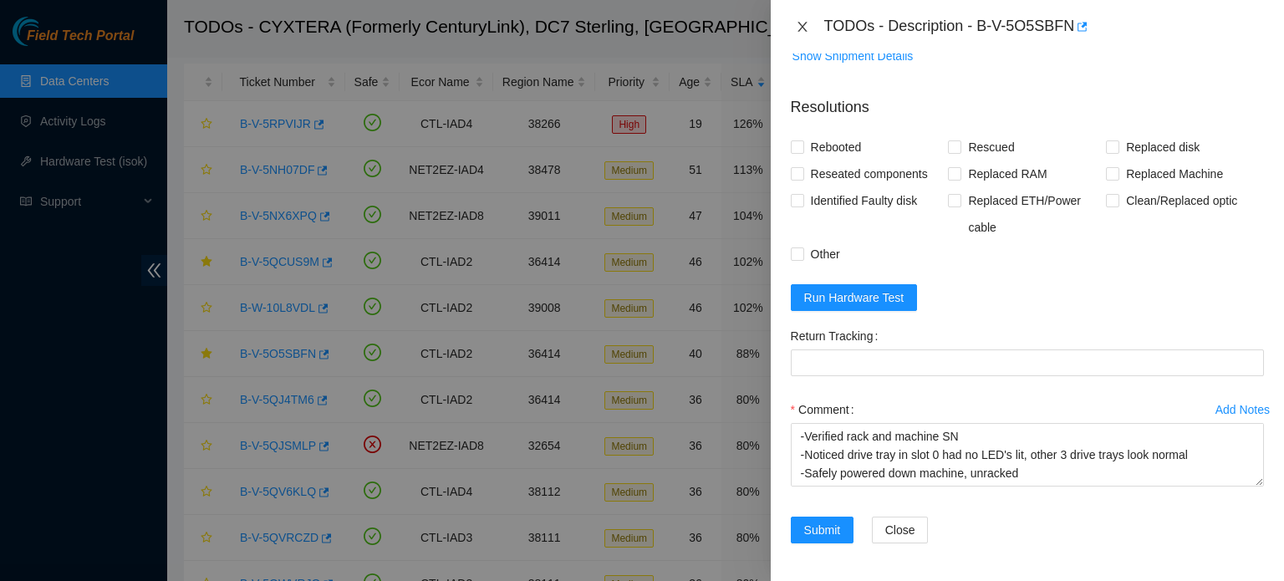
click at [803, 26] on icon "close" at bounding box center [802, 26] width 13 height 13
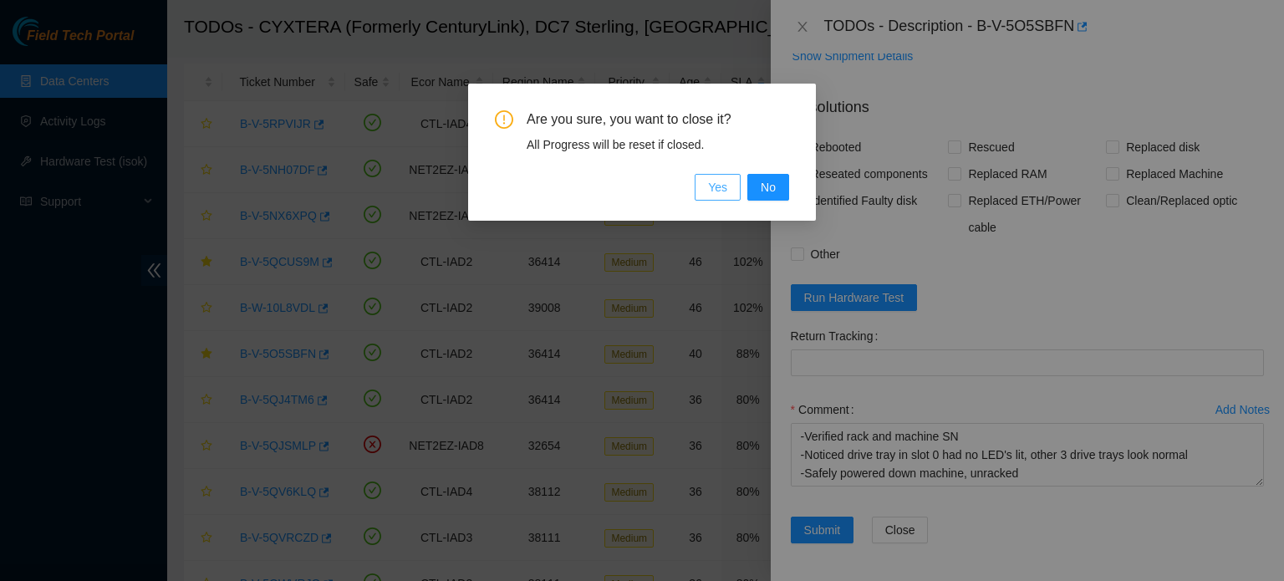
click at [719, 198] on button "Yes" at bounding box center [718, 187] width 46 height 27
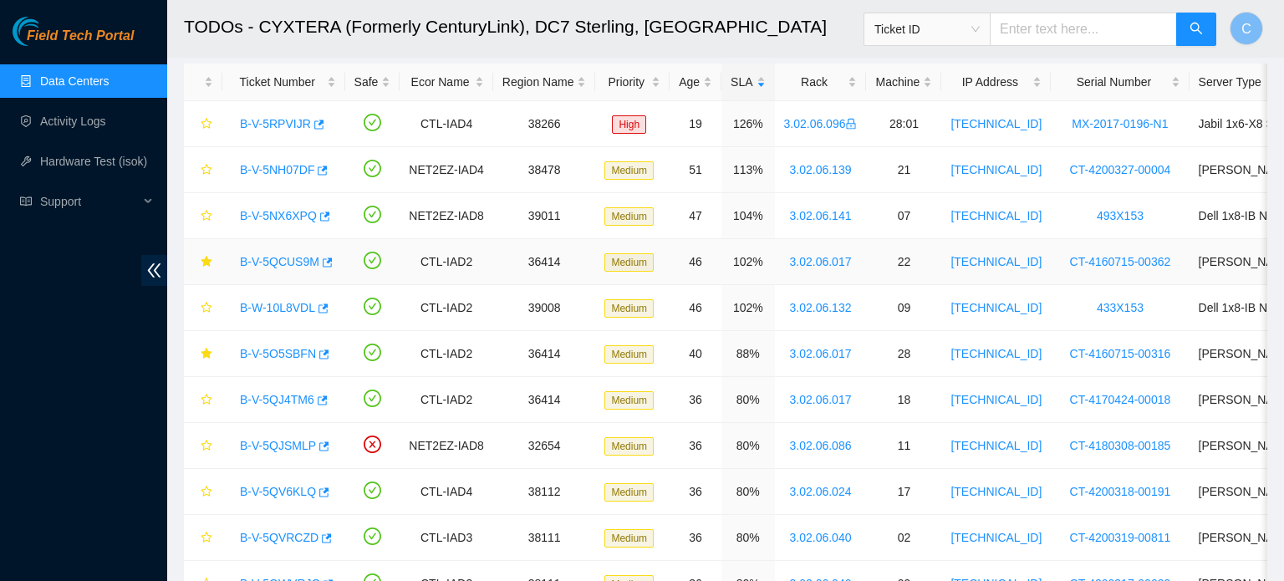
scroll to position [414, 0]
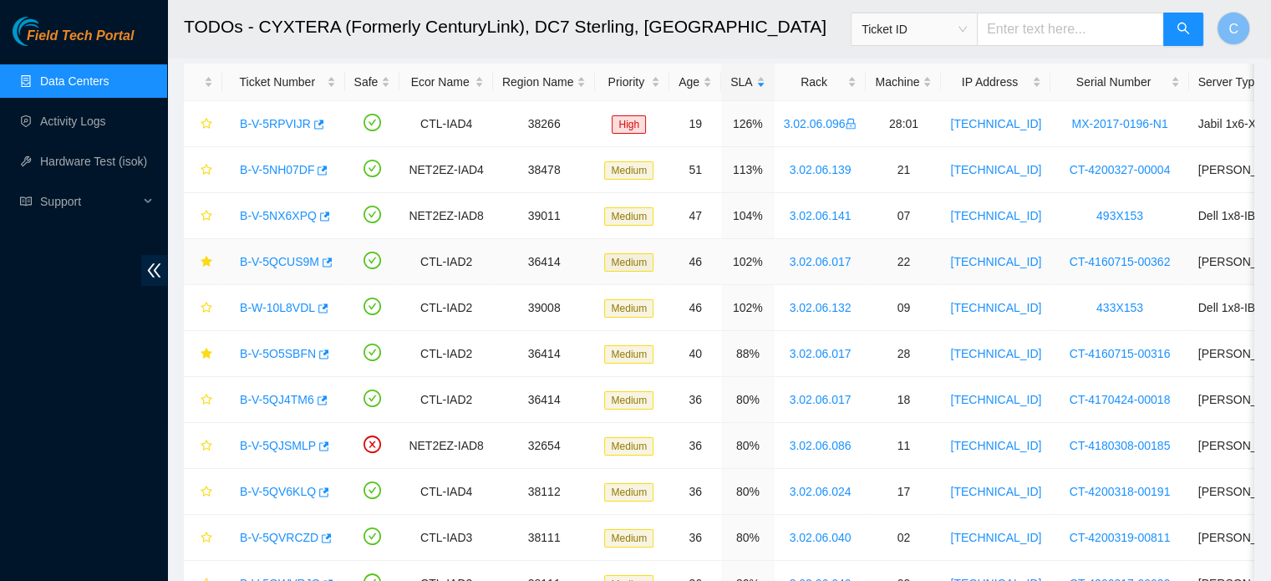
click at [280, 264] on link "B-V-5QCUS9M" at bounding box center [279, 261] width 79 height 13
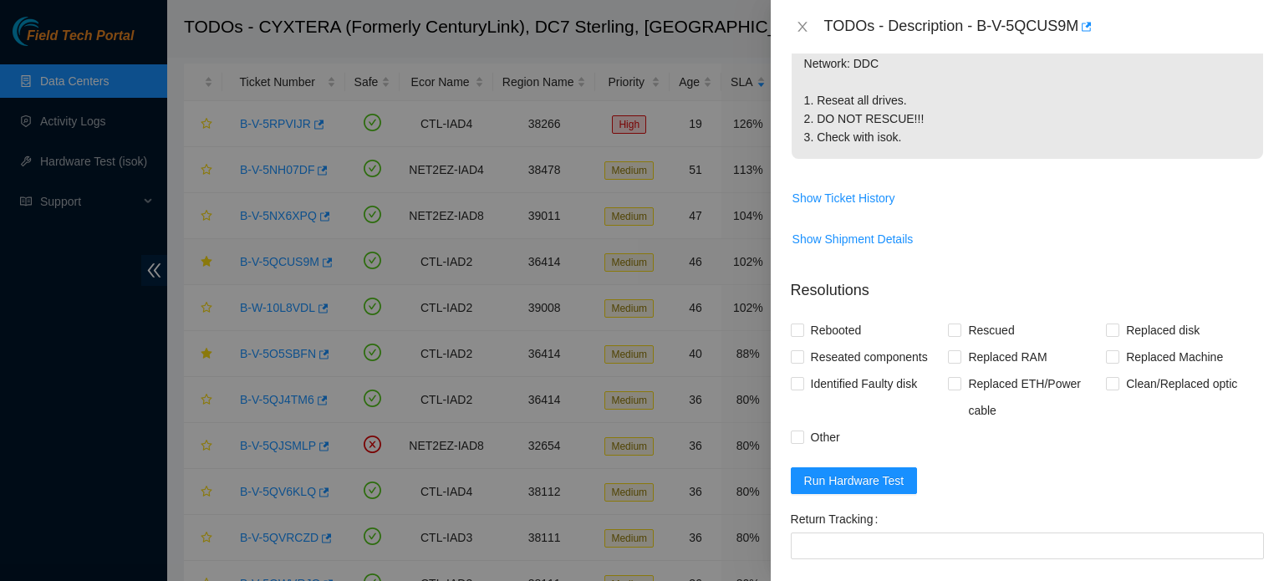
scroll to position [615, 0]
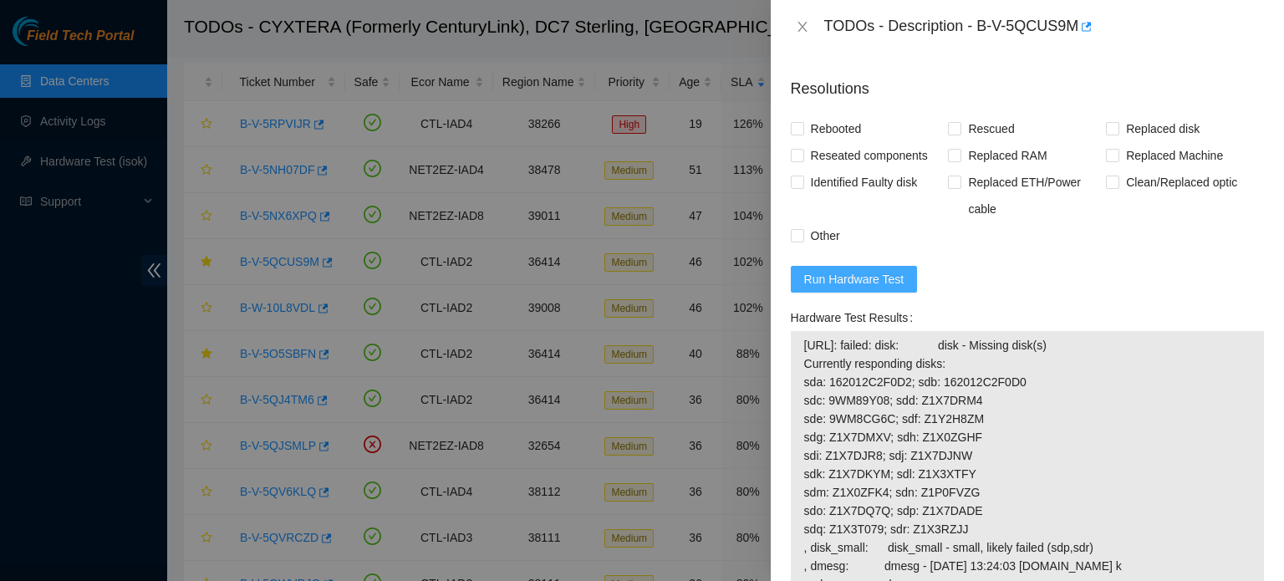
click at [859, 284] on button "Run Hardware Test" at bounding box center [854, 279] width 127 height 27
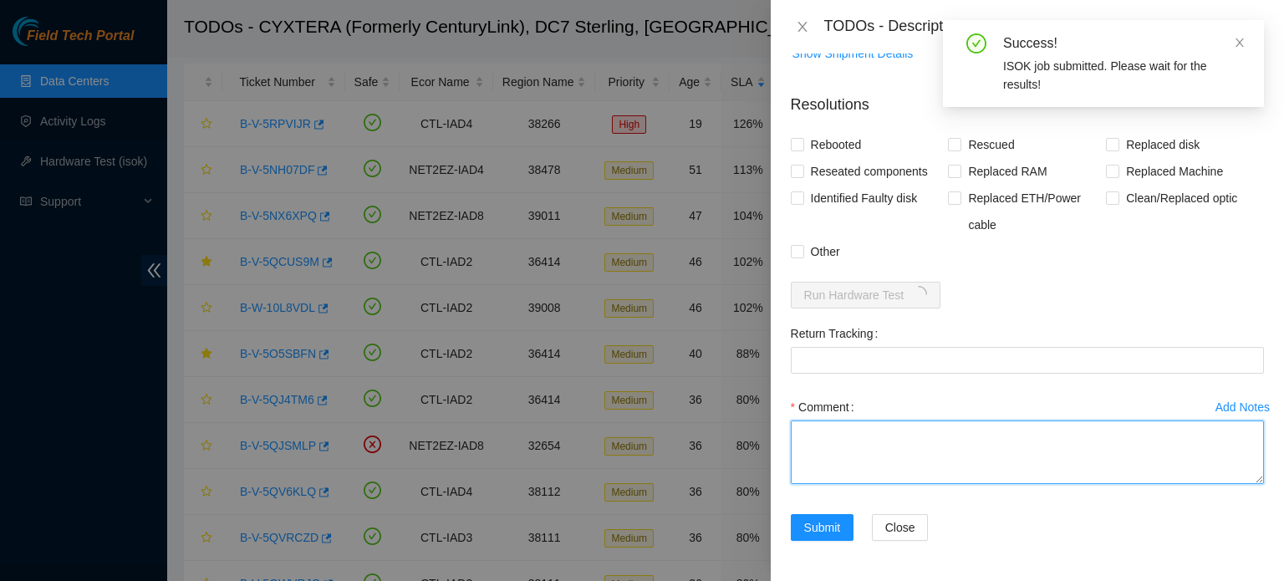
click at [936, 440] on textarea "Comment" at bounding box center [1027, 452] width 473 height 64
paste textarea "-Verified rack and machine SN -Safely powered down machine -Resat all disks and…"
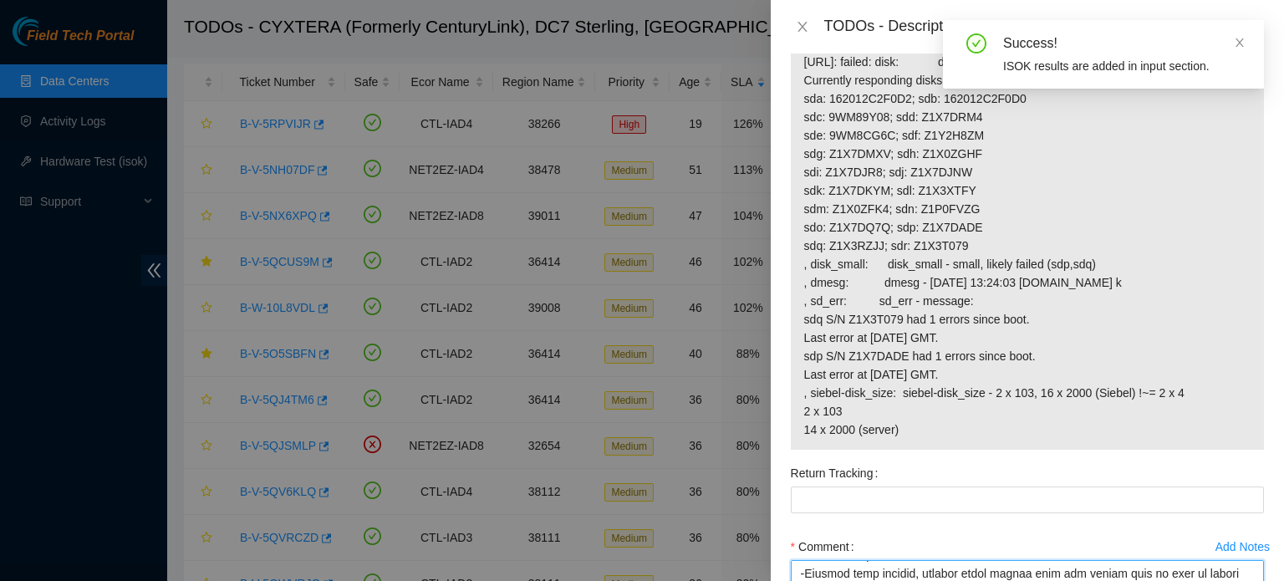
scroll to position [899, 0]
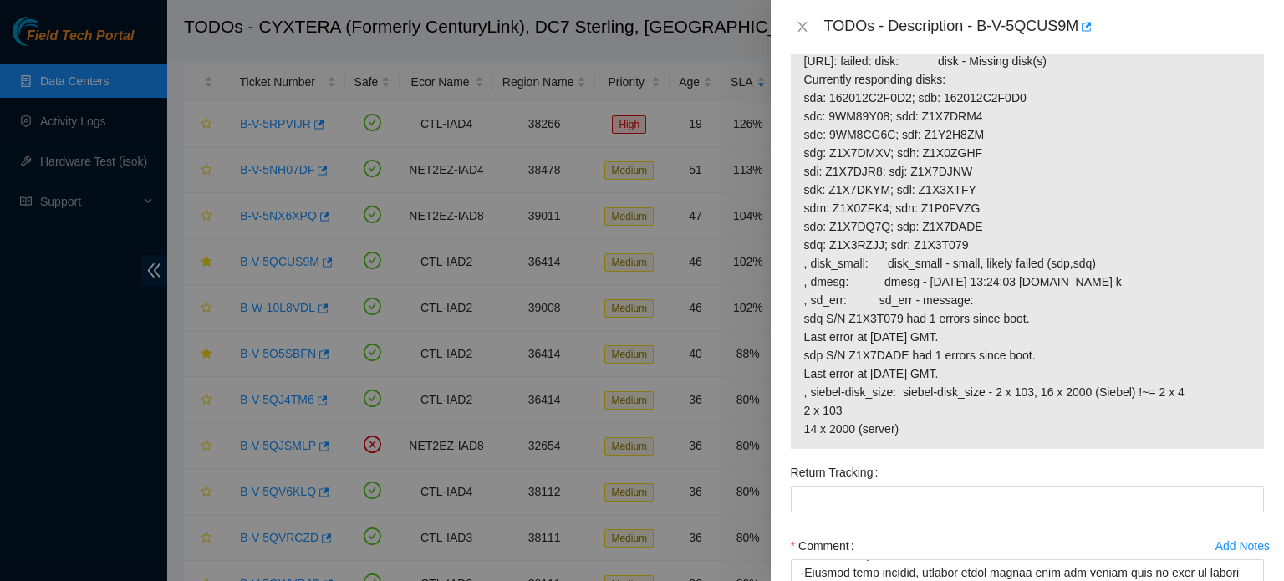
drag, startPoint x: 1041, startPoint y: 400, endPoint x: 1003, endPoint y: 456, distance: 68.2
click at [1003, 438] on span "[URL]: failed: disk: disk - Missing disk(s) Currently responding disks: sda: 16…" at bounding box center [1027, 245] width 446 height 386
click at [933, 438] on span "[URL]: failed: disk: disk - Missing disk(s) Currently responding disks: sda: 16…" at bounding box center [1027, 245] width 446 height 386
drag, startPoint x: 912, startPoint y: 469, endPoint x: 802, endPoint y: 84, distance: 399.8
click at [803, 84] on td "[URL]: failed: disk: disk - Missing disk(s) Currently responding disks: sda: 16…" at bounding box center [1027, 248] width 448 height 394
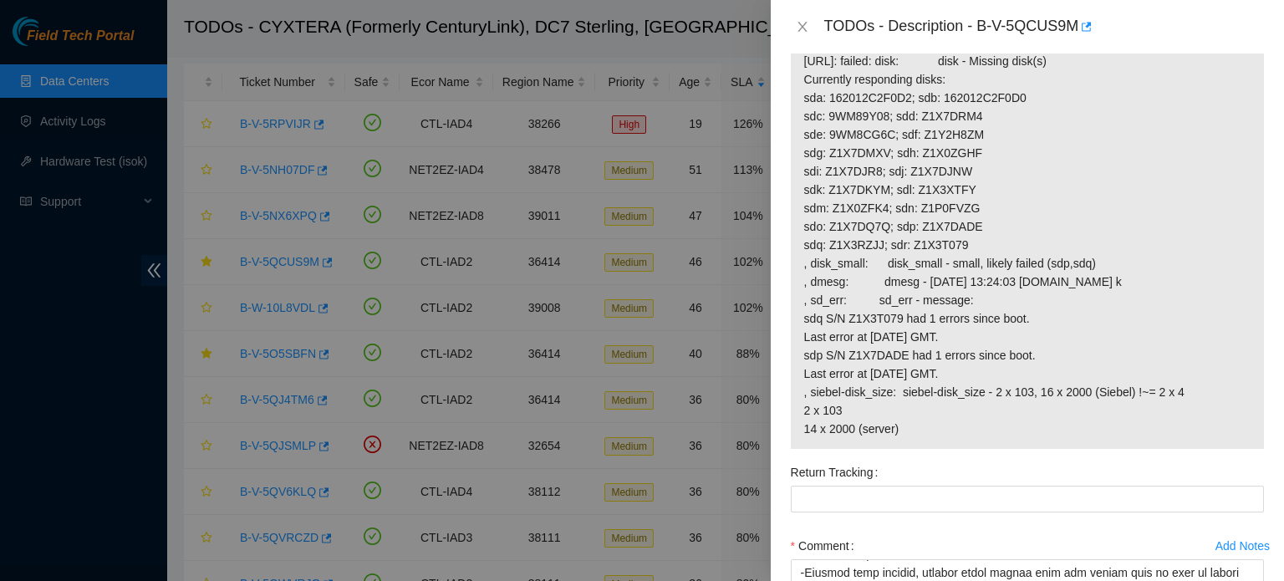
copy span "[URL]: failed: disk: disk - Missing disk(s) Currently responding disks: sda: 16…"
click at [966, 438] on span "[URL]: failed: disk: disk - Missing disk(s) Currently responding disks: sda: 16…" at bounding box center [1027, 245] width 446 height 386
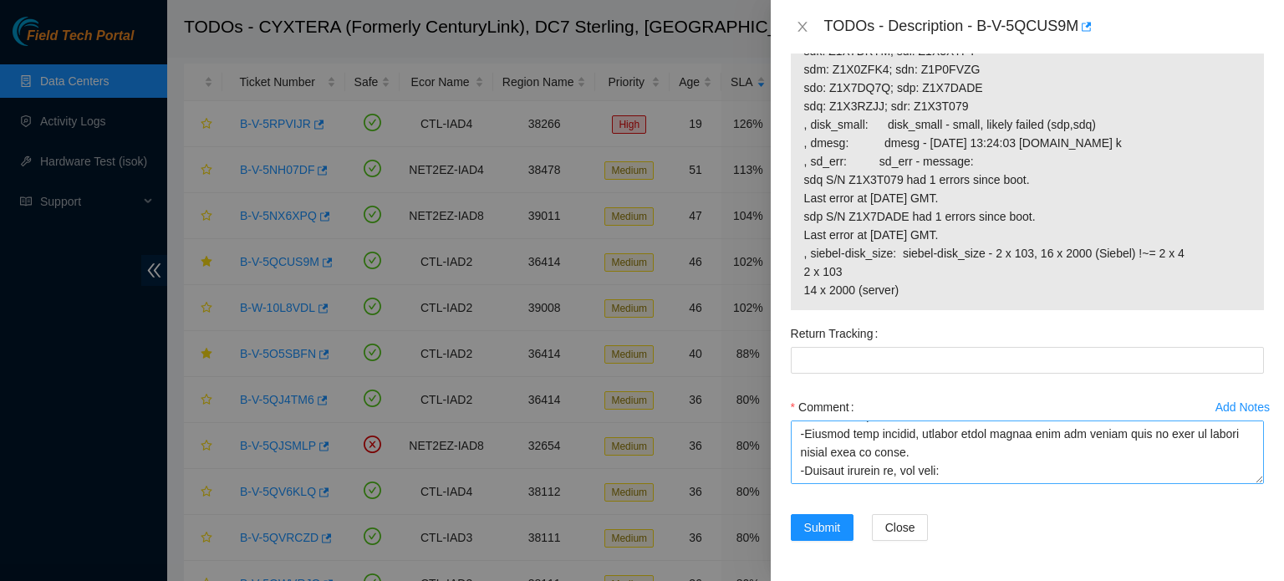
scroll to position [552, 0]
click at [938, 477] on textarea "Comment" at bounding box center [1027, 452] width 473 height 64
paste textarea "[URL]: failed: disk: disk - Missing disk(s) Currently responding disks: sda: 16…"
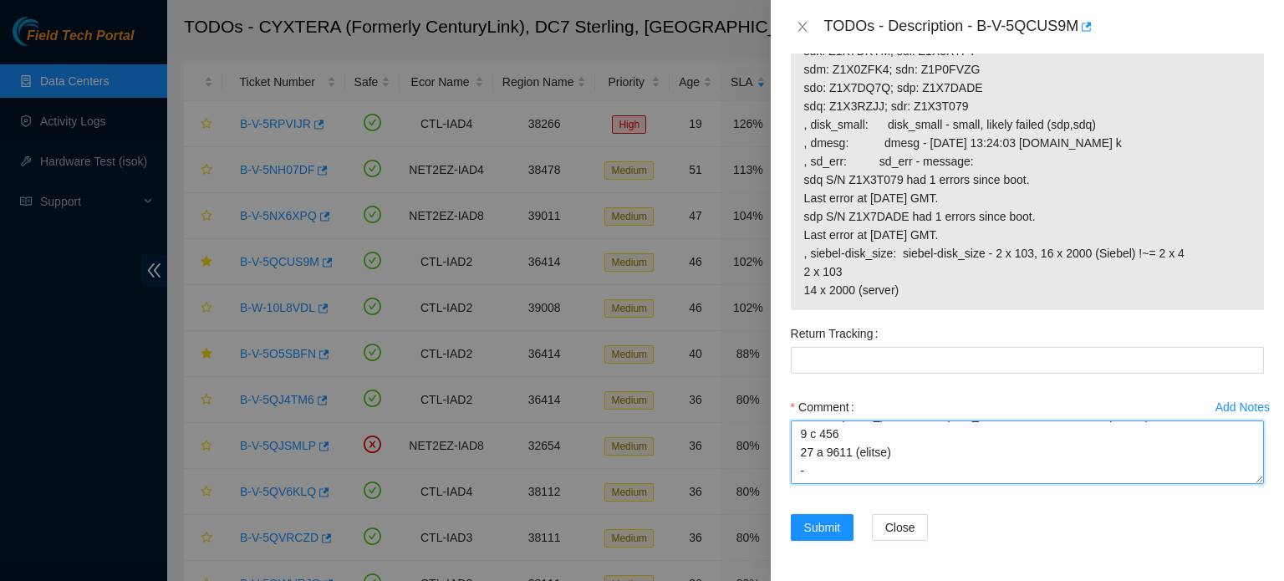
scroll to position [887, 0]
click at [872, 446] on textarea "Comment" at bounding box center [1027, 452] width 473 height 64
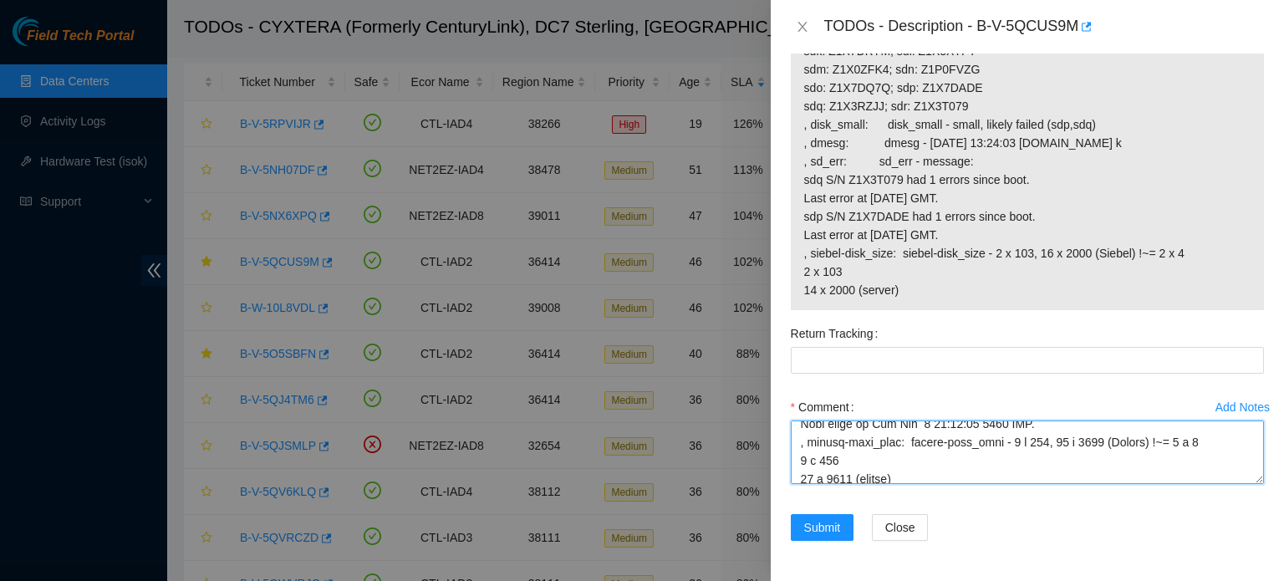
click at [877, 444] on textarea "Comment" at bounding box center [1027, 452] width 473 height 64
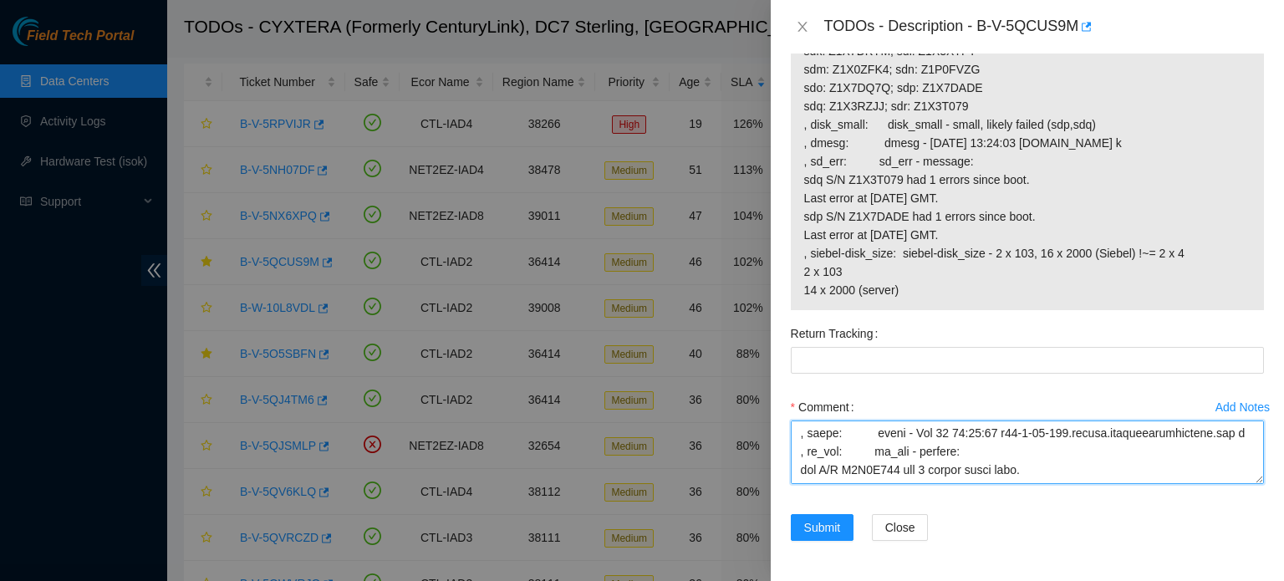
scroll to position [956, 0]
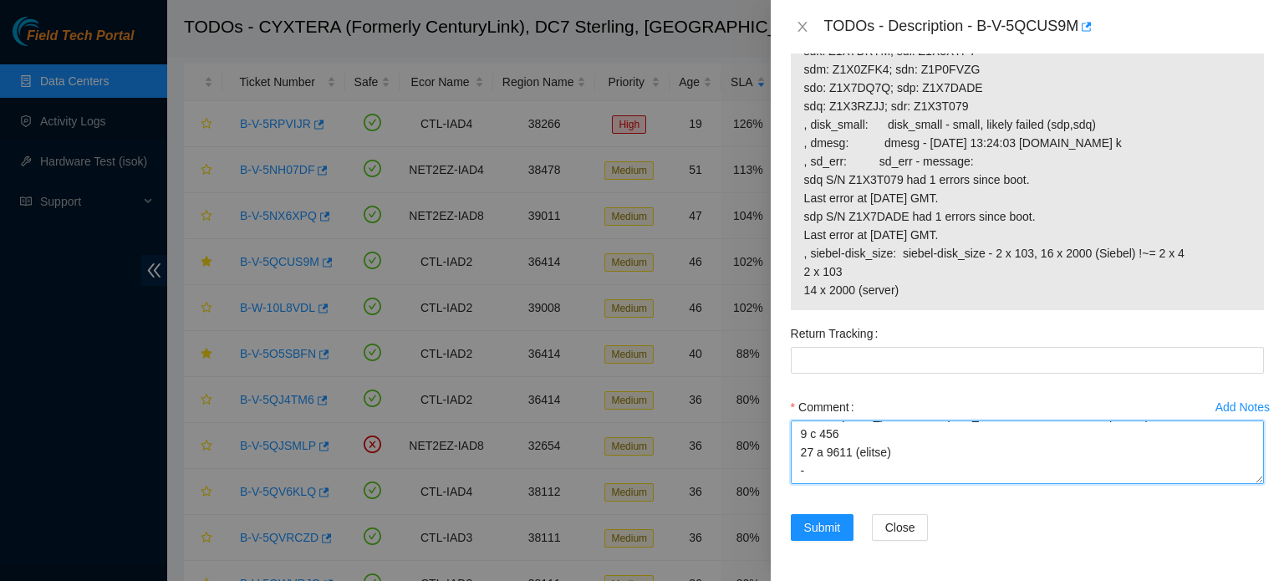
click at [929, 478] on textarea "Comment" at bounding box center [1027, 452] width 473 height 64
paste textarea "Z1X3T079"
paste textarea "Z1X7DADE"
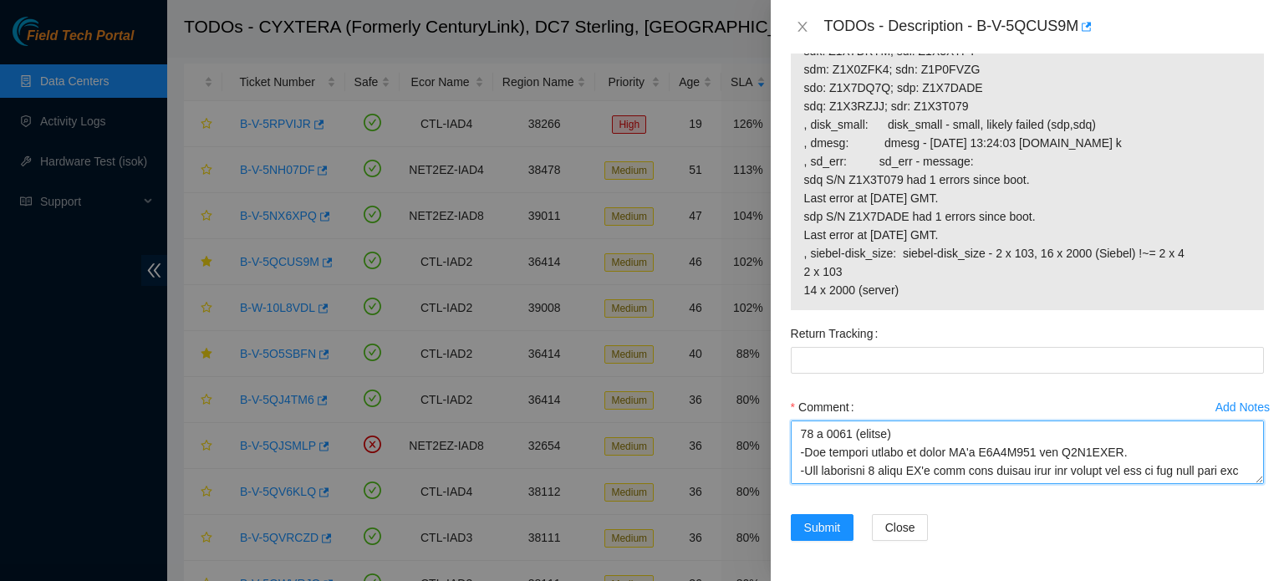
scroll to position [988, 0]
type textarea "-Verified rack and machine SN -Safely powered down machine -Resat all disks and…"
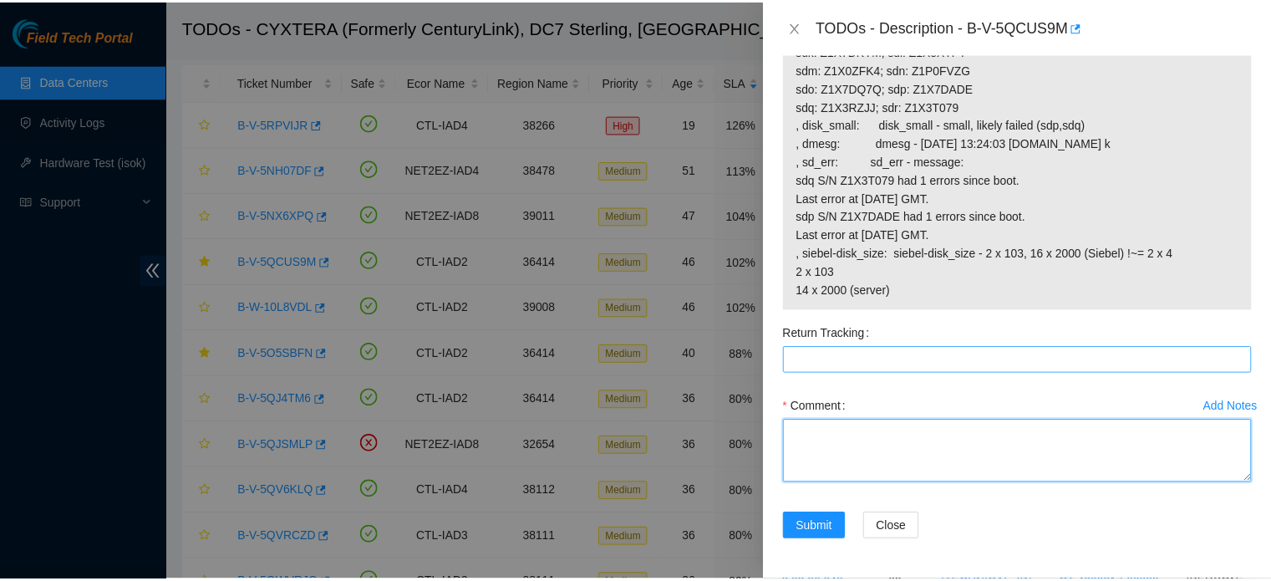
scroll to position [0, 0]
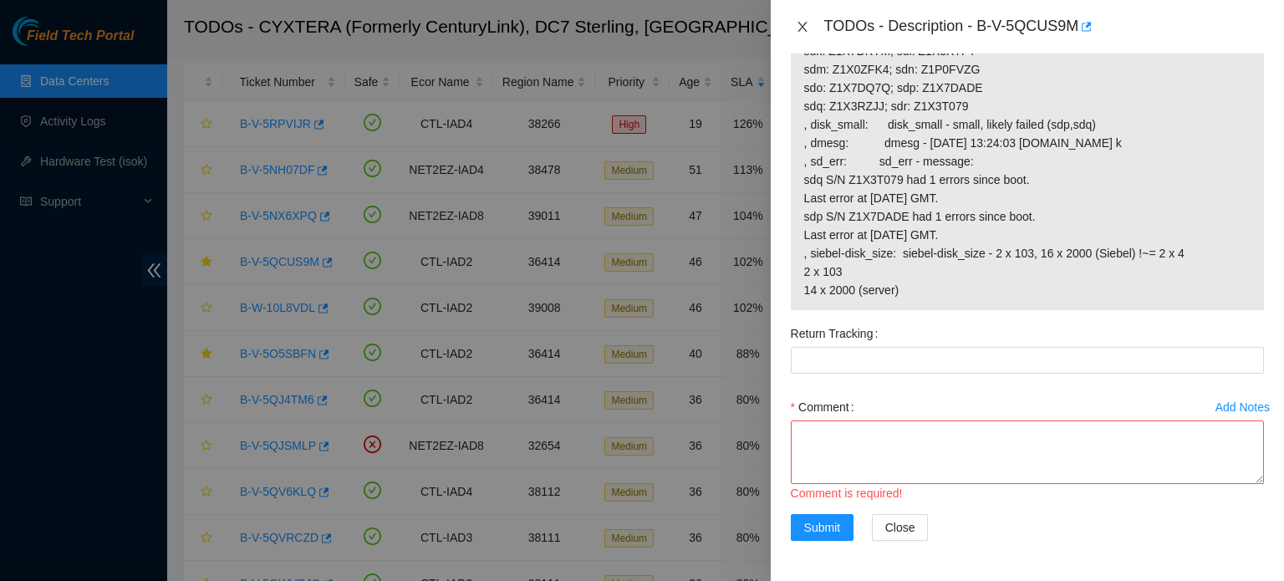
click at [807, 25] on icon "close" at bounding box center [802, 26] width 13 height 13
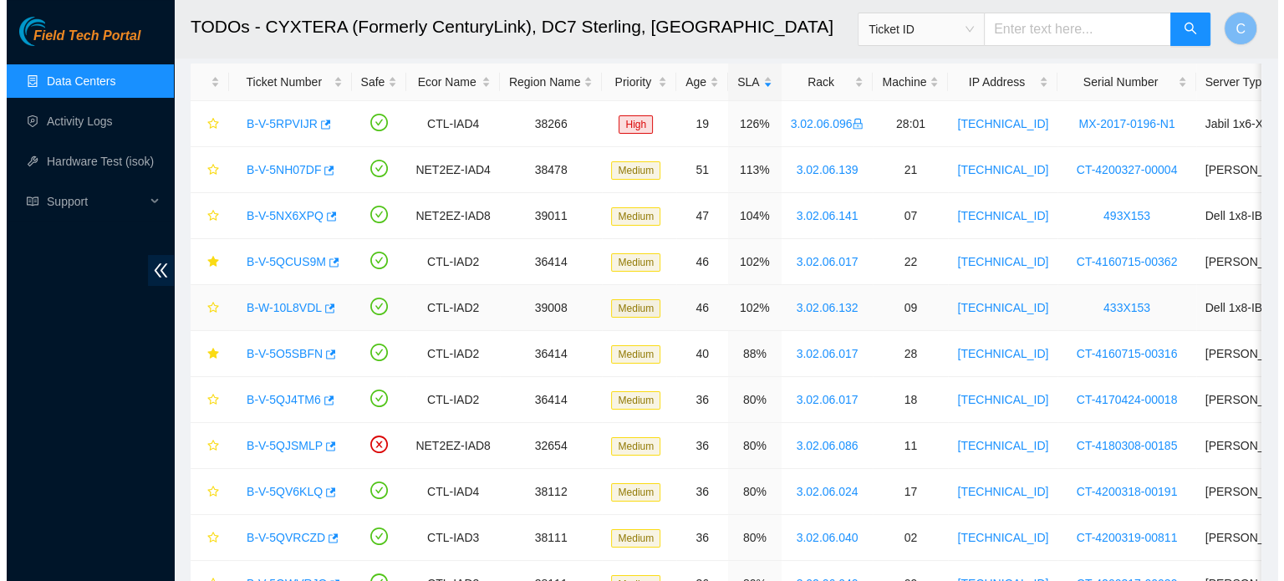
scroll to position [458, 0]
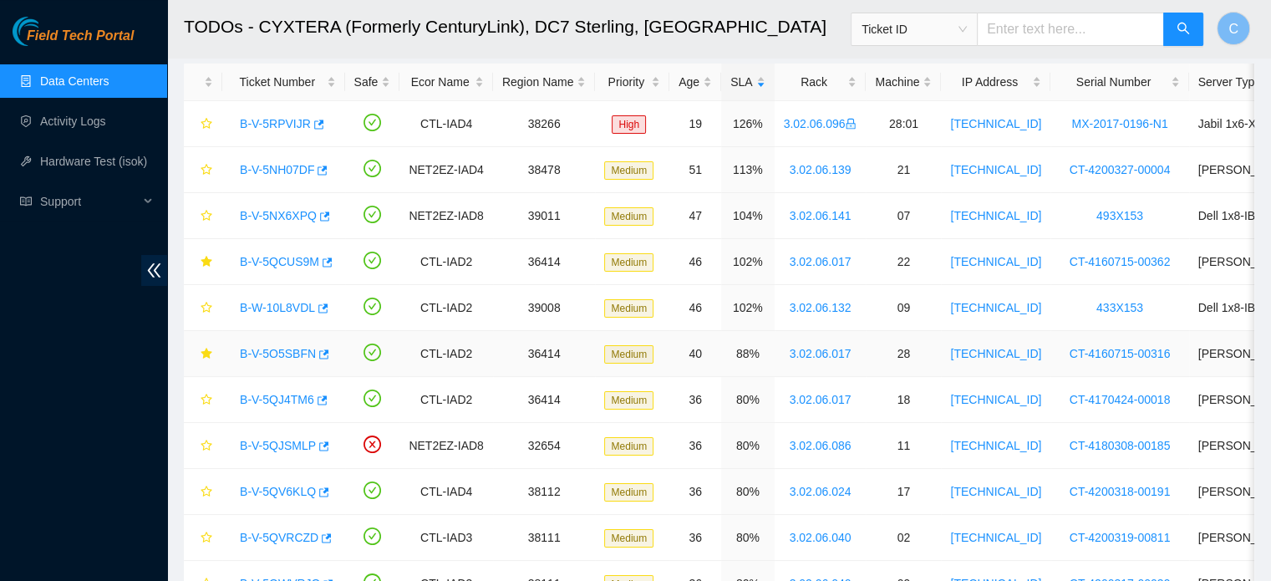
click at [262, 357] on link "B-V-5O5SBFN" at bounding box center [278, 353] width 76 height 13
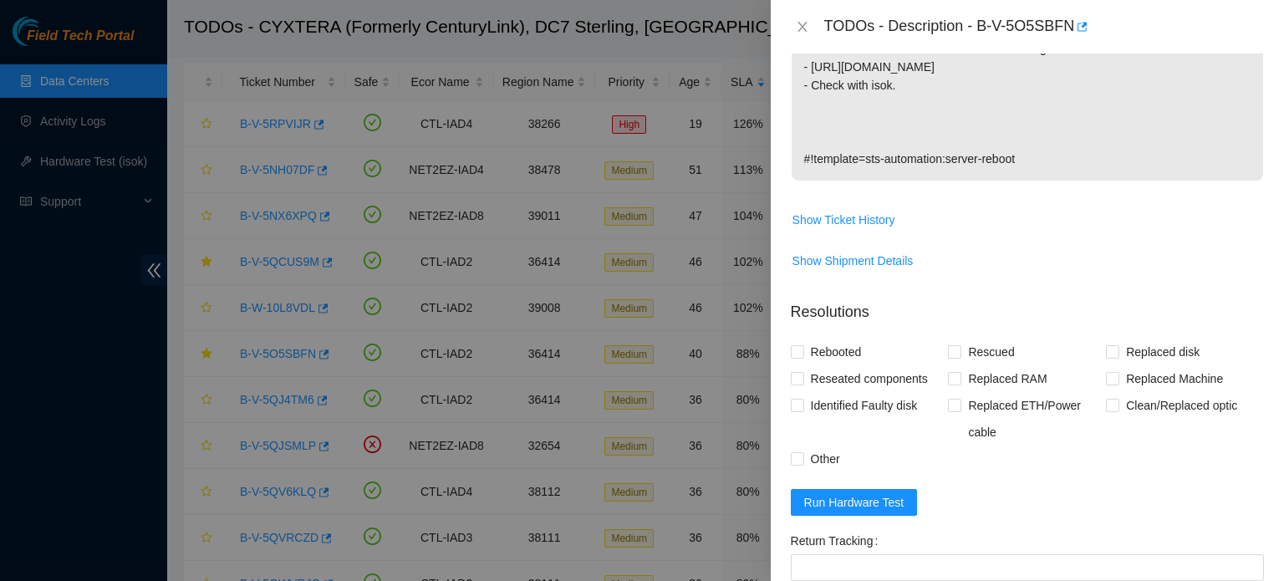
scroll to position [0, 0]
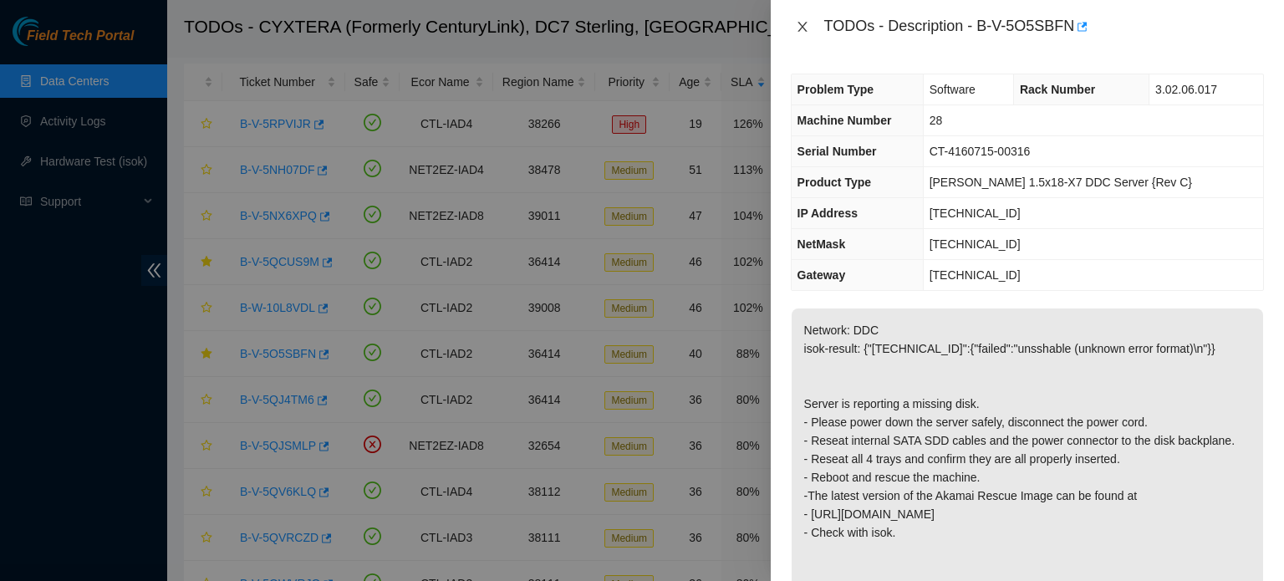
click at [803, 22] on icon "close" at bounding box center [802, 26] width 13 height 13
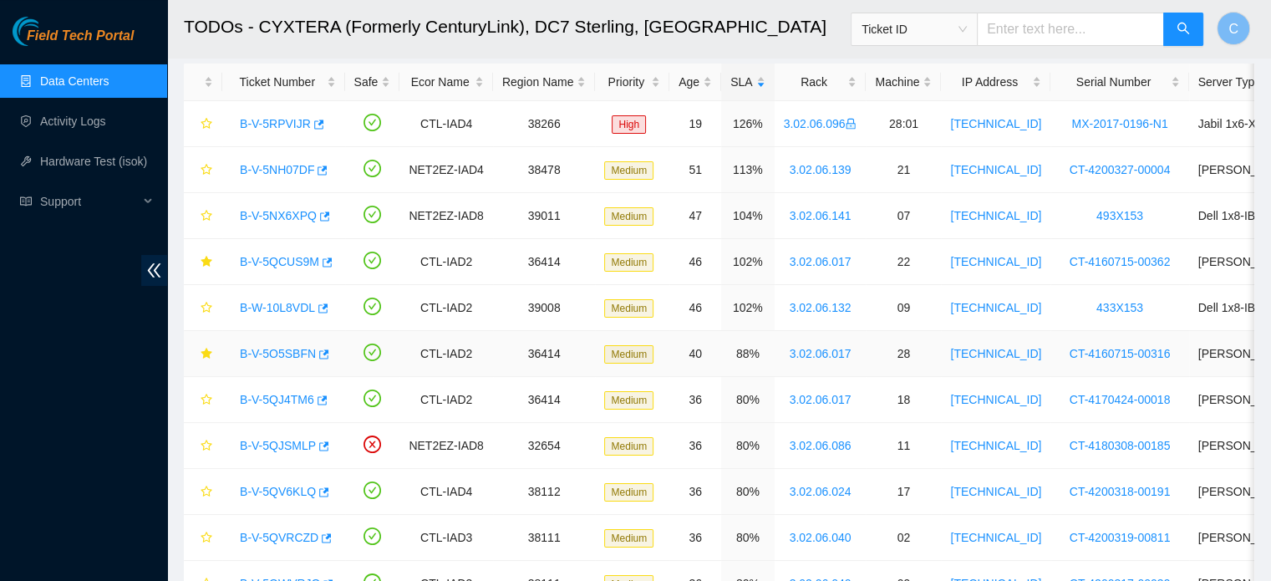
click at [282, 350] on link "B-V-5O5SBFN" at bounding box center [278, 353] width 76 height 13
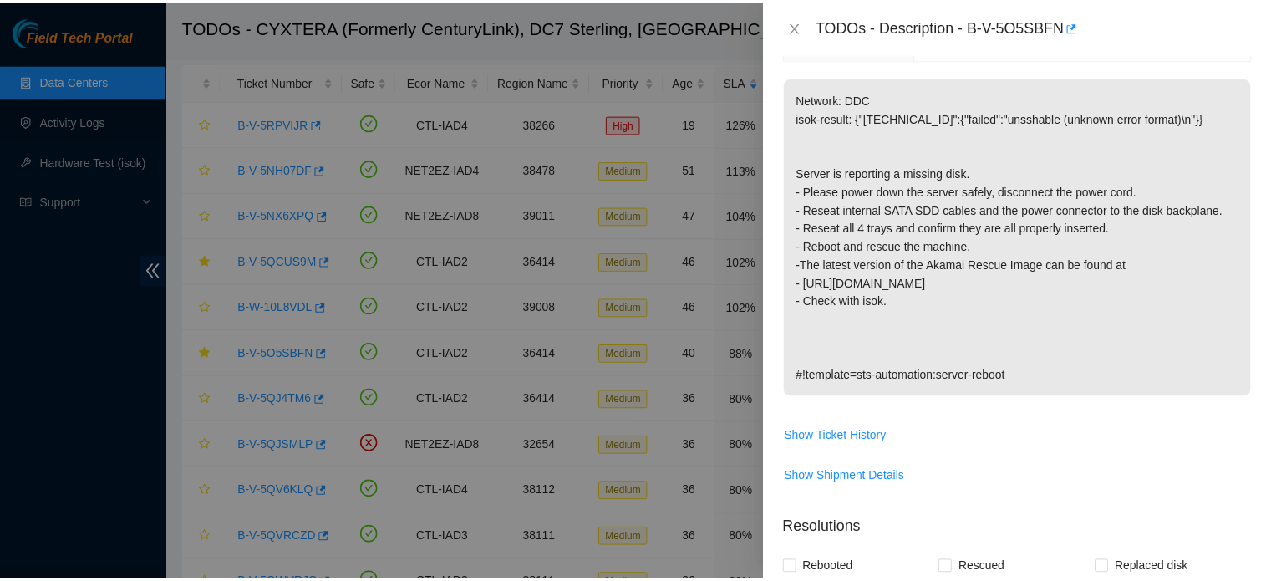
scroll to position [230, 0]
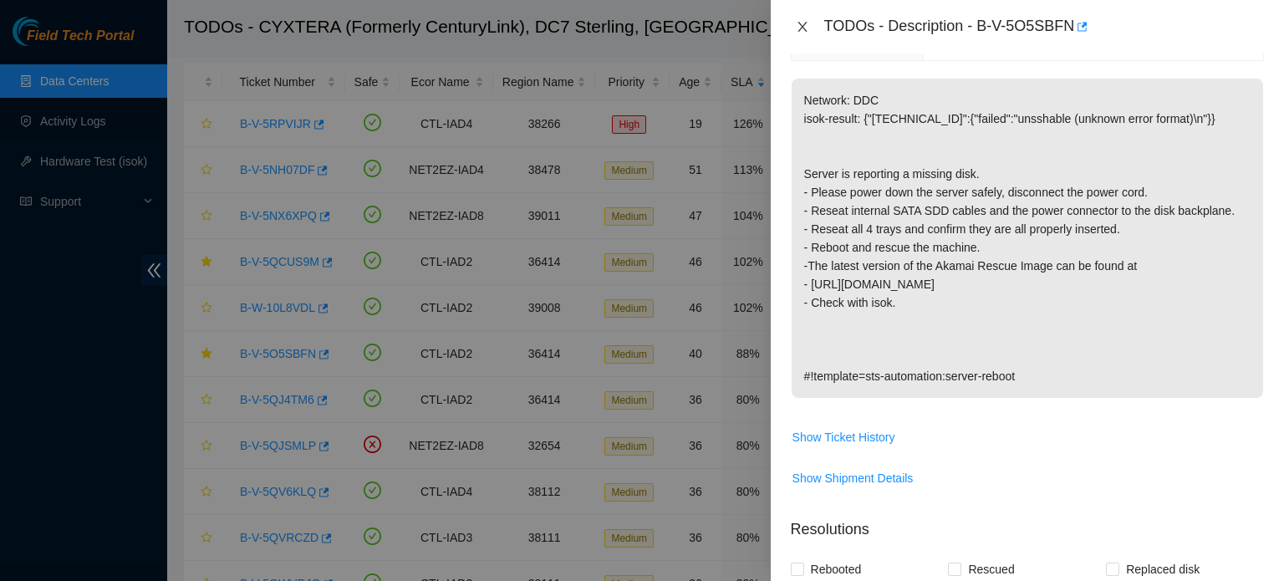
click at [807, 25] on icon "close" at bounding box center [802, 26] width 13 height 13
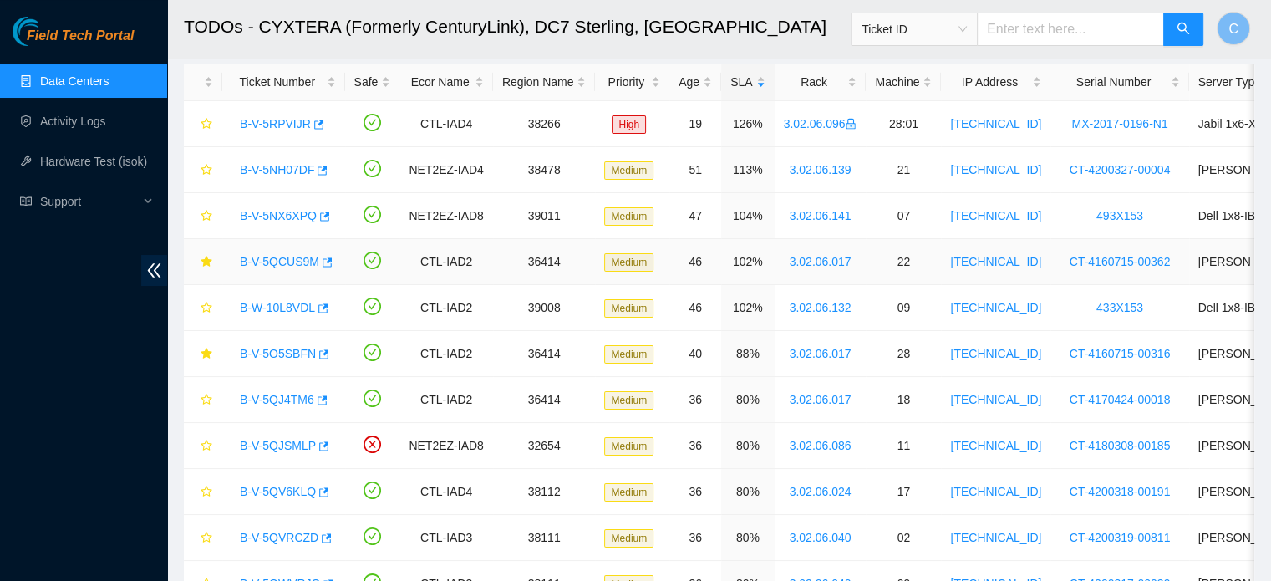
click at [284, 266] on link "B-V-5QCUS9M" at bounding box center [279, 261] width 79 height 13
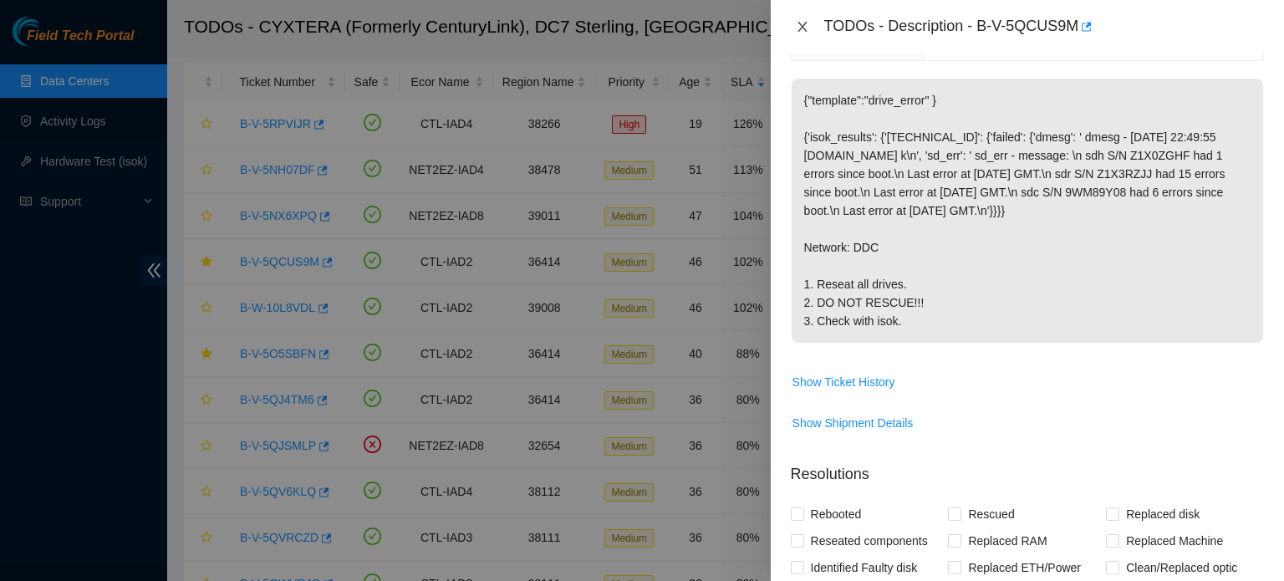
click at [804, 25] on icon "close" at bounding box center [802, 26] width 13 height 13
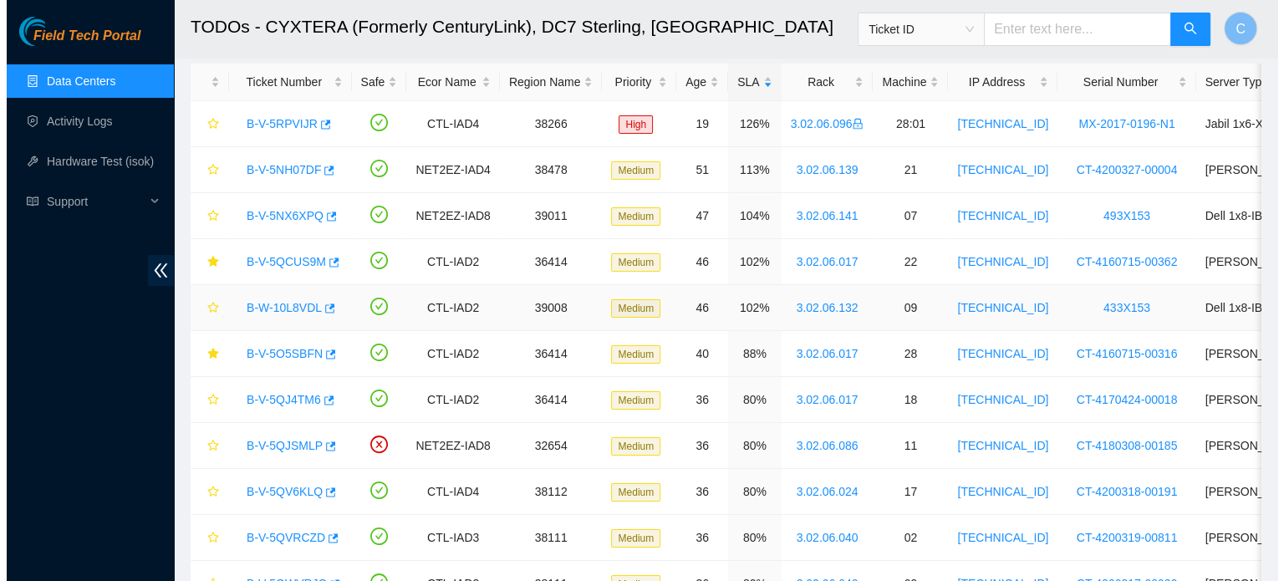
scroll to position [284, 0]
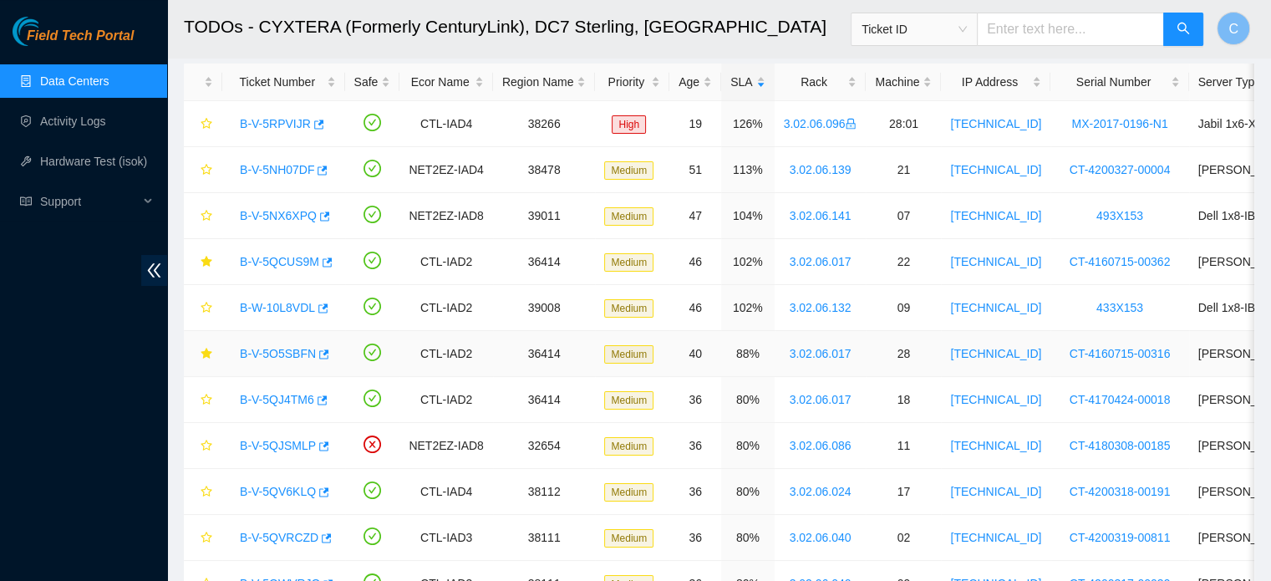
click at [278, 350] on link "B-V-5O5SBFN" at bounding box center [278, 353] width 76 height 13
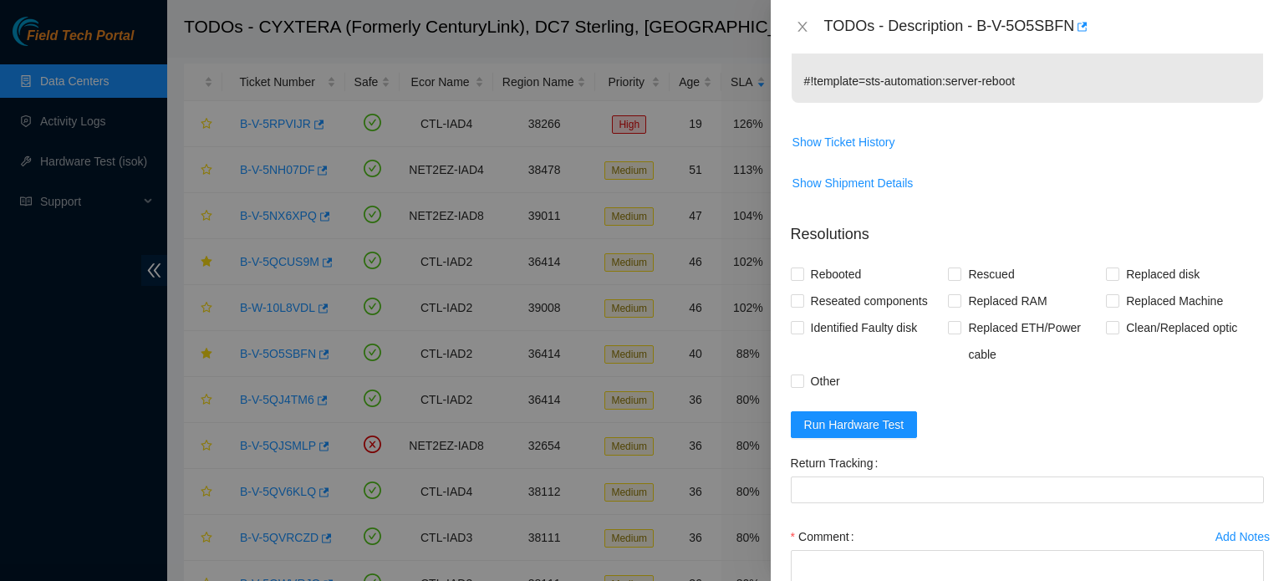
scroll to position [534, 0]
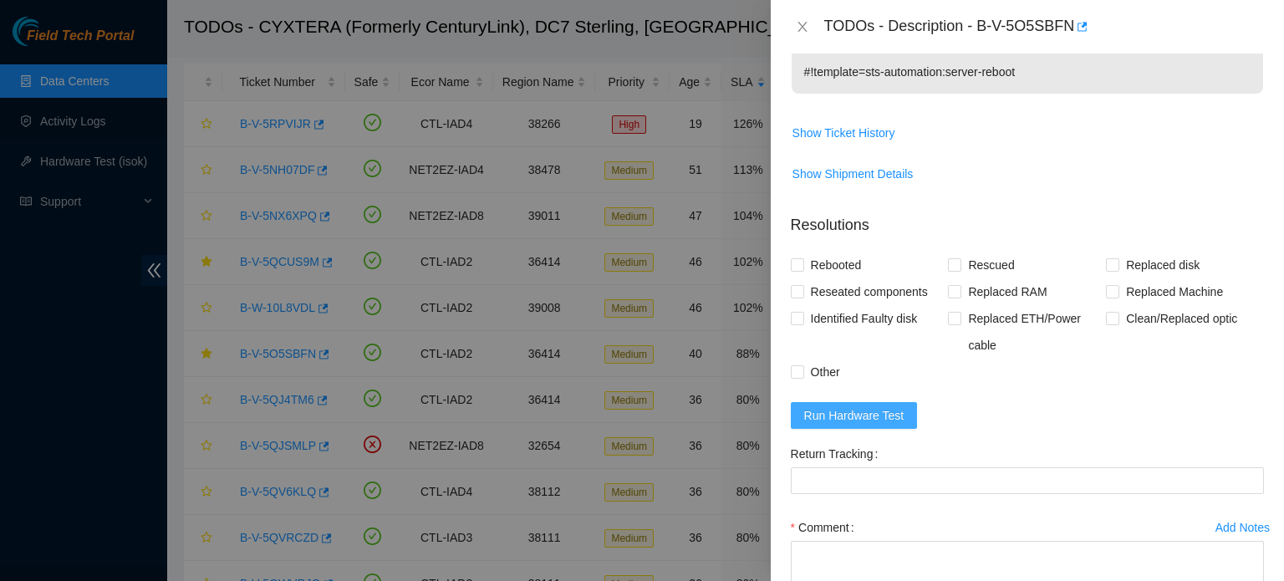
click at [884, 424] on button "Run Hardware Test" at bounding box center [854, 415] width 127 height 27
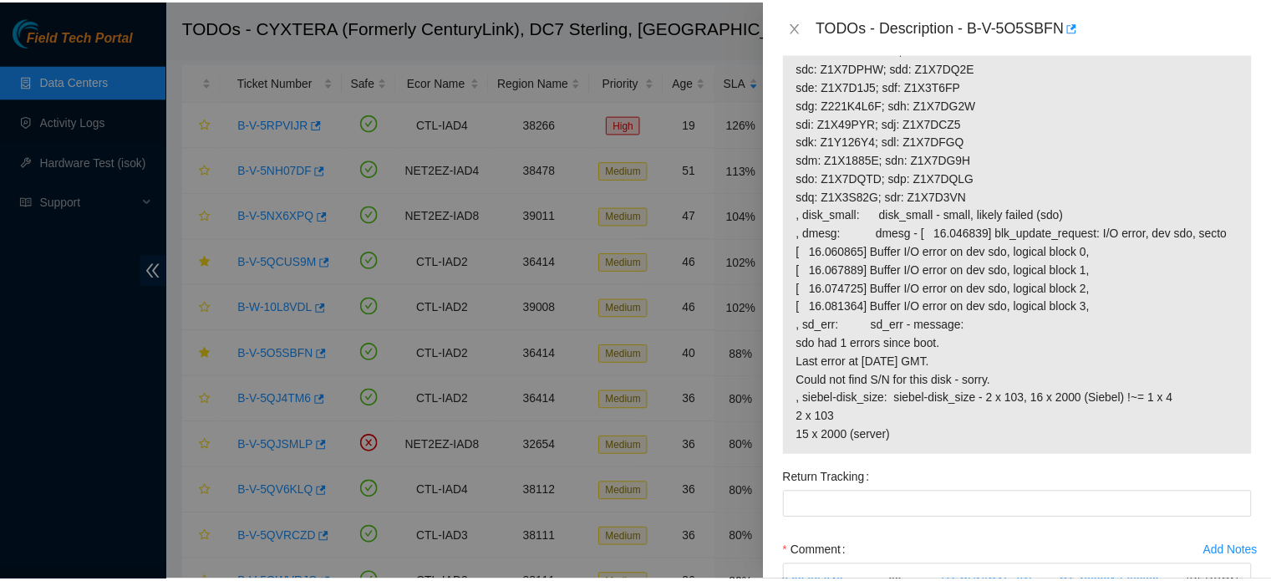
scroll to position [1055, 0]
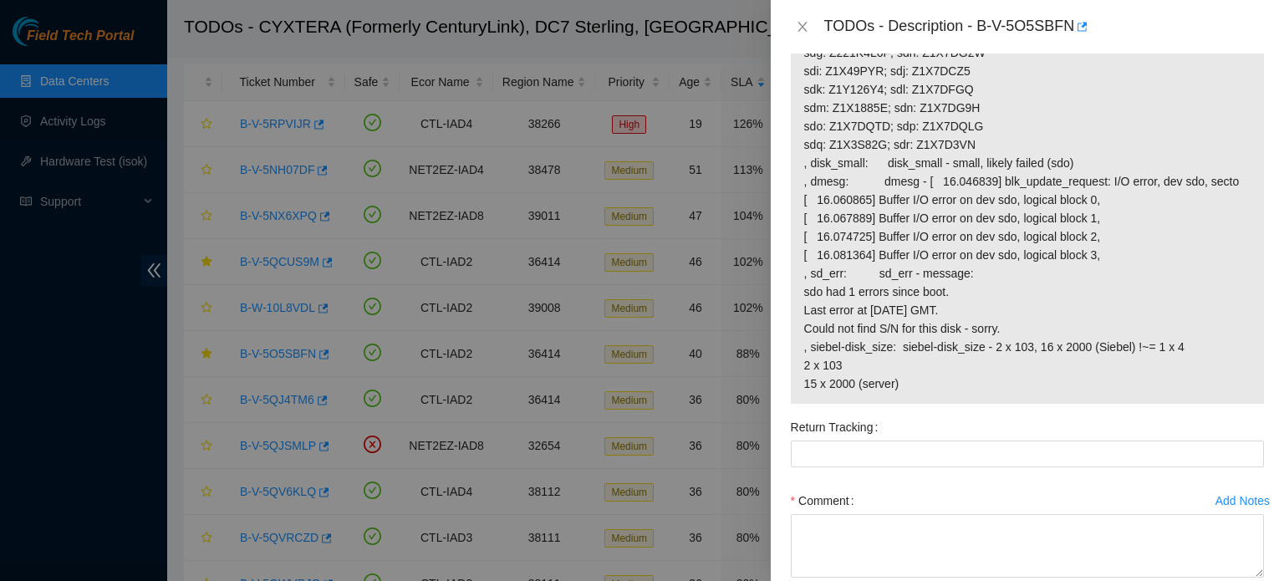
drag, startPoint x: 797, startPoint y: 33, endPoint x: 893, endPoint y: 12, distance: 98.5
click at [893, 12] on div "TODOs - Description - B-V-5O5SBFN" at bounding box center [1027, 26] width 513 height 53
click at [806, 23] on icon "close" at bounding box center [802, 26] width 13 height 13
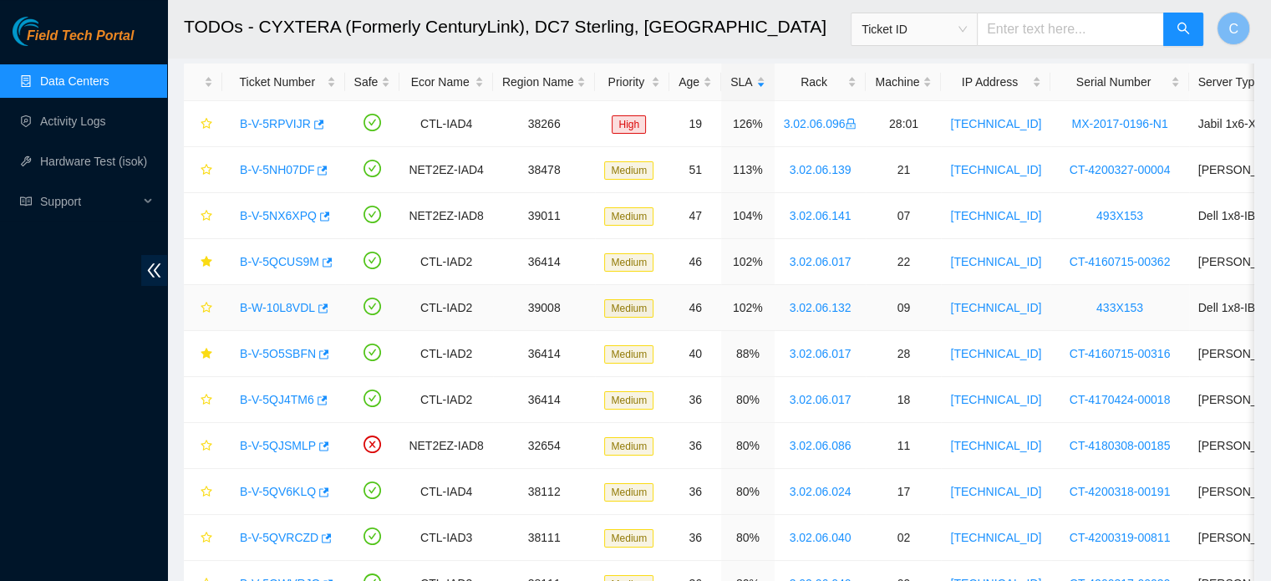
scroll to position [367, 0]
click at [109, 75] on link "Data Centers" at bounding box center [74, 80] width 69 height 13
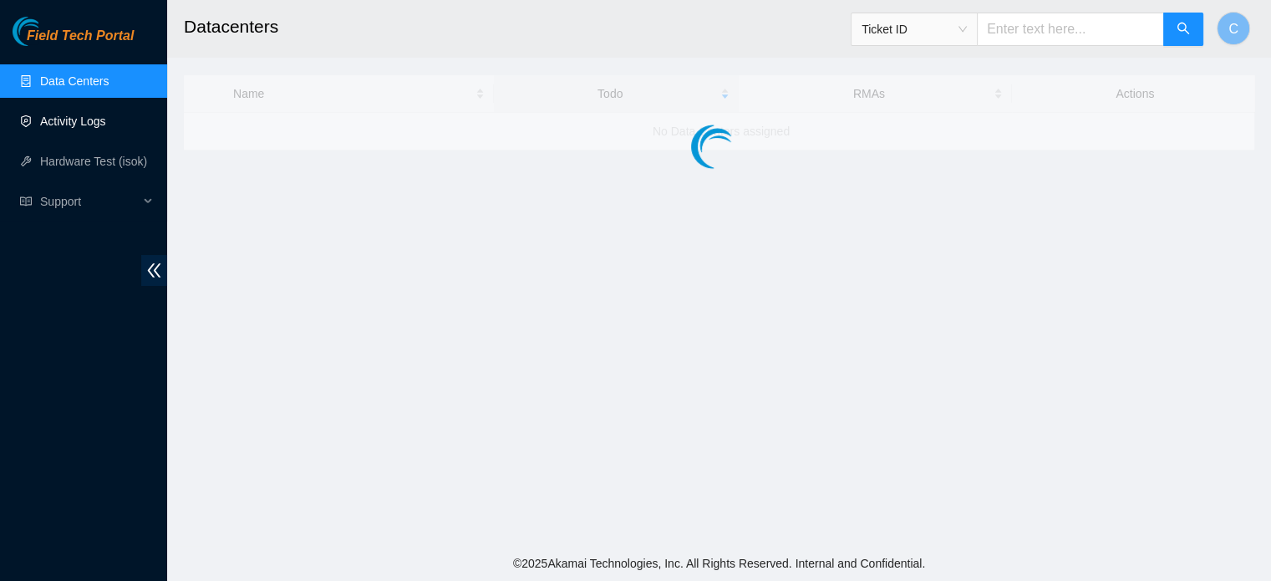
click at [106, 126] on link "Activity Logs" at bounding box center [73, 121] width 66 height 13
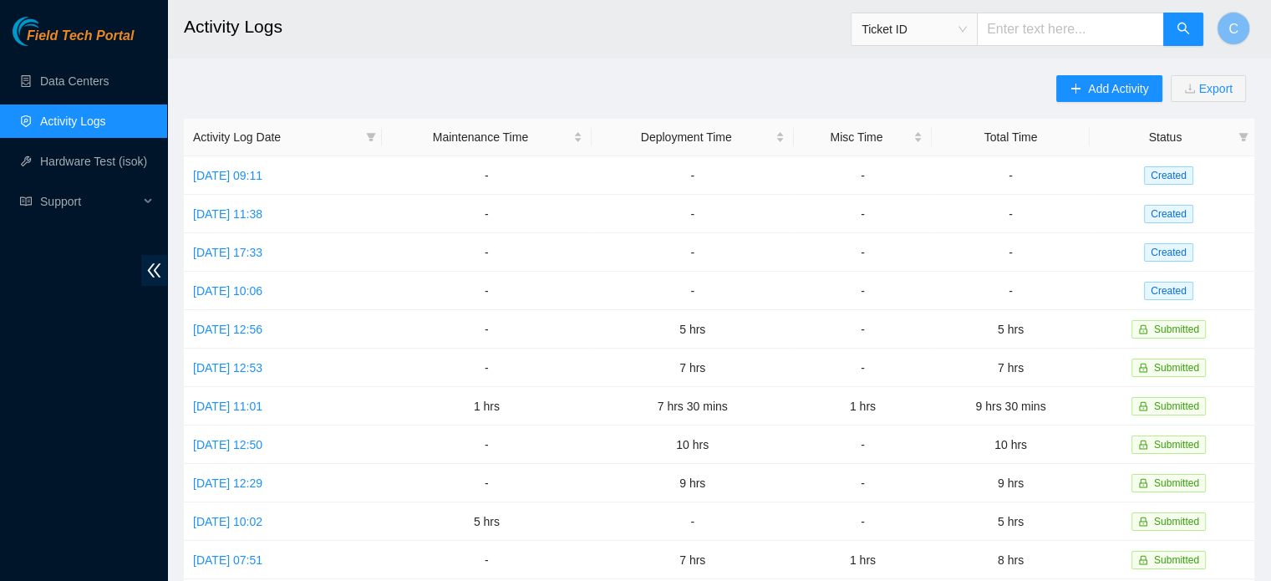
click at [1071, 143] on th "Total Time" at bounding box center [1011, 138] width 158 height 38
click at [382, 211] on td "[DATE] 11:38" at bounding box center [283, 214] width 198 height 38
click at [1067, 76] on button "Add Activity" at bounding box center [1109, 88] width 105 height 27
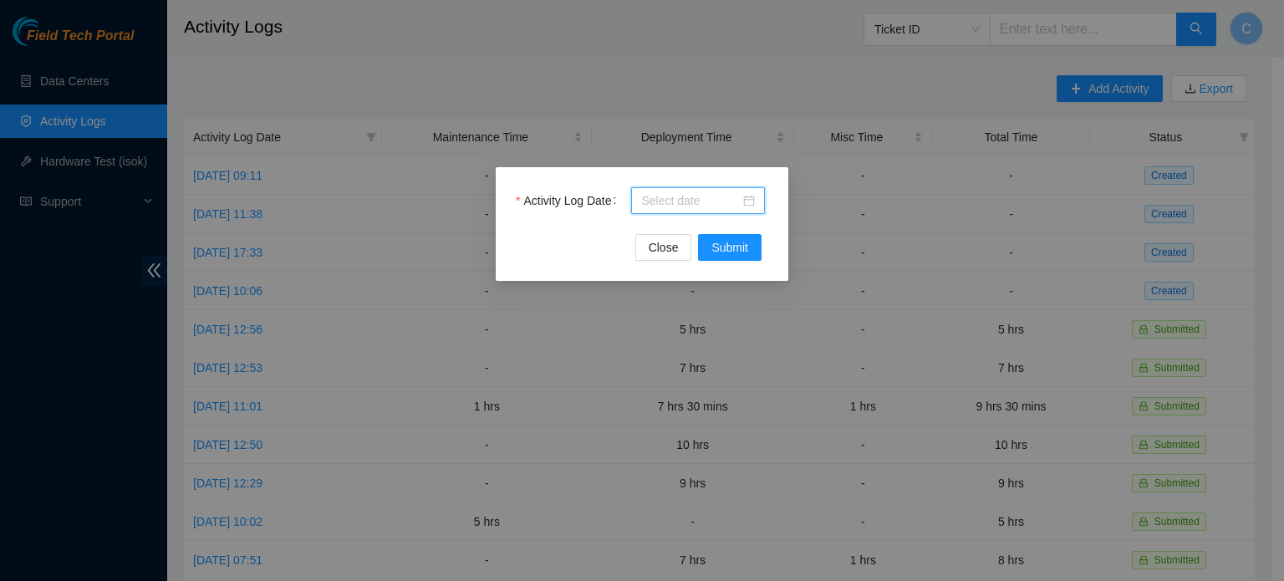
click at [705, 203] on input "Activity Log Date" at bounding box center [690, 200] width 99 height 18
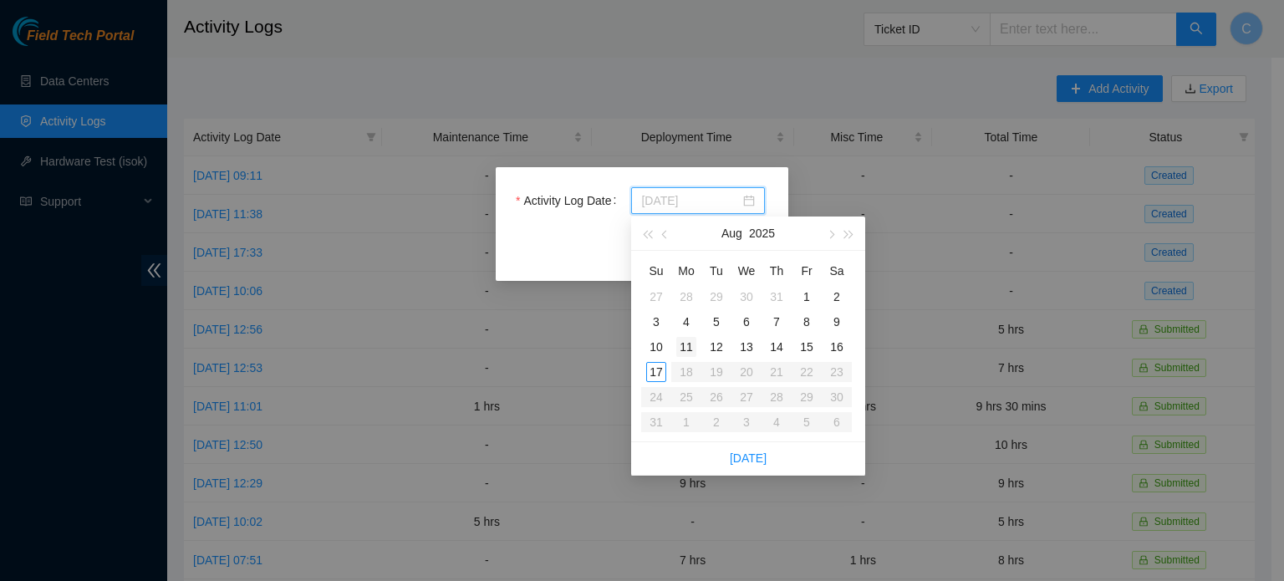
type input "[DATE]"
click at [683, 350] on div "11" at bounding box center [686, 347] width 20 height 20
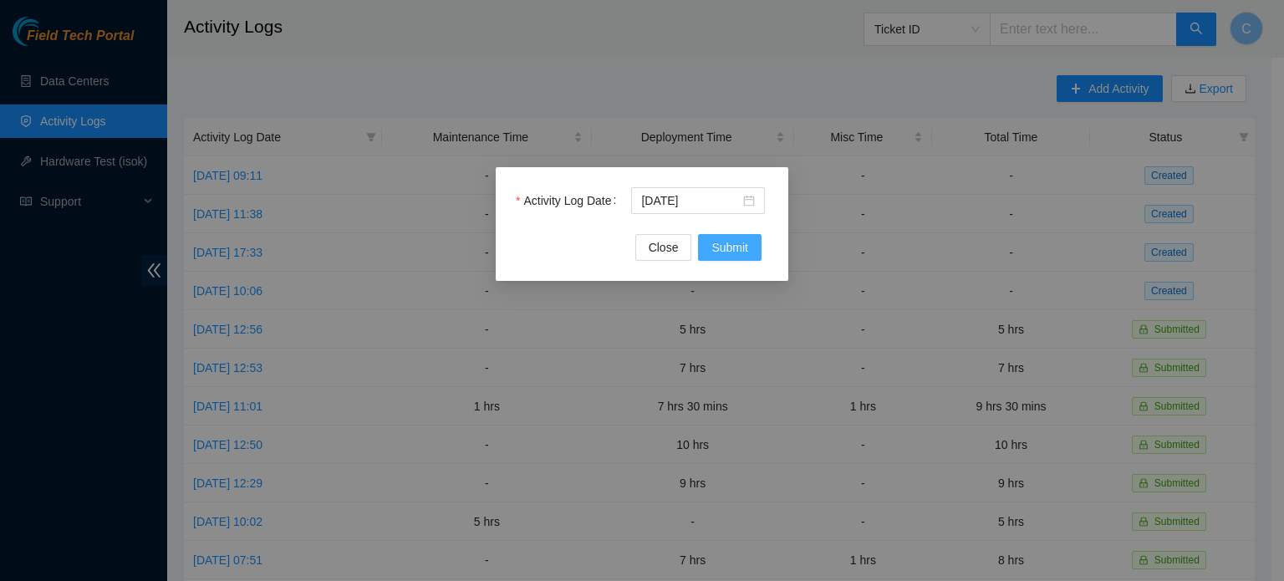
click at [731, 238] on span "Submit" at bounding box center [729, 247] width 37 height 18
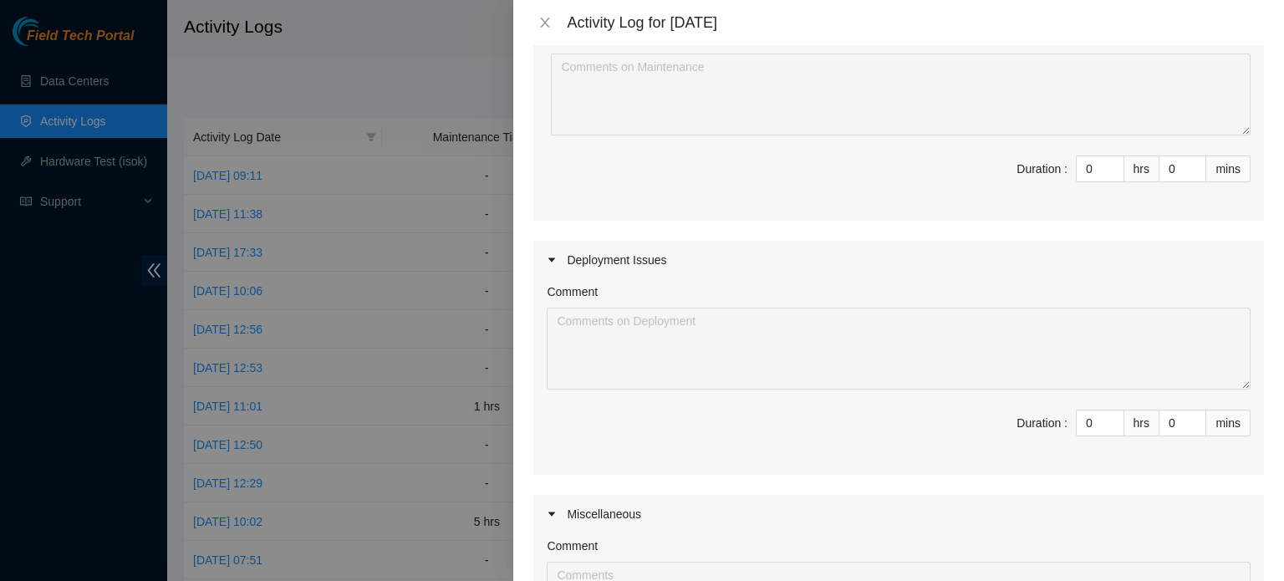
scroll to position [214, 0]
click at [1089, 418] on input "0" at bounding box center [1100, 419] width 47 height 25
type input "8"
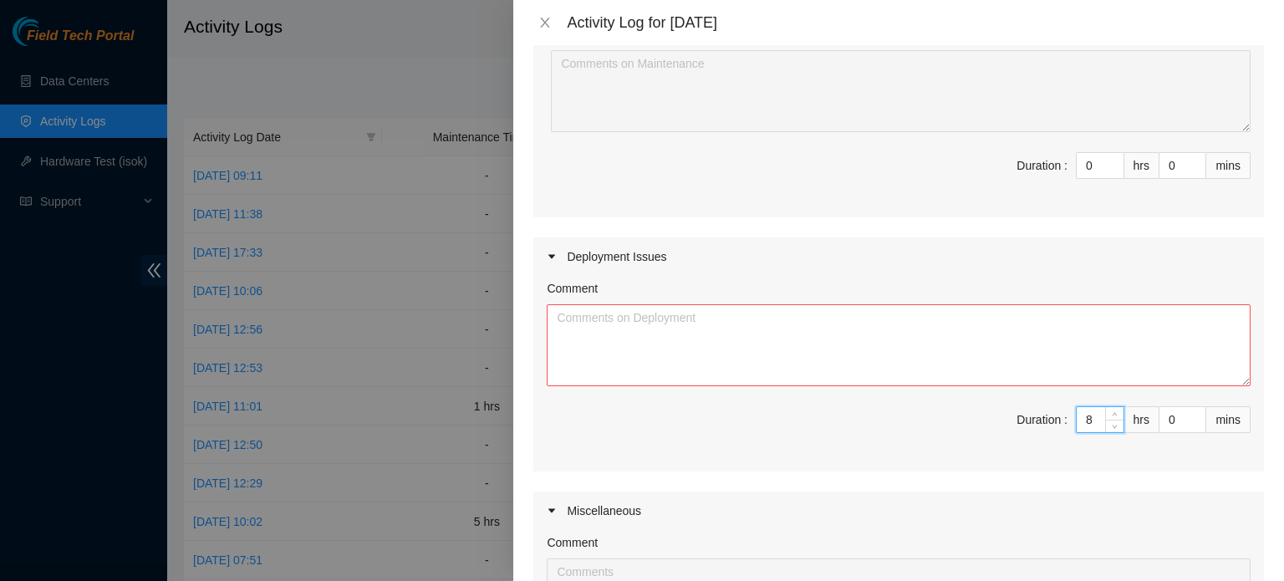
type input "8"
type input "3"
type input "30"
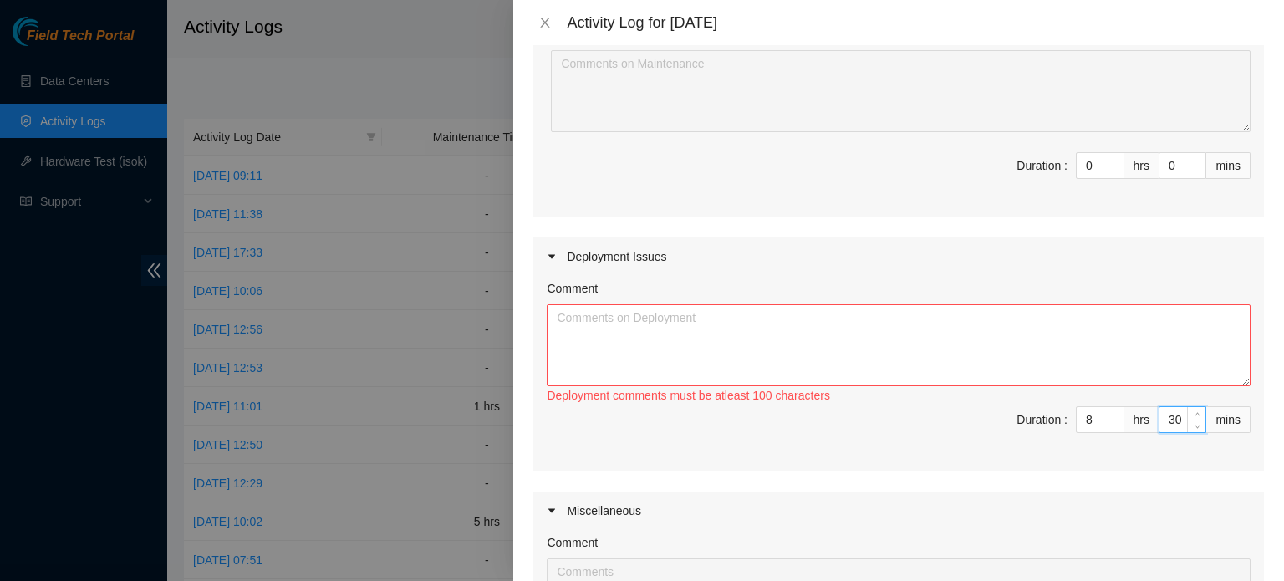
type input "30"
click at [957, 333] on textarea "Comment" at bounding box center [899, 345] width 704 height 82
paste textarea "[nie-field-iad]DP81495 - @CYRUSONE - B-W-10BZ3LZ - FABRIC-IAD2: Add New ESSL Re…"
paste textarea "Hey [PERSON_NAME], EOD Report With FT Caleb -Prepped and ran upstairs fibers -S…"
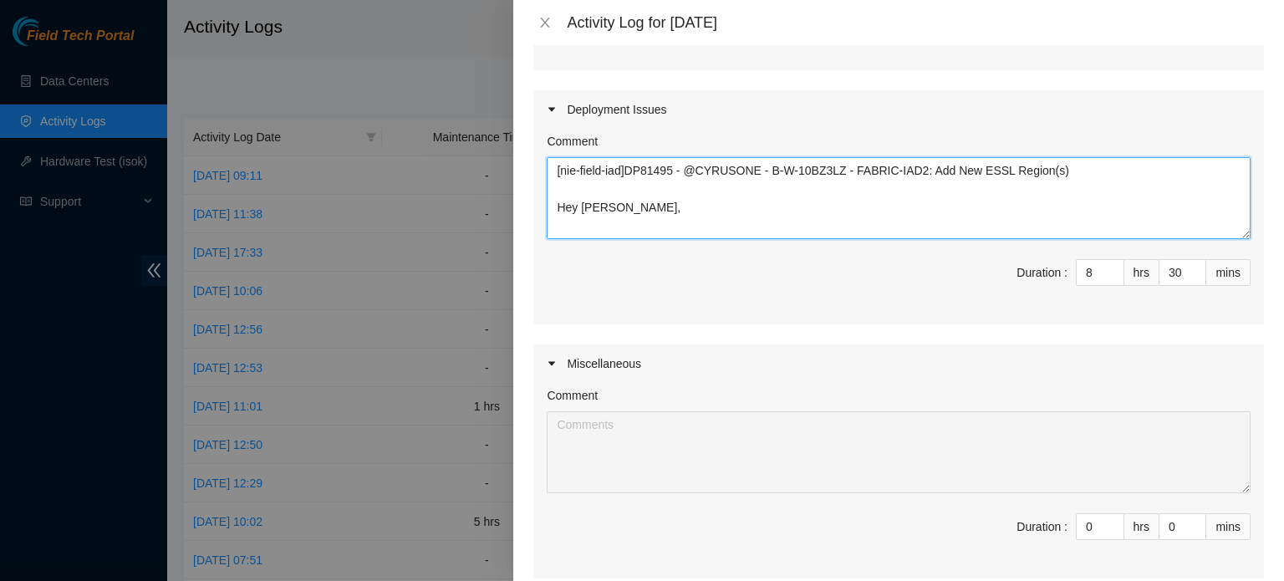
scroll to position [537, 0]
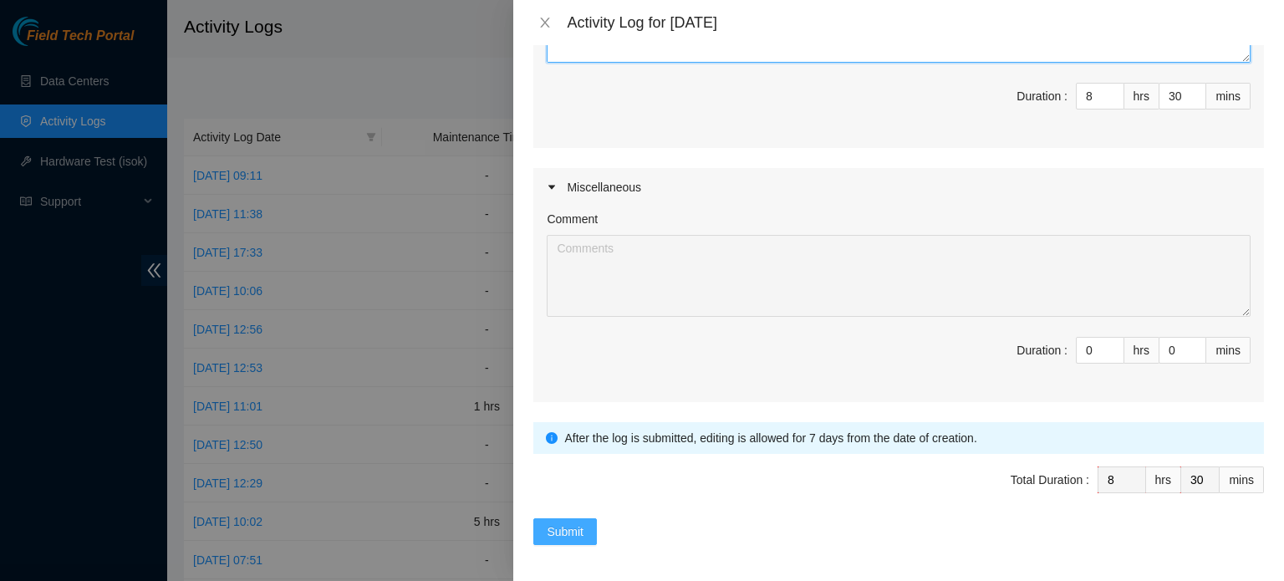
type textarea "[nie-field-iad]DP81495 - @CYRUSONE - B-W-10BZ3LZ - FABRIC-IAD2: Add New ESSL Re…"
click at [575, 532] on span "Submit" at bounding box center [565, 531] width 37 height 18
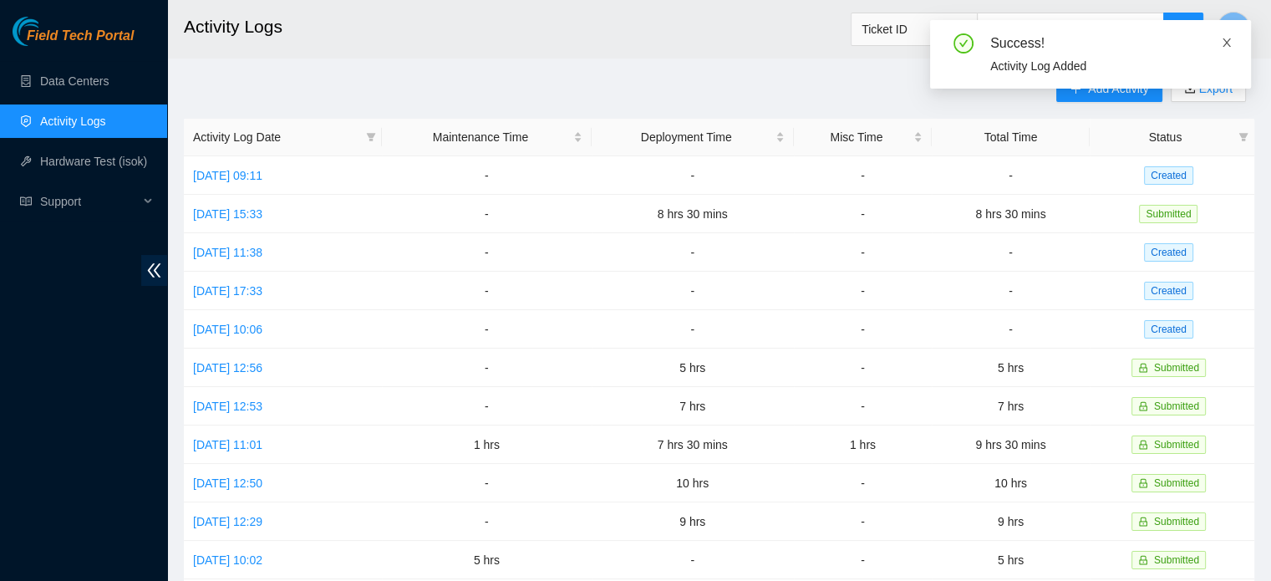
click at [1230, 40] on icon "close" at bounding box center [1227, 43] width 12 height 12
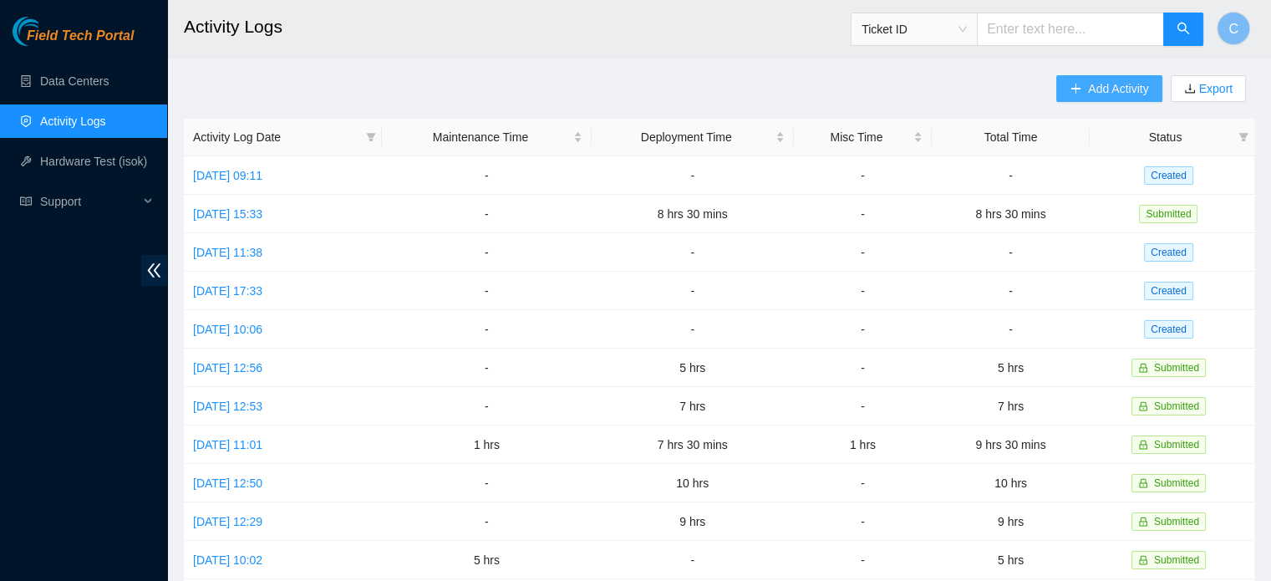
click at [1080, 89] on icon "plus" at bounding box center [1076, 89] width 12 height 12
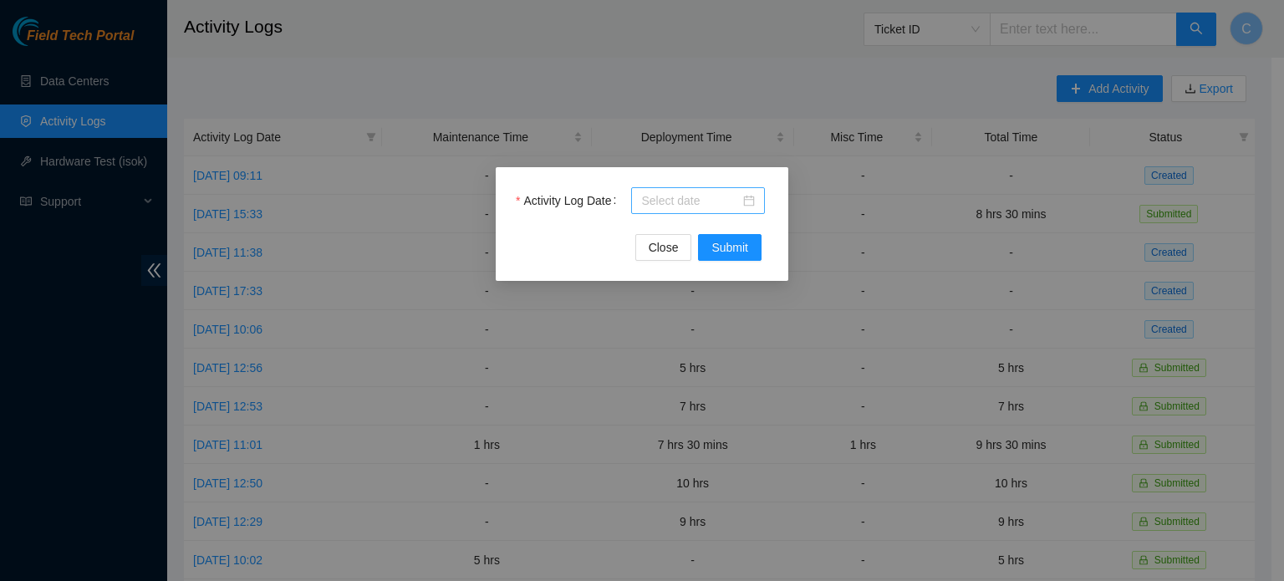
click at [682, 190] on div at bounding box center [698, 200] width 134 height 27
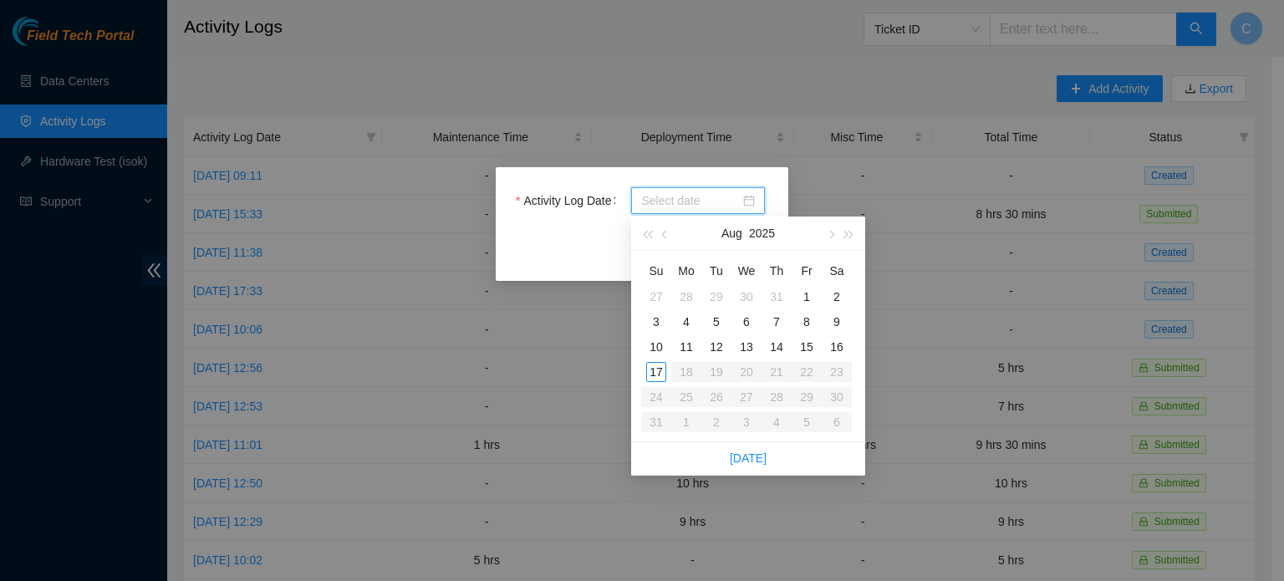
click at [677, 195] on input "Activity Log Date" at bounding box center [690, 200] width 99 height 18
type input "[DATE]"
click at [714, 342] on div "12" at bounding box center [716, 347] width 20 height 20
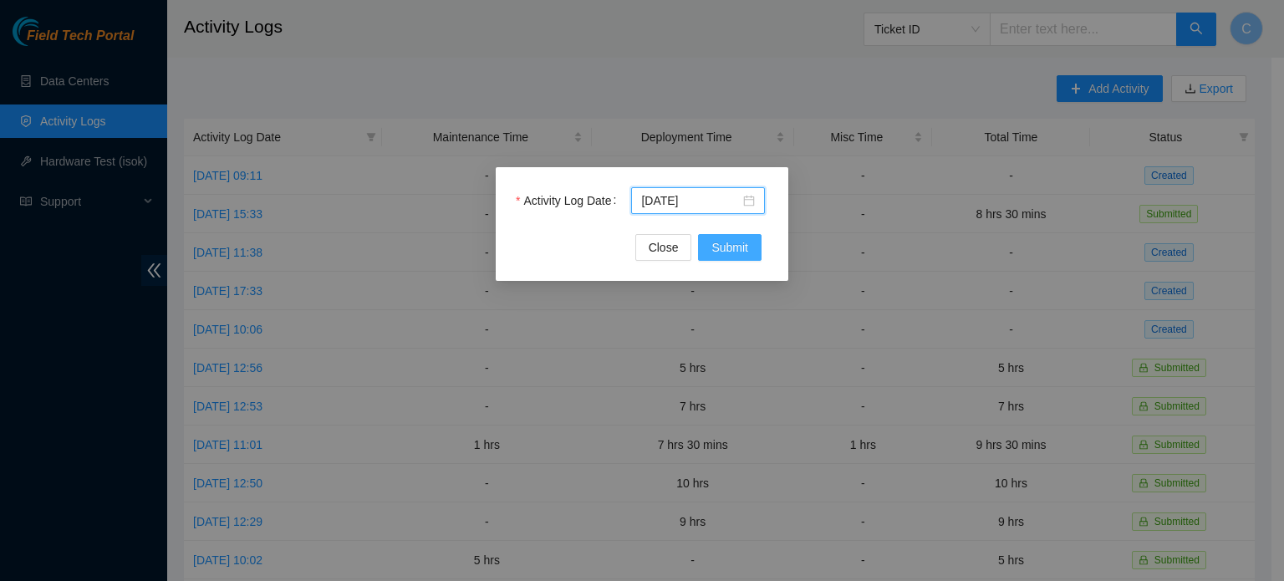
click at [722, 247] on span "Submit" at bounding box center [729, 247] width 37 height 18
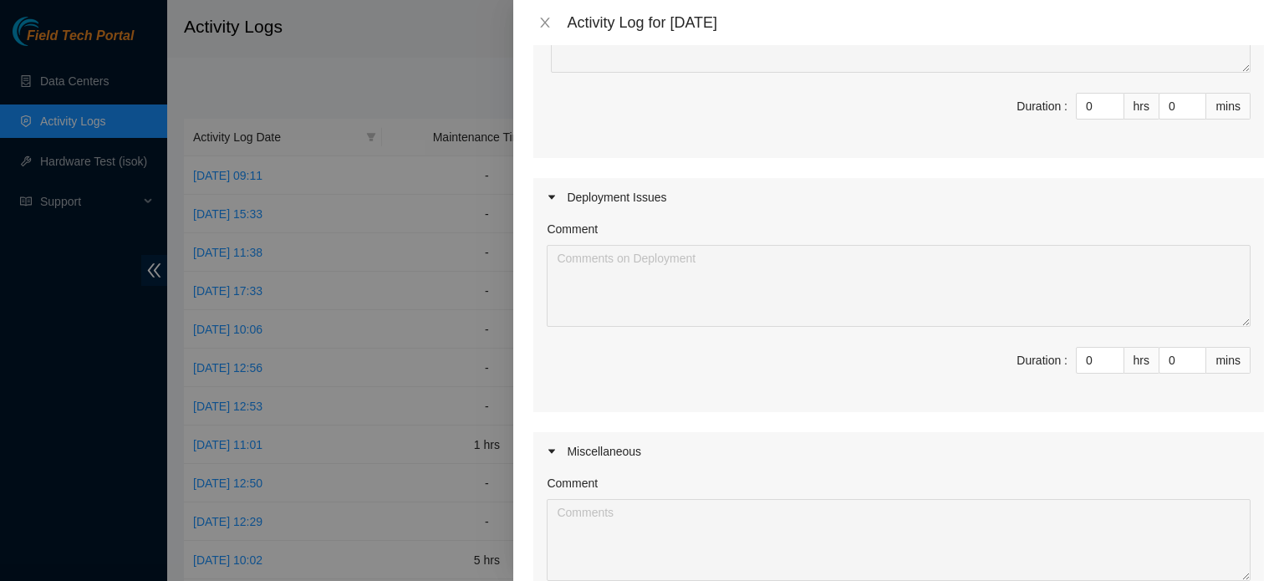
scroll to position [274, 0]
click at [1087, 361] on input "0" at bounding box center [1100, 359] width 47 height 25
type input "9"
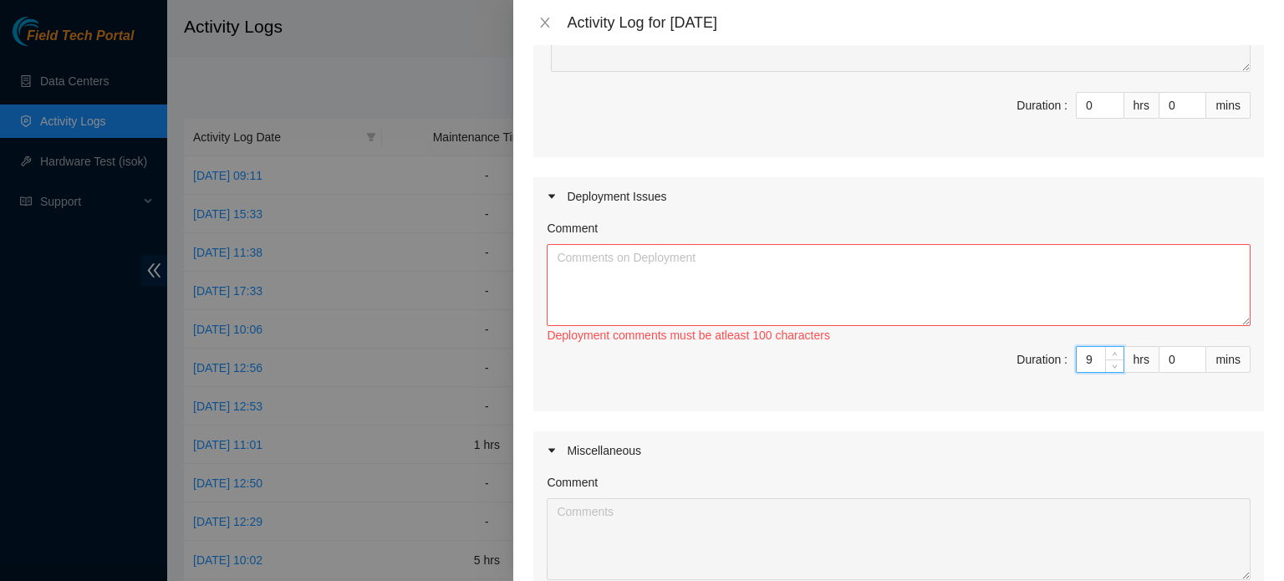
type input "9"
click at [930, 280] on textarea "Comment" at bounding box center [899, 285] width 704 height 82
paste textarea "[nie-field-iad]DP81495 - @CYRUSONE - B-W-10BZ3LZ - FABRIC-IAD2: Add New ESSL Re…"
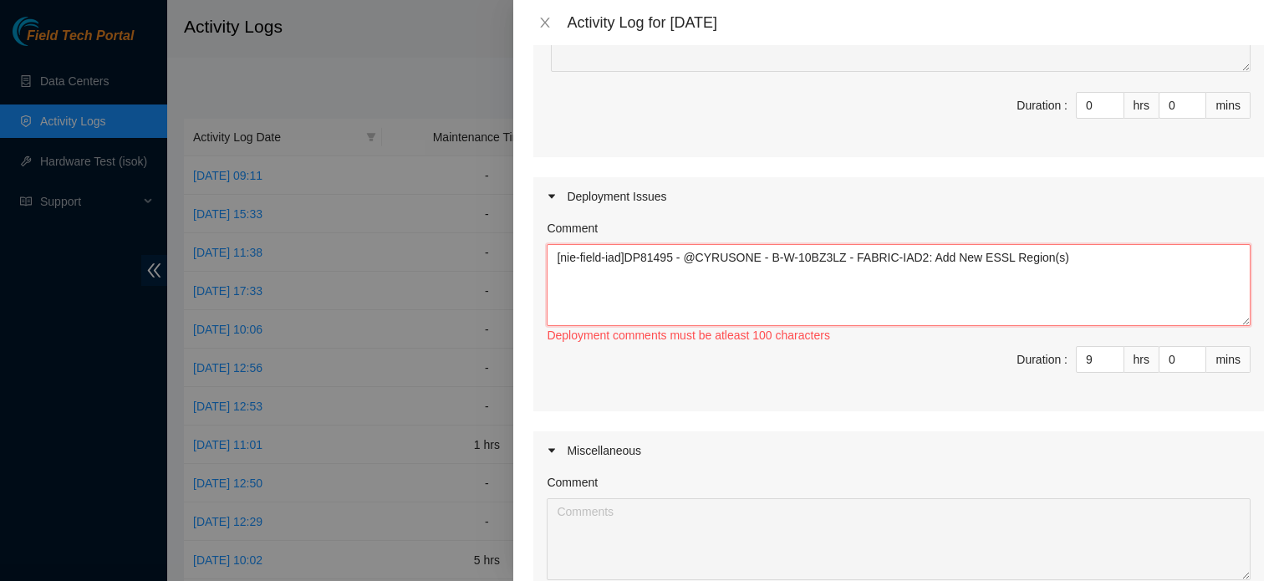
paste textarea "Hey [PERSON_NAME], EOD Report With FT Caleb -Ran, patched, and managed all upst…"
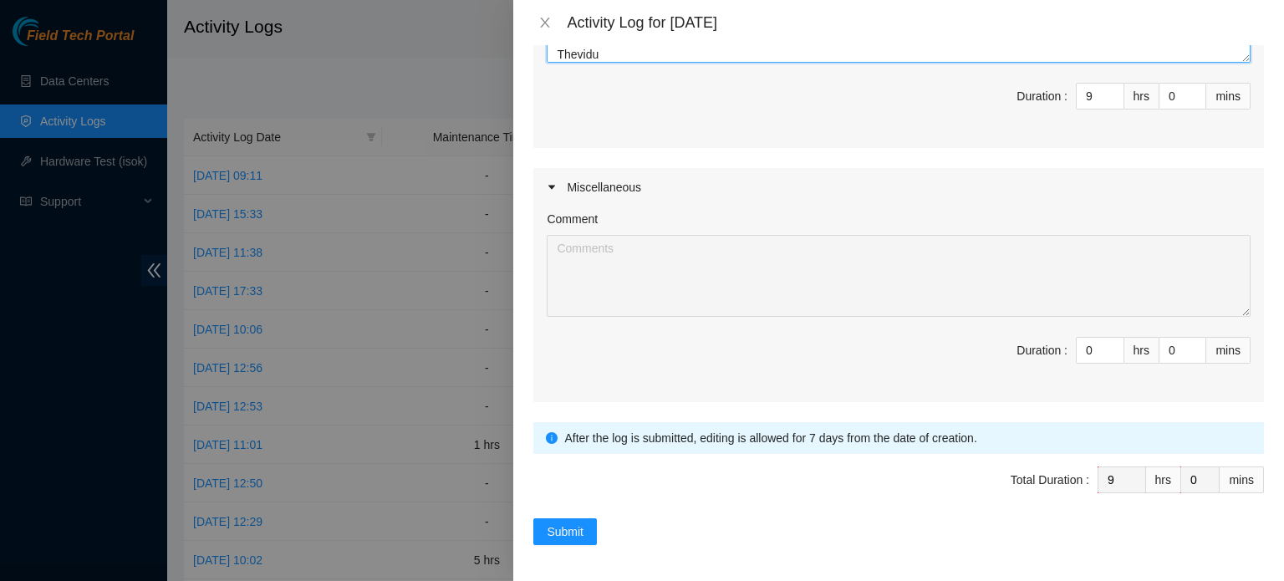
scroll to position [537, 0]
type textarea "[nie-field-iad]DP81495 - @CYRUSONE - B-W-10BZ3LZ - FABRIC-IAD2: Add New ESSL Re…"
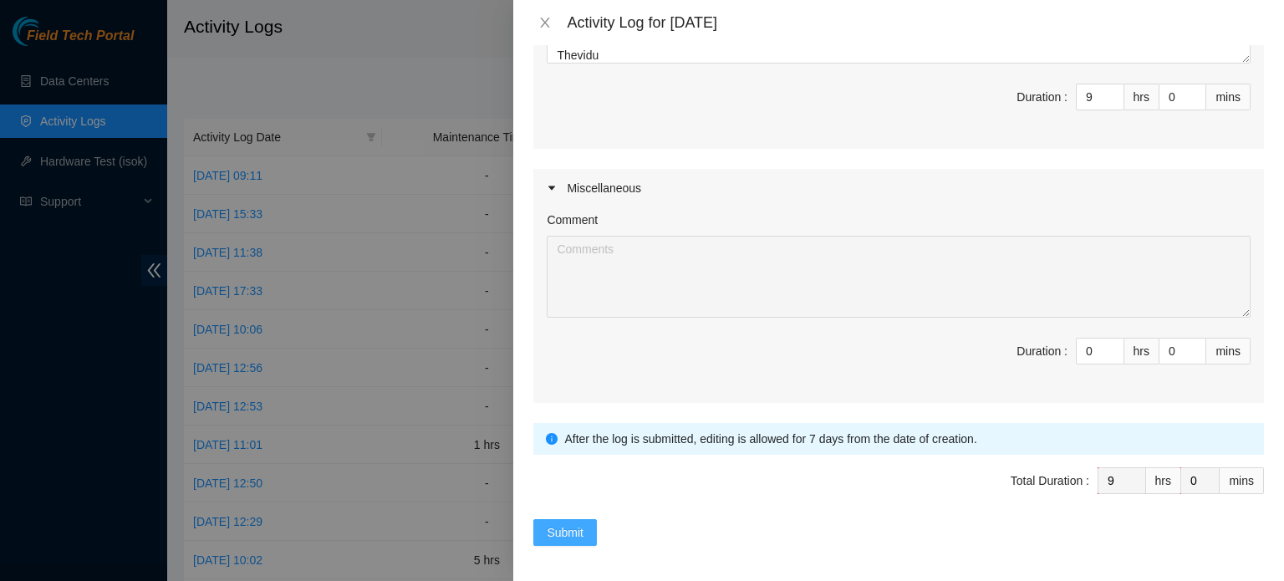
click at [582, 523] on span "Submit" at bounding box center [565, 532] width 37 height 18
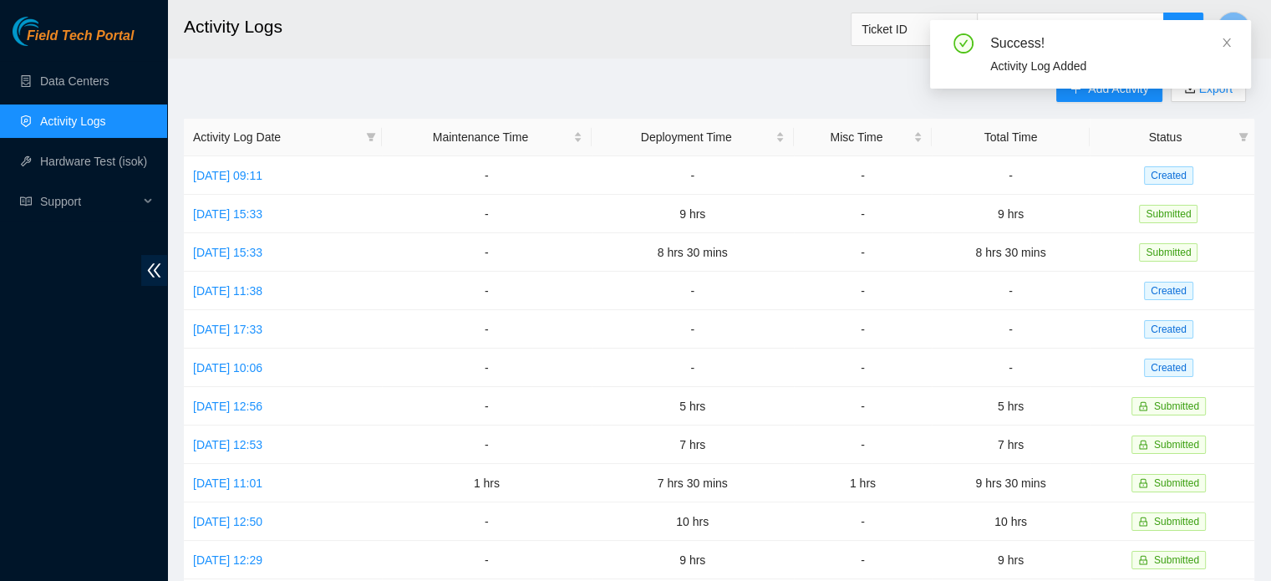
drag, startPoint x: 421, startPoint y: 135, endPoint x: 1087, endPoint y: 130, distance: 665.3
click at [1087, 130] on tr "Activity Log Date Maintenance Time Deployment Time Misc Time Total Time Status" at bounding box center [719, 138] width 1071 height 38
click at [1227, 41] on icon "close" at bounding box center [1227, 43] width 12 height 12
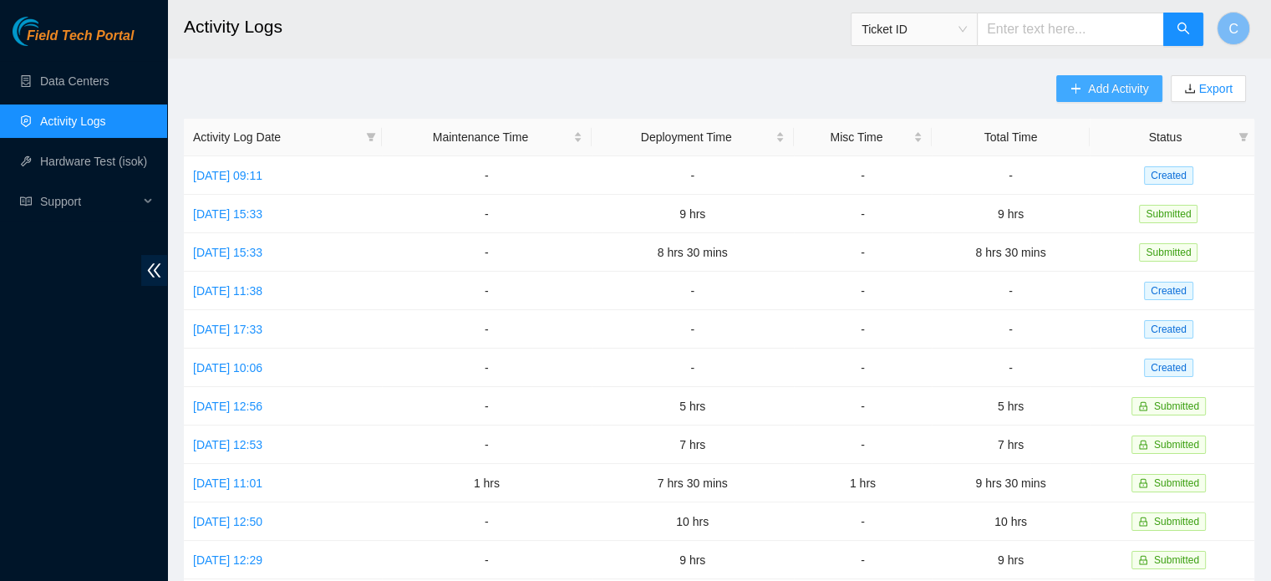
click at [1127, 82] on span "Add Activity" at bounding box center [1118, 88] width 60 height 18
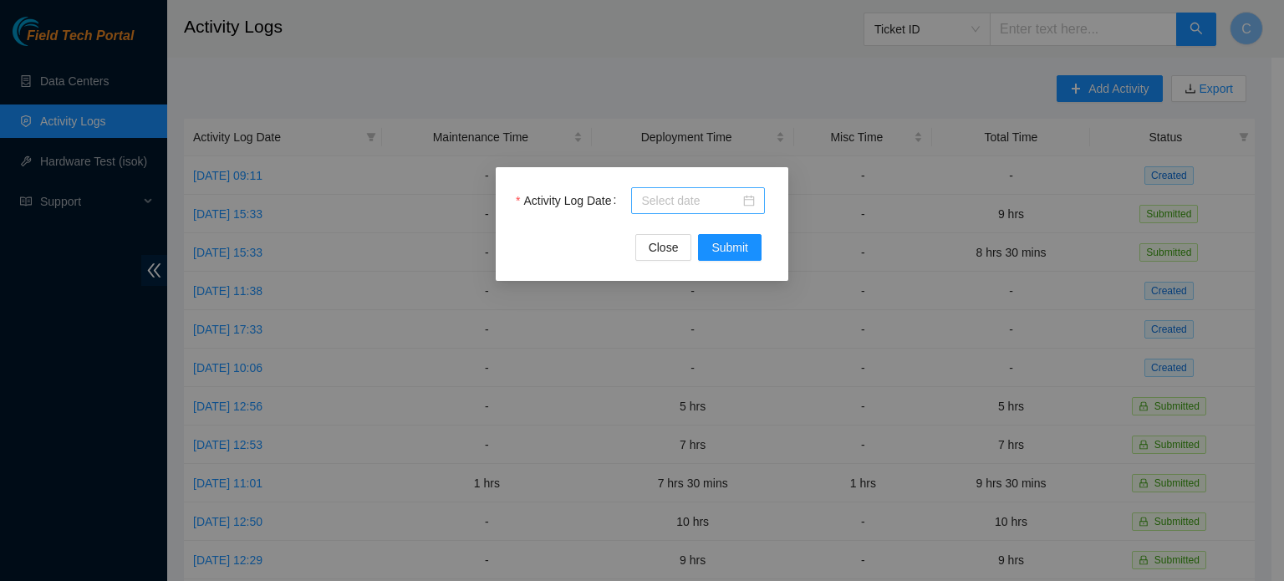
click at [688, 206] on input "Activity Log Date" at bounding box center [690, 200] width 99 height 18
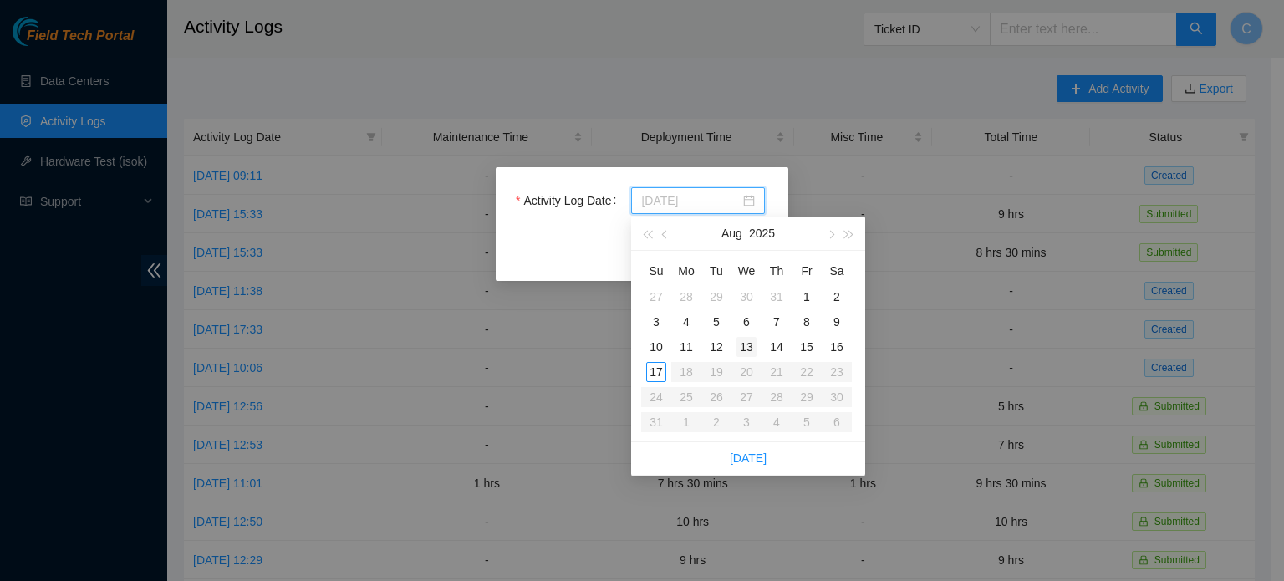
type input "[DATE]"
click at [750, 352] on div "13" at bounding box center [746, 347] width 20 height 20
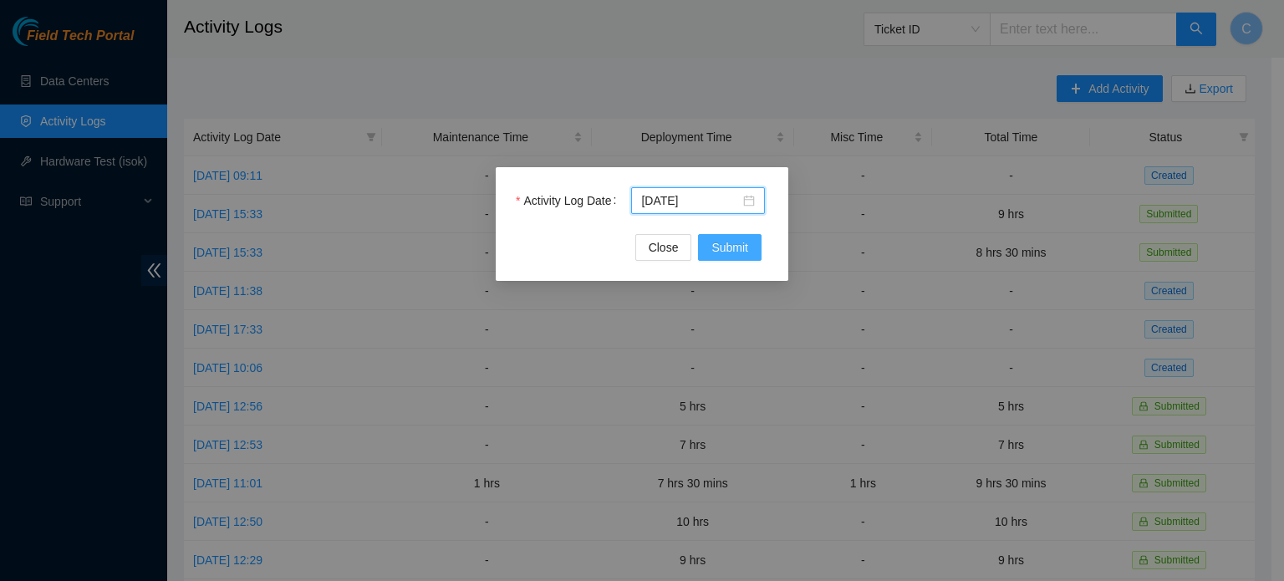
click at [727, 245] on span "Submit" at bounding box center [729, 247] width 37 height 18
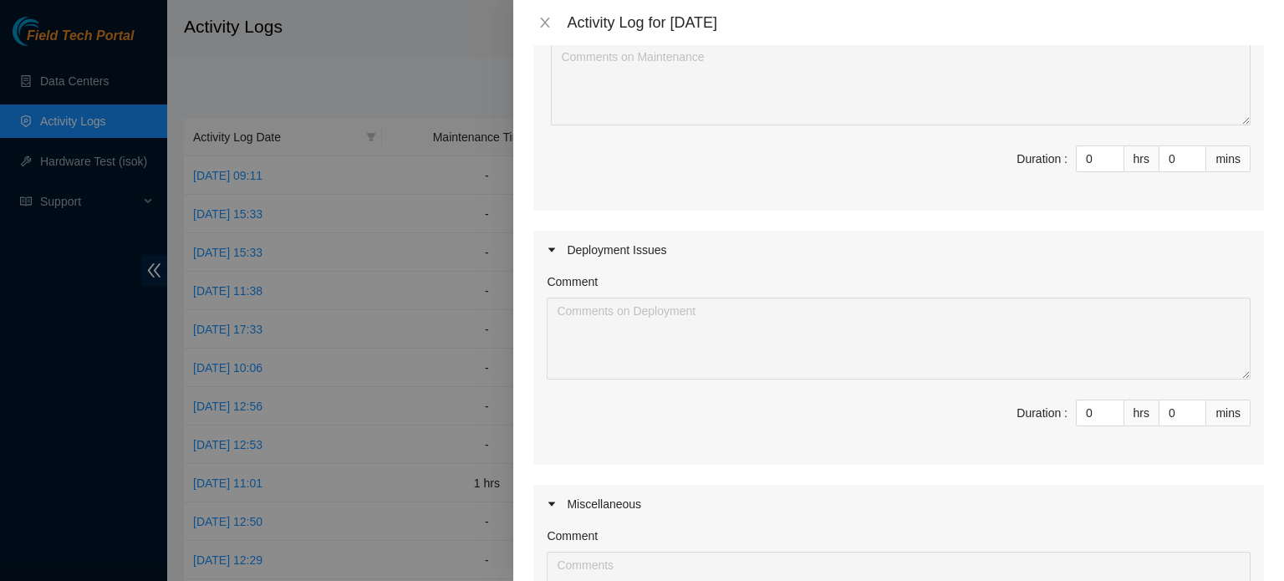
scroll to position [252, 0]
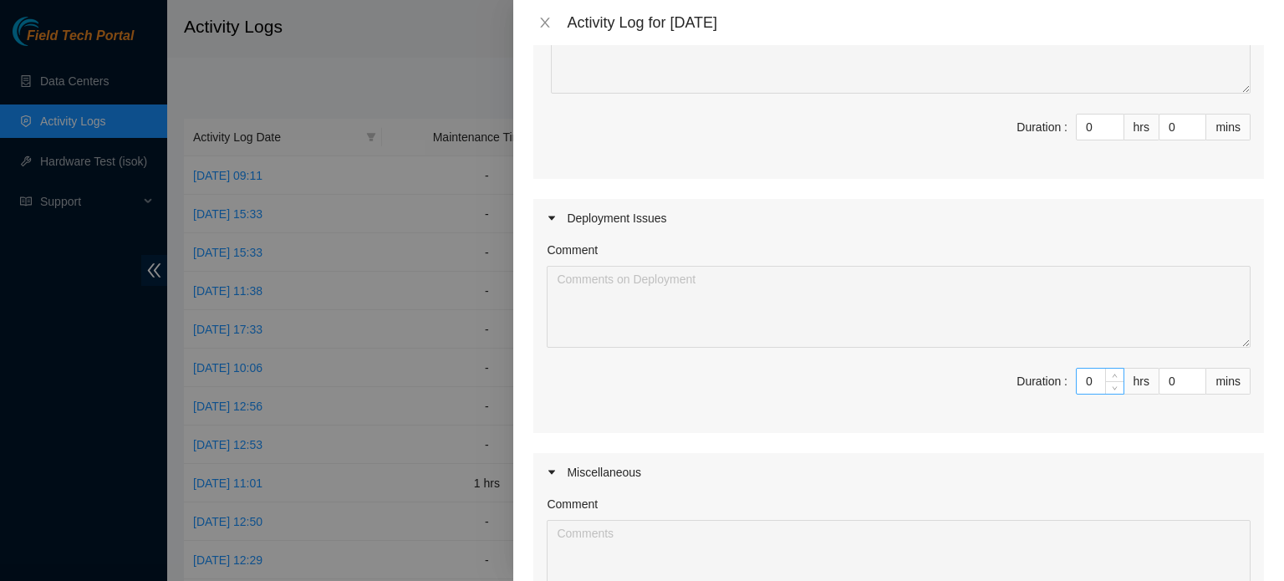
click at [1084, 371] on input "0" at bounding box center [1100, 381] width 47 height 25
type input "9"
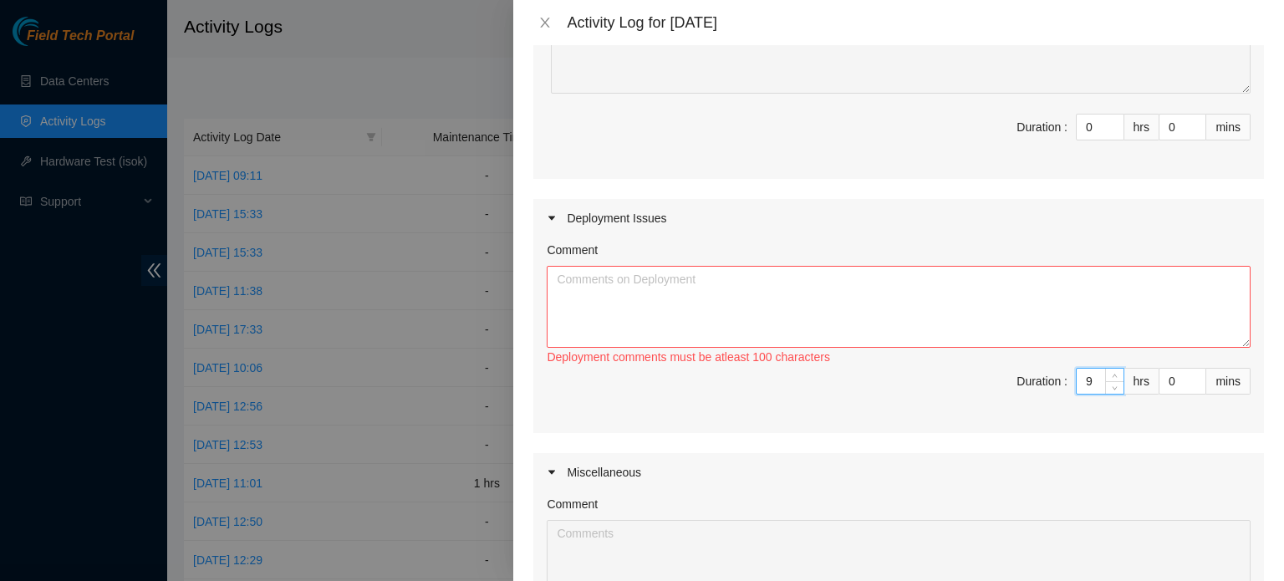
type input "9"
click at [916, 293] on textarea "Comment" at bounding box center [899, 307] width 704 height 82
paste textarea "[nie-field-iad]DP81495 - @CYRUSONE - B-W-10BZ3LZ - FABRIC-IAD2: Add New ESSL Re…"
paste textarea "Hey [PERSON_NAME], EOD Report Completed the following with FT [PERSON_NAME] -Pa…"
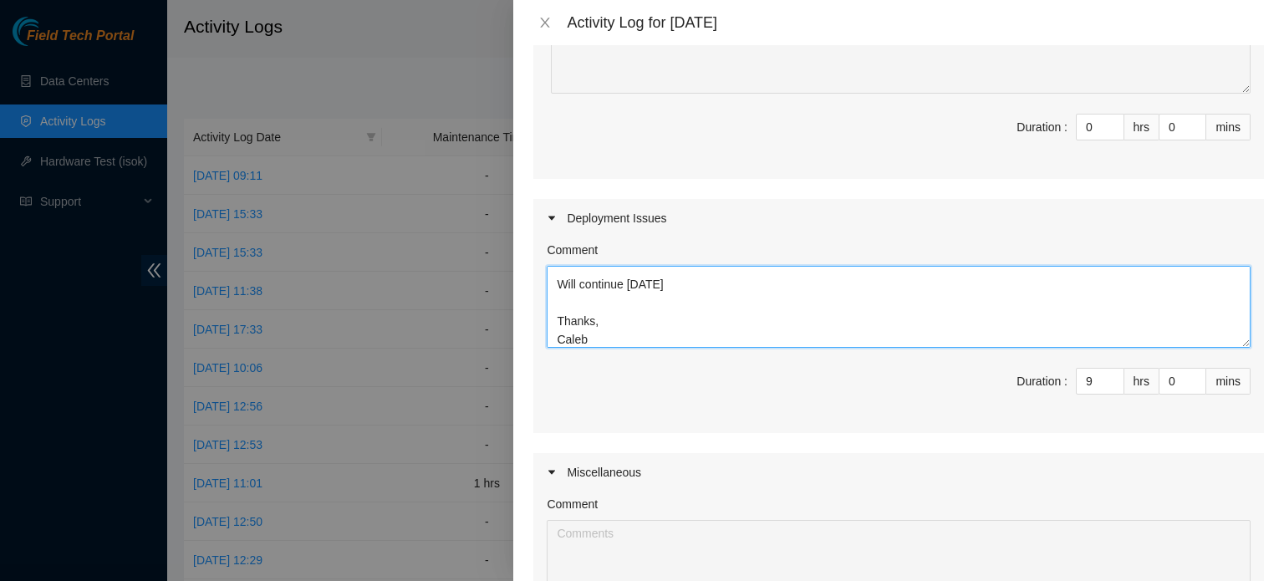
scroll to position [537, 0]
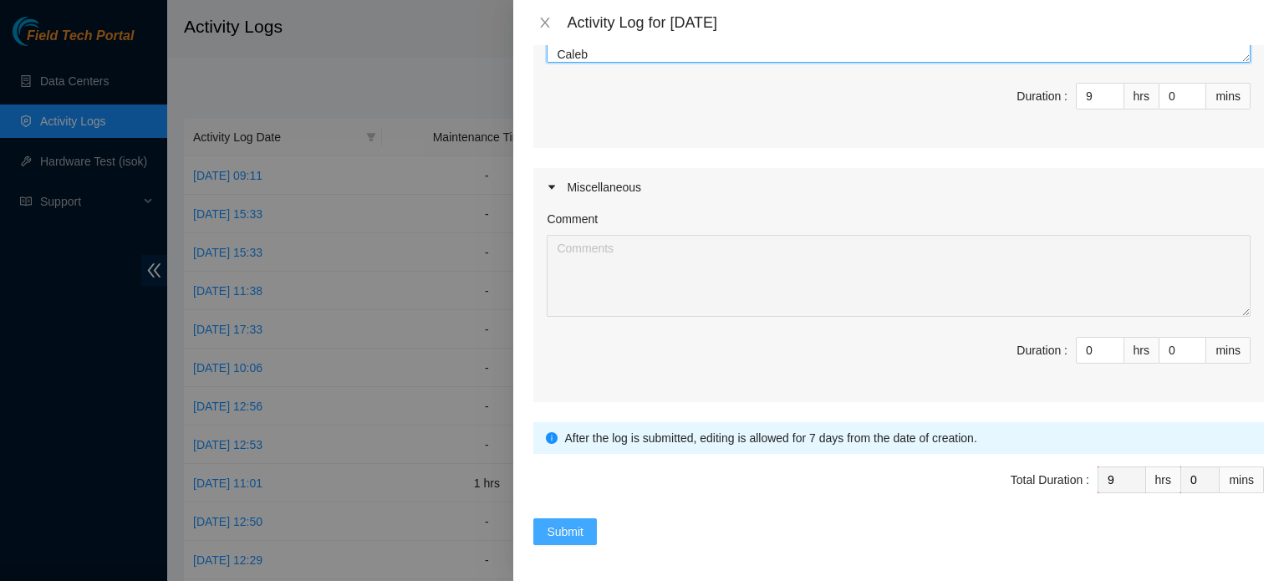
type textarea "[nie-field-iad]DP81495 - @CYRUSONE - B-W-10BZ3LZ - FABRIC-IAD2: Add New ESSL Re…"
click at [592, 532] on button "Submit" at bounding box center [565, 531] width 64 height 27
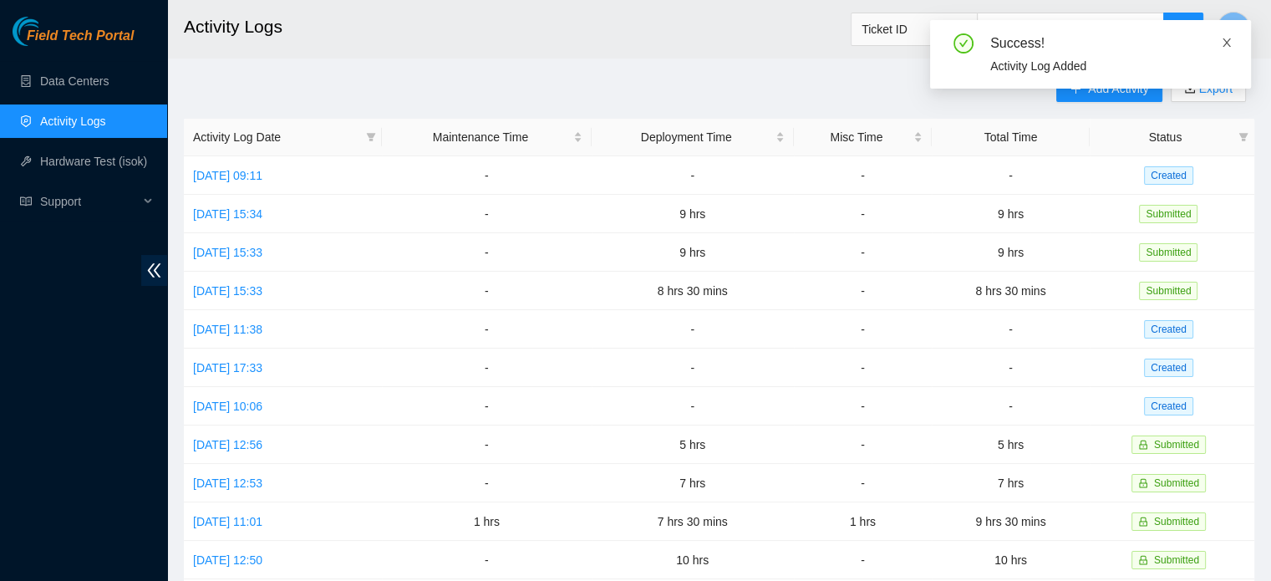
click at [1229, 41] on icon "close" at bounding box center [1227, 42] width 8 height 8
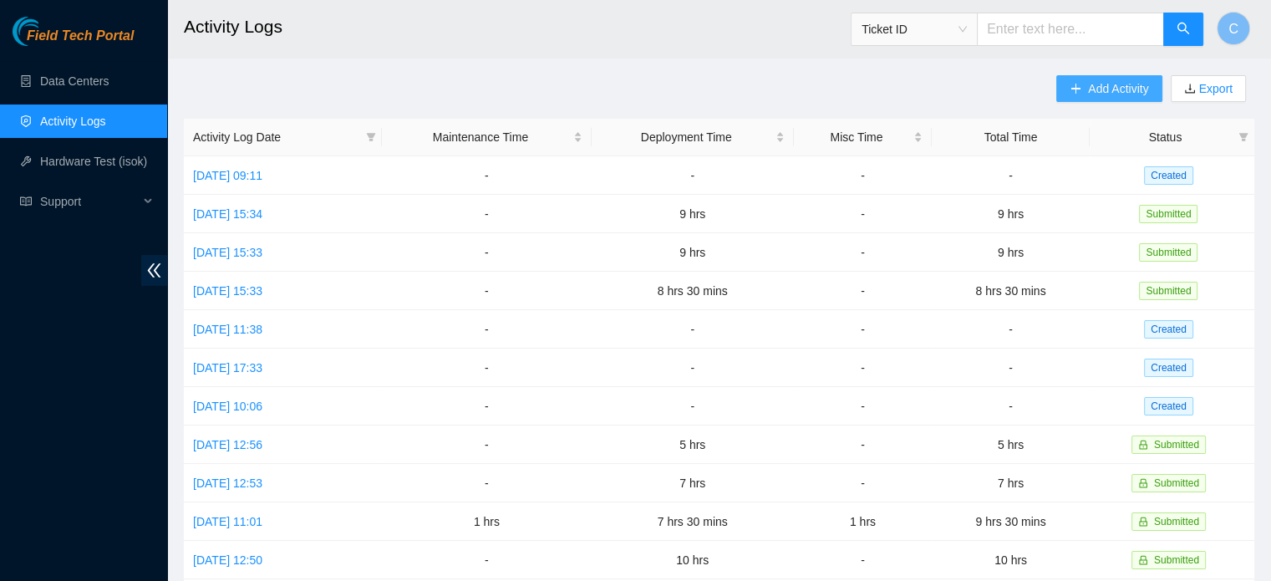
click at [1089, 83] on span "Add Activity" at bounding box center [1118, 88] width 60 height 18
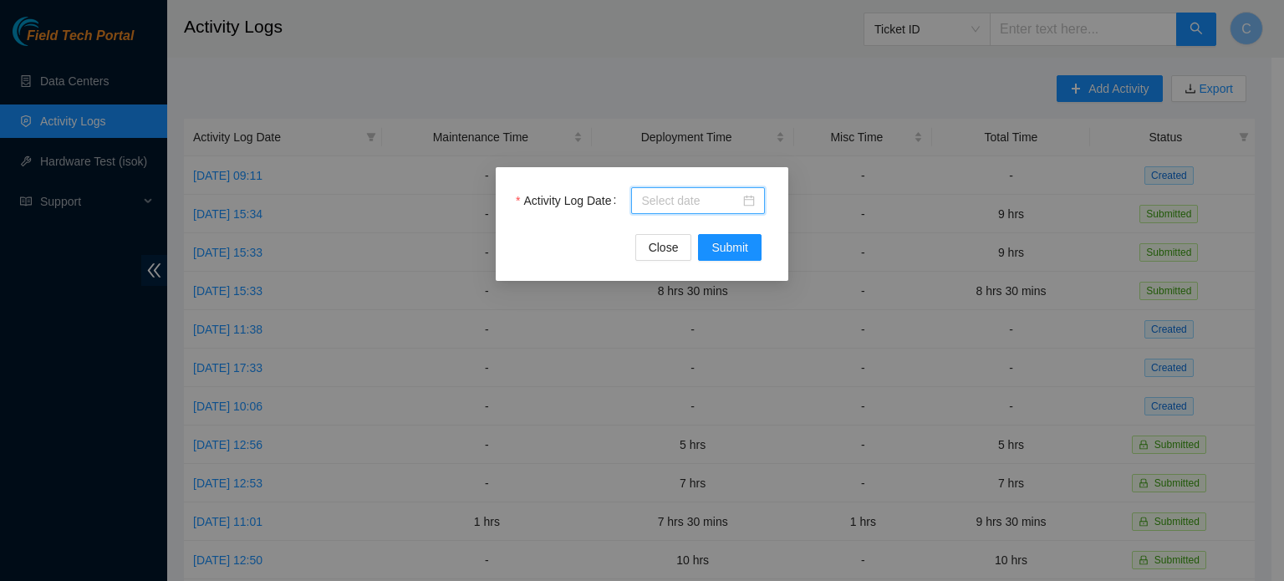
click at [691, 204] on input "Activity Log Date" at bounding box center [690, 200] width 99 height 18
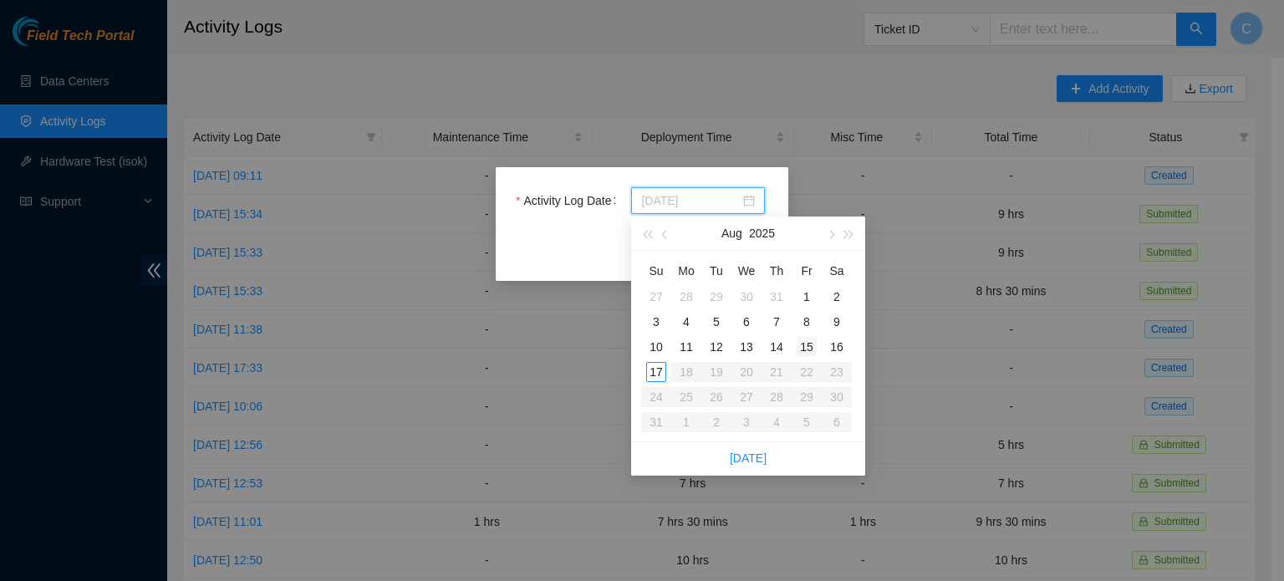
type input "[DATE]"
click at [805, 349] on div "15" at bounding box center [807, 347] width 20 height 20
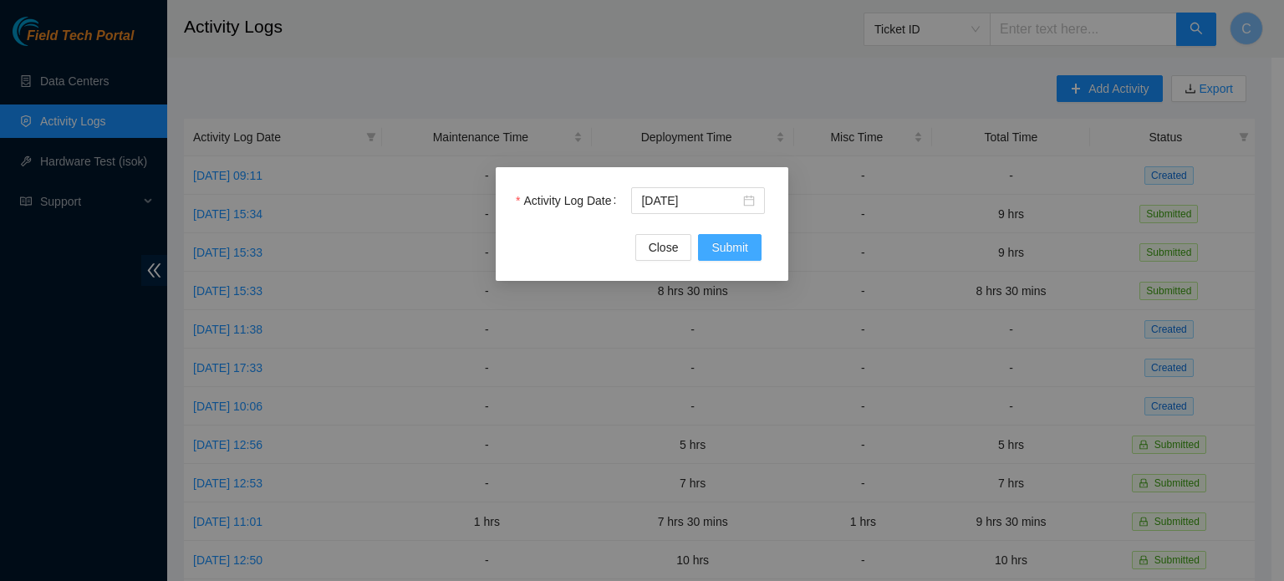
click at [729, 253] on span "Submit" at bounding box center [729, 247] width 37 height 18
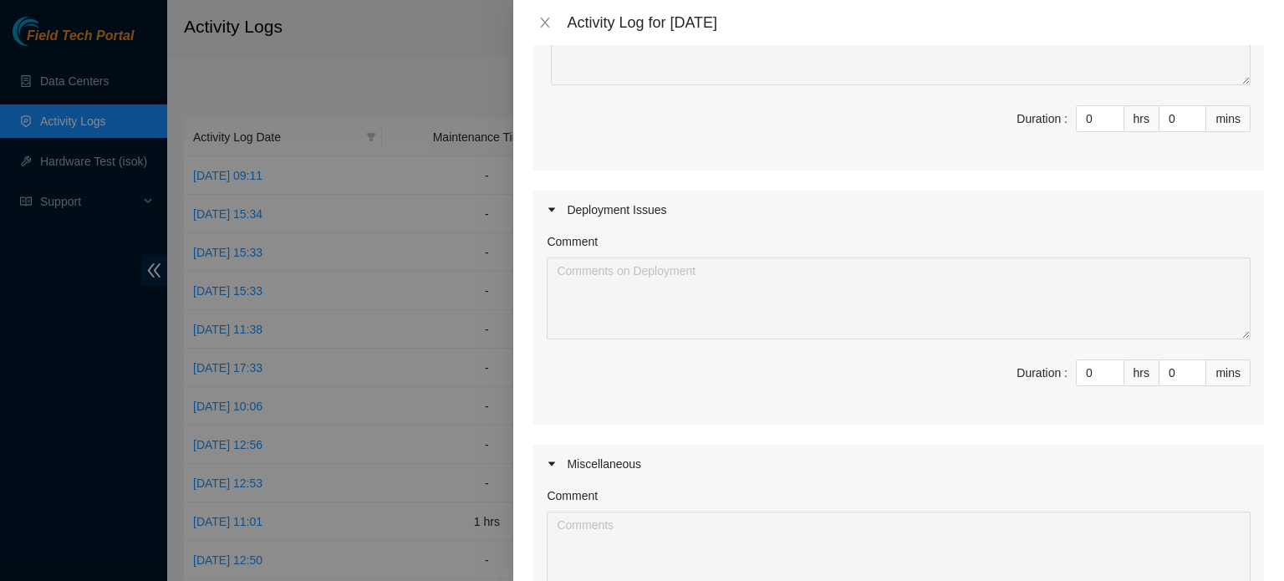
scroll to position [262, 0]
click at [1088, 374] on input "0" at bounding box center [1100, 371] width 47 height 25
click at [1199, 176] on div "Maintenance Issues Comment Duration : 0 hrs 0 mins Deployment Issues Comment Du…" at bounding box center [898, 301] width 731 height 751
click at [1083, 366] on input at bounding box center [1100, 371] width 47 height 25
type input "8"
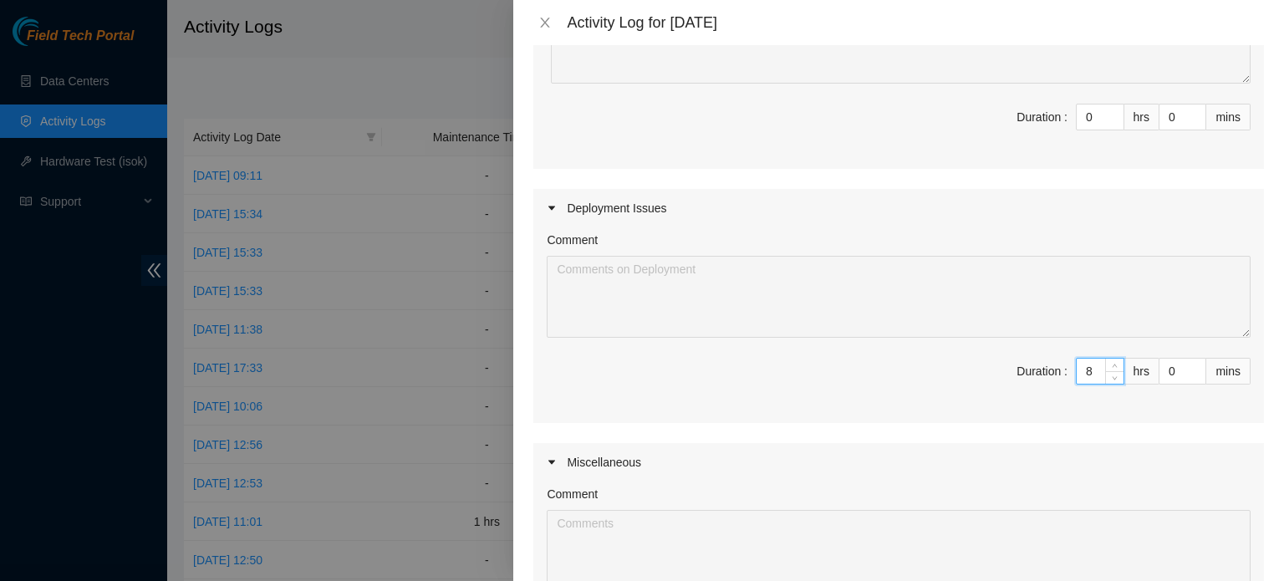
type input "8"
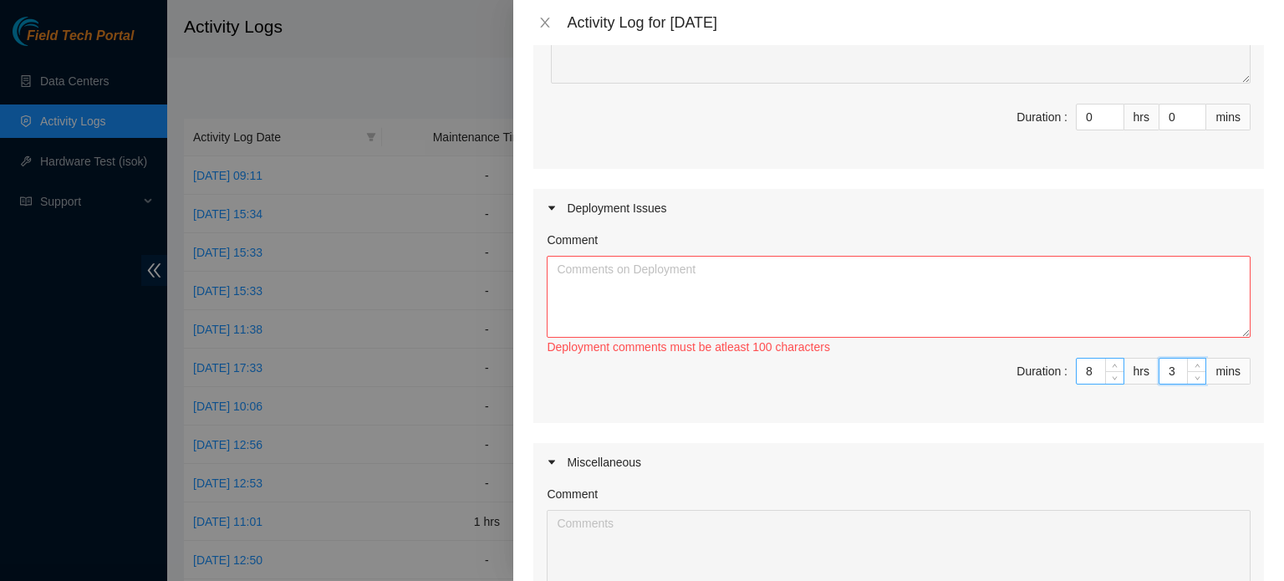
type input "30"
click at [914, 284] on textarea "Comment" at bounding box center [899, 297] width 704 height 82
paste textarea "[nie-field-iad]DP81495 - @CYRUSONE - B-W-10BZ3LZ - FABRIC-IAD2: Add New ESSL Re…"
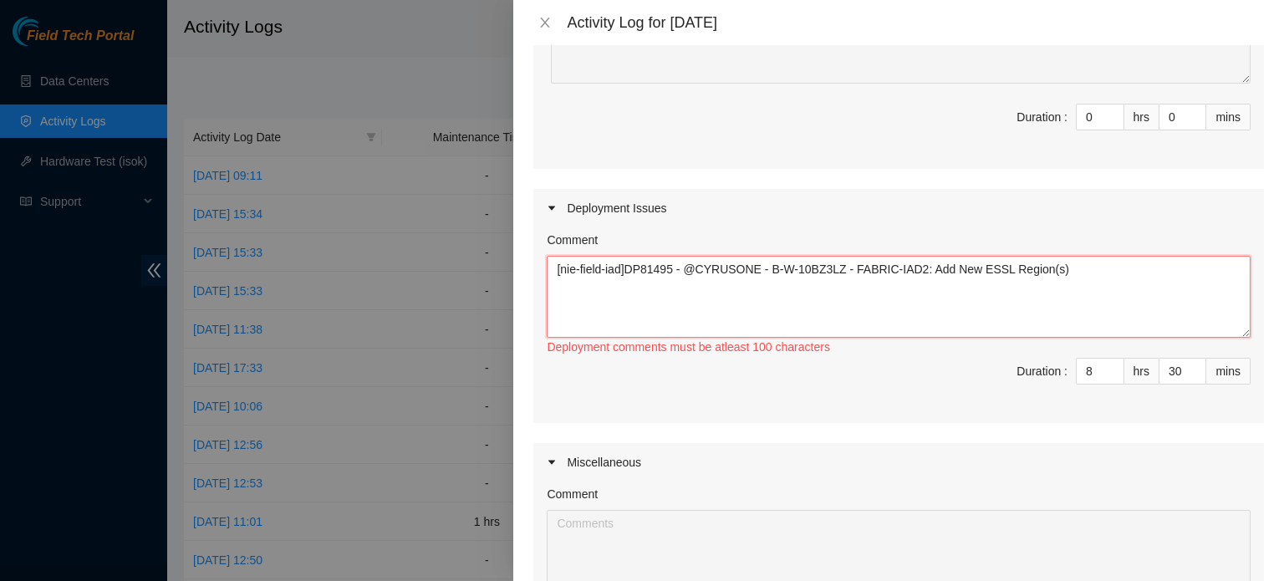
paste textarea "[nie-field-iad]DP81495 - @CYRUSONE - B-W-10BZ3LZ - FABRIC-IAD2: Add New ESSL Re…"
paste textarea "Hey [PERSON_NAME], EOD Report: -Worked with [PERSON_NAME] to get all switches i…"
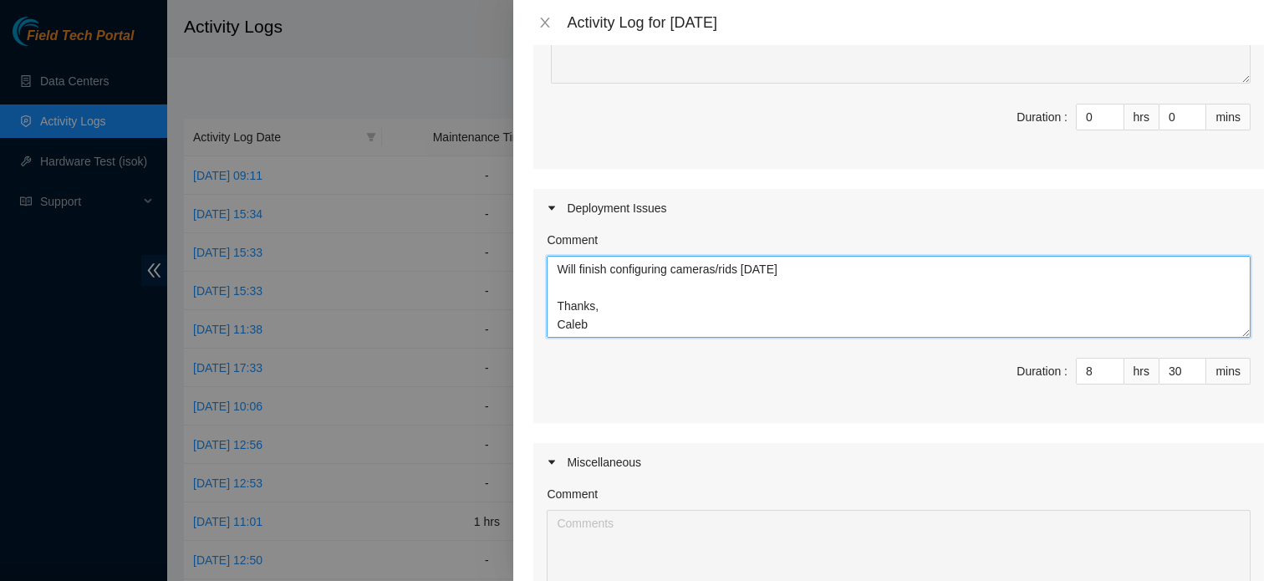
scroll to position [537, 0]
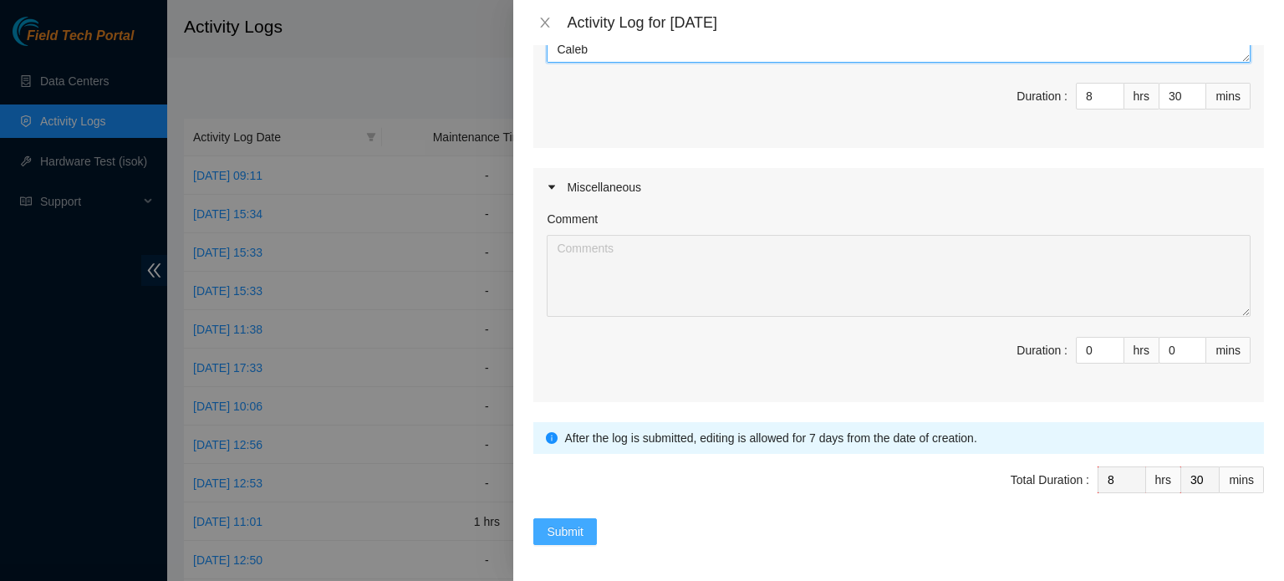
type textarea "[nie-field-iad]DP81495 - @CYRUSONE - B-W-10BZ3LZ - FABRIC-IAD2: Add New ESSL Re…"
click at [561, 530] on span "Submit" at bounding box center [565, 531] width 37 height 18
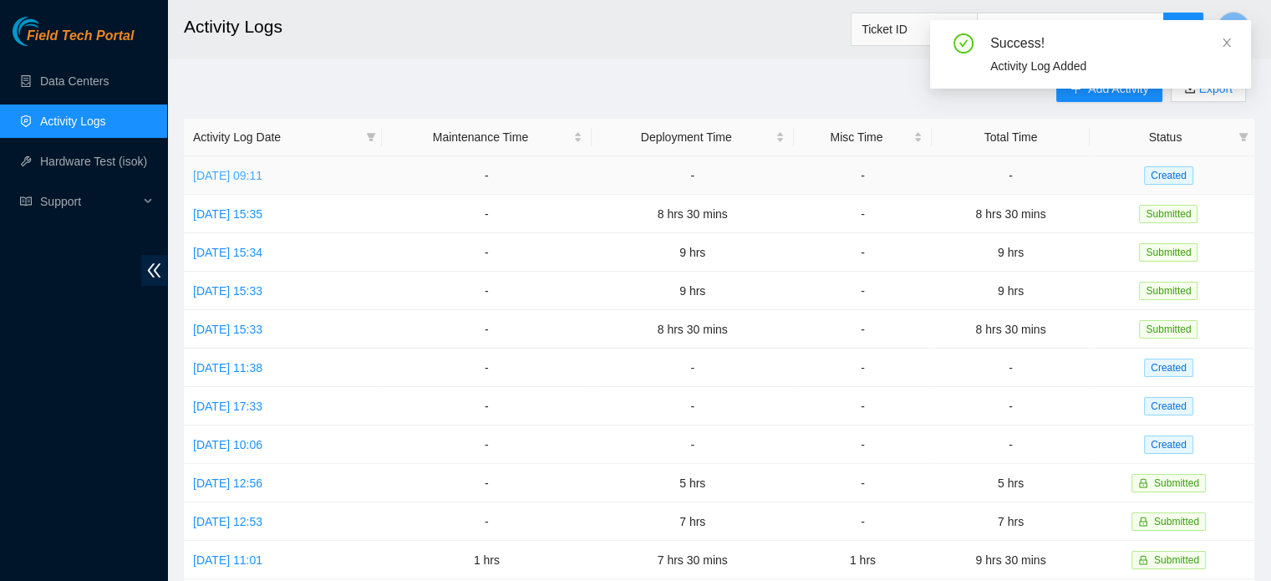
click at [262, 175] on link "[DATE] 09:11" at bounding box center [227, 175] width 69 height 13
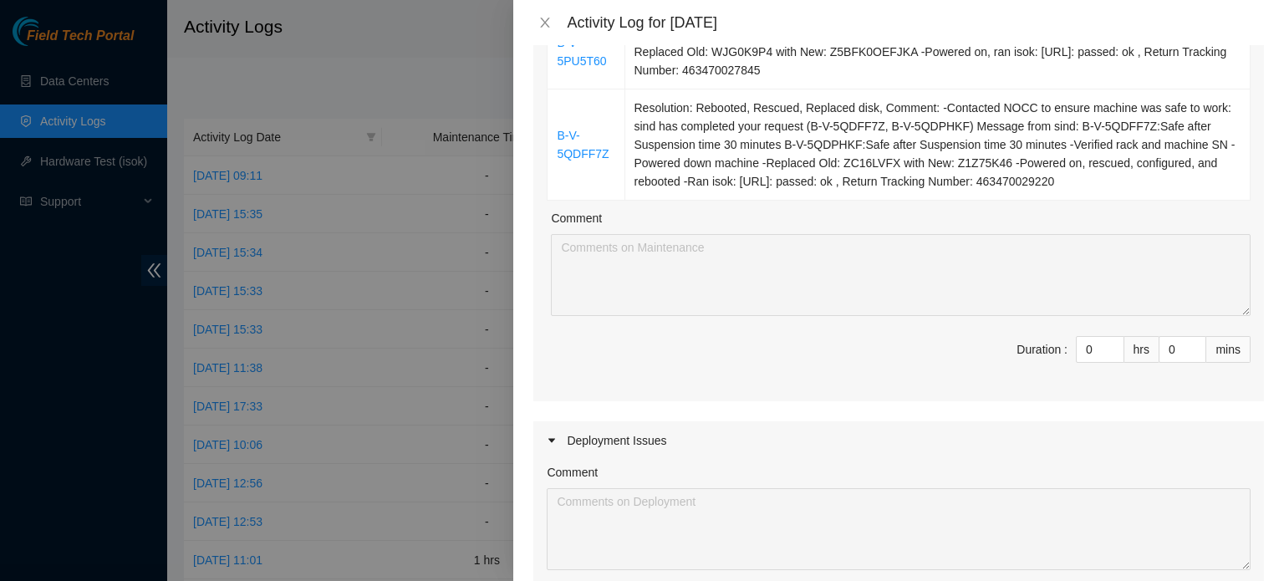
scroll to position [1000, 0]
click at [1079, 344] on input "0" at bounding box center [1100, 345] width 47 height 25
type input "7"
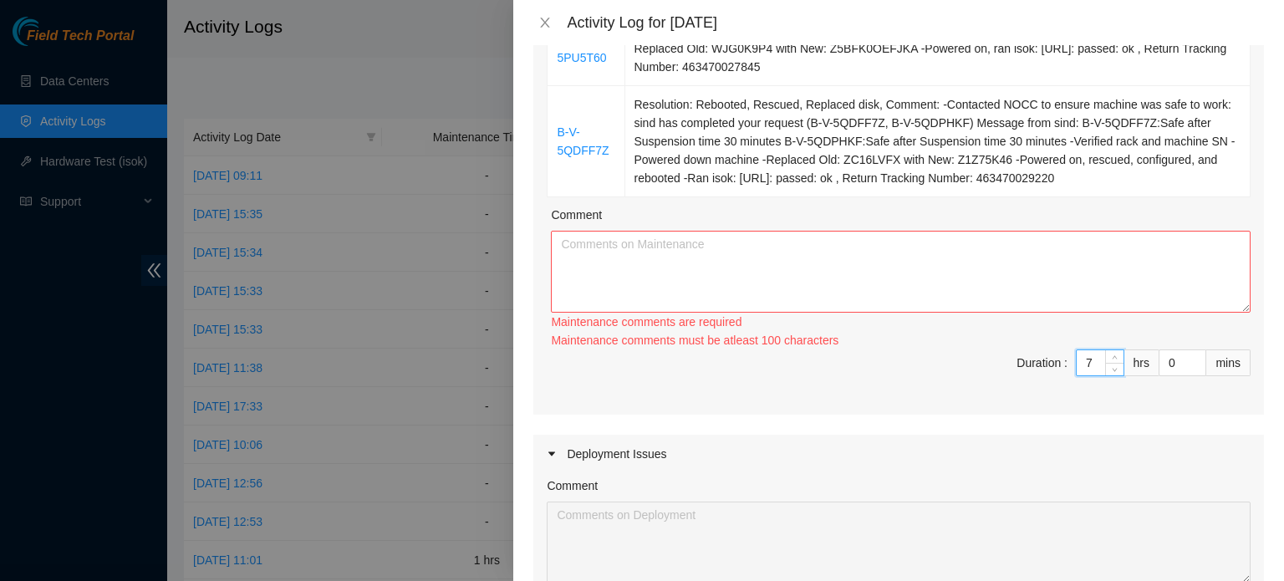
type input "7"
click at [924, 259] on textarea "Comment" at bounding box center [901, 272] width 700 height 82
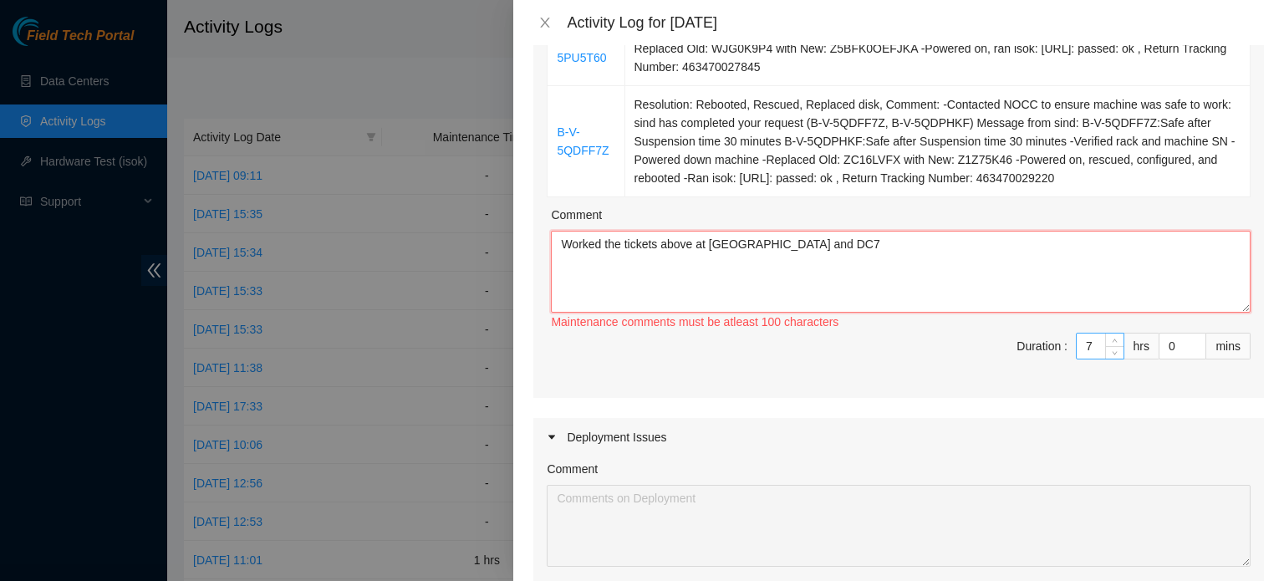
type textarea "Worked the tickets above at [GEOGRAPHIC_DATA] and DC7"
click at [1090, 344] on input "7" at bounding box center [1100, 345] width 47 height 25
type input "6"
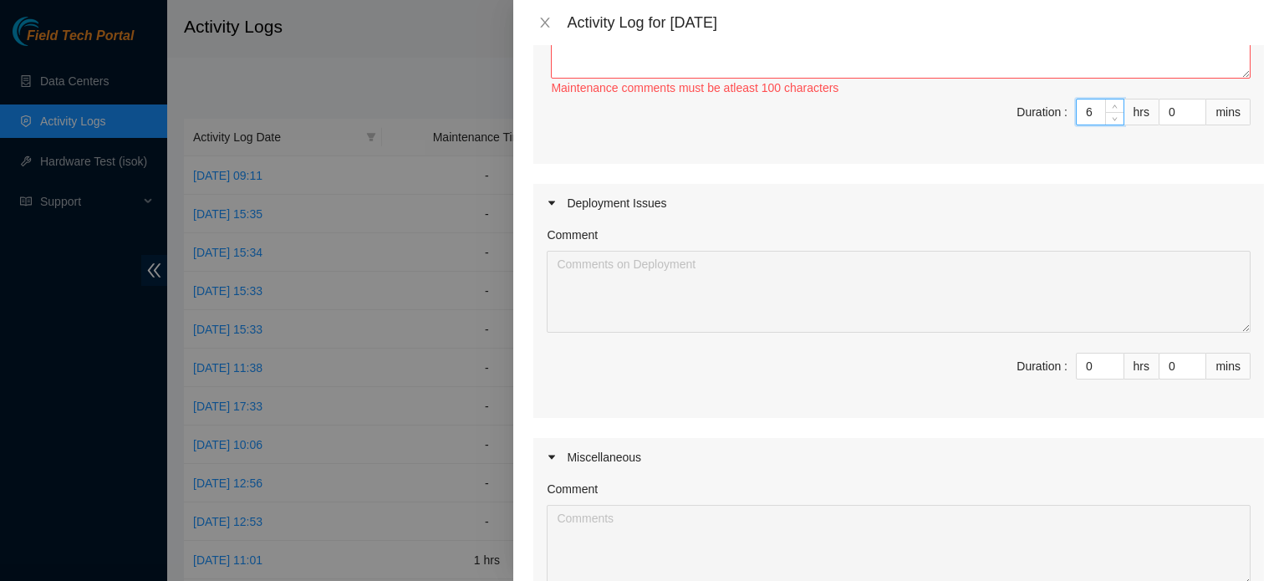
scroll to position [1237, 0]
type input "6"
click at [1083, 350] on input "0" at bounding box center [1100, 362] width 47 height 25
type input "1"
type input "7"
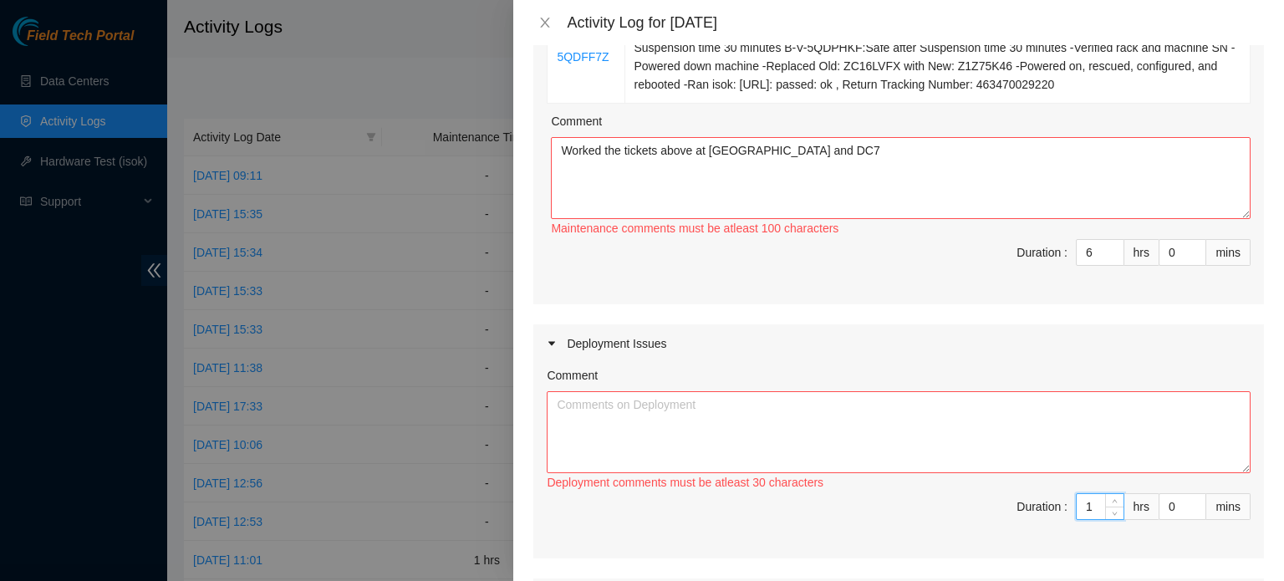
scroll to position [1093, 0]
type input "1"
click at [866, 157] on textarea "Worked the tickets above at [GEOGRAPHIC_DATA] and DC7" at bounding box center [901, 178] width 700 height 82
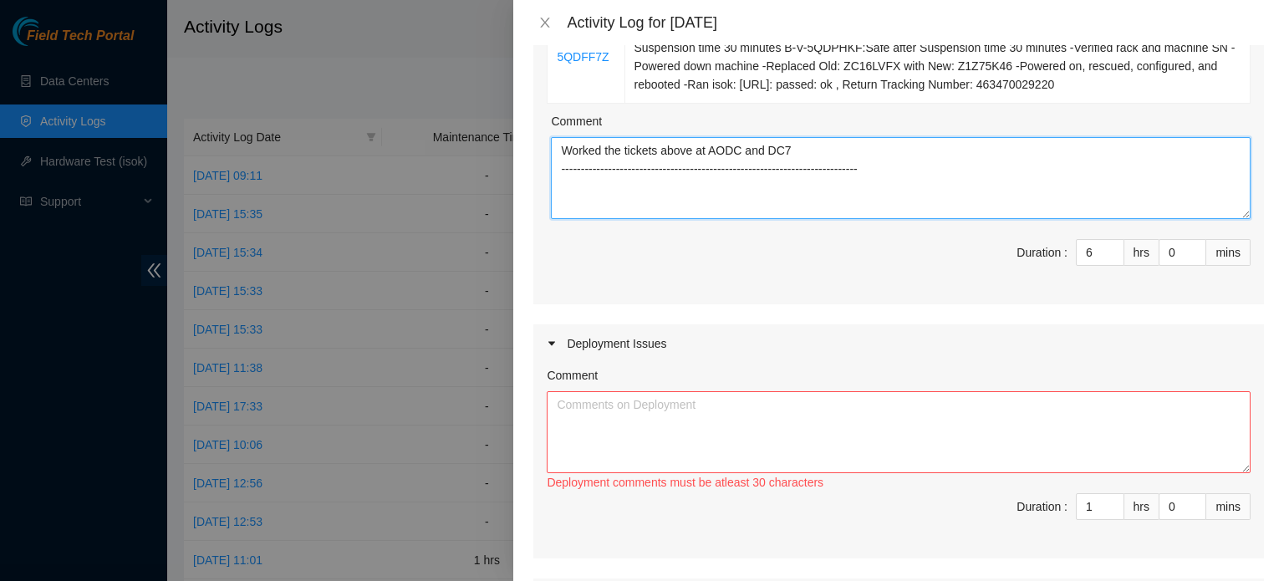
type textarea "Worked the tickets above at AODC and DC7 --------------------------------------…"
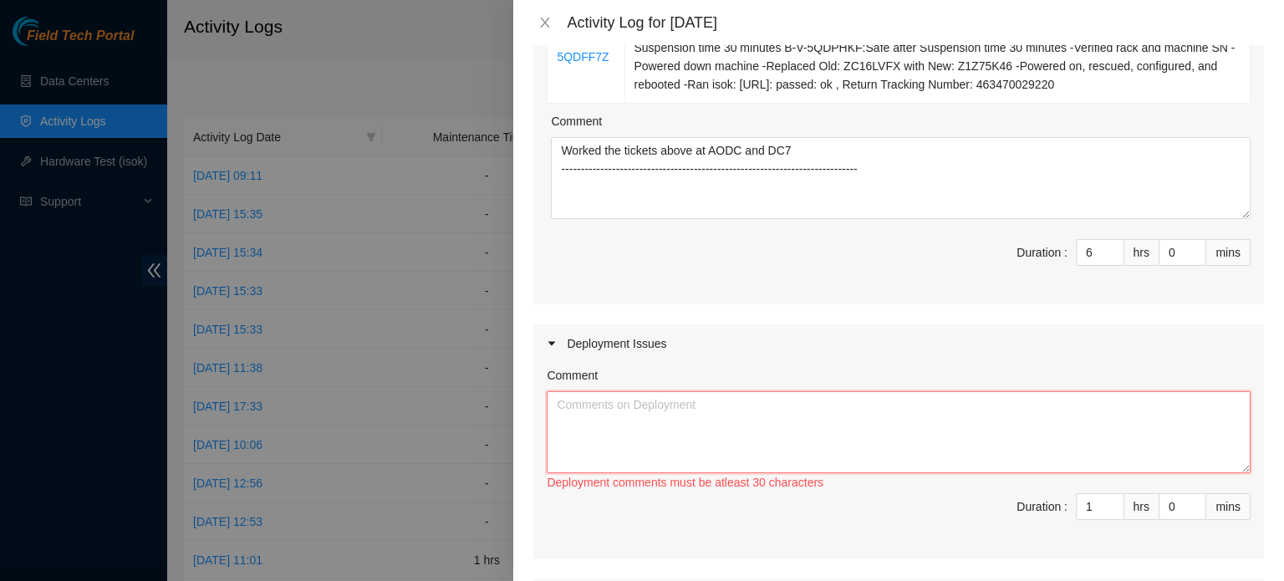
click at [851, 420] on textarea "Comment" at bounding box center [899, 432] width 704 height 82
paste textarea "[nie-field-iad]DP83826 at AODC"
paste textarea "Hey [PERSON_NAME], All fibers have been disconnected from the AGG side, optics …"
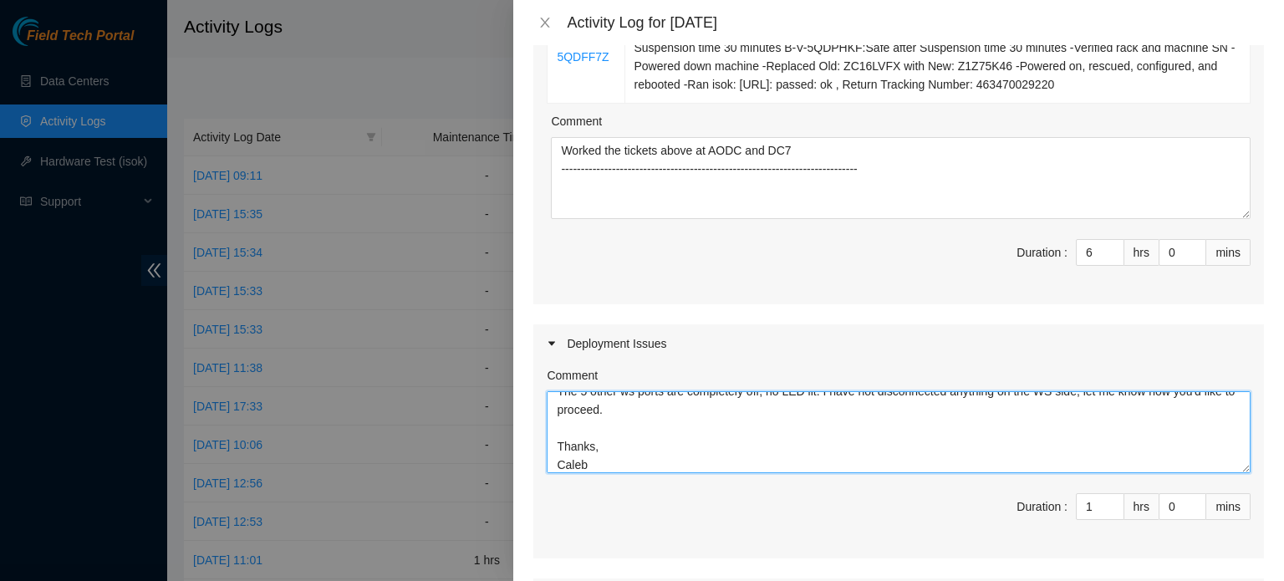
scroll to position [1501, 0]
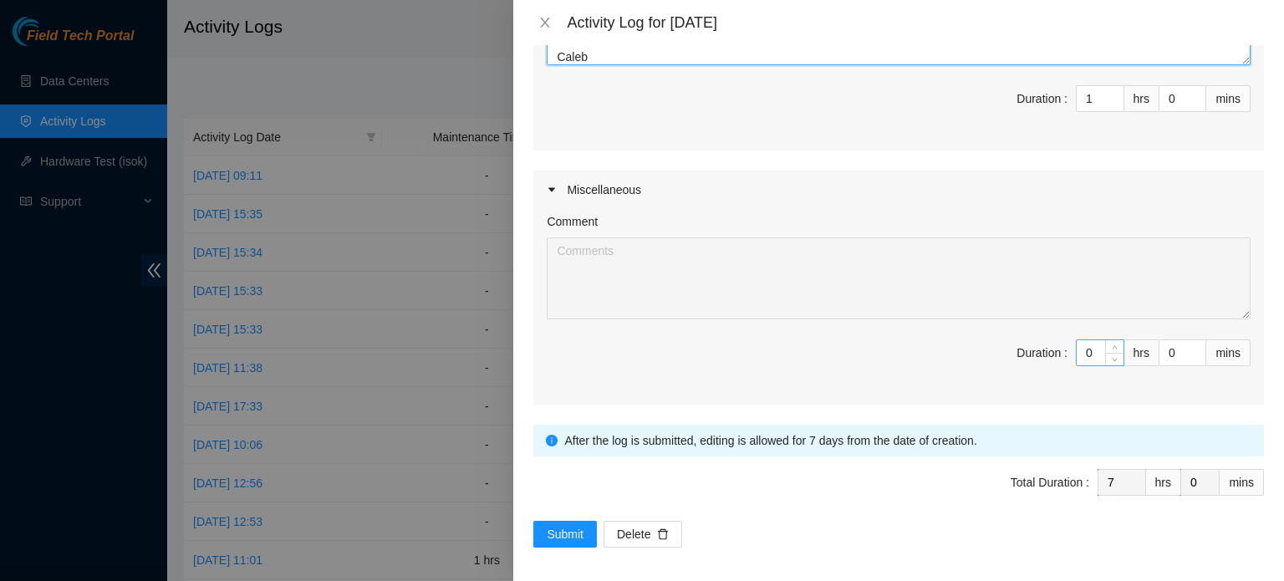
type textarea "[nie-field-iad]DP83826 at AODC Hey [PERSON_NAME], All fibers have been disconne…"
click at [1083, 340] on input "0" at bounding box center [1100, 352] width 47 height 25
type input "1"
type input "8"
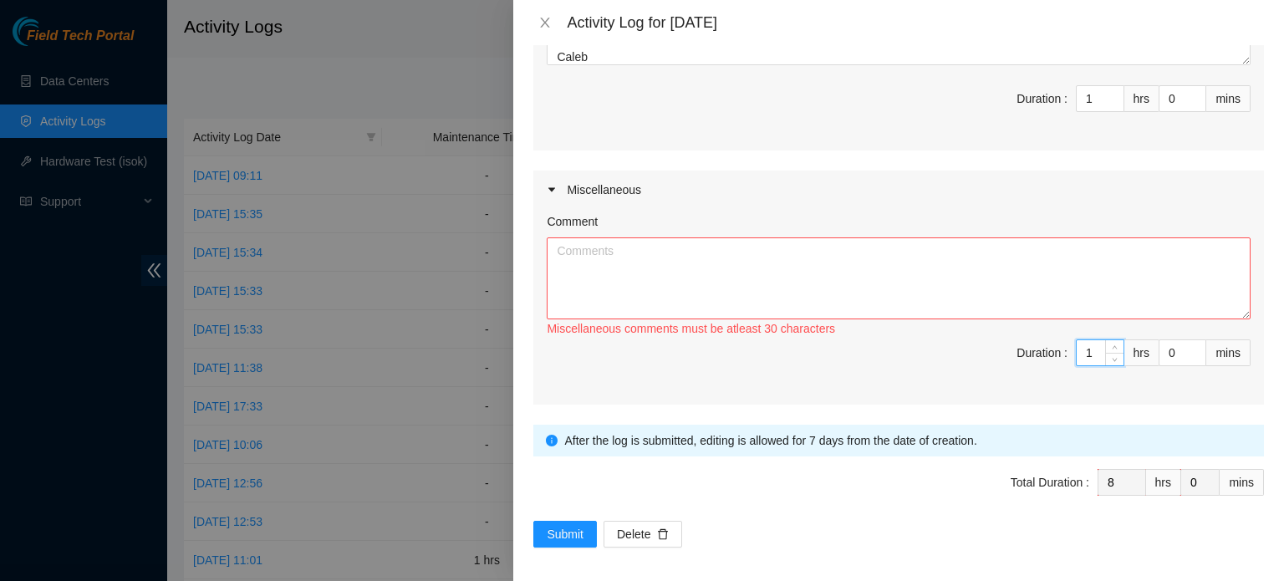
type input "1"
click at [976, 277] on textarea "Comment" at bounding box center [899, 278] width 704 height 82
type textarea "Drove from AODC to DC7"
click at [1085, 349] on input "1" at bounding box center [1100, 352] width 47 height 25
type input "7"
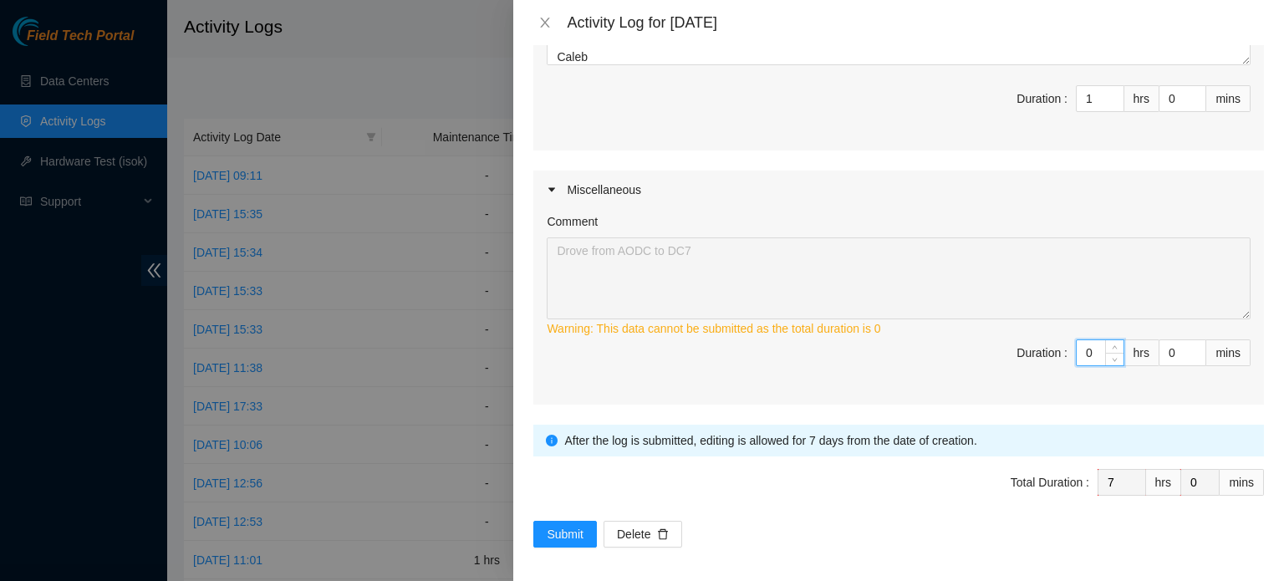
type input "0"
type input "3"
type input "30"
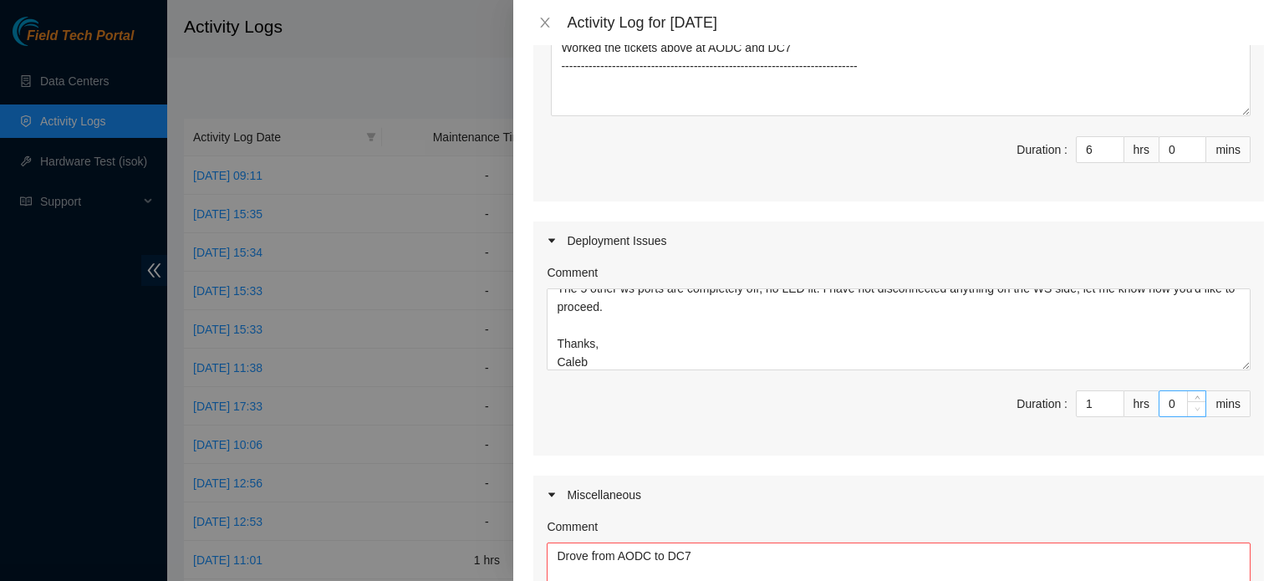
scroll to position [1187, 0]
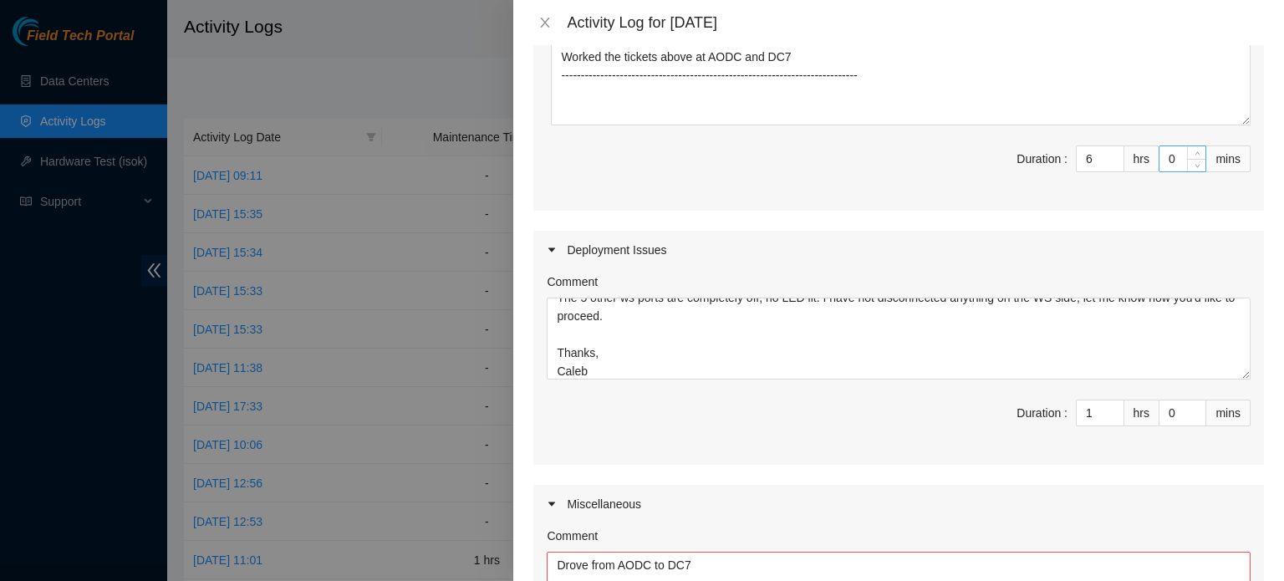
type input "30"
click at [1174, 157] on input "0" at bounding box center [1182, 158] width 46 height 25
type input "3"
type input "33"
type input "30"
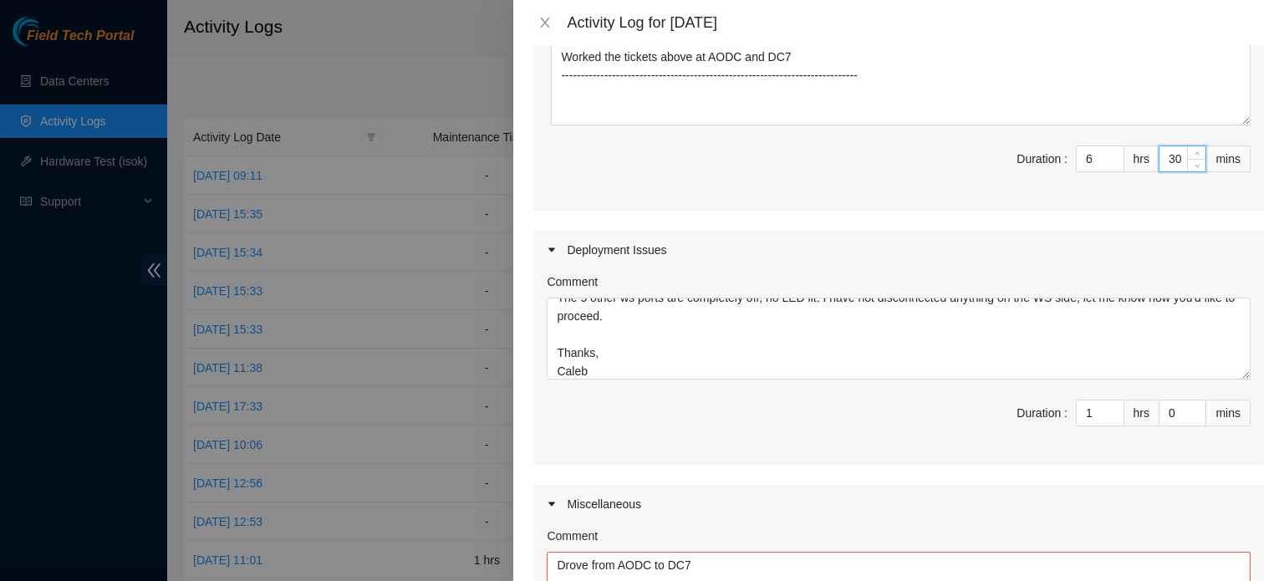
type input "8"
type input "0"
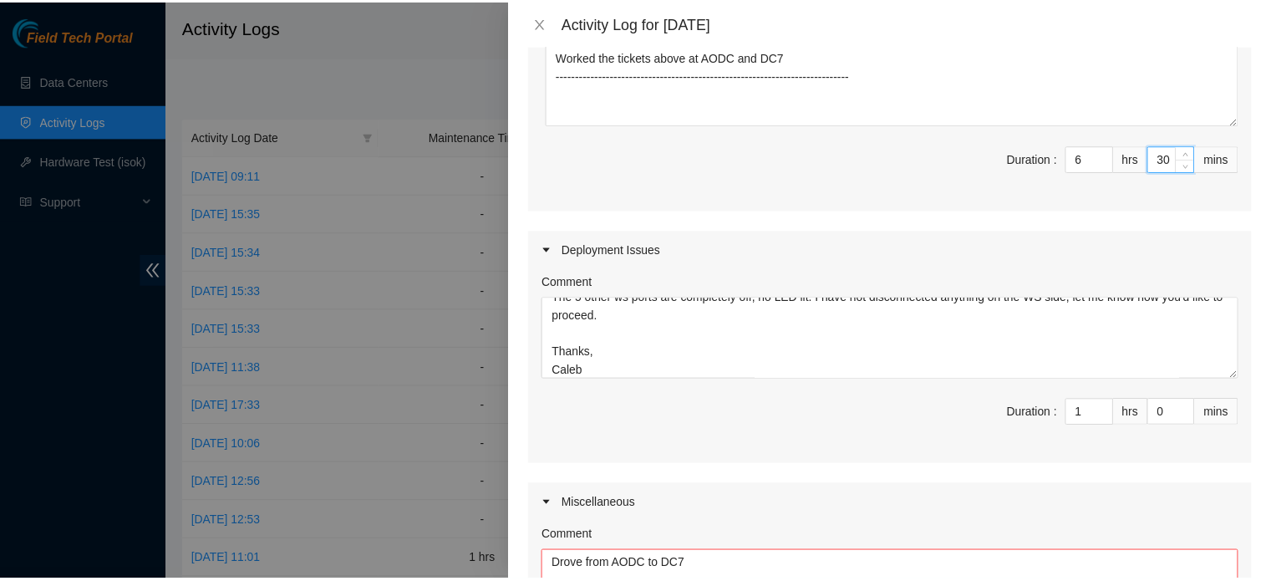
scroll to position [1501, 0]
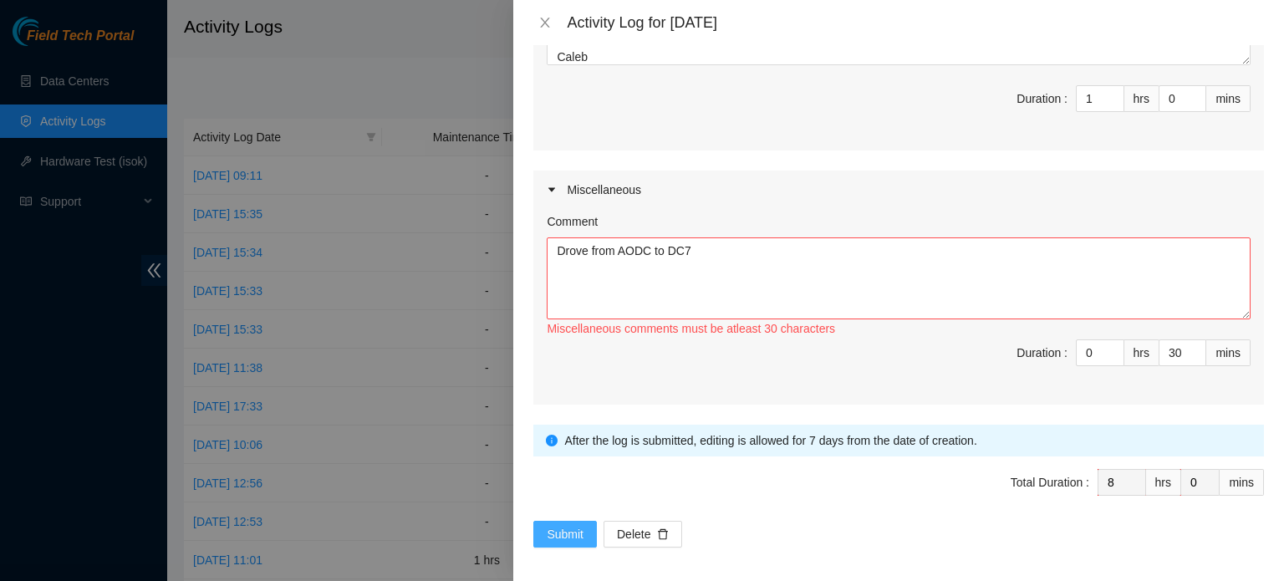
type input "30"
click at [574, 525] on span "Submit" at bounding box center [565, 534] width 37 height 18
click at [762, 245] on textarea "Drove from AODC to DC7" at bounding box center [899, 278] width 704 height 82
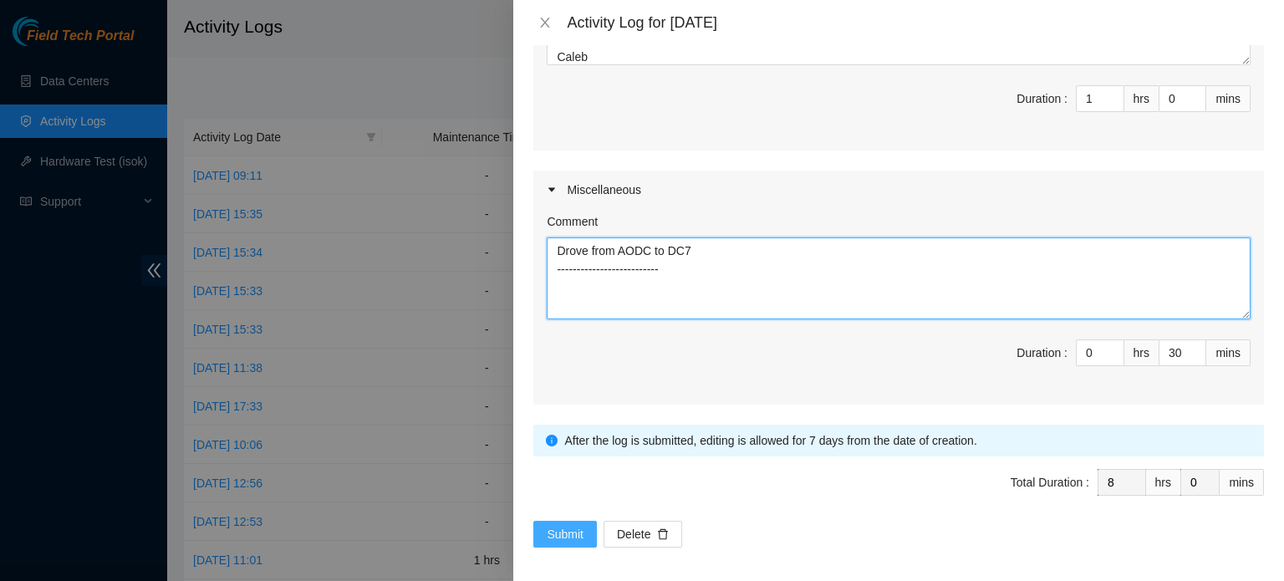
type textarea "Drove from AODC to DC7 --------------------------"
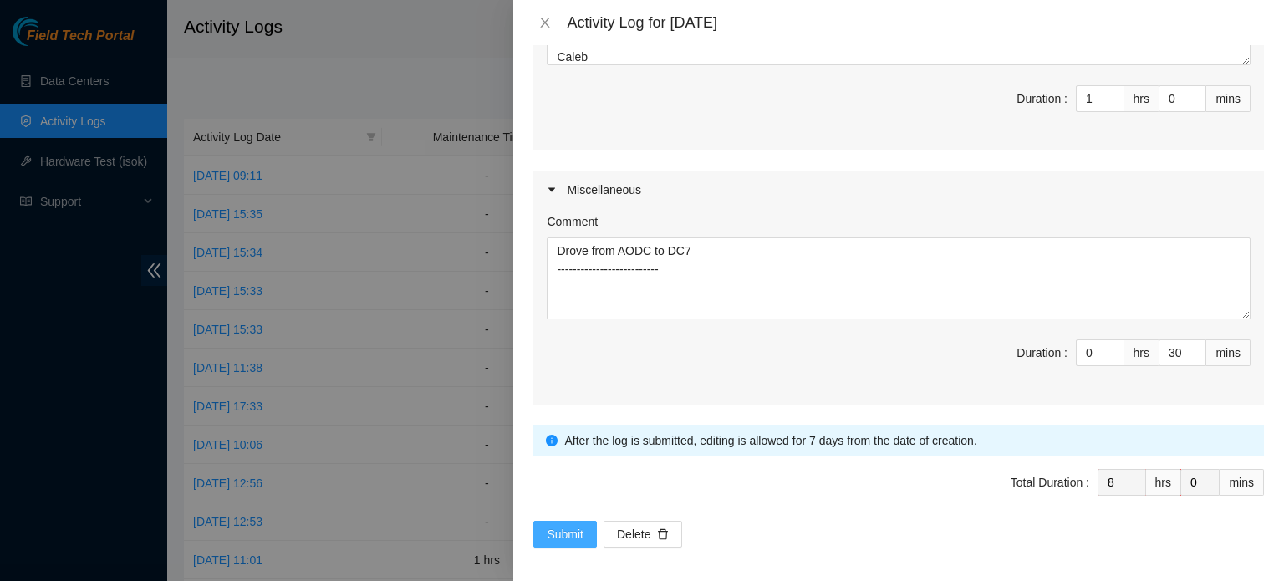
click at [567, 525] on span "Submit" at bounding box center [565, 534] width 37 height 18
